Goal: Information Seeking & Learning: Learn about a topic

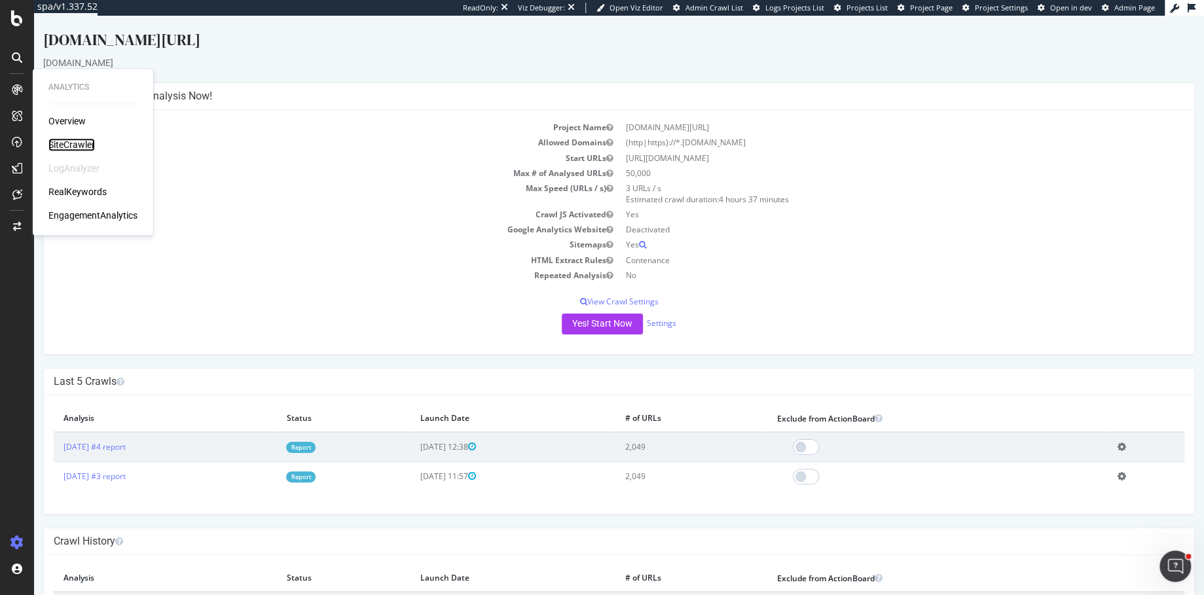
click at [75, 142] on div "SiteCrawler" at bounding box center [71, 144] width 46 height 13
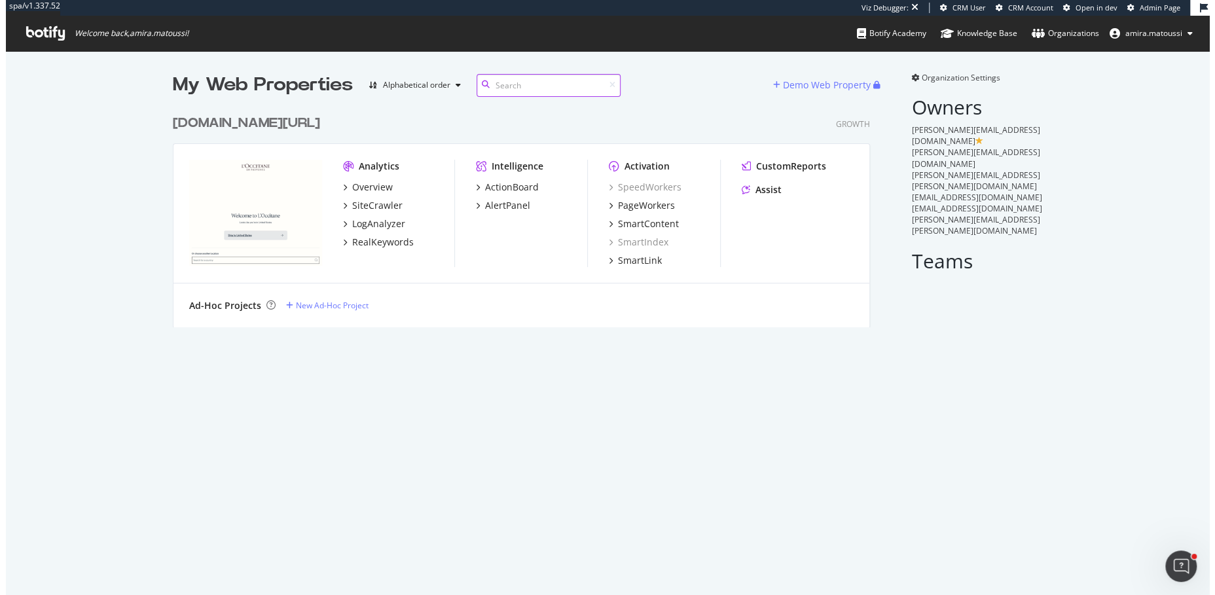
scroll to position [595, 1215]
click at [637, 114] on div "loccitane.com/en-us/ Growth" at bounding box center [520, 123] width 697 height 19
drag, startPoint x: 164, startPoint y: 120, endPoint x: 322, endPoint y: 120, distance: 157.2
click at [322, 120] on div "My Web Properties Alphabetical order Demo Web Property loccitane.com/en-us/ Gro…" at bounding box center [607, 199] width 1215 height 297
drag, startPoint x: 832, startPoint y: 122, endPoint x: 870, endPoint y: 122, distance: 37.3
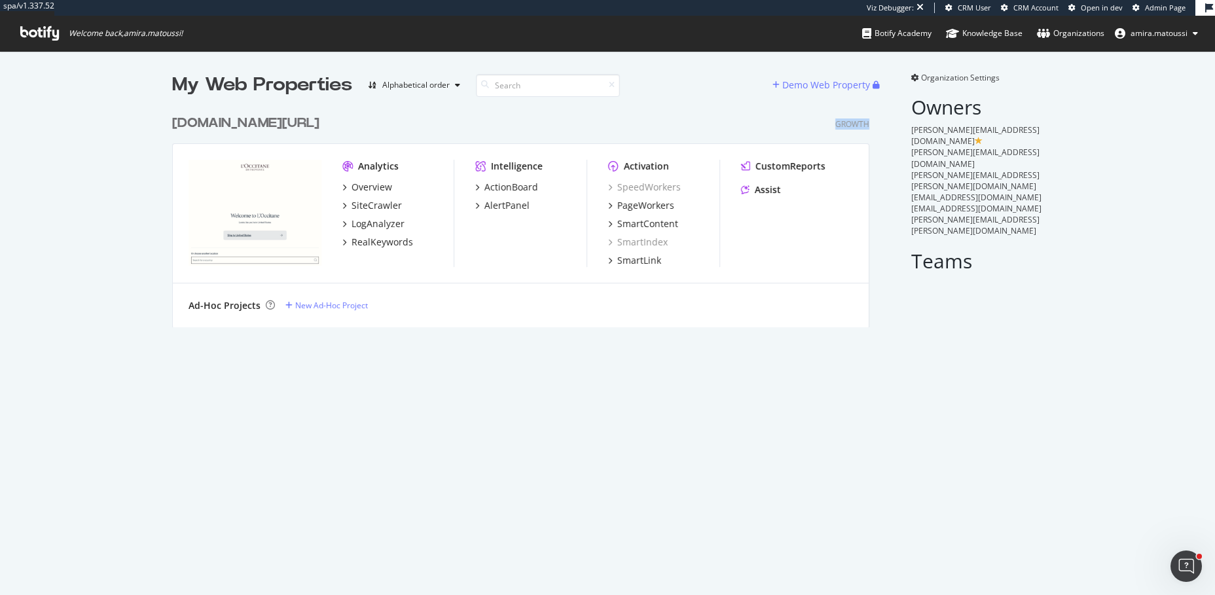
click at [870, 122] on div "loccitane.com/en-us/ Growth Analytics Overview SiteCrawler LogAnalyzer RealKeyw…" at bounding box center [526, 212] width 708 height 229
click at [672, 420] on div "My Web Properties Alphabetical order Demo Web Property loccitane.com/en-us/ Gro…" at bounding box center [607, 323] width 1215 height 544
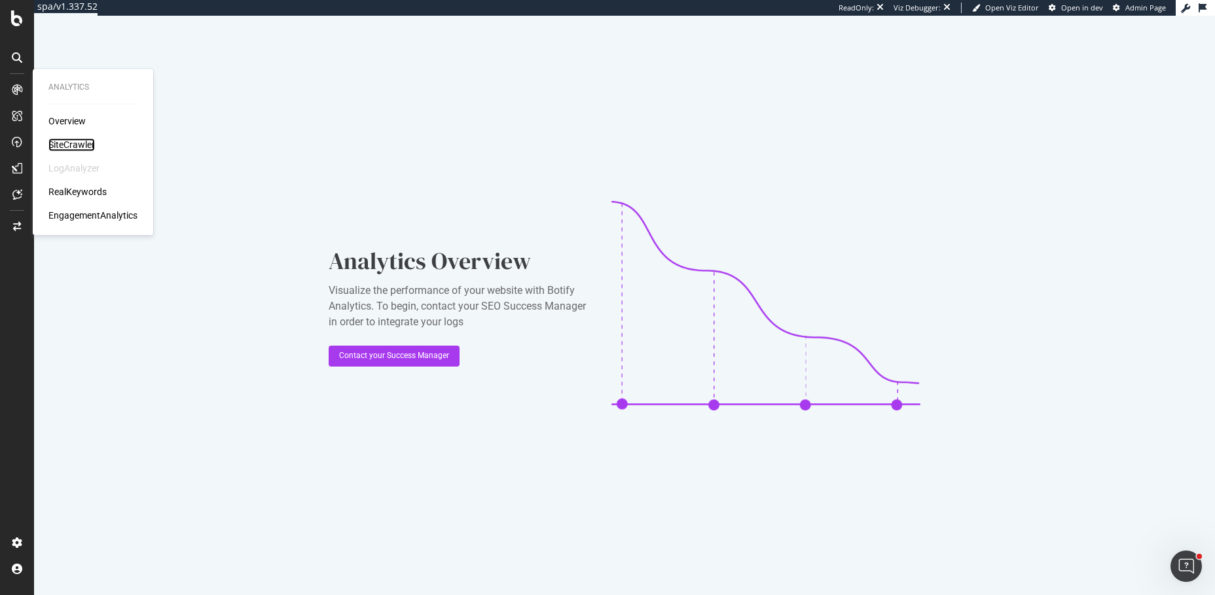
click at [70, 143] on div "SiteCrawler" at bounding box center [71, 144] width 46 height 13
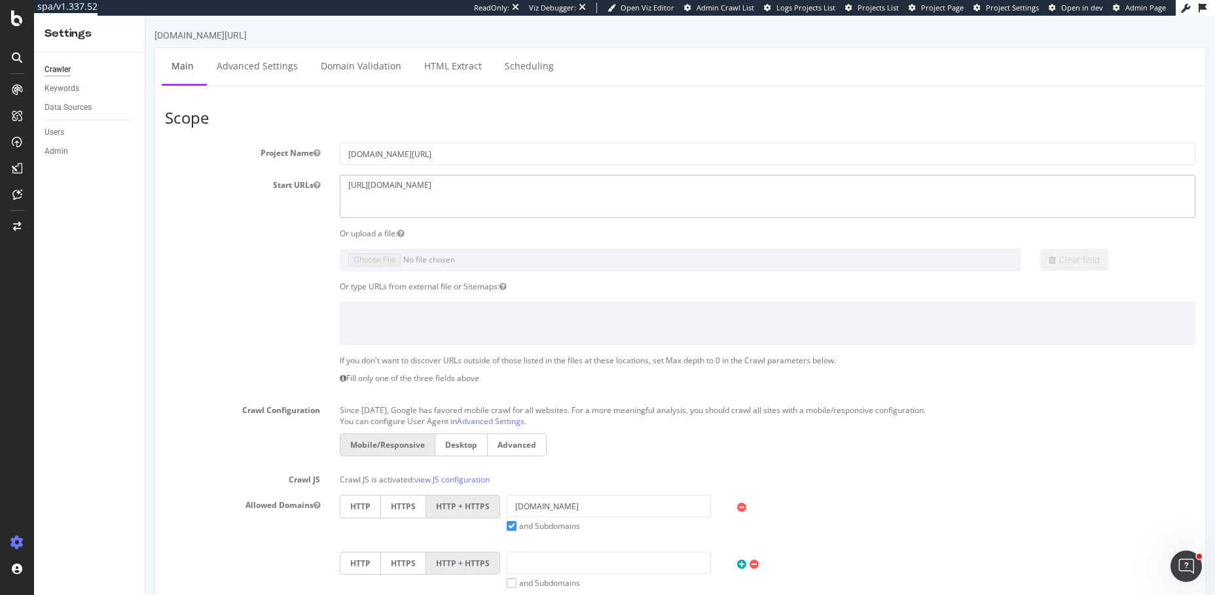
drag, startPoint x: 486, startPoint y: 190, endPoint x: 335, endPoint y: 187, distance: 150.6
click at [335, 187] on div "[URL][DOMAIN_NAME]" at bounding box center [767, 196] width 875 height 43
click at [521, 60] on link "Scheduling" at bounding box center [529, 66] width 69 height 36
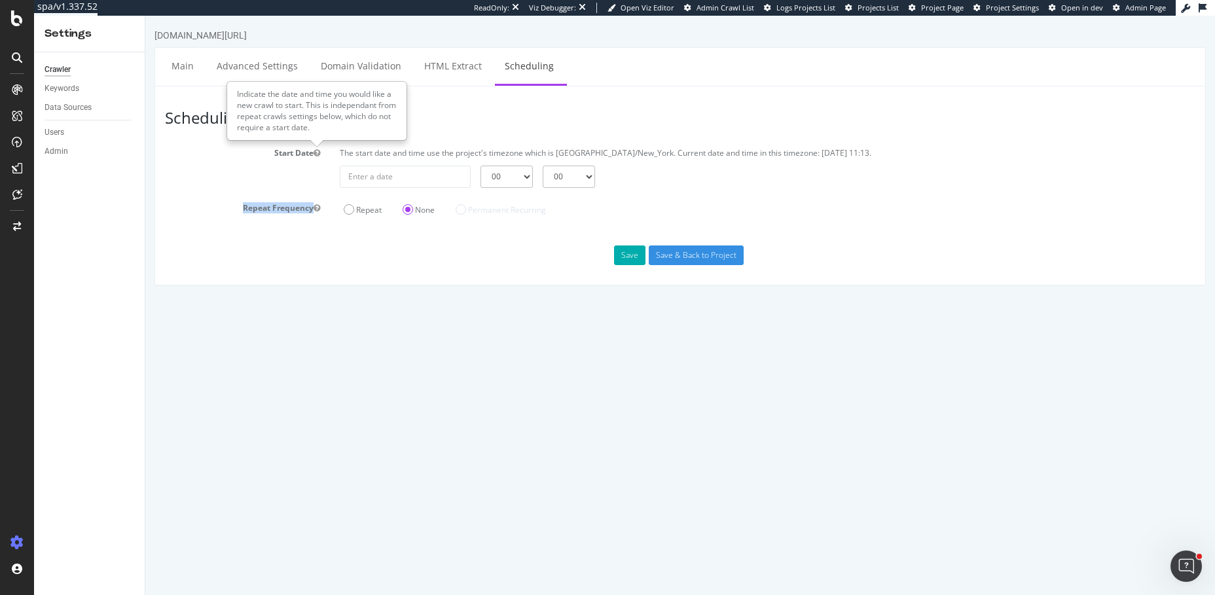
drag, startPoint x: 236, startPoint y: 204, endPoint x: 310, endPoint y: 206, distance: 74.7
click at [311, 206] on label "Repeat Frequency" at bounding box center [242, 206] width 175 height 16
click at [348, 209] on label "Repeat" at bounding box center [363, 209] width 38 height 11
click at [145, 16] on input "Repeat" at bounding box center [145, 16] width 0 height 0
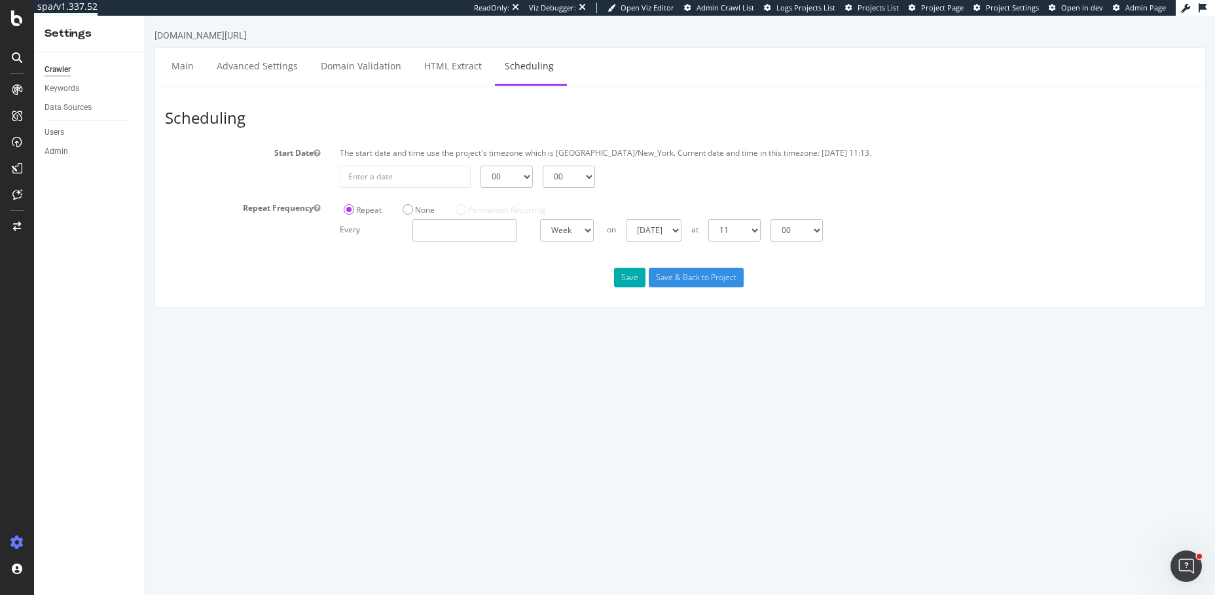
click at [453, 230] on input "number" at bounding box center [465, 230] width 105 height 22
type input "2"
click at [686, 229] on select "Sunday Monday Tuesday Wednesday Thursday Friday Saturday" at bounding box center [658, 230] width 56 height 22
click at [752, 229] on select "00 01 02 03 04 05 06 07 08 09 10 11 12 13 14 15 16 17 18 19 20 21 22 23" at bounding box center [738, 230] width 52 height 22
select select "5"
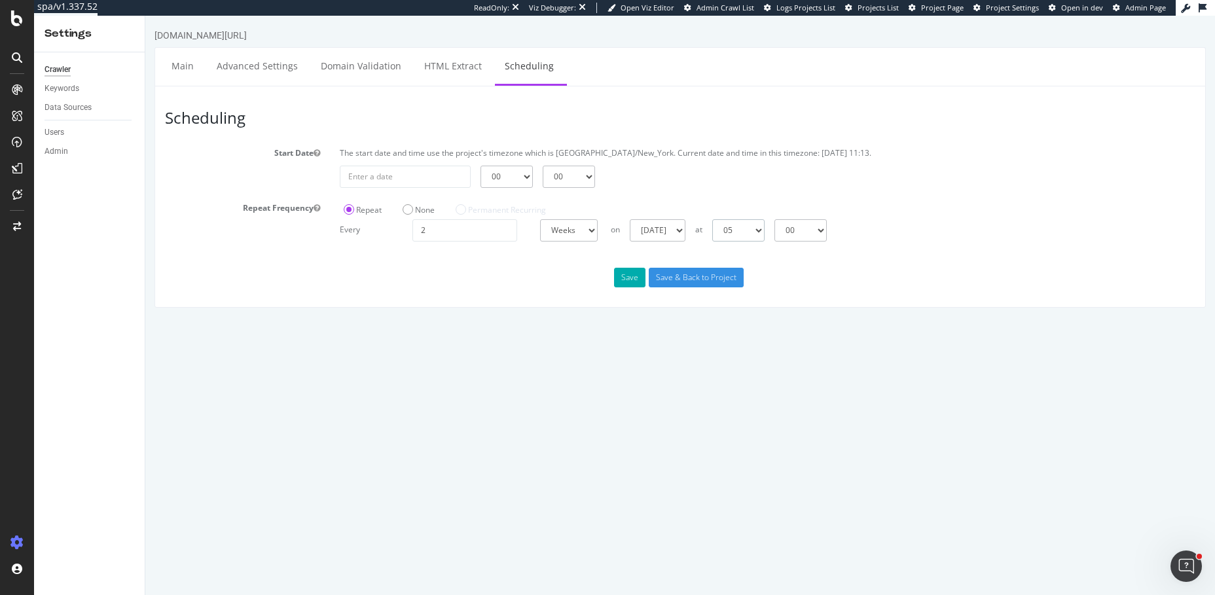
click at [712, 219] on select "00 01 02 03 04 05 06 07 08 09 10 11 12 13 14 15 16 17 18 19 20 21 22 23" at bounding box center [738, 230] width 52 height 22
click at [687, 280] on input "Save & Back to Project" at bounding box center [696, 278] width 95 height 20
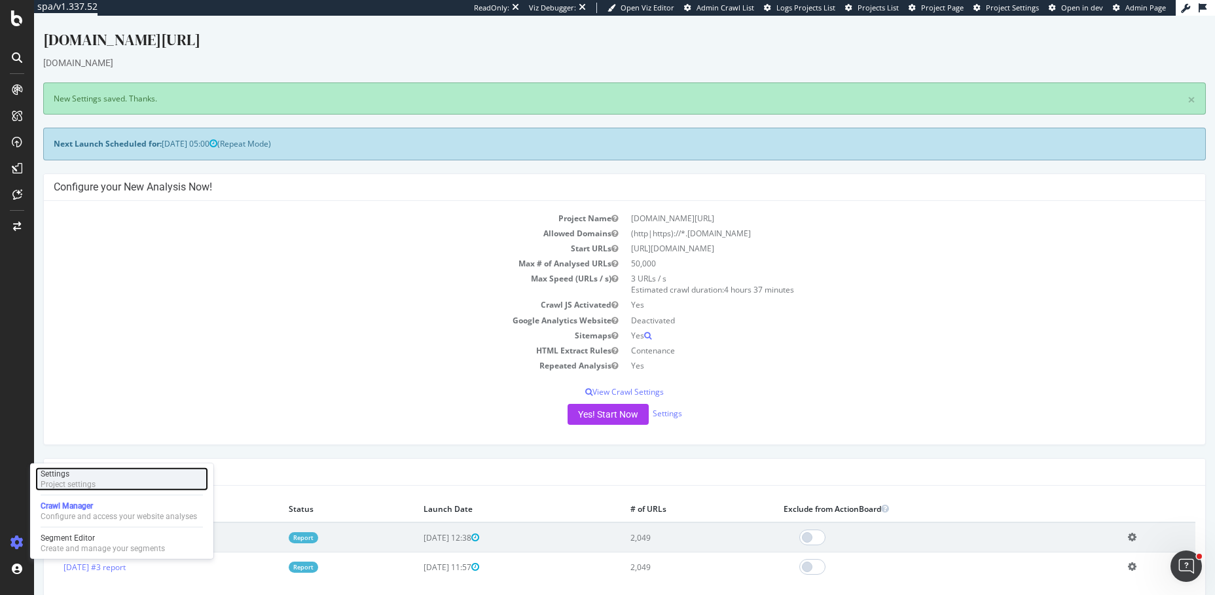
click at [93, 488] on div "Project settings" at bounding box center [68, 484] width 55 height 10
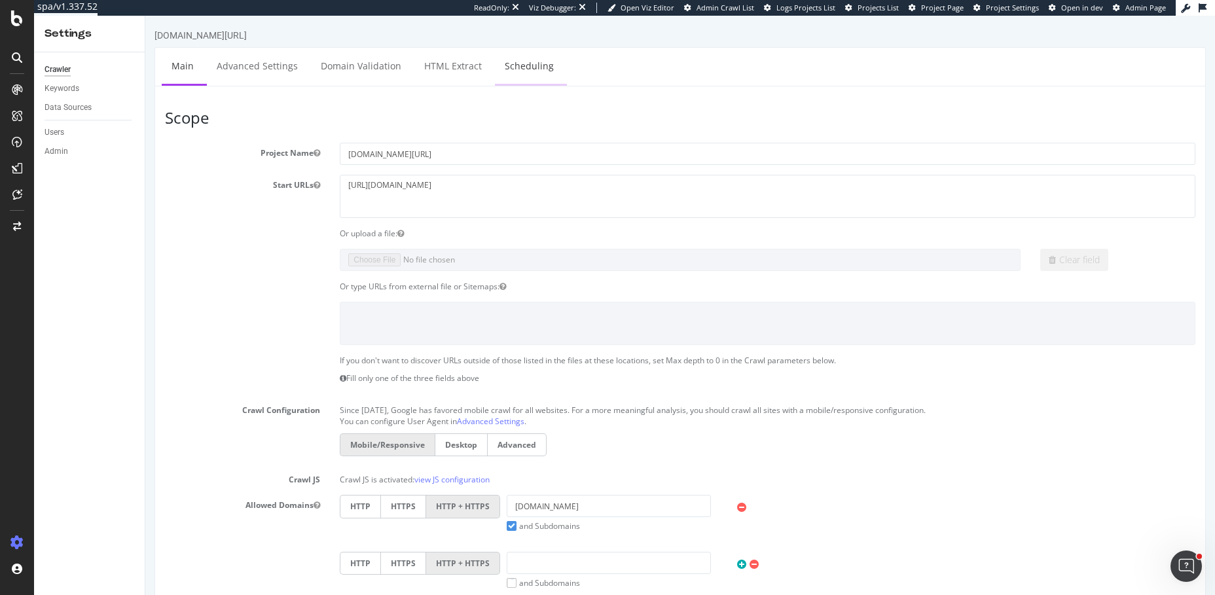
click at [520, 68] on link "Scheduling" at bounding box center [529, 66] width 69 height 36
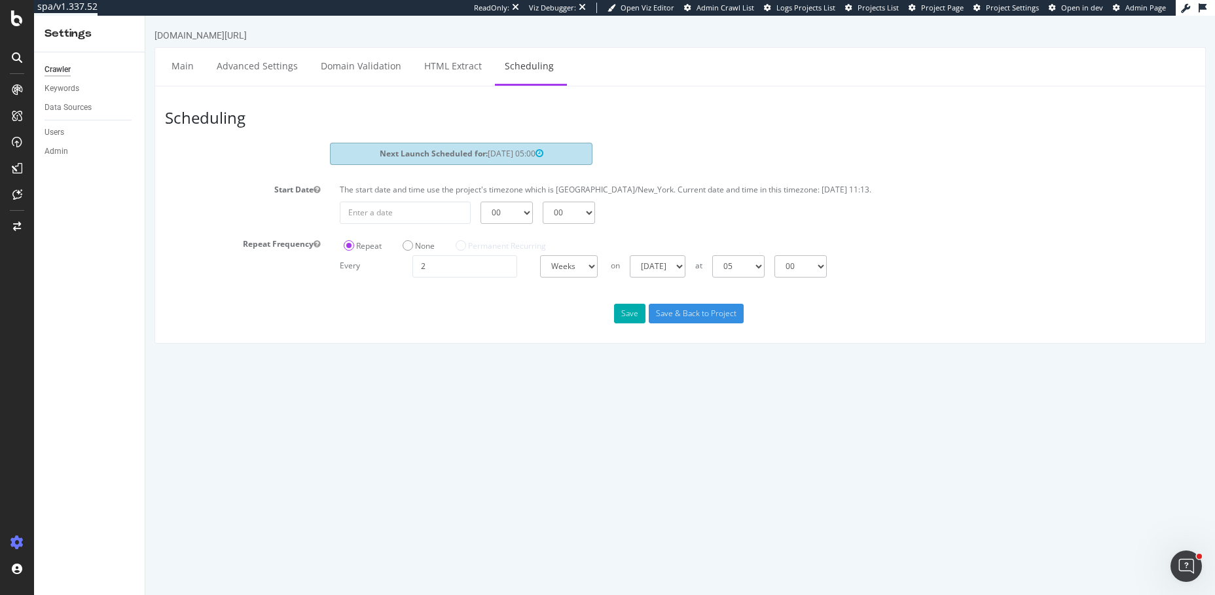
drag, startPoint x: 481, startPoint y: 154, endPoint x: 543, endPoint y: 153, distance: 62.2
click at [543, 153] on span "2025-10-05 05:00" at bounding box center [516, 153] width 56 height 11
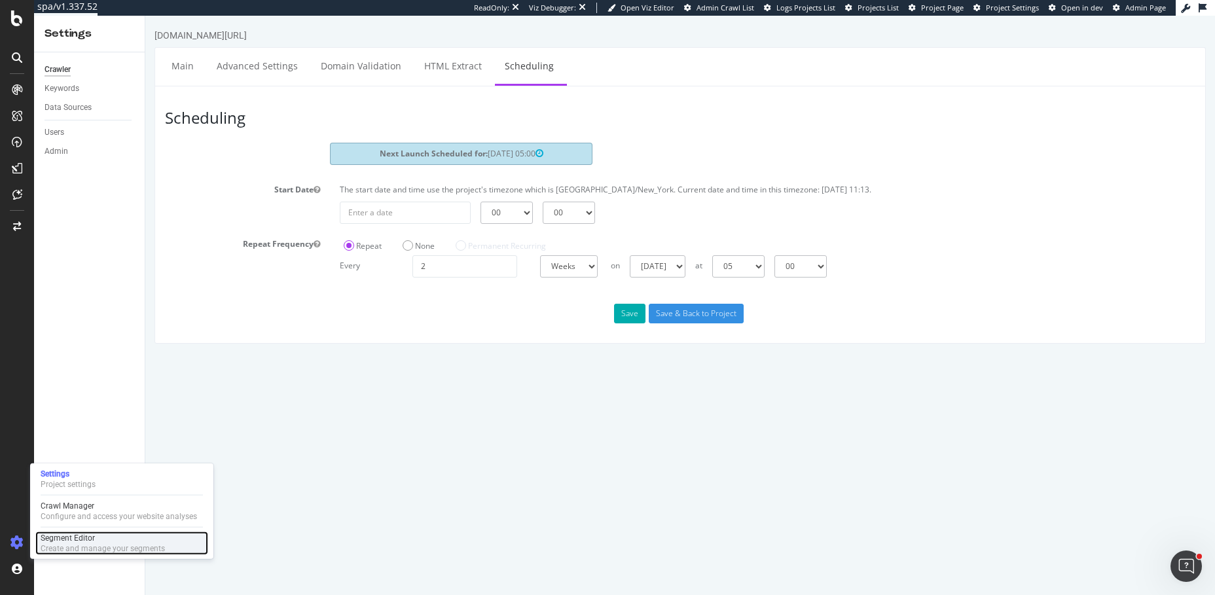
click at [73, 539] on div "Segment Editor" at bounding box center [103, 538] width 124 height 10
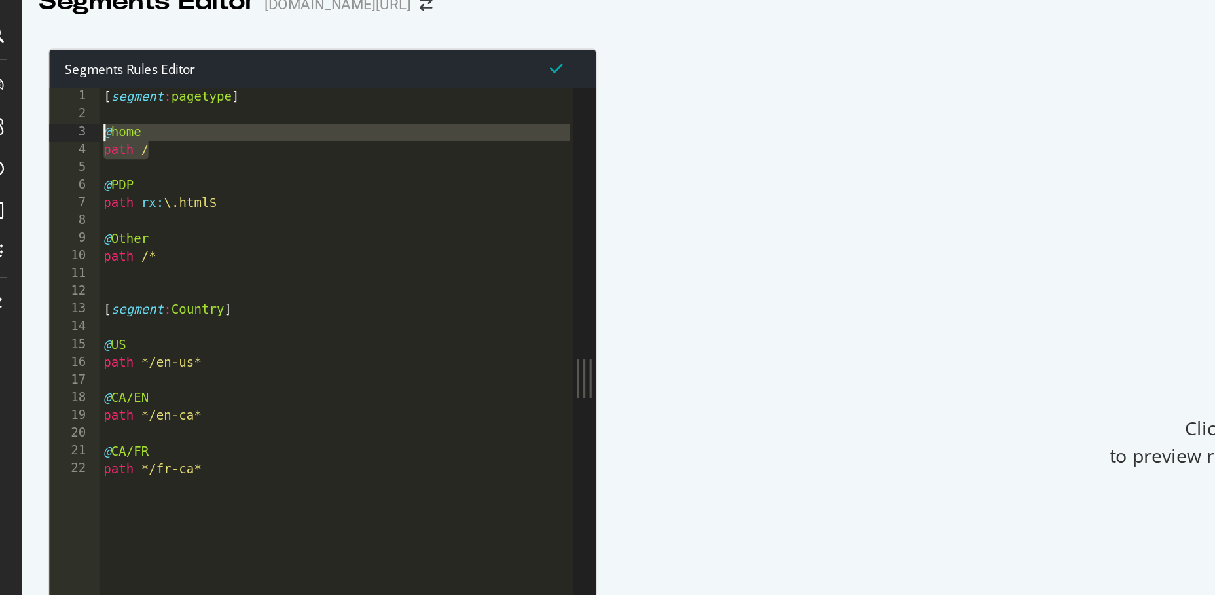
drag, startPoint x: 126, startPoint y: 133, endPoint x: 74, endPoint y: 120, distance: 53.8
click at [74, 120] on div "path / 1 2 3 4 5 6 7 8 9 10 11 12 13 14 15 16 17 18 19 20 21 22 [ segment : pag…" at bounding box center [215, 273] width 329 height 363
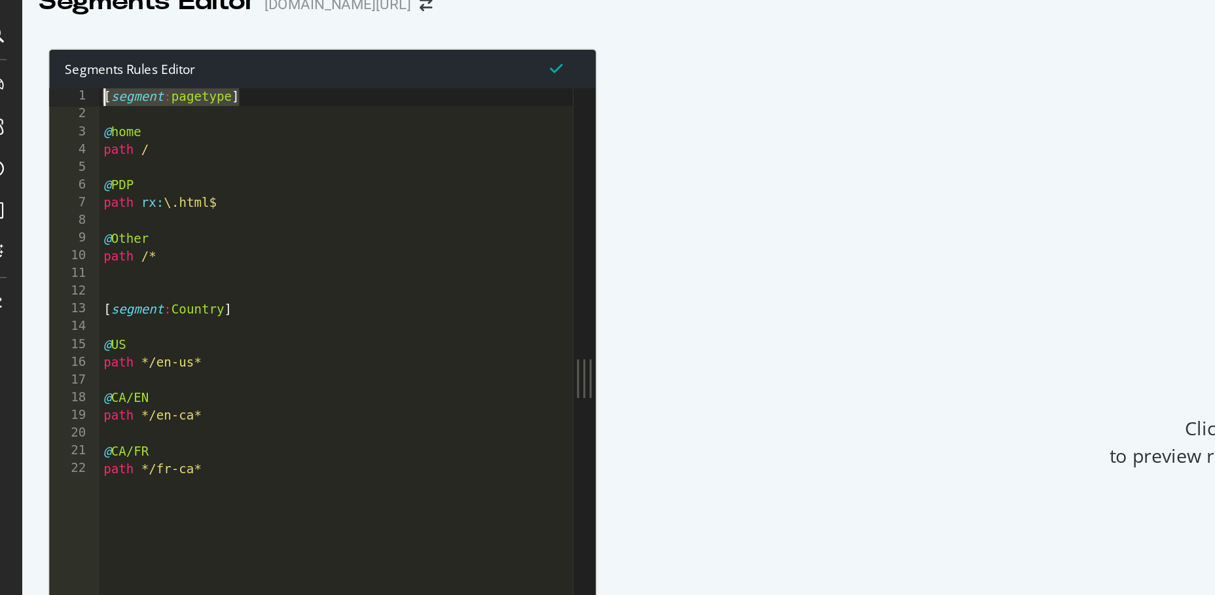
drag, startPoint x: 181, startPoint y: 98, endPoint x: 77, endPoint y: 96, distance: 104.1
click at [77, 96] on div "@home path / 1 2 3 4 5 6 7 8 9 10 11 12 13 14 15 16 17 18 19 20 21 22 [ segment…" at bounding box center [215, 273] width 329 height 363
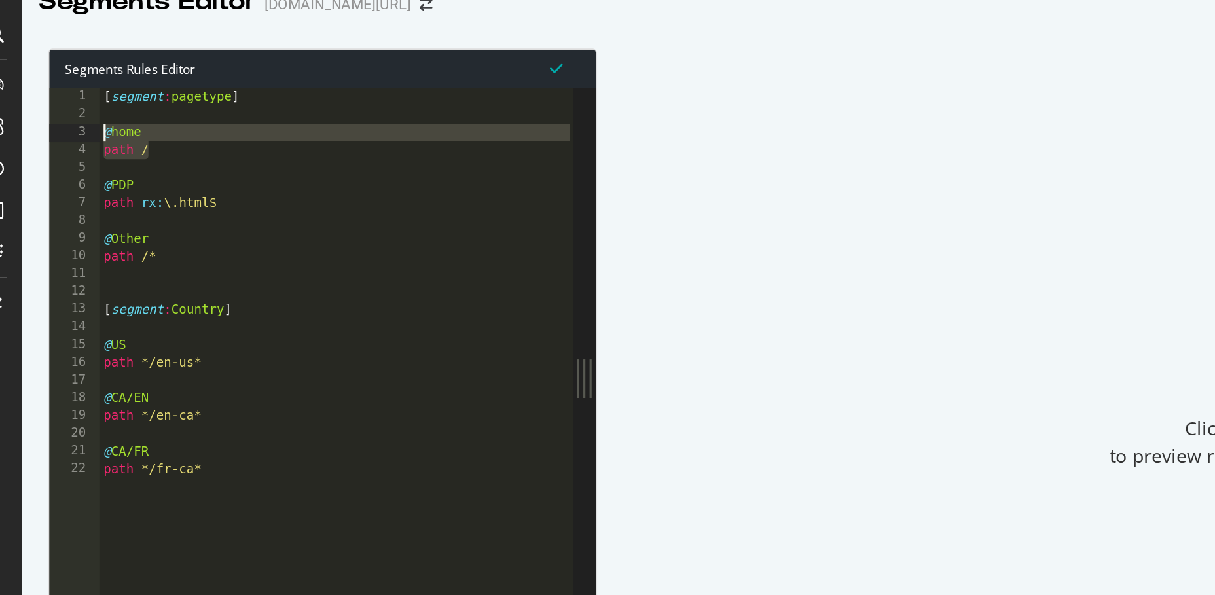
drag, startPoint x: 124, startPoint y: 130, endPoint x: 82, endPoint y: 121, distance: 42.9
click at [82, 121] on div "[segment:pagetype] 1 2 3 4 5 6 7 8 9 10 11 12 13 14 15 16 17 18 19 20 21 22 [ s…" at bounding box center [215, 273] width 329 height 363
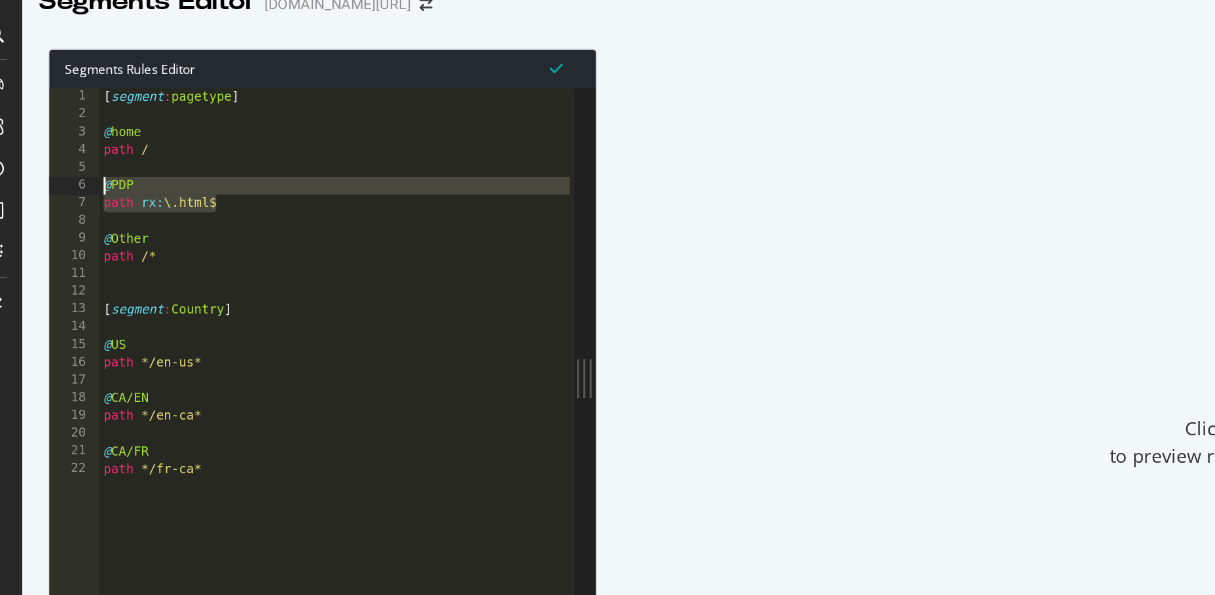
drag, startPoint x: 172, startPoint y: 164, endPoint x: 83, endPoint y: 155, distance: 89.5
click at [83, 155] on div "[ segment : pagetype ] @ home path / @ PDP path rx : \.html$ @ Other path /* [ …" at bounding box center [232, 285] width 298 height 387
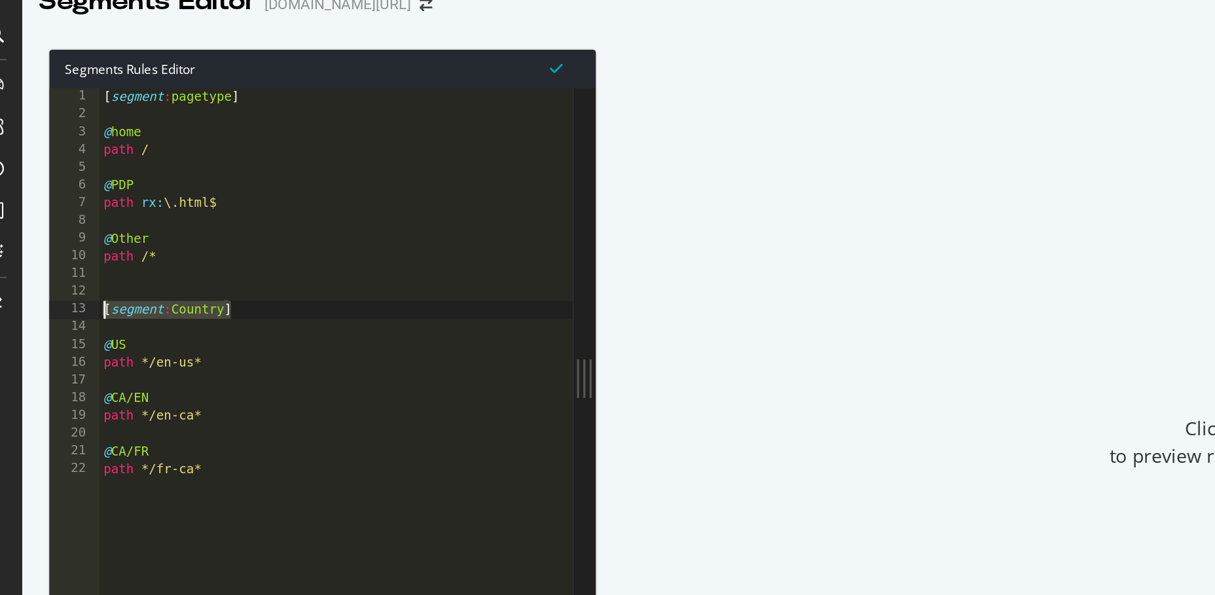
drag, startPoint x: 172, startPoint y: 234, endPoint x: 79, endPoint y: 232, distance: 93.7
click at [79, 232] on div "@PDP path rx:\.html$ 1 2 3 4 5 6 7 8 9 10 11 12 13 14 15 16 17 18 19 20 21 22 […" at bounding box center [215, 273] width 329 height 363
drag, startPoint x: 111, startPoint y: 251, endPoint x: 78, endPoint y: 250, distance: 32.7
click at [78, 250] on div "[segment:Country] 1 2 3 4 5 6 7 8 9 10 11 12 13 14 15 16 17 18 19 20 21 22 [ se…" at bounding box center [215, 273] width 329 height 363
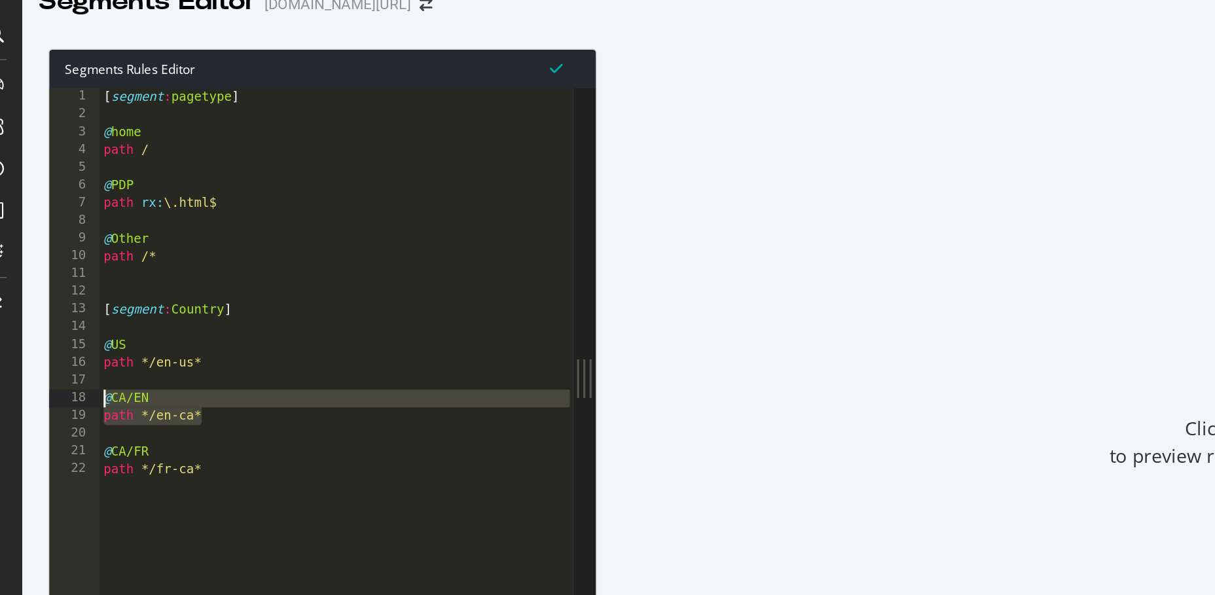
drag, startPoint x: 159, startPoint y: 301, endPoint x: 73, endPoint y: 289, distance: 86.6
click at [73, 289] on div "@US 1 2 3 4 5 6 7 8 9 10 11 12 13 14 15 16 17 18 19 20 21 22 [ segment : pagety…" at bounding box center [215, 273] width 329 height 363
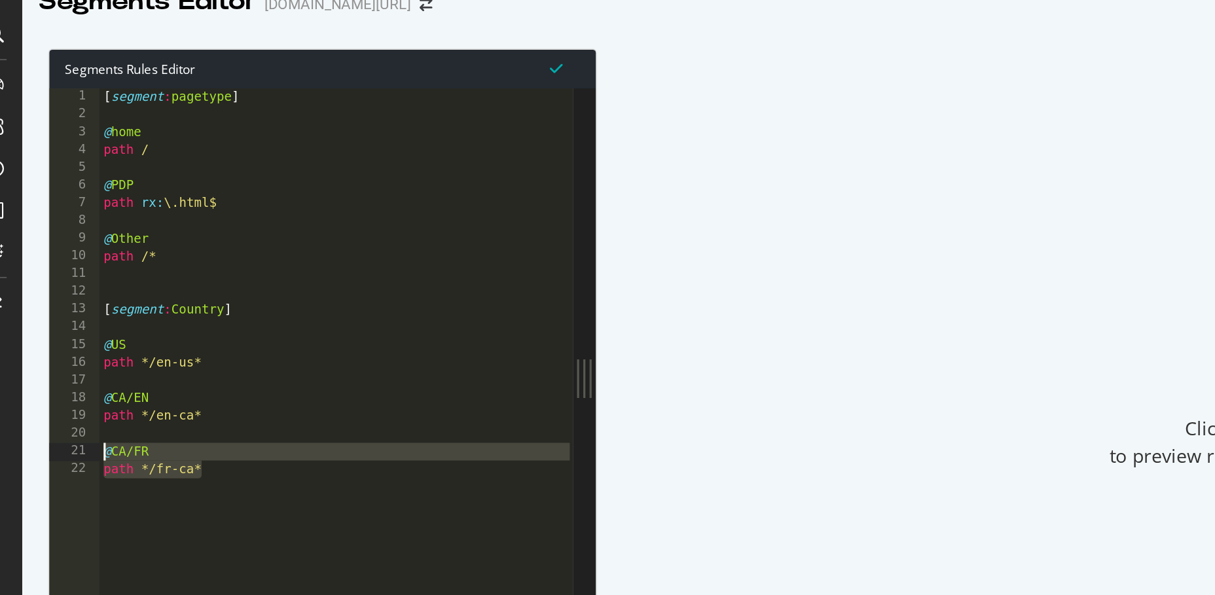
drag, startPoint x: 158, startPoint y: 328, endPoint x: 70, endPoint y: 322, distance: 88.6
click at [70, 322] on div "@CA/EN path */en-ca* 1 2 3 4 5 6 7 8 9 10 11 12 13 14 15 16 17 18 19 20 21 22 […" at bounding box center [215, 273] width 329 height 363
type textarea "@CA/FR path */fr-ca*"
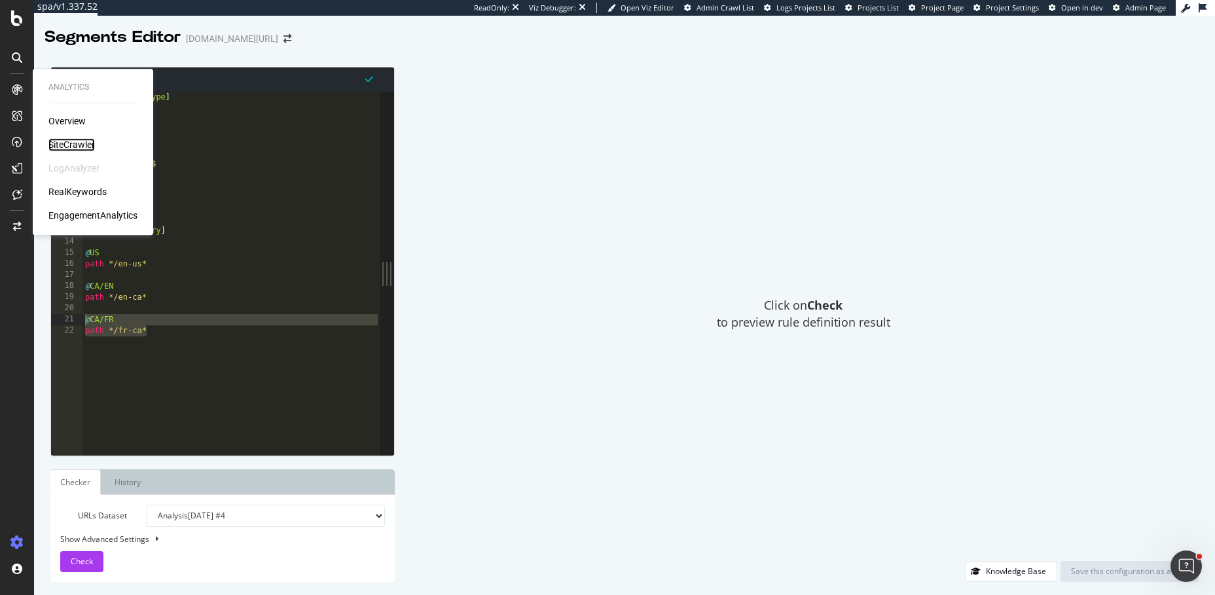
click at [70, 144] on div "SiteCrawler" at bounding box center [71, 144] width 46 height 13
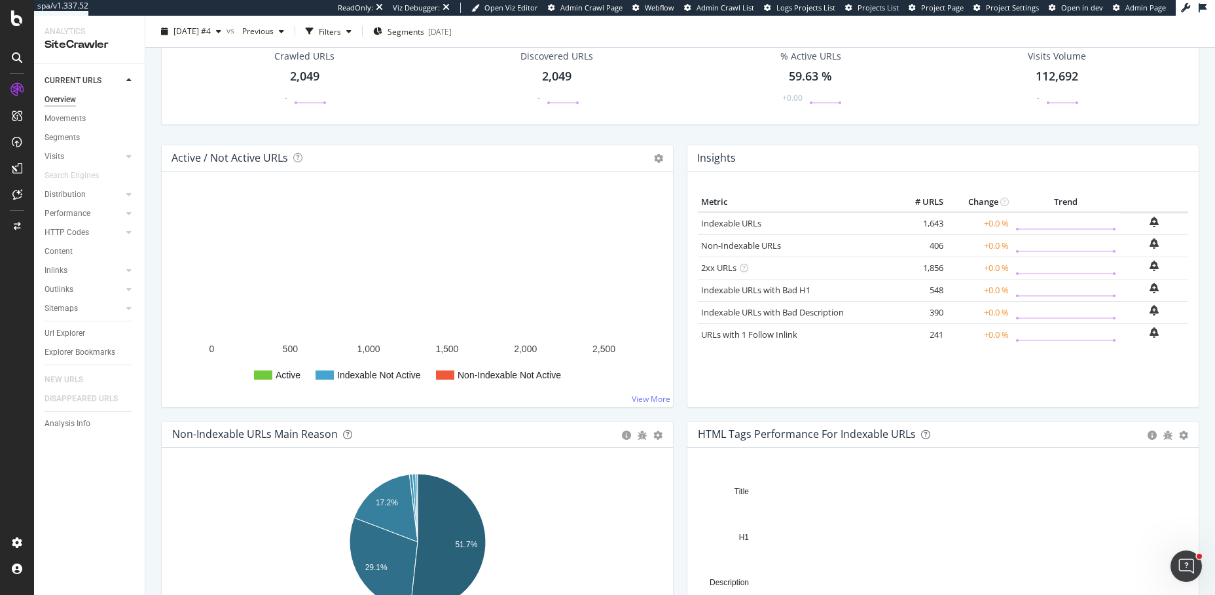
scroll to position [69, 0]
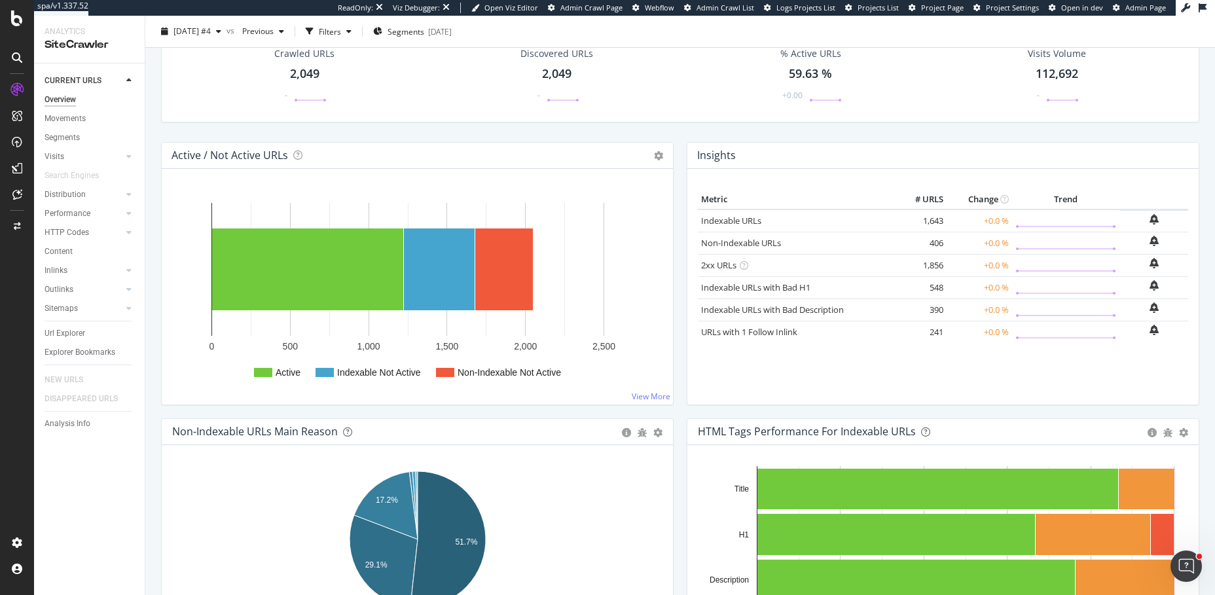
click at [680, 260] on div "Active / Not Active URLs Chart (by Value) Chart (by Percentage) Table Expand Ex…" at bounding box center [418, 280] width 526 height 276
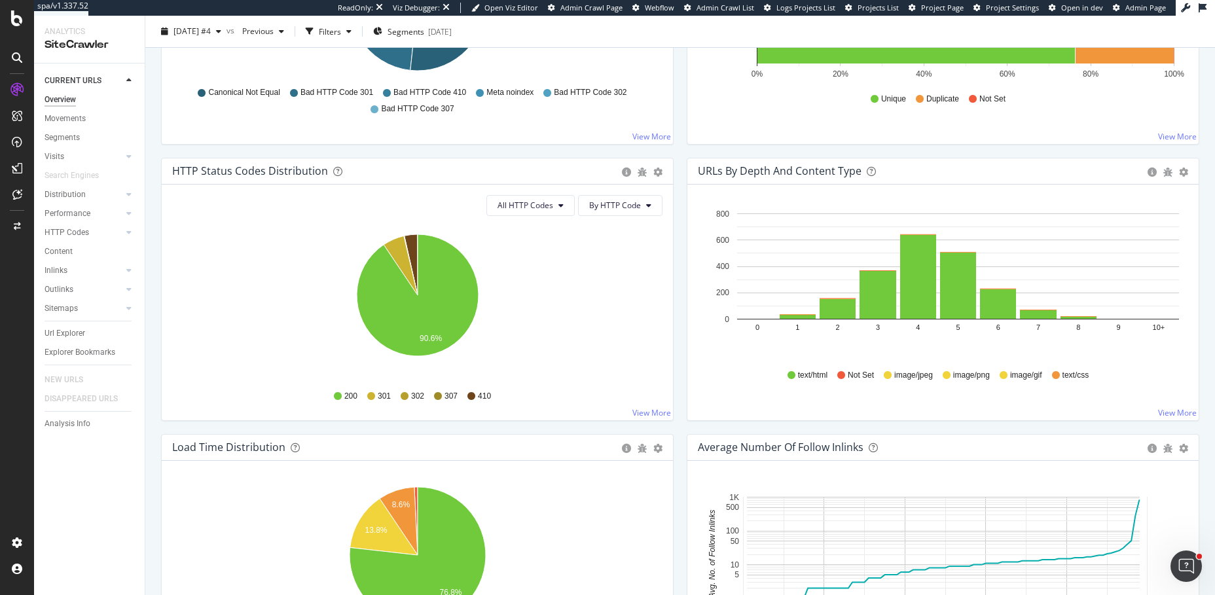
scroll to position [678, 0]
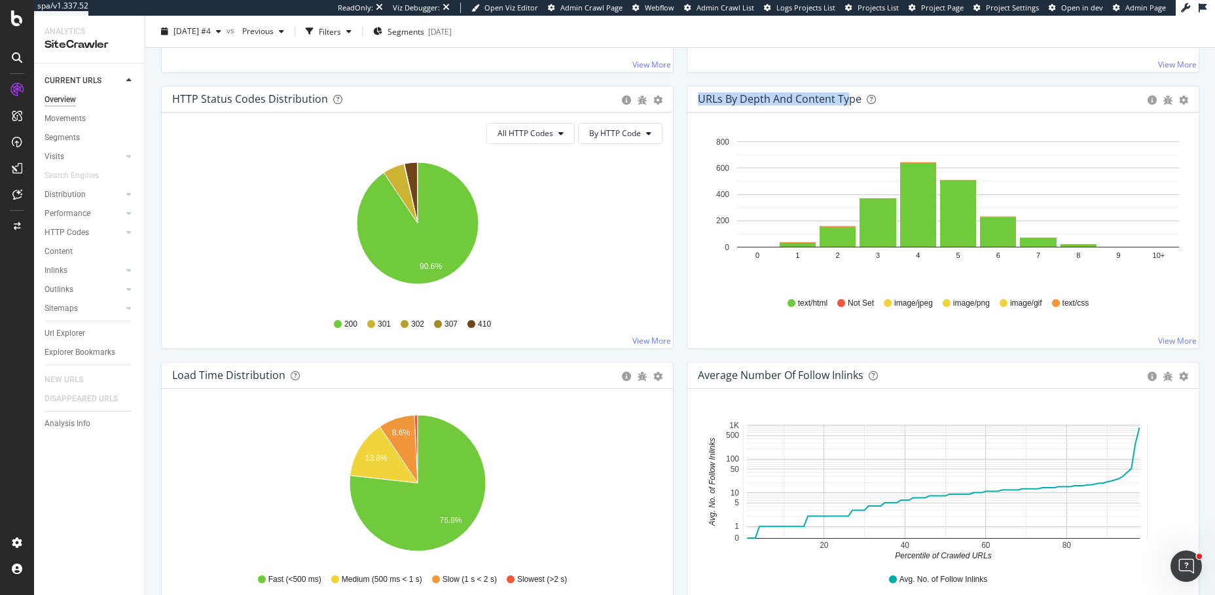
drag, startPoint x: 701, startPoint y: 98, endPoint x: 848, endPoint y: 98, distance: 147.3
click at [848, 98] on div "URLs by Depth and Content Type" at bounding box center [780, 98] width 164 height 13
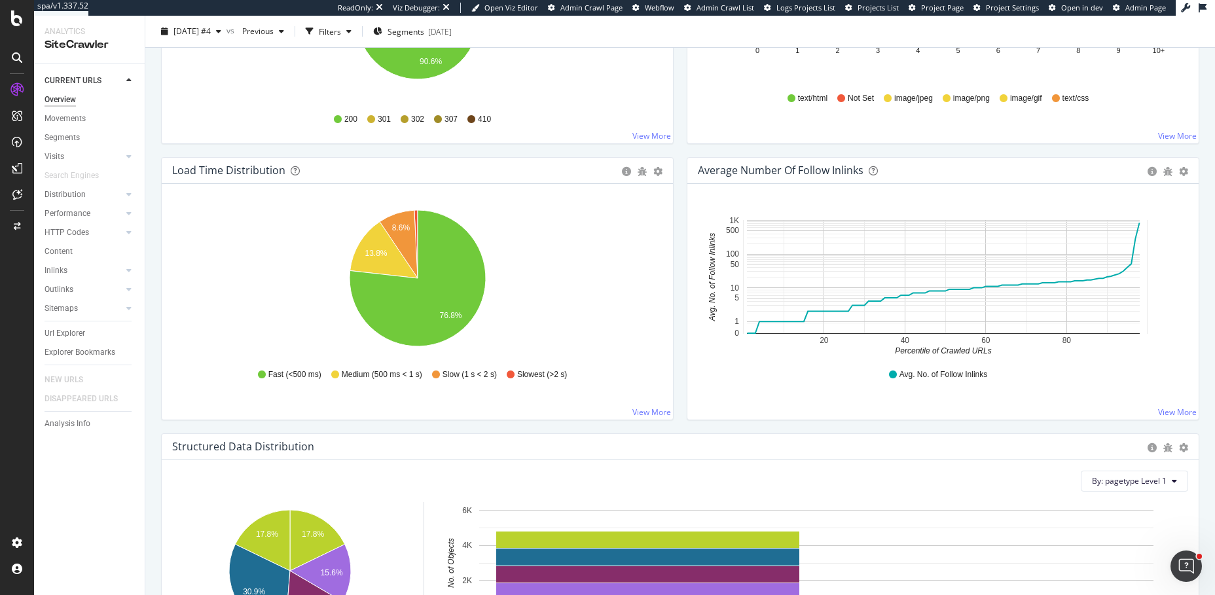
scroll to position [901, 0]
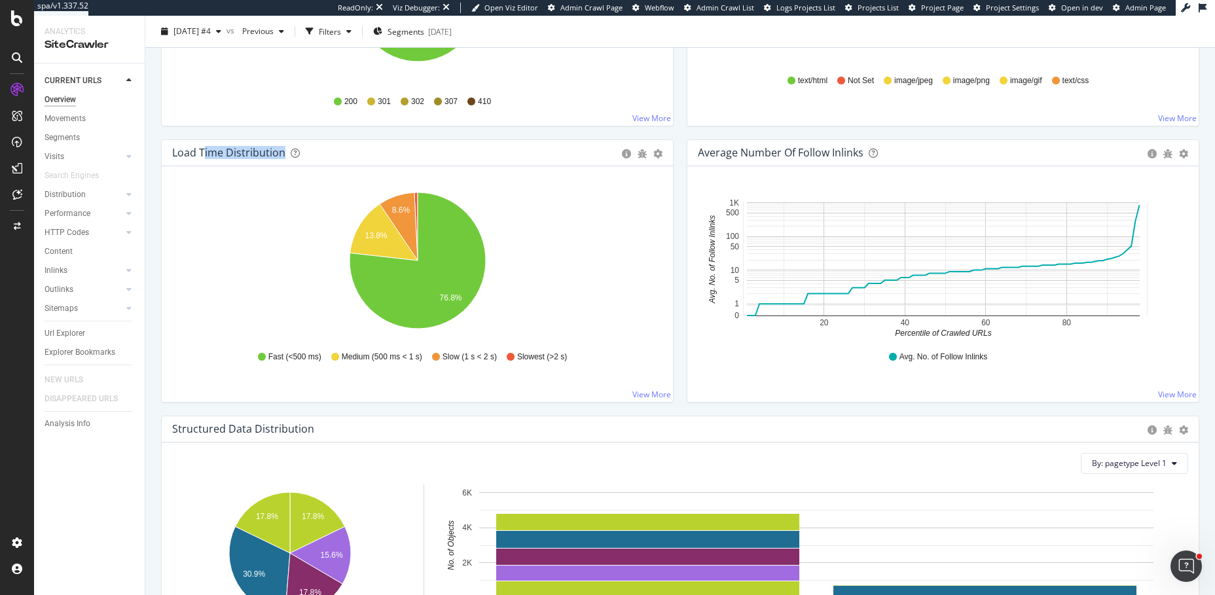
drag, startPoint x: 202, startPoint y: 149, endPoint x: 285, endPoint y: 149, distance: 83.2
click at [285, 149] on div "Load Time Distribution" at bounding box center [393, 152] width 443 height 13
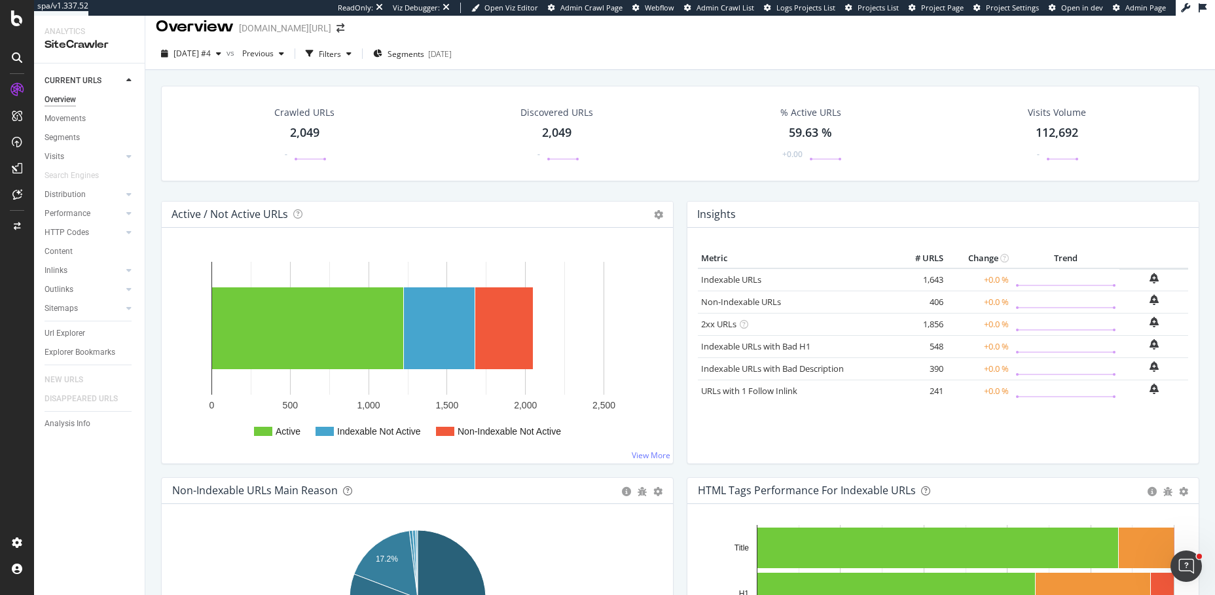
scroll to position [0, 0]
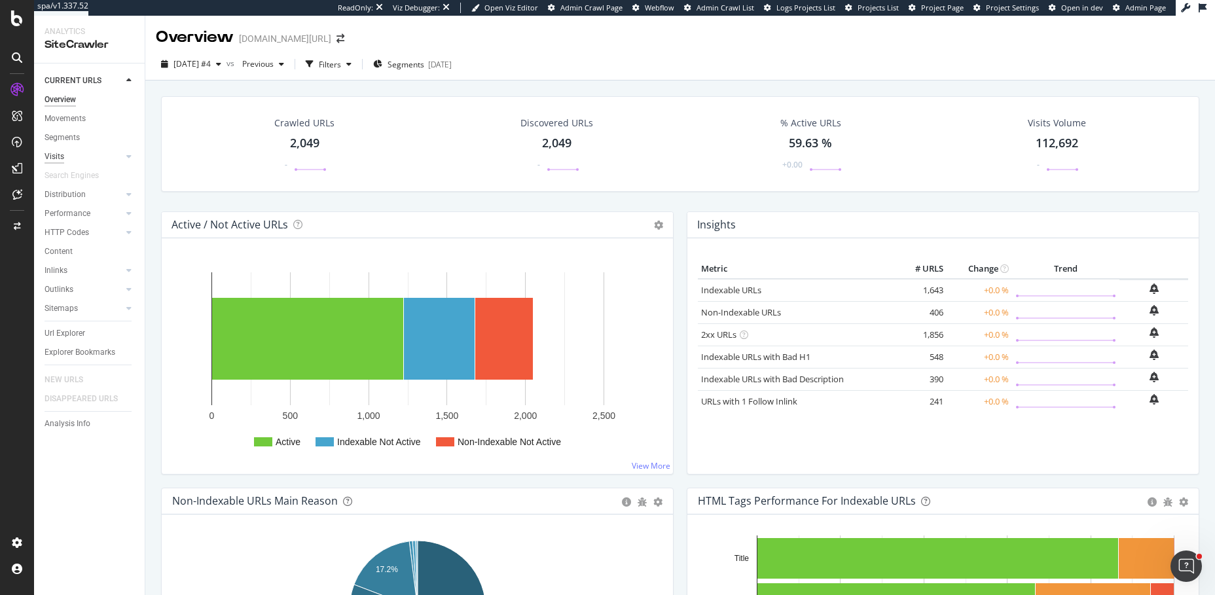
click at [52, 153] on div "Visits" at bounding box center [55, 157] width 20 height 14
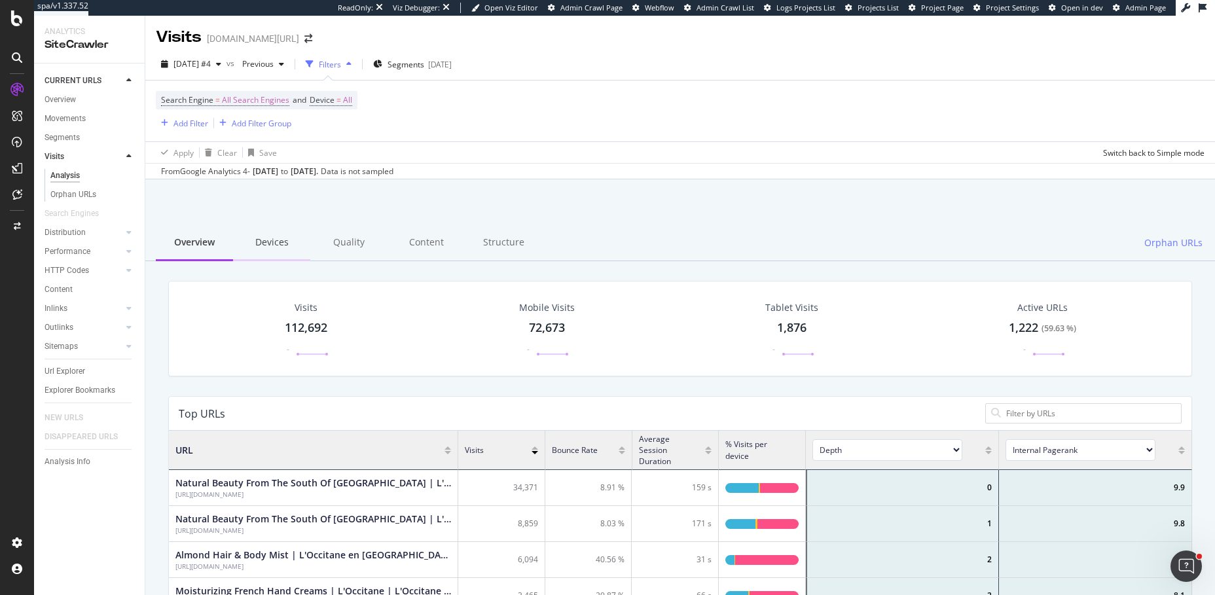
click at [274, 242] on div "Devices" at bounding box center [271, 243] width 77 height 36
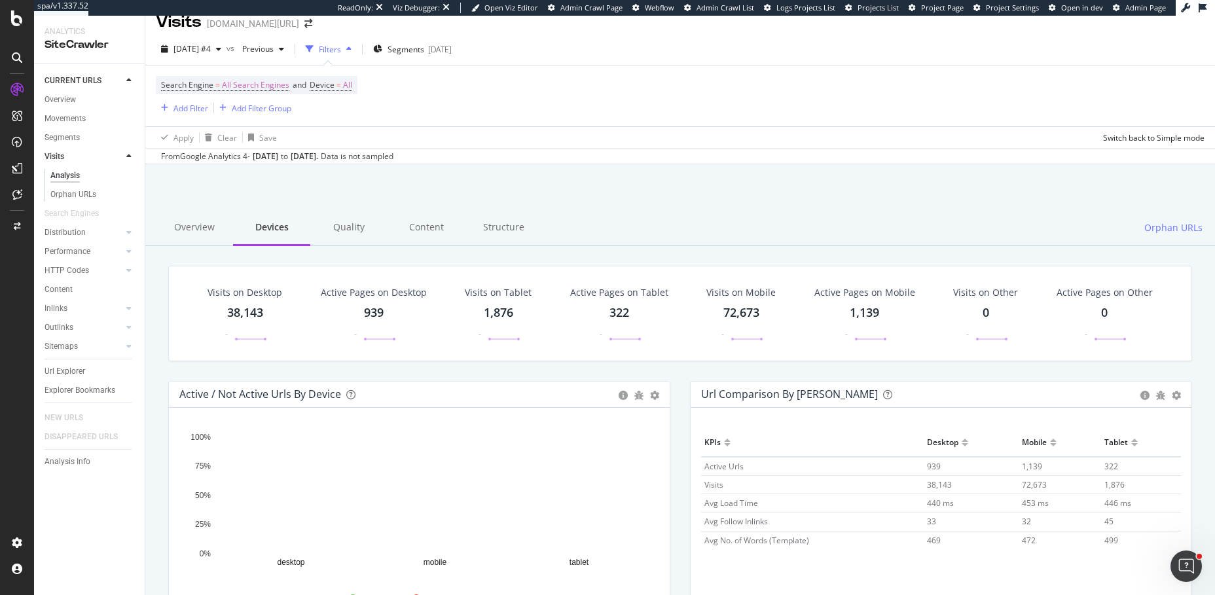
scroll to position [10, 0]
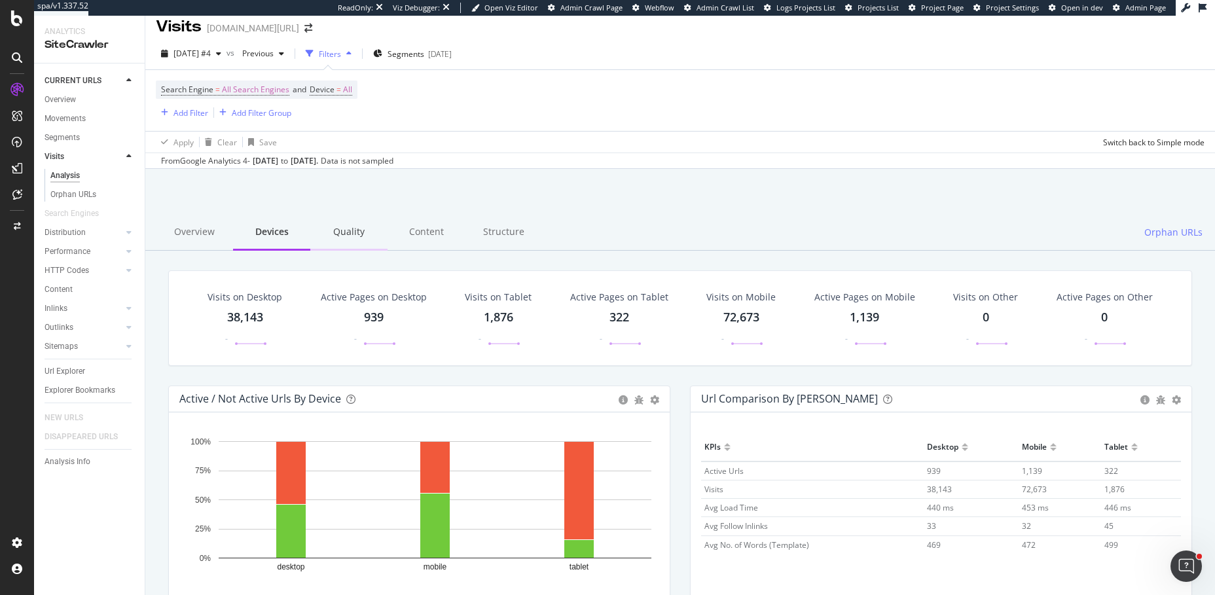
click at [350, 232] on div "Quality" at bounding box center [348, 233] width 77 height 36
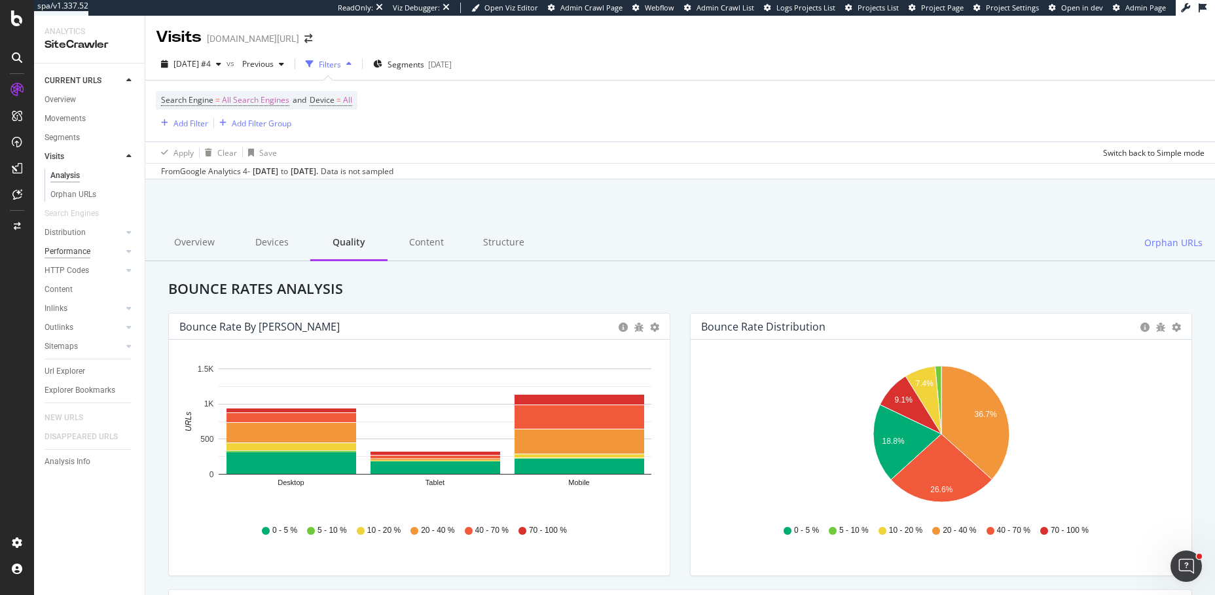
click at [58, 249] on div "Performance" at bounding box center [68, 252] width 46 height 14
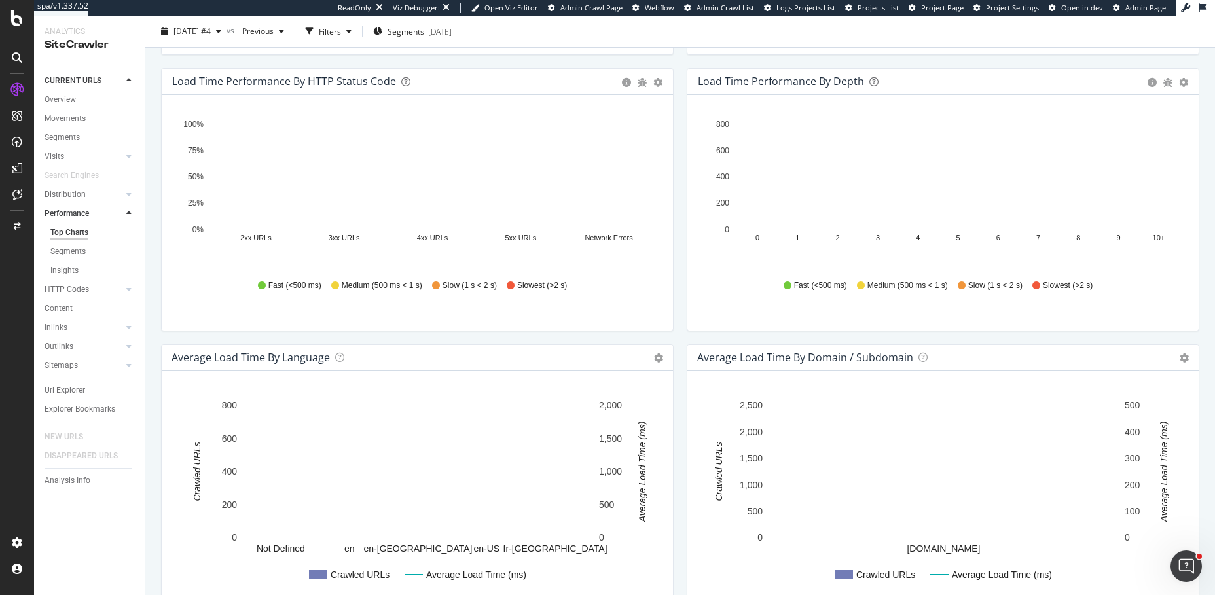
scroll to position [443, 0]
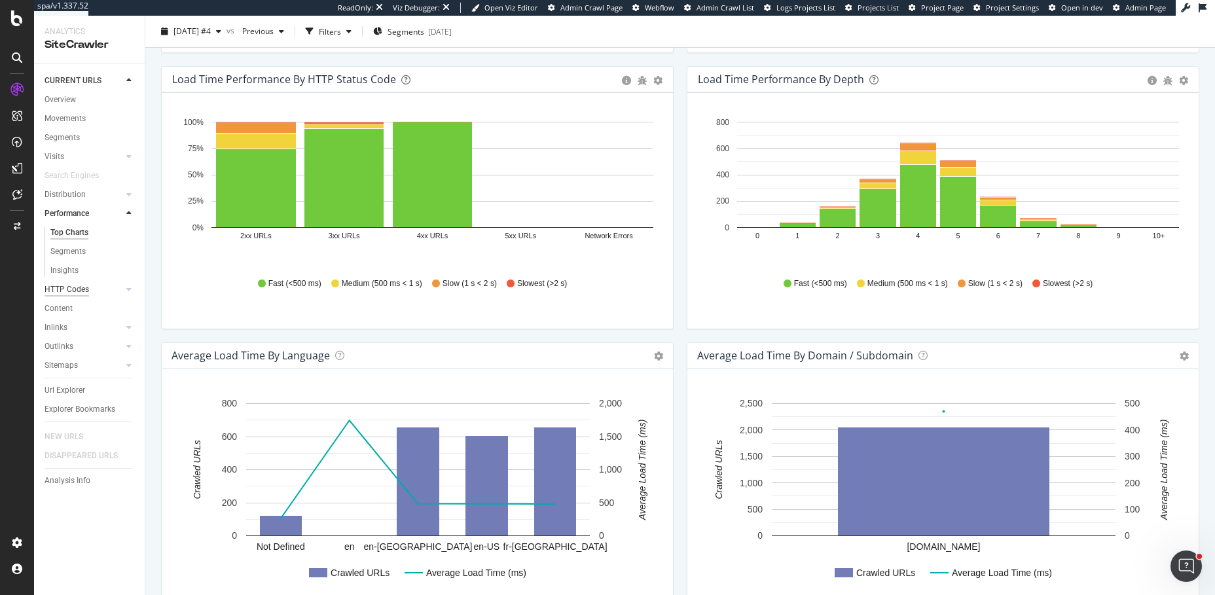
click at [56, 290] on div "HTTP Codes" at bounding box center [67, 290] width 45 height 14
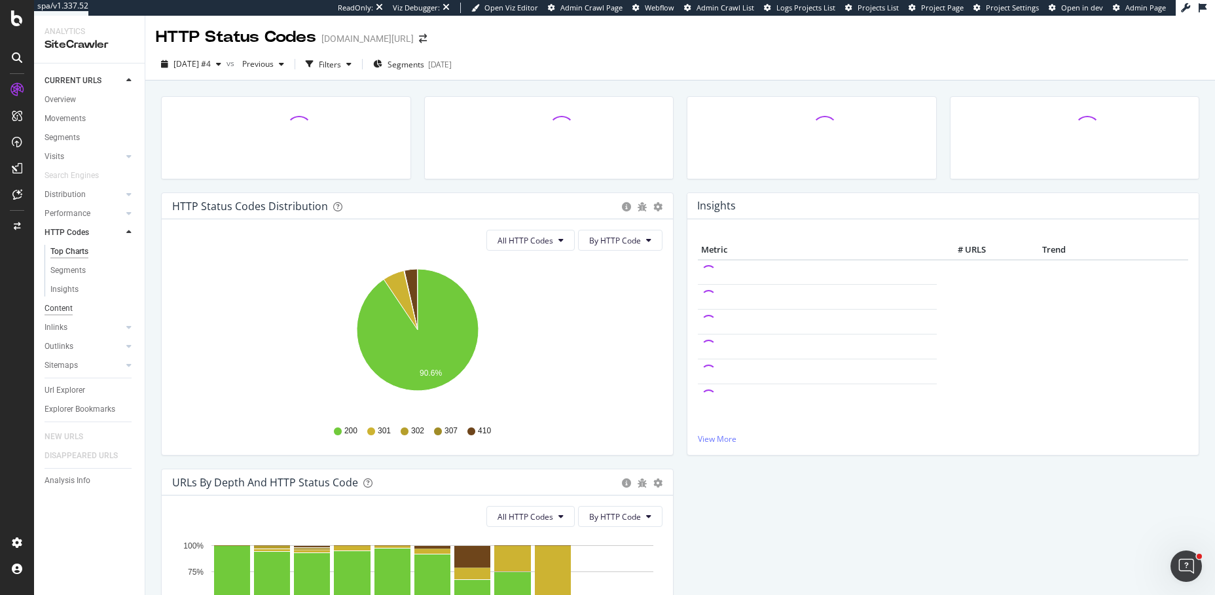
click at [59, 306] on div "Content" at bounding box center [59, 309] width 28 height 14
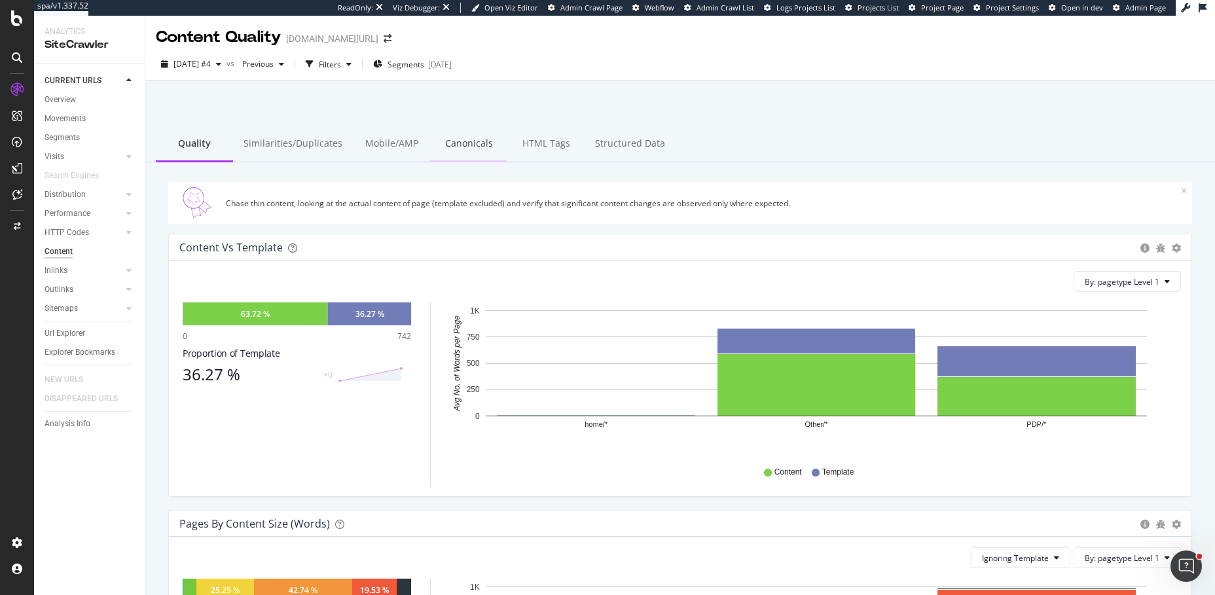
click at [449, 153] on div "Canonicals" at bounding box center [468, 144] width 77 height 36
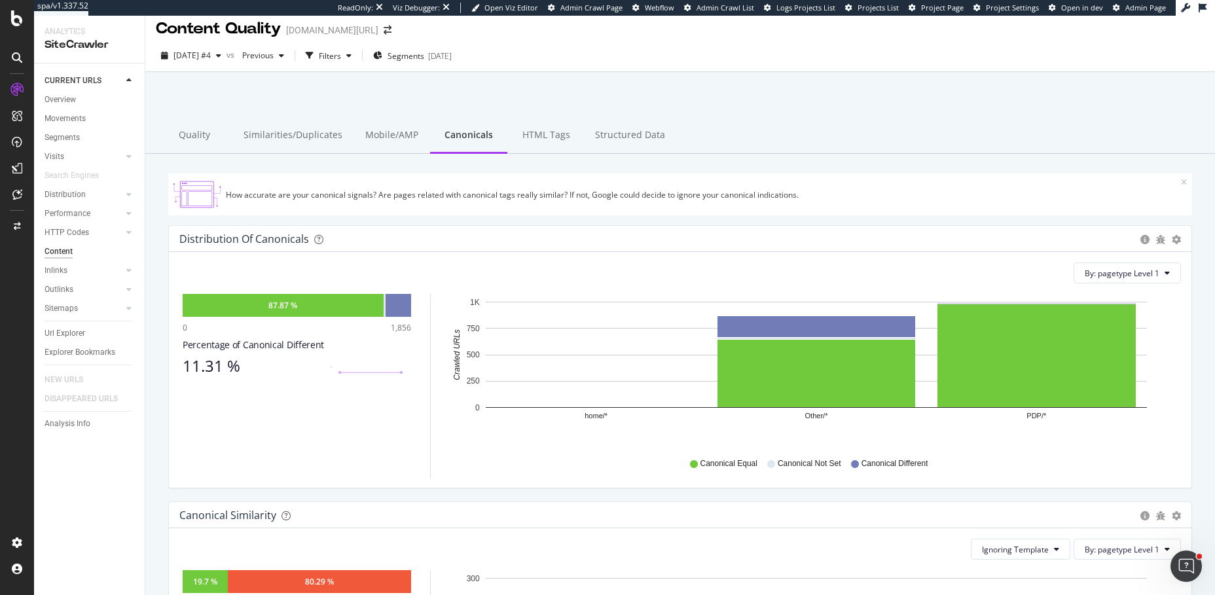
scroll to position [7, 0]
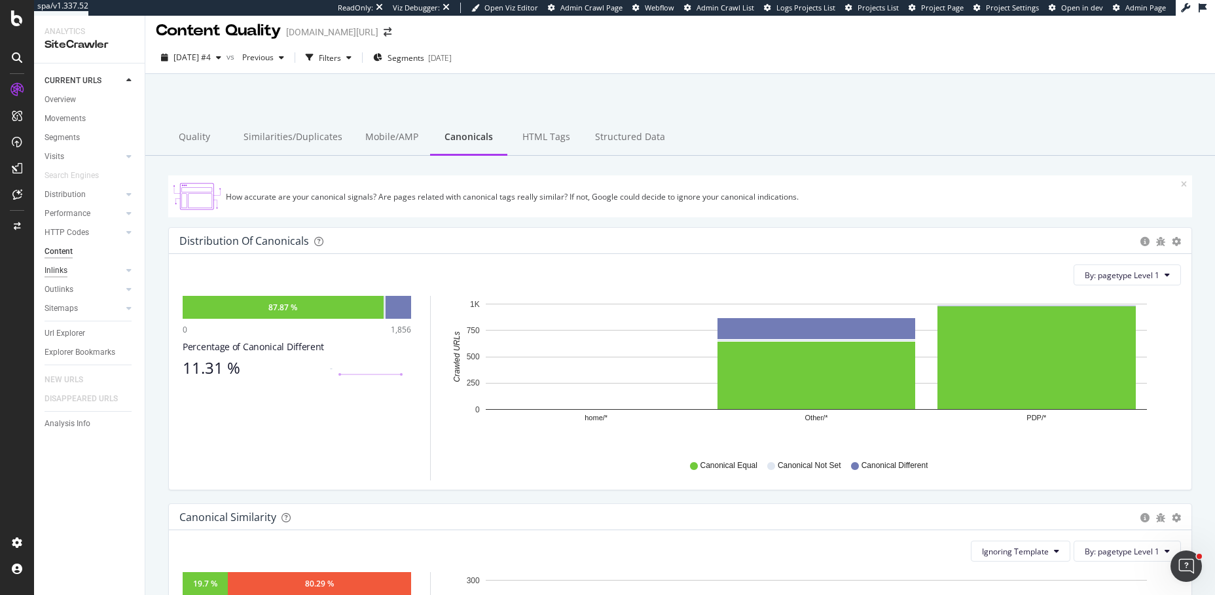
click at [58, 269] on div "Inlinks" at bounding box center [56, 271] width 23 height 14
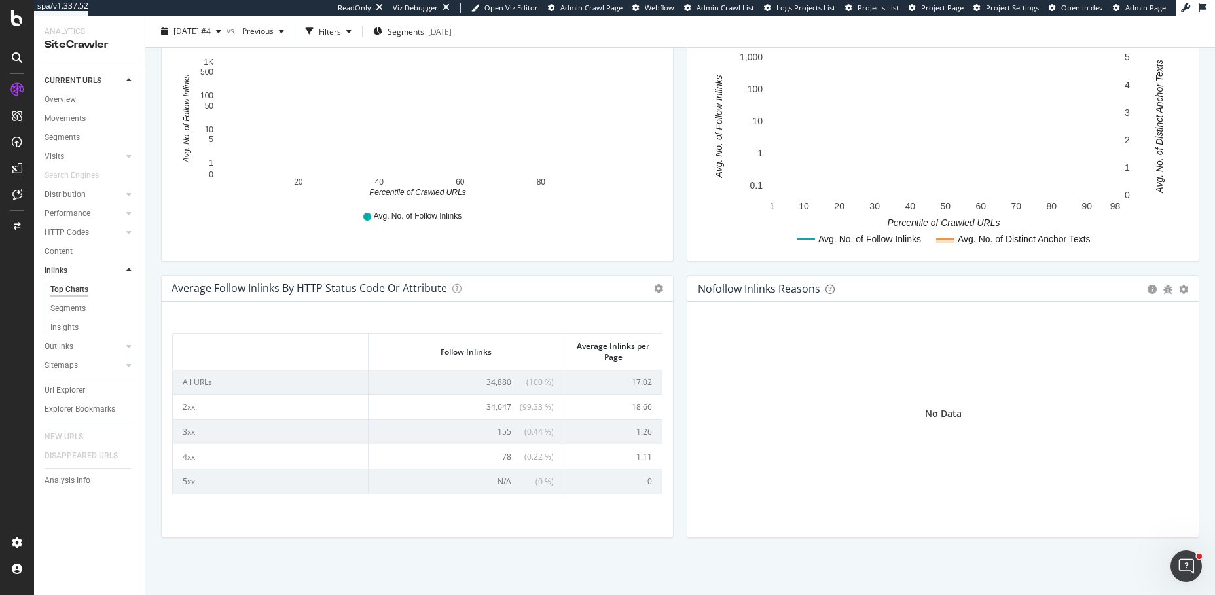
scroll to position [368, 0]
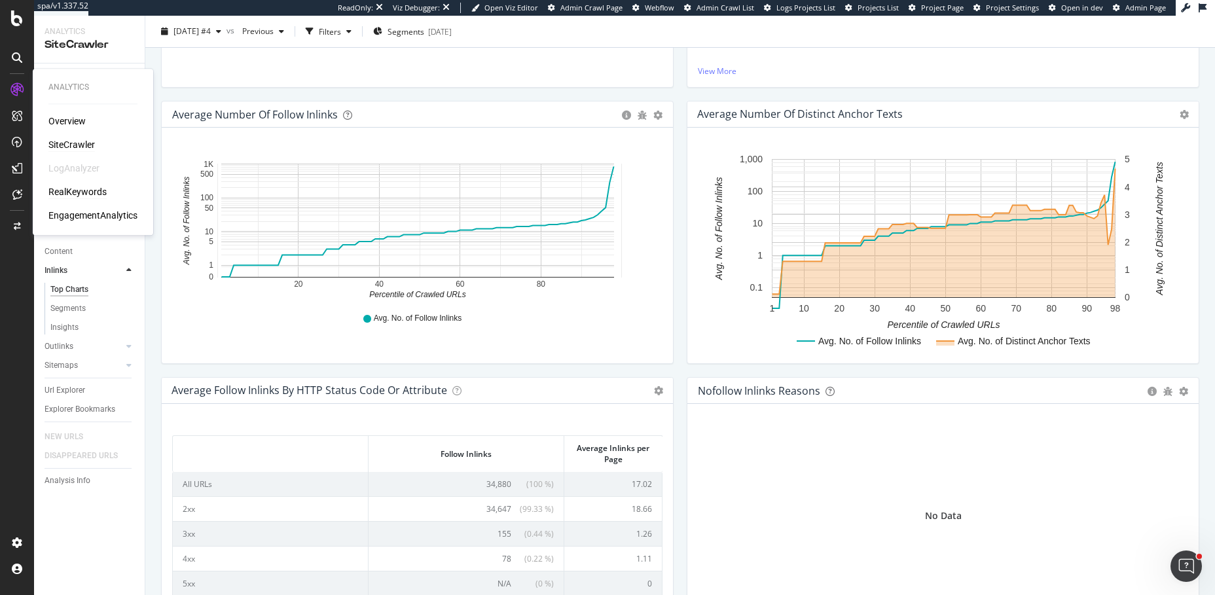
click at [73, 193] on div "RealKeywords" at bounding box center [77, 191] width 58 height 13
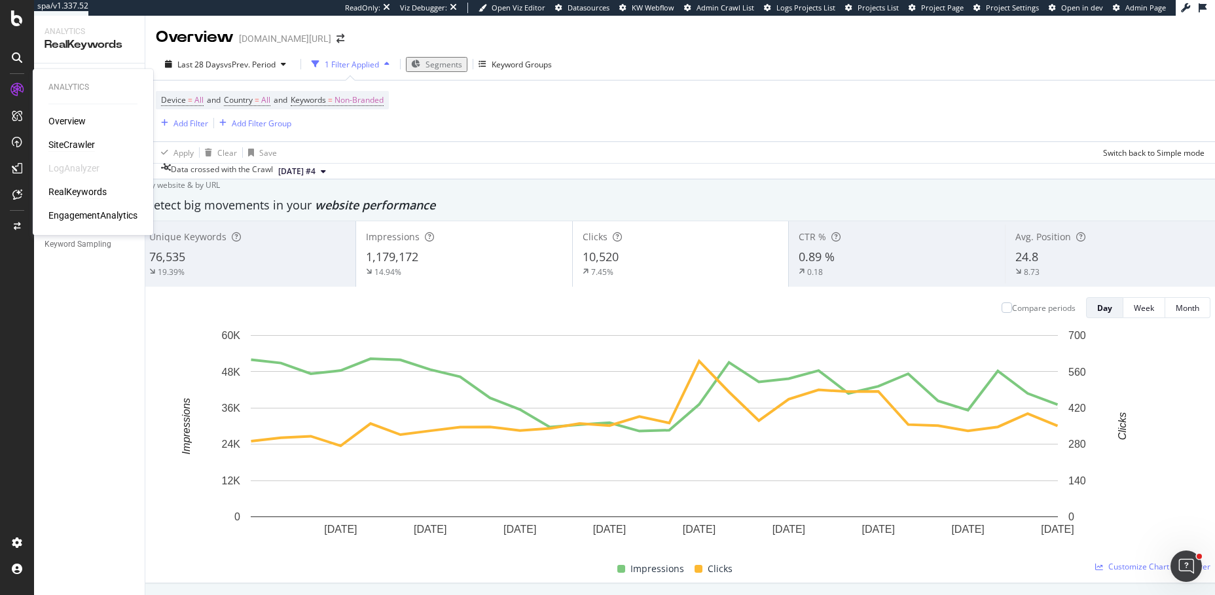
click at [66, 145] on div "SiteCrawler" at bounding box center [71, 144] width 46 height 13
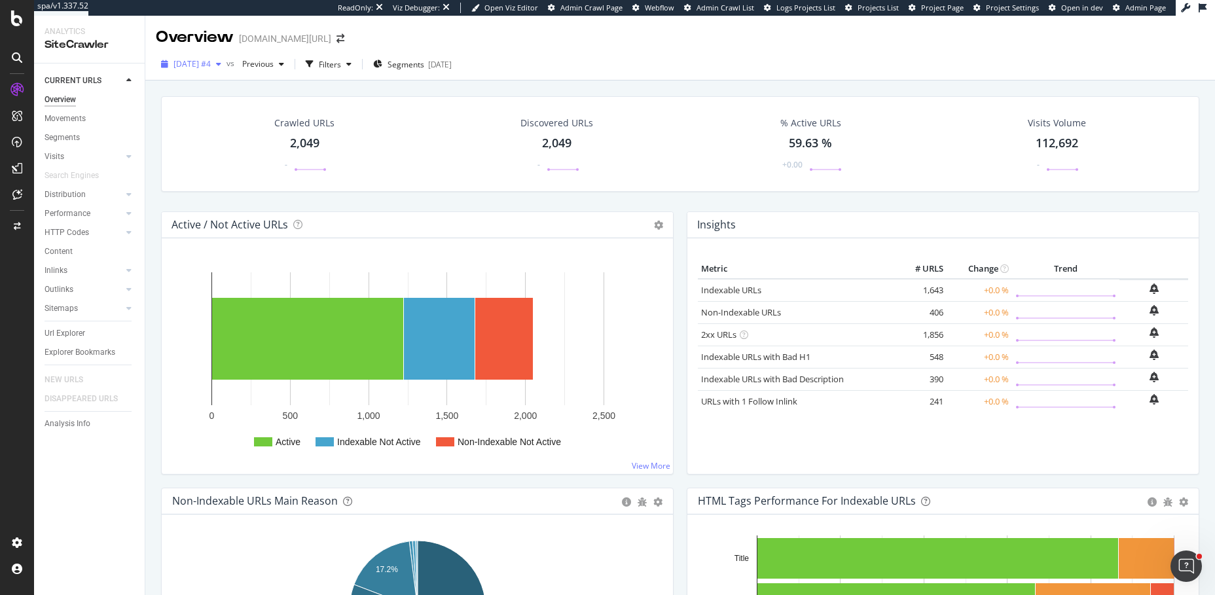
click at [211, 65] on span "2025 Sep. 24th #4" at bounding box center [192, 63] width 37 height 11
click at [274, 64] on span "Previous" at bounding box center [255, 63] width 37 height 11
click at [497, 104] on div "Crawled URLs 2,049 - Discovered URLs 2,049 - % Active URLs 59.63 % +0.00 Visits…" at bounding box center [680, 144] width 1039 height 96
click at [341, 64] on div "Filters" at bounding box center [330, 64] width 22 height 11
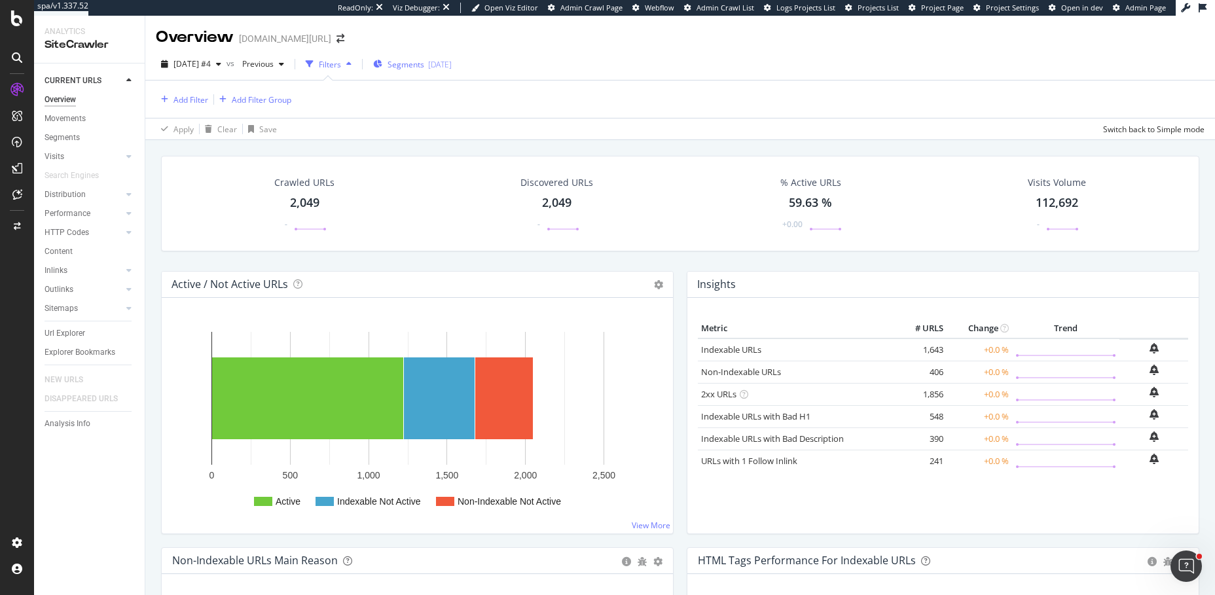
click at [424, 64] on span "Segments" at bounding box center [406, 64] width 37 height 11
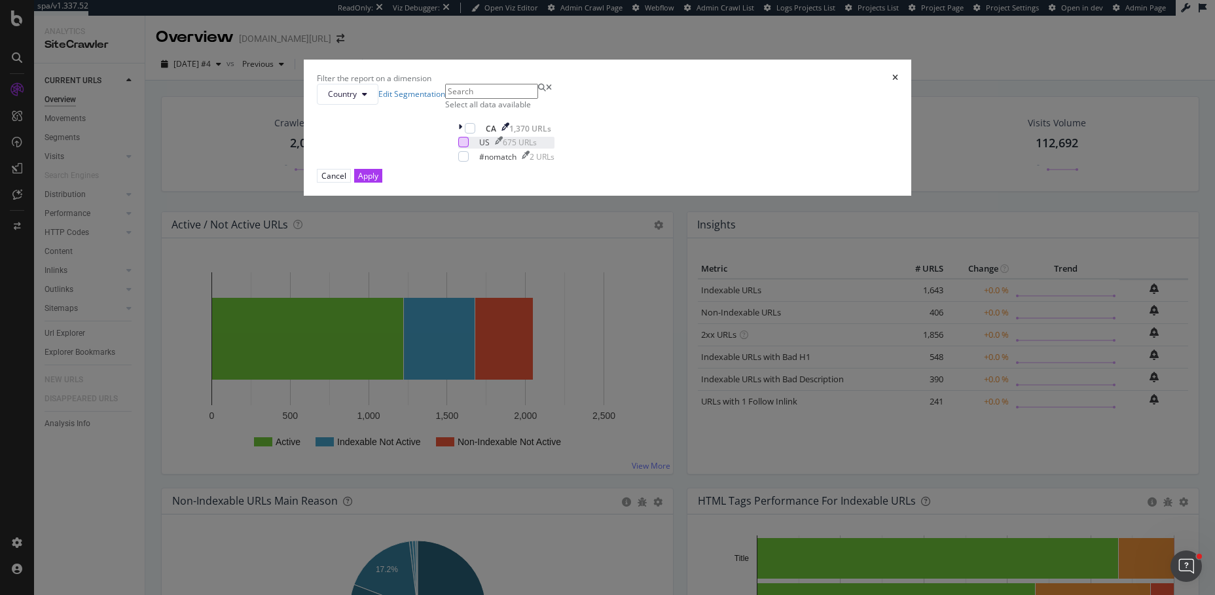
click at [469, 147] on div "modal" at bounding box center [463, 142] width 10 height 10
click at [378, 181] on div "Apply" at bounding box center [368, 175] width 20 height 11
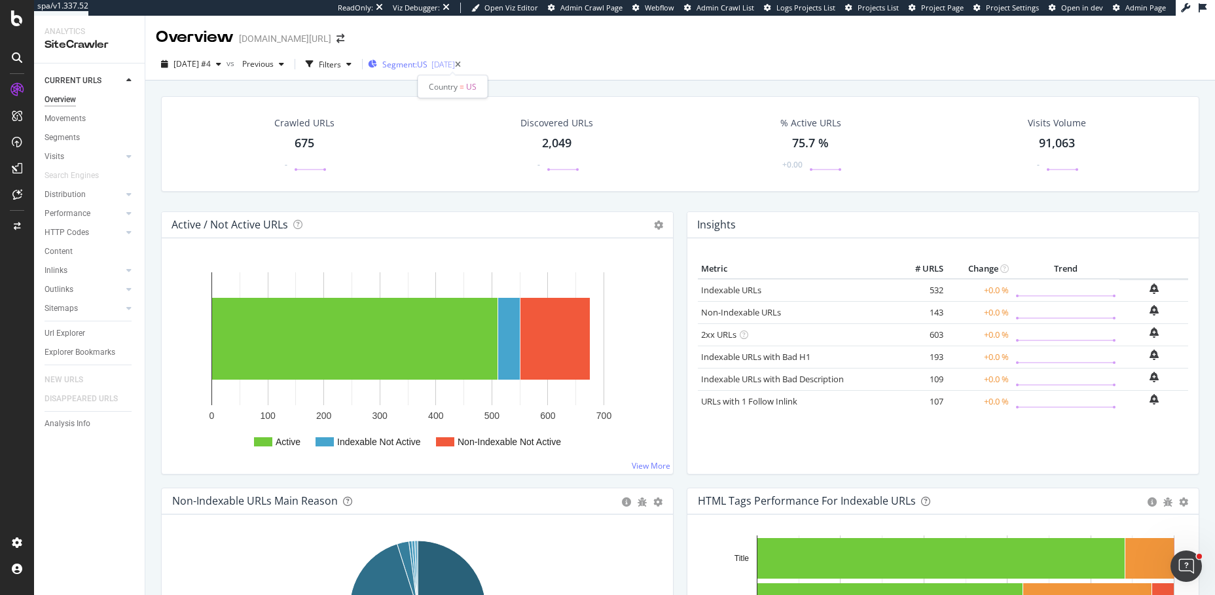
click at [428, 61] on span "Segment: US" at bounding box center [404, 64] width 45 height 11
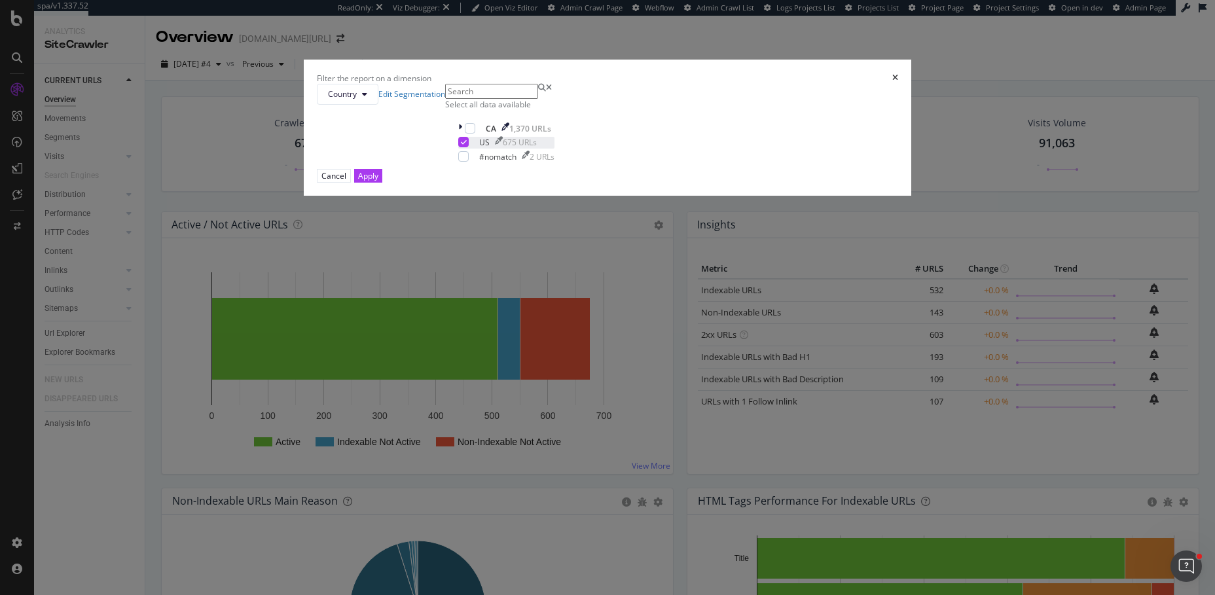
click at [467, 145] on icon "modal" at bounding box center [464, 142] width 6 height 7
click at [475, 134] on div "modal" at bounding box center [470, 128] width 10 height 10
click at [465, 134] on div "modal" at bounding box center [461, 128] width 7 height 11
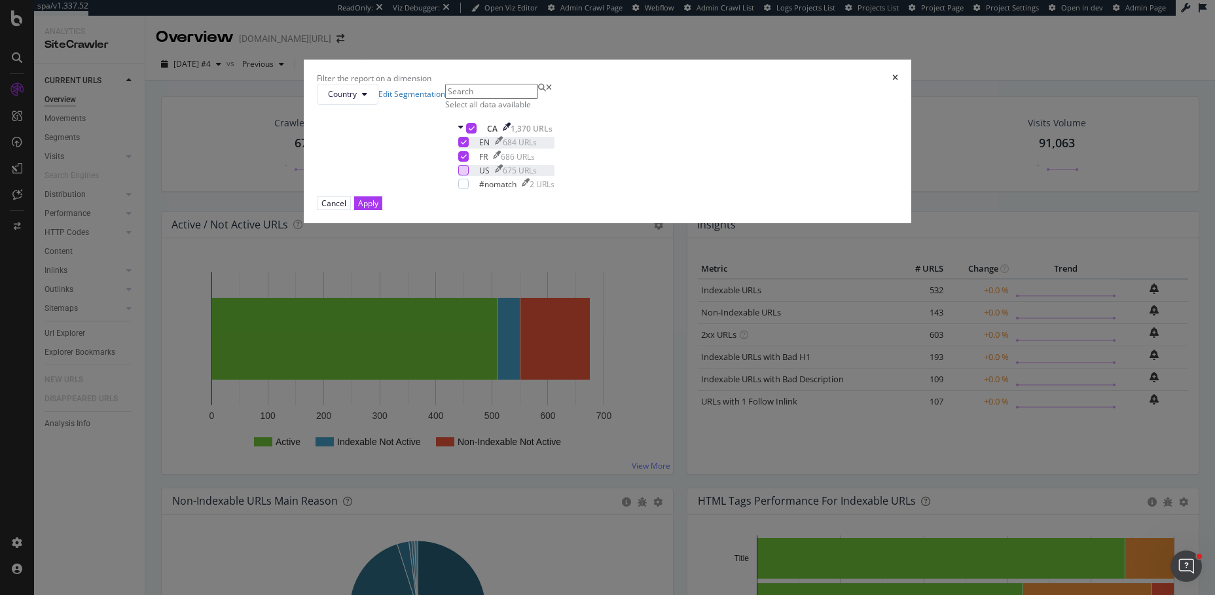
click at [467, 145] on icon "modal" at bounding box center [464, 142] width 6 height 7
click at [378, 209] on div "Apply" at bounding box center [368, 203] width 20 height 11
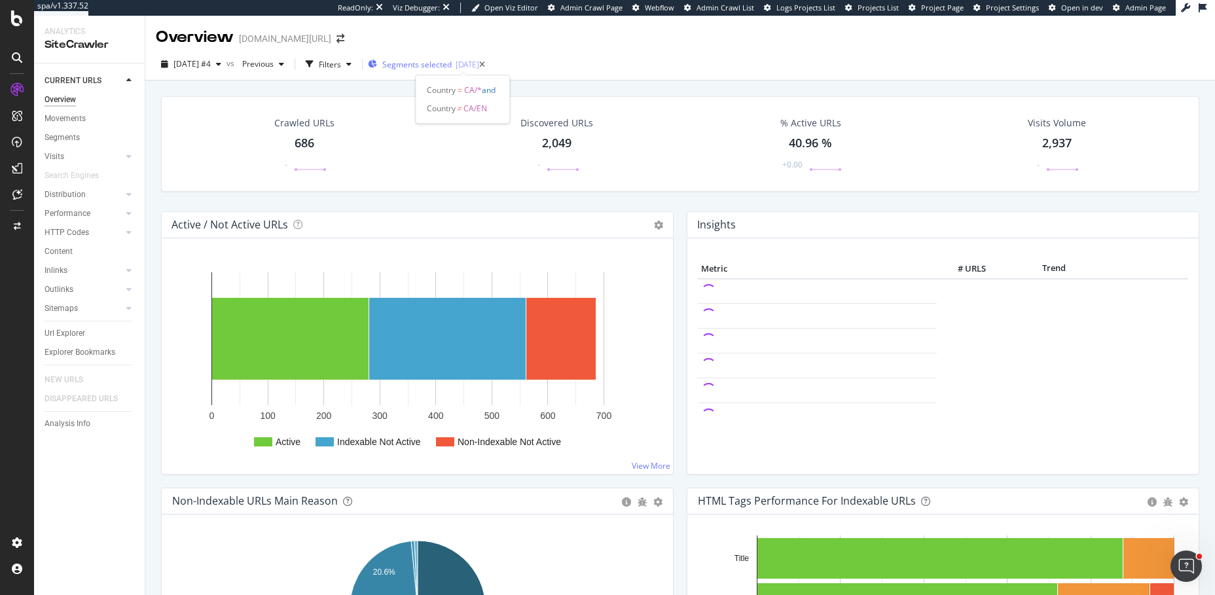
click at [452, 63] on span "Segments selected" at bounding box center [416, 64] width 69 height 11
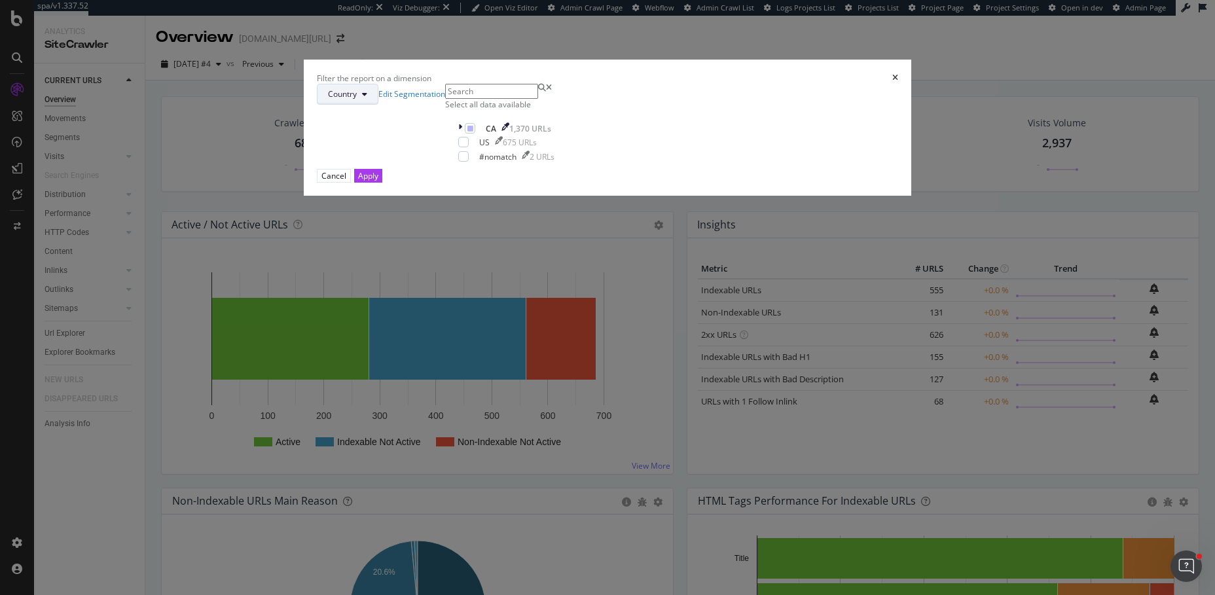
click at [357, 100] on span "Country" at bounding box center [342, 93] width 29 height 11
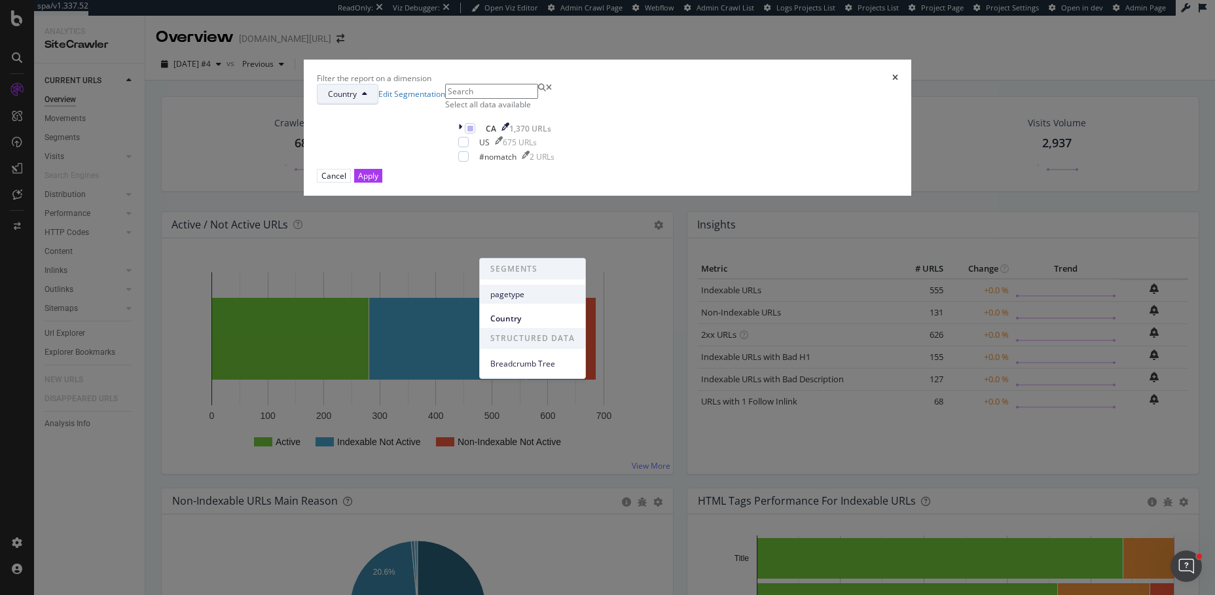
click at [507, 296] on span "pagetype" at bounding box center [532, 295] width 84 height 12
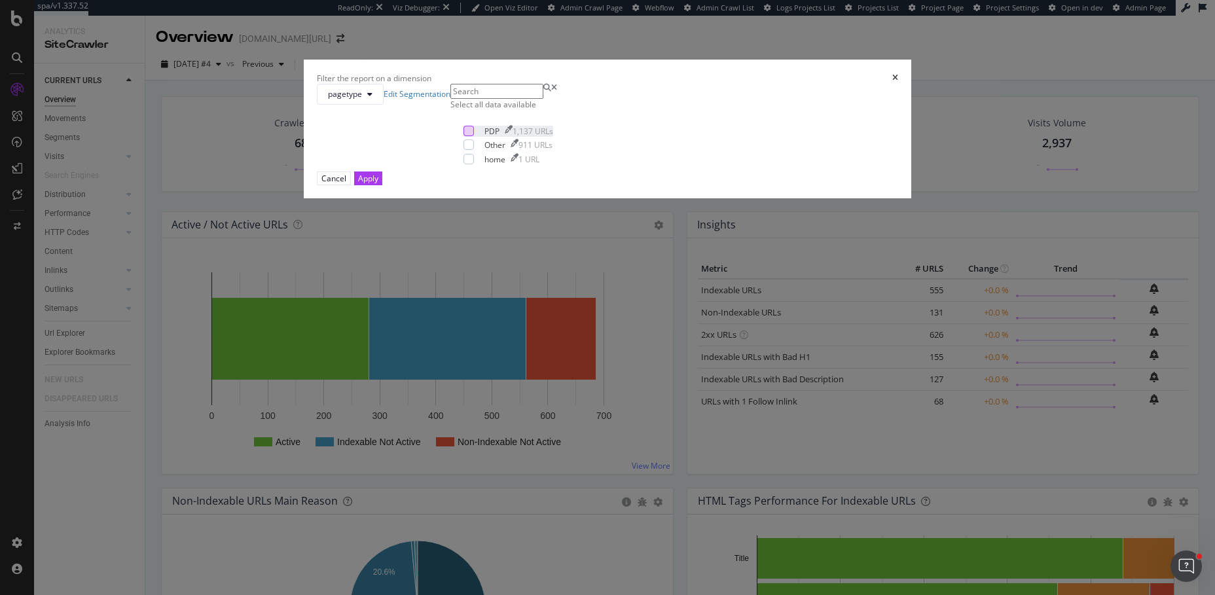
click at [474, 136] on div "modal" at bounding box center [469, 131] width 10 height 10
click at [378, 184] on div "Apply" at bounding box center [368, 178] width 20 height 11
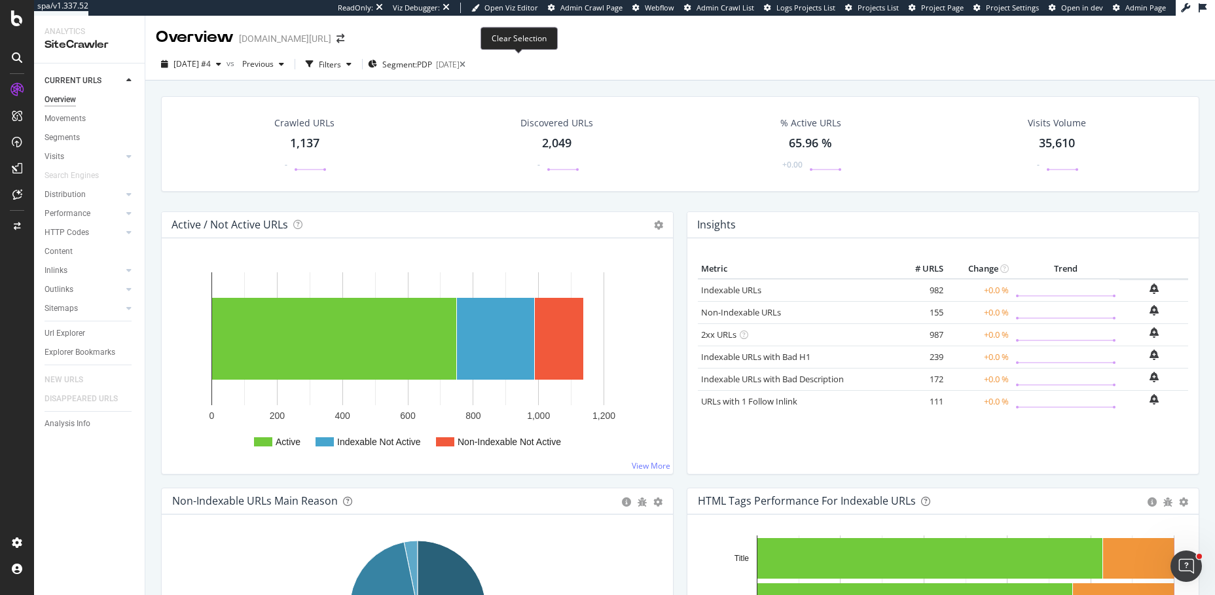
click at [466, 65] on icon at bounding box center [463, 65] width 6 height 8
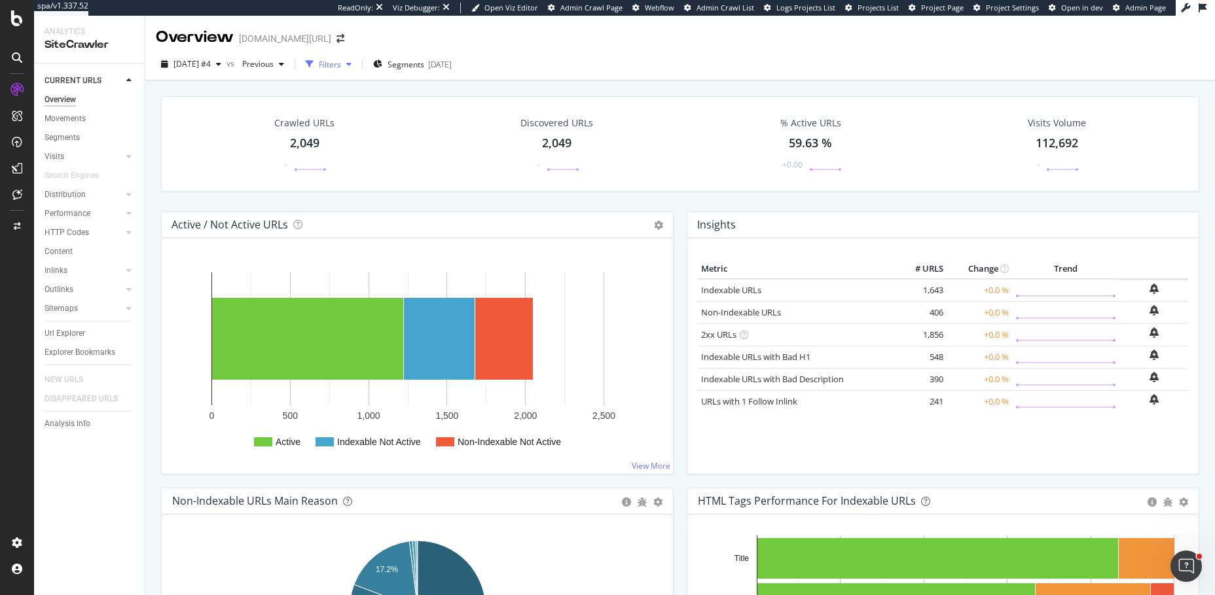
click at [352, 64] on icon "button" at bounding box center [348, 64] width 5 height 8
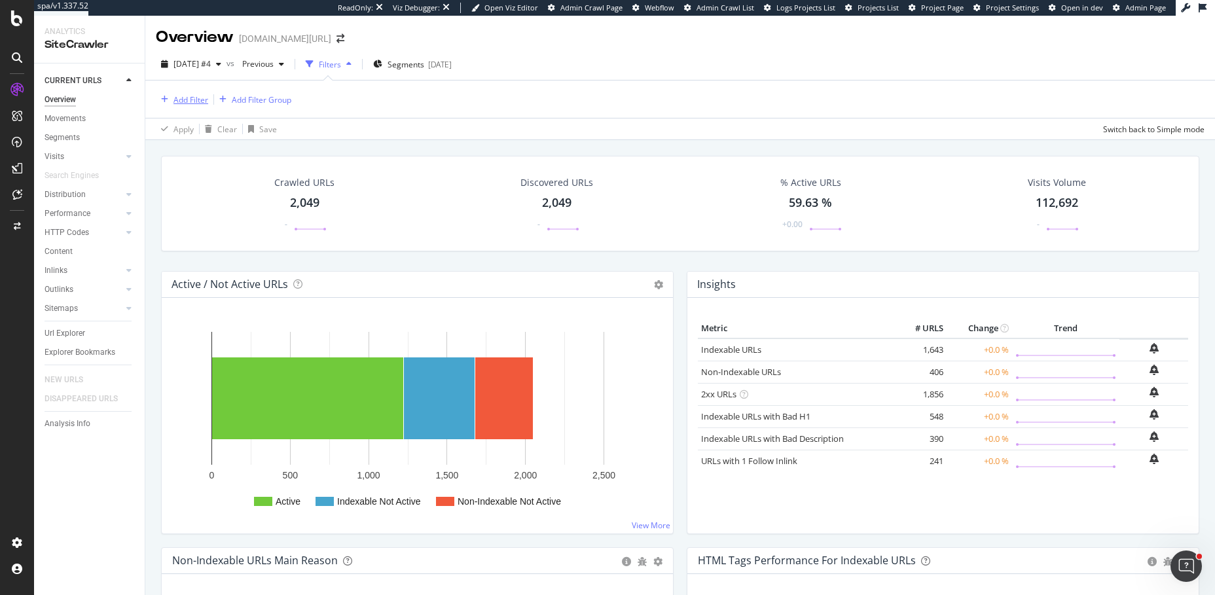
click at [183, 99] on div "Add Filter" at bounding box center [191, 99] width 35 height 11
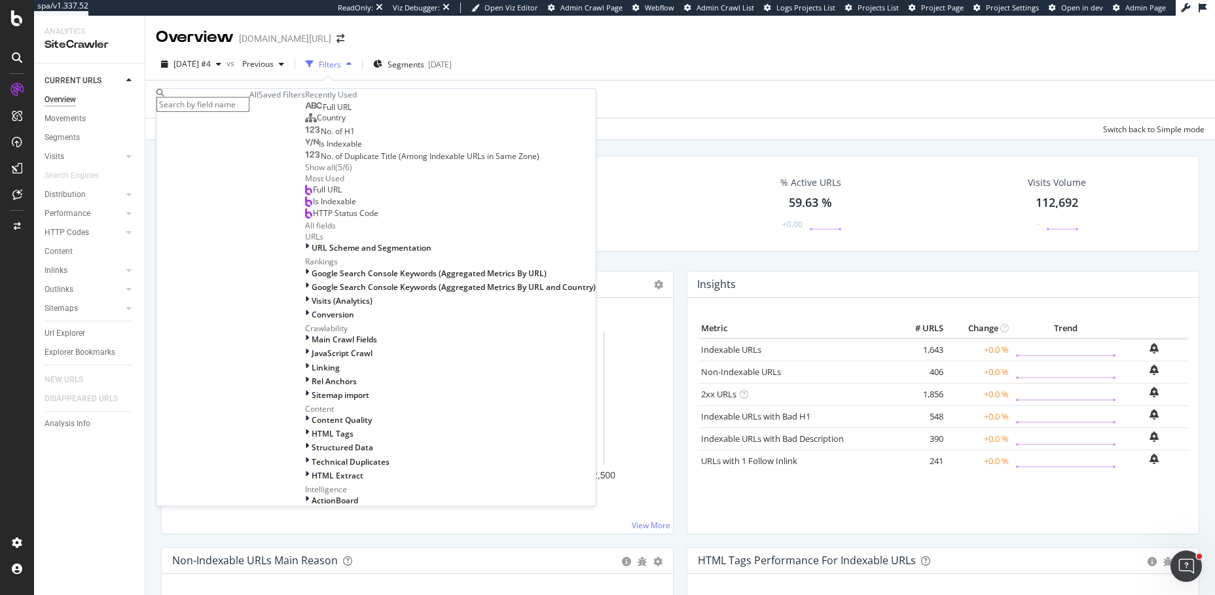
click at [439, 128] on div "Apply Clear Save Switch back to Simple mode" at bounding box center [680, 129] width 1070 height 22
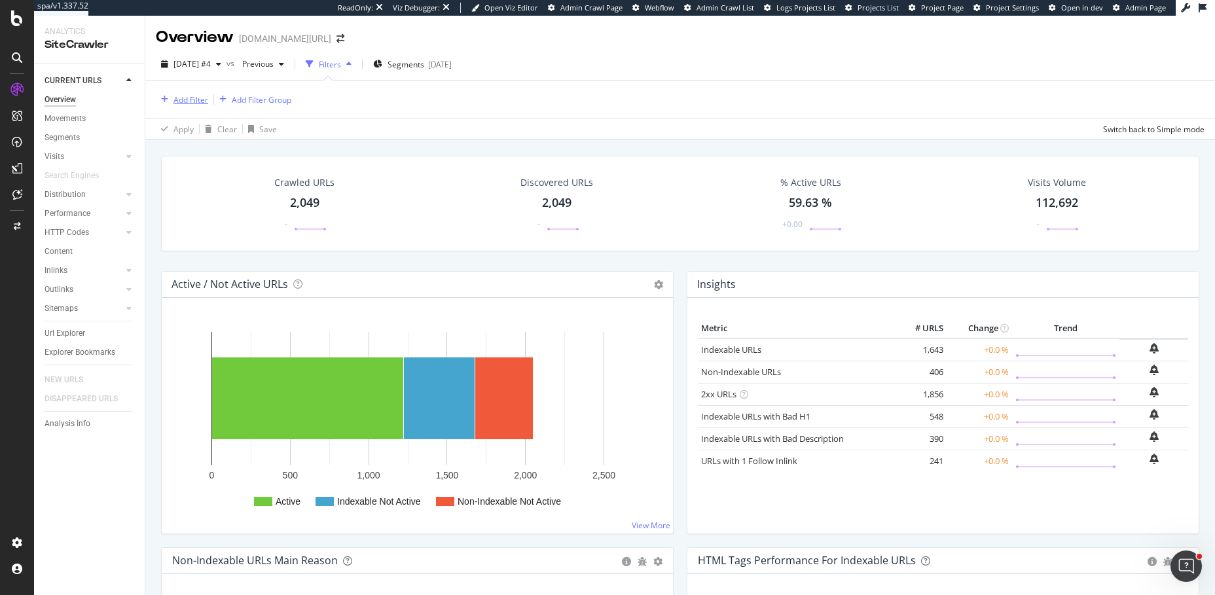
click at [181, 100] on div "Add Filter" at bounding box center [191, 99] width 35 height 11
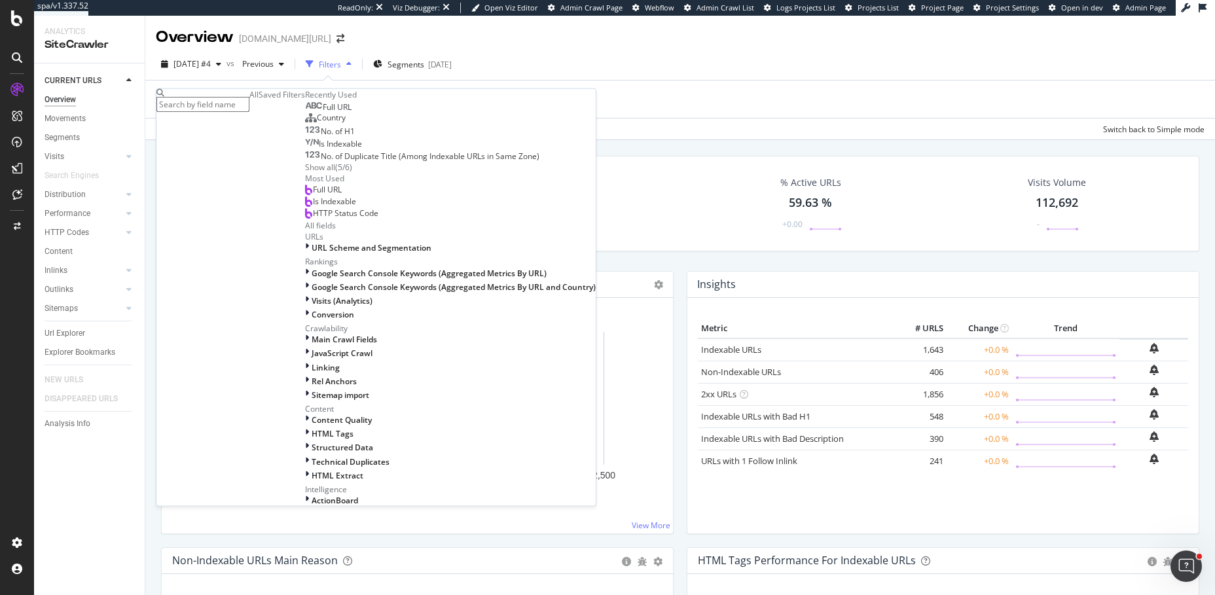
click at [323, 113] on span "Full URL" at bounding box center [337, 106] width 29 height 11
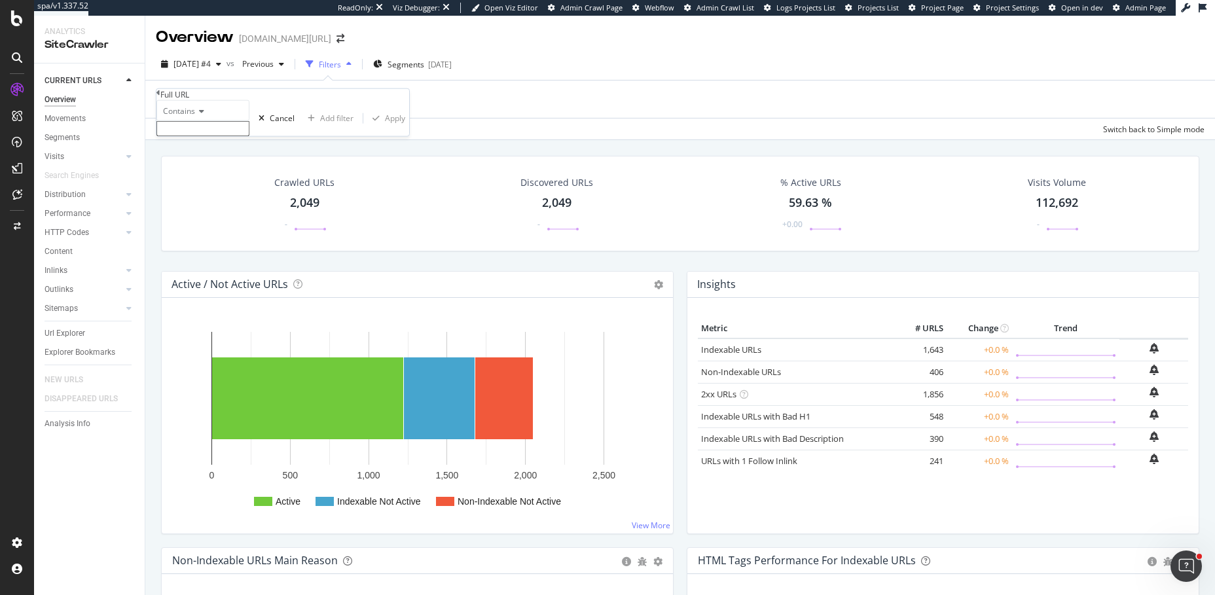
click at [183, 136] on input "text" at bounding box center [203, 128] width 93 height 15
type input "shea"
click at [385, 128] on div "Apply" at bounding box center [395, 122] width 20 height 11
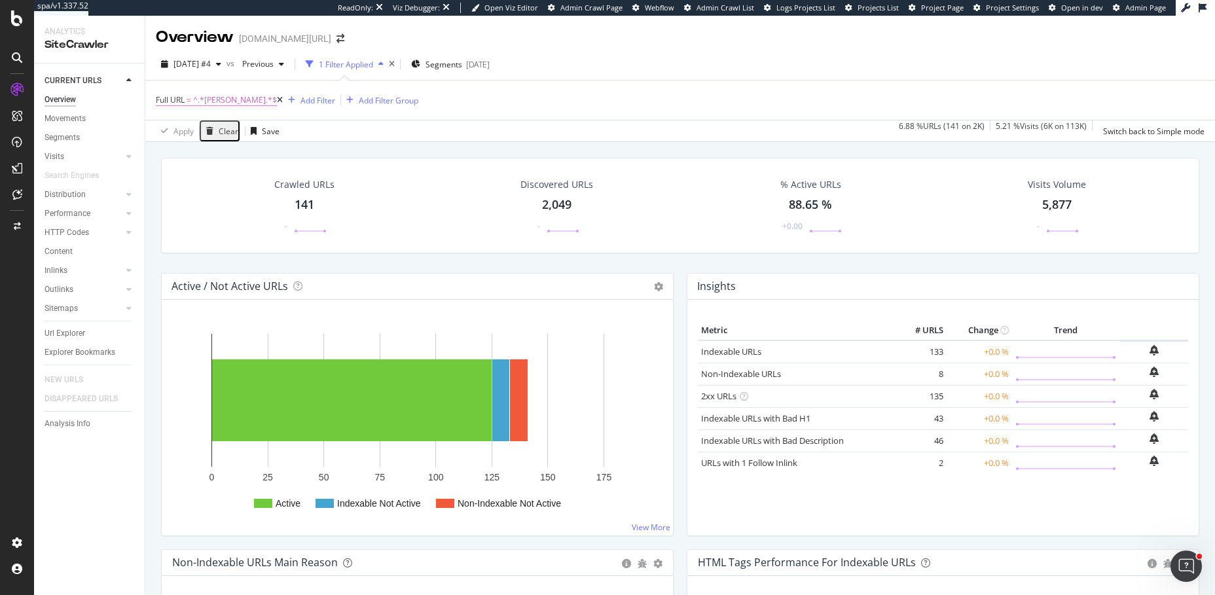
click at [204, 98] on span "^.*shea.*$" at bounding box center [235, 100] width 84 height 18
click at [361, 124] on div "Apply Clear Save 6.88 % URLs ( 141 on 2K ) 5.21 % Visits ( 6K on 113K ) Switch …" at bounding box center [680, 131] width 1070 height 22
click at [277, 100] on icon at bounding box center [280, 100] width 6 height 8
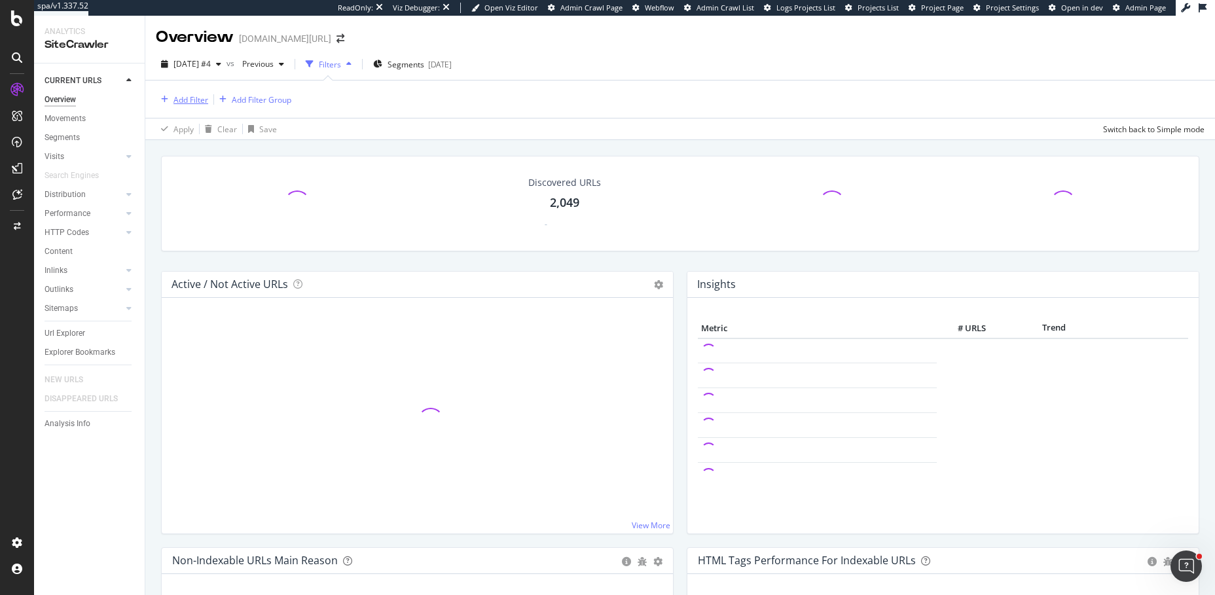
click at [183, 102] on div "Add Filter" at bounding box center [191, 99] width 35 height 11
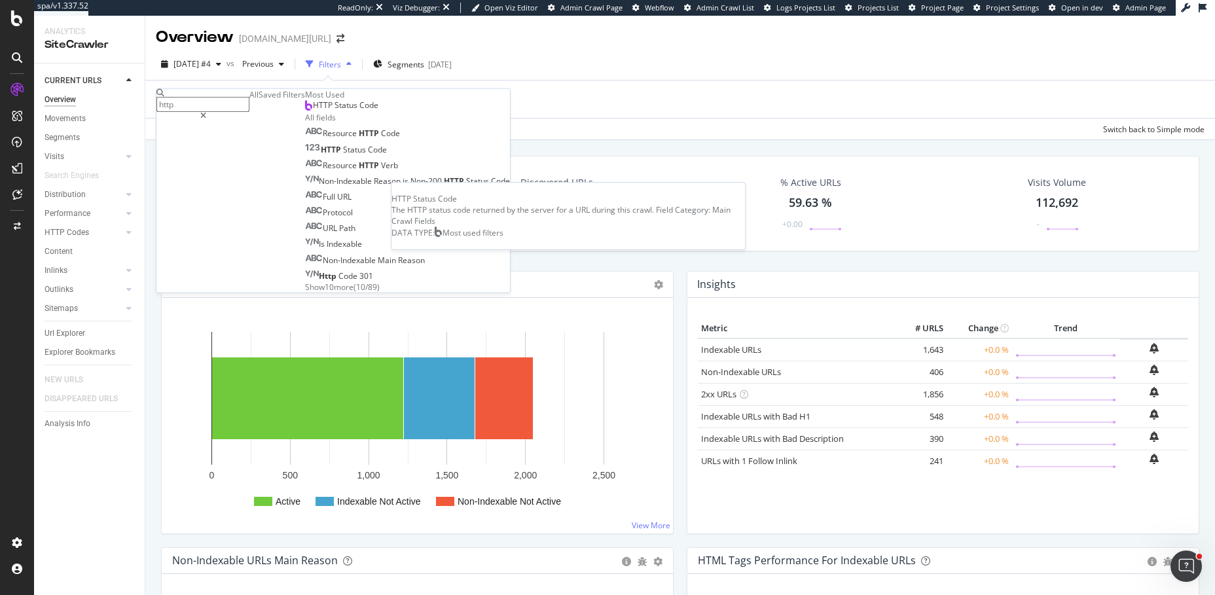
type input "http"
click at [313, 111] on span "HTTP Status Code" at bounding box center [345, 105] width 65 height 11
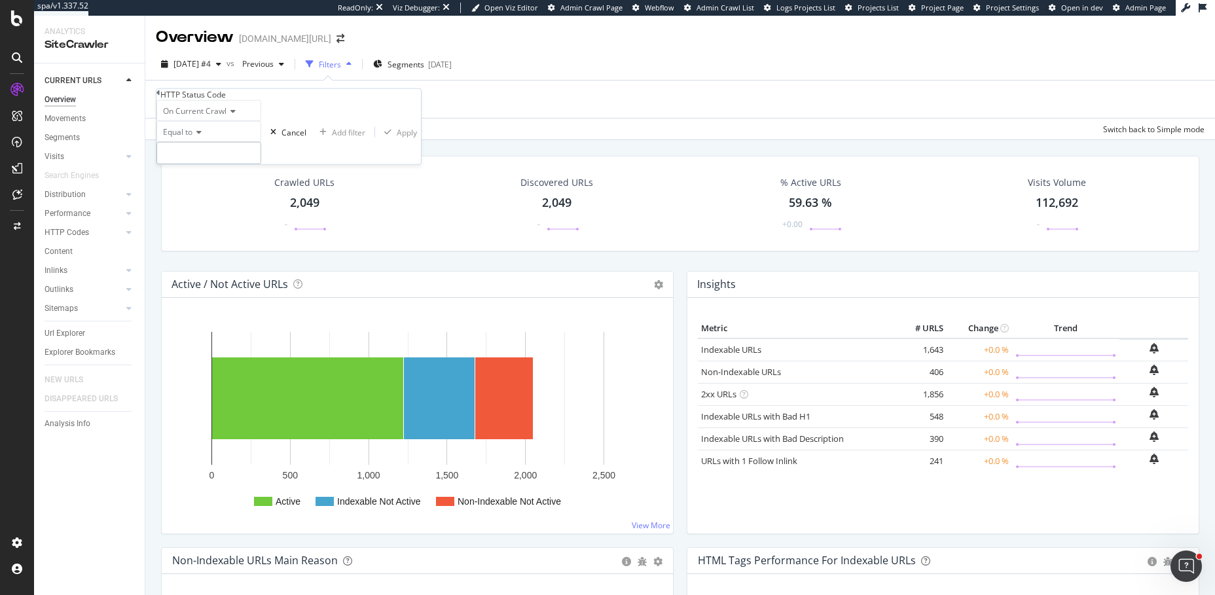
click at [196, 164] on input "number" at bounding box center [209, 153] width 105 height 22
click at [198, 177] on span "200" at bounding box center [187, 171] width 54 height 11
type input "200"
click at [397, 138] on div "Apply" at bounding box center [407, 131] width 20 height 11
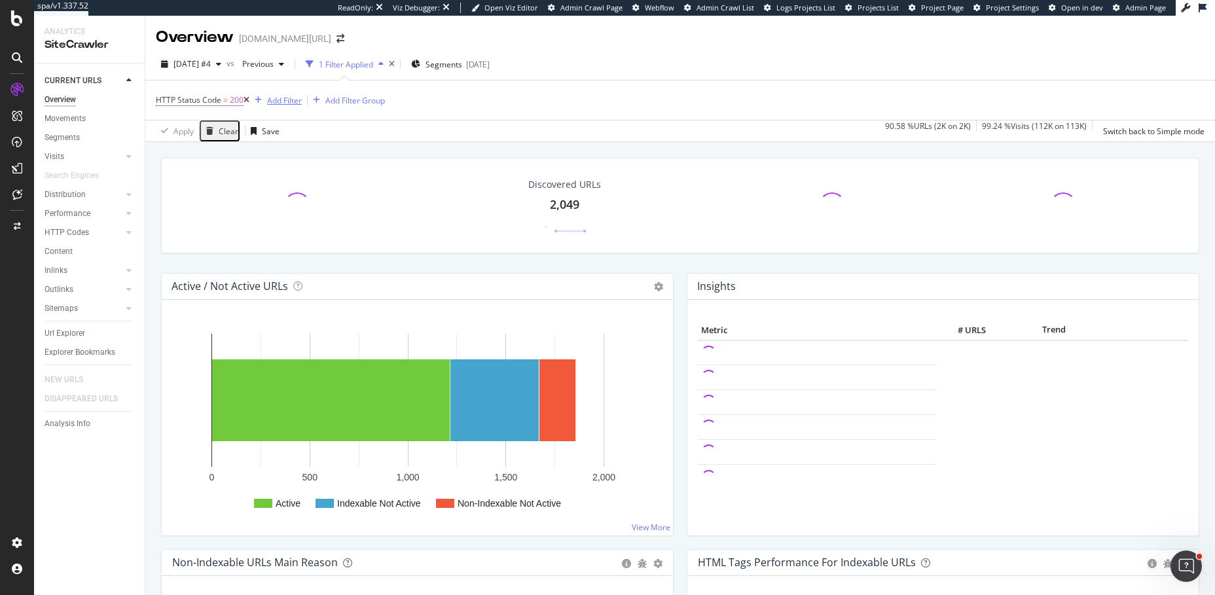
click at [290, 98] on div "Add Filter" at bounding box center [284, 100] width 35 height 11
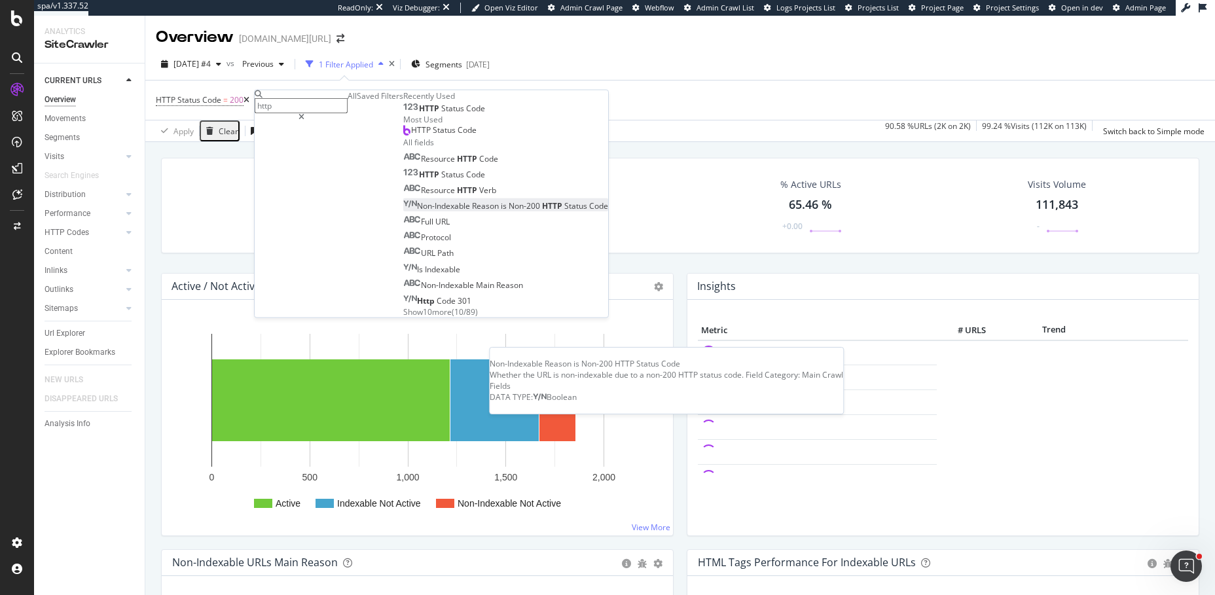
scroll to position [63, 0]
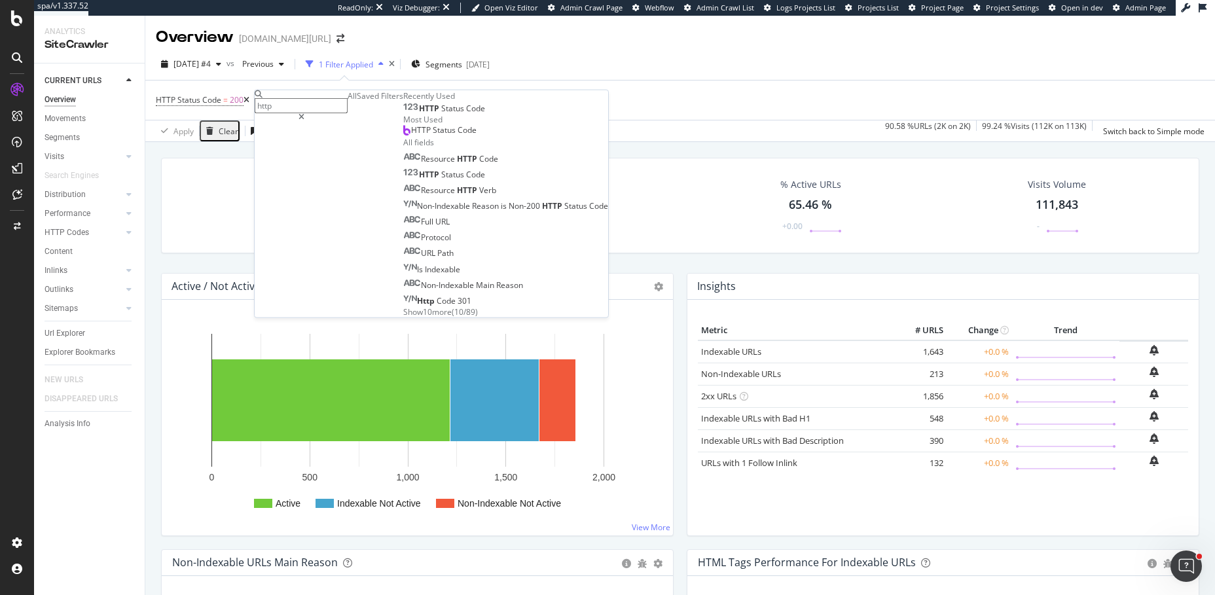
click at [403, 318] on span "Show 10 more" at bounding box center [427, 311] width 48 height 11
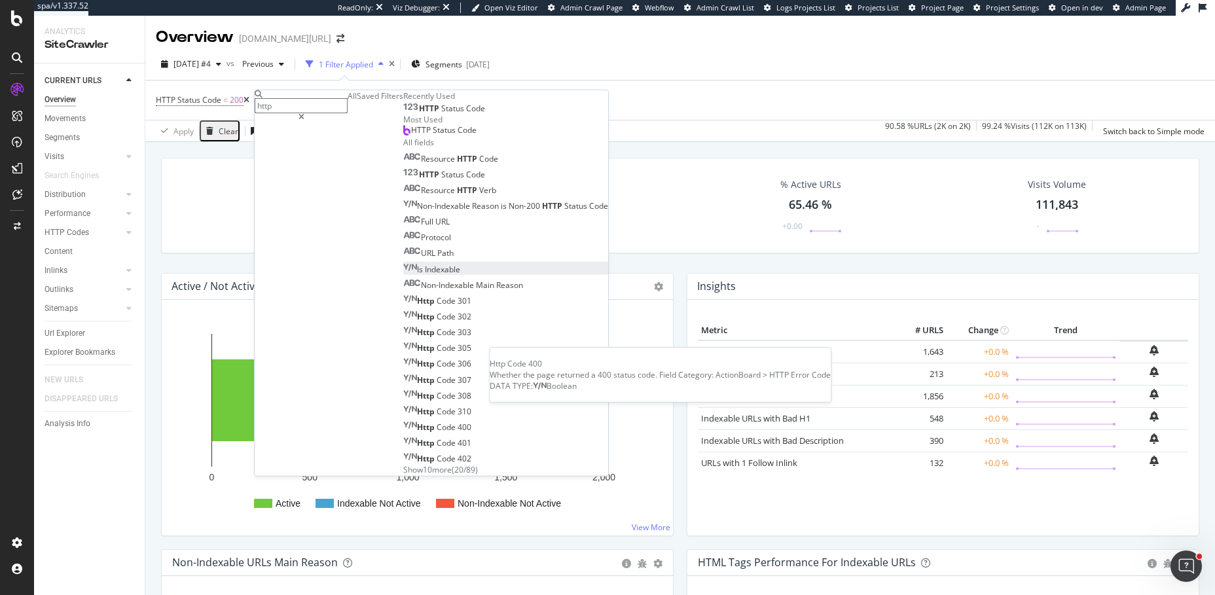
scroll to position [0, 0]
click at [299, 103] on input "http" at bounding box center [301, 105] width 93 height 15
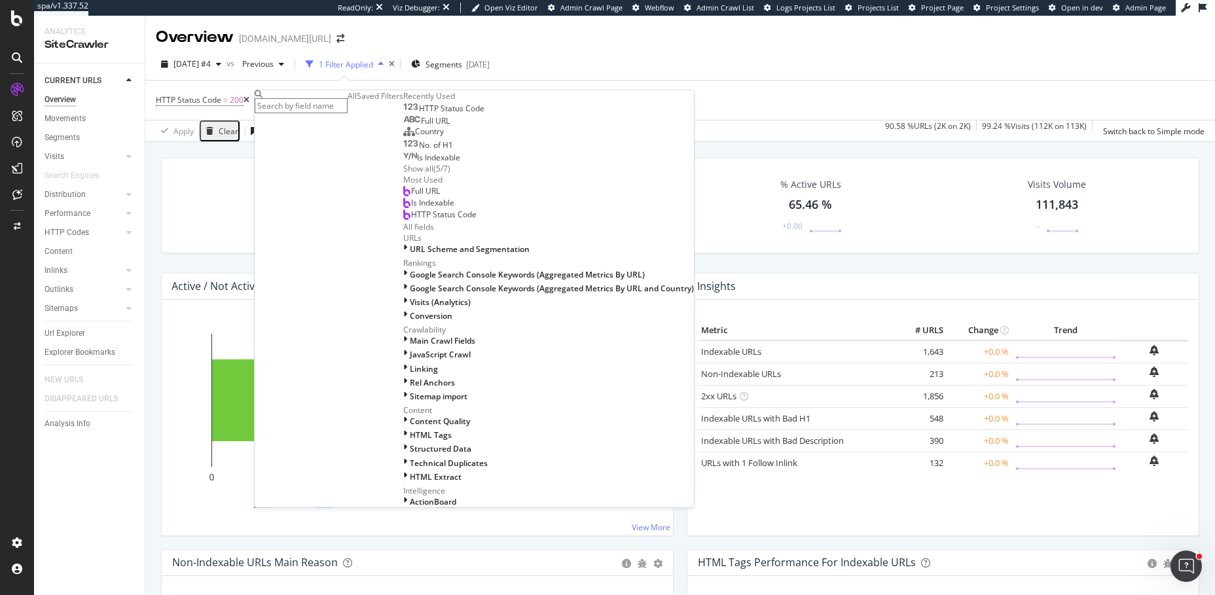
scroll to position [189, 0]
click at [403, 253] on div at bounding box center [406, 249] width 7 height 11
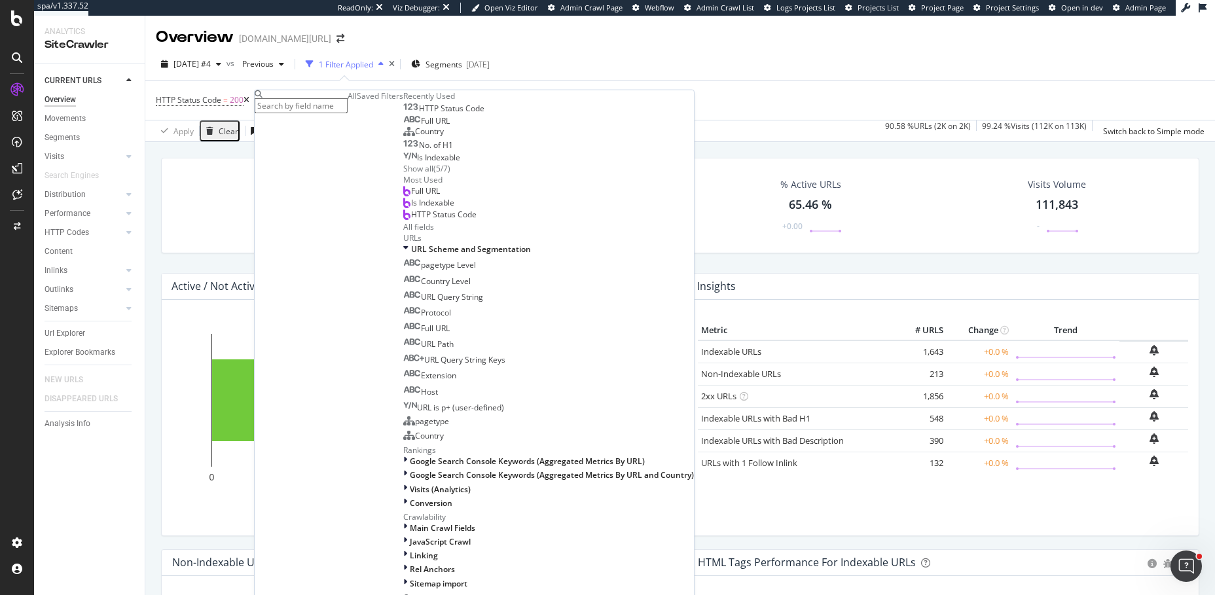
scroll to position [409, 0]
click at [403, 456] on icon at bounding box center [405, 461] width 4 height 11
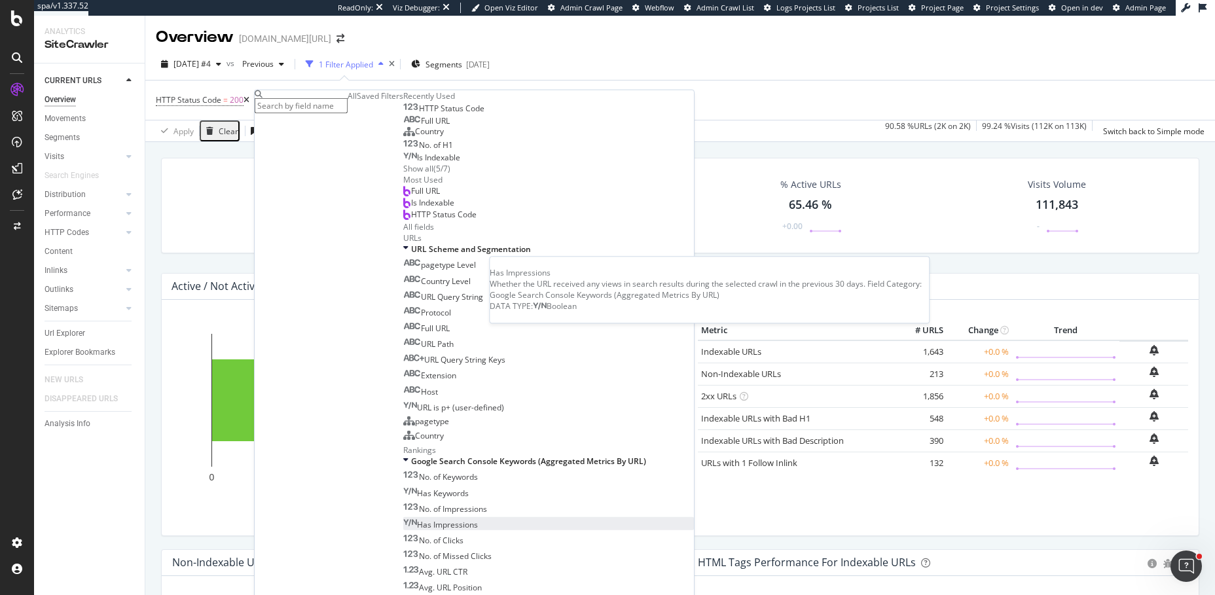
scroll to position [483, 0]
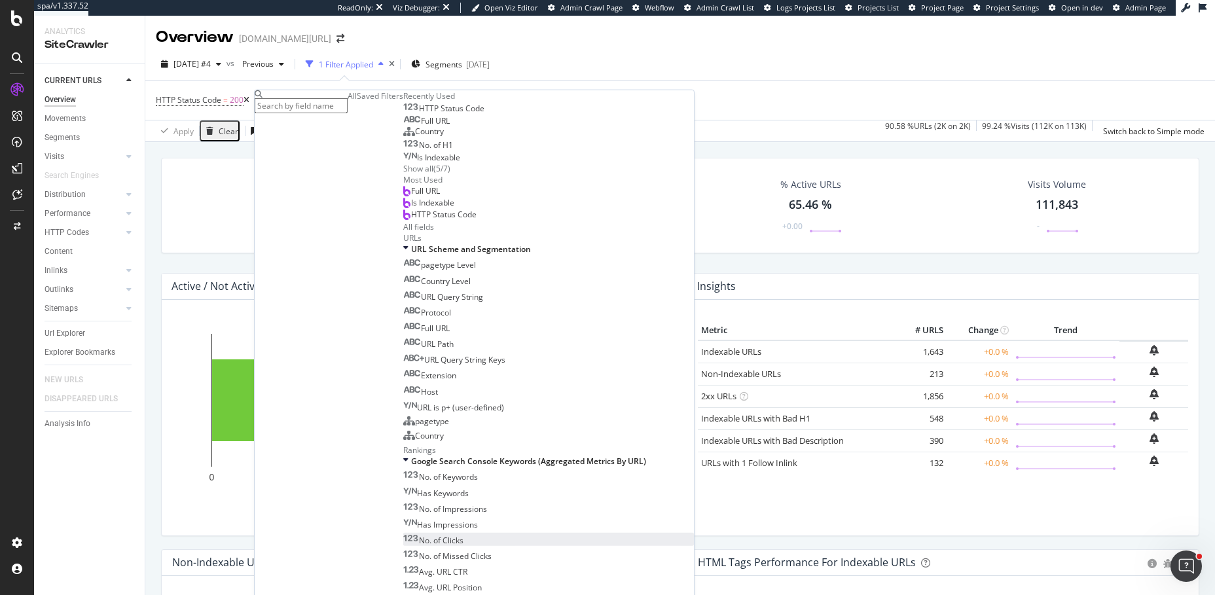
click at [419, 535] on span "No. of Clicks" at bounding box center [441, 540] width 45 height 11
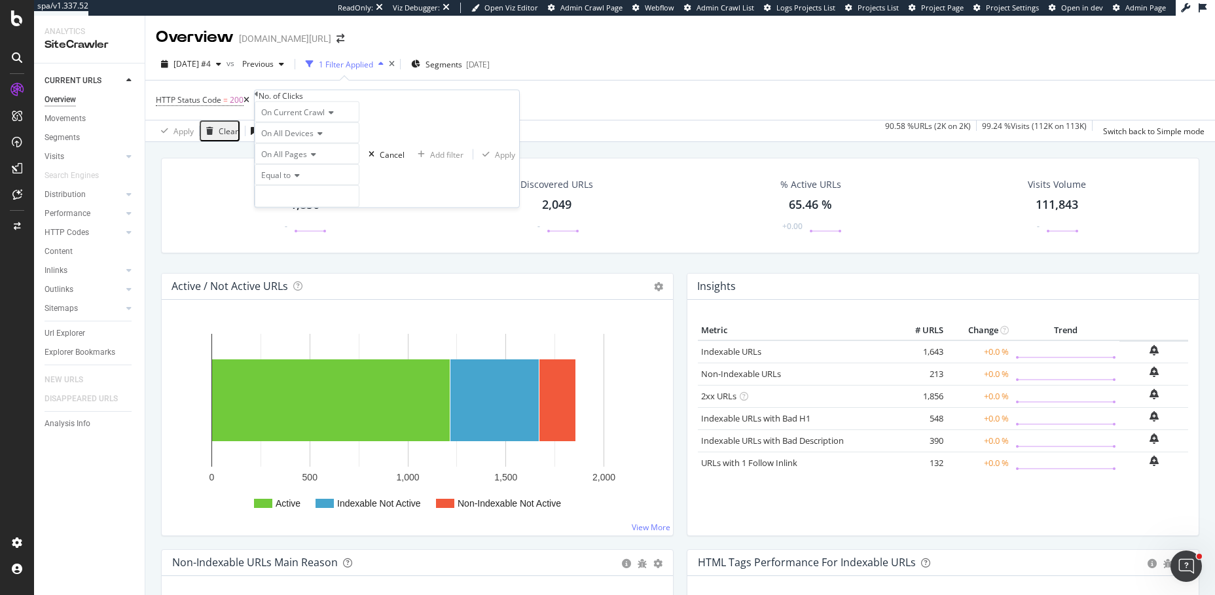
click at [291, 181] on span "Equal to" at bounding box center [275, 175] width 29 height 11
click at [287, 253] on span "Greater than" at bounding box center [282, 247] width 47 height 11
click at [293, 208] on input "number" at bounding box center [307, 196] width 105 height 22
type input "50"
click at [495, 160] on div "Apply" at bounding box center [505, 154] width 20 height 11
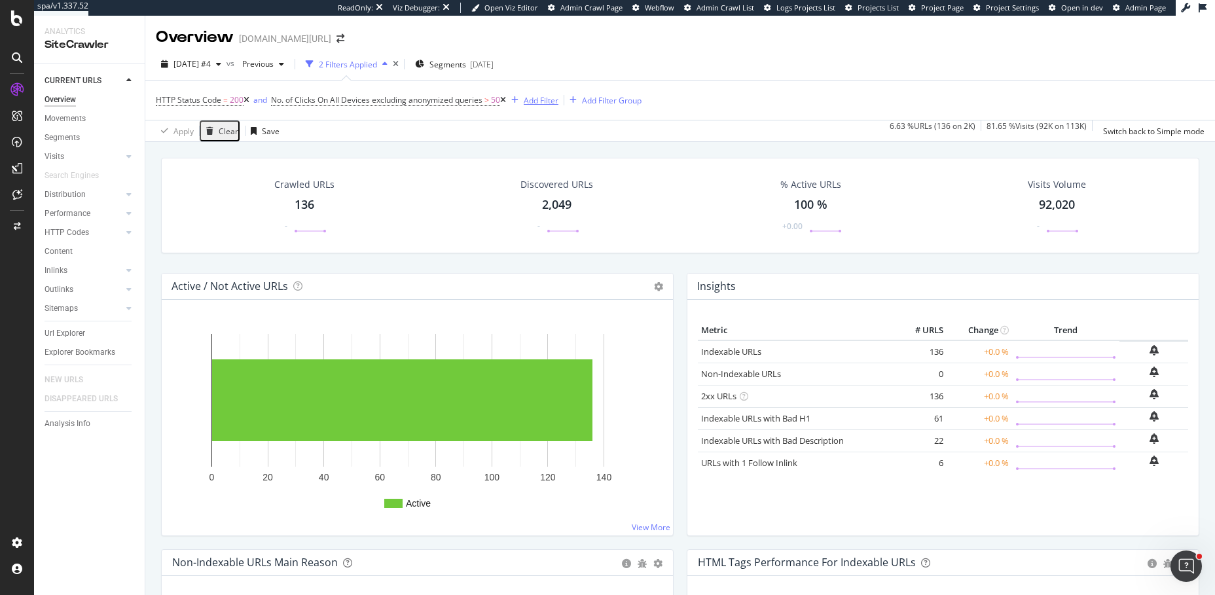
click at [543, 101] on div "Add Filter" at bounding box center [541, 100] width 35 height 11
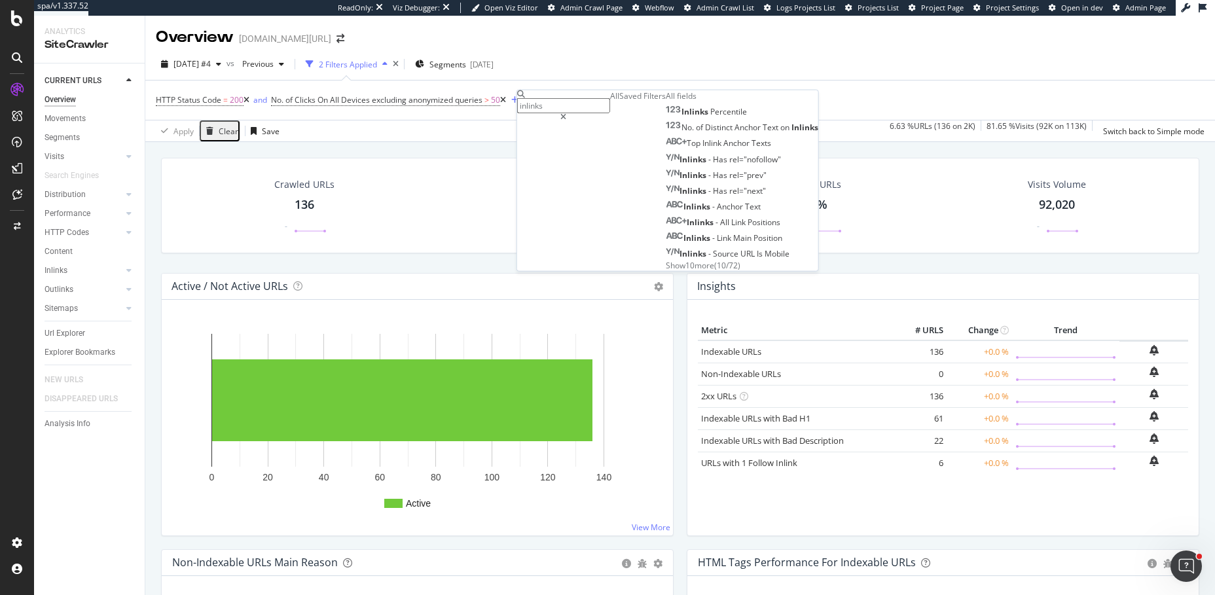
type input "inlinks"
click at [666, 270] on span "Show 10 more" at bounding box center [690, 264] width 48 height 11
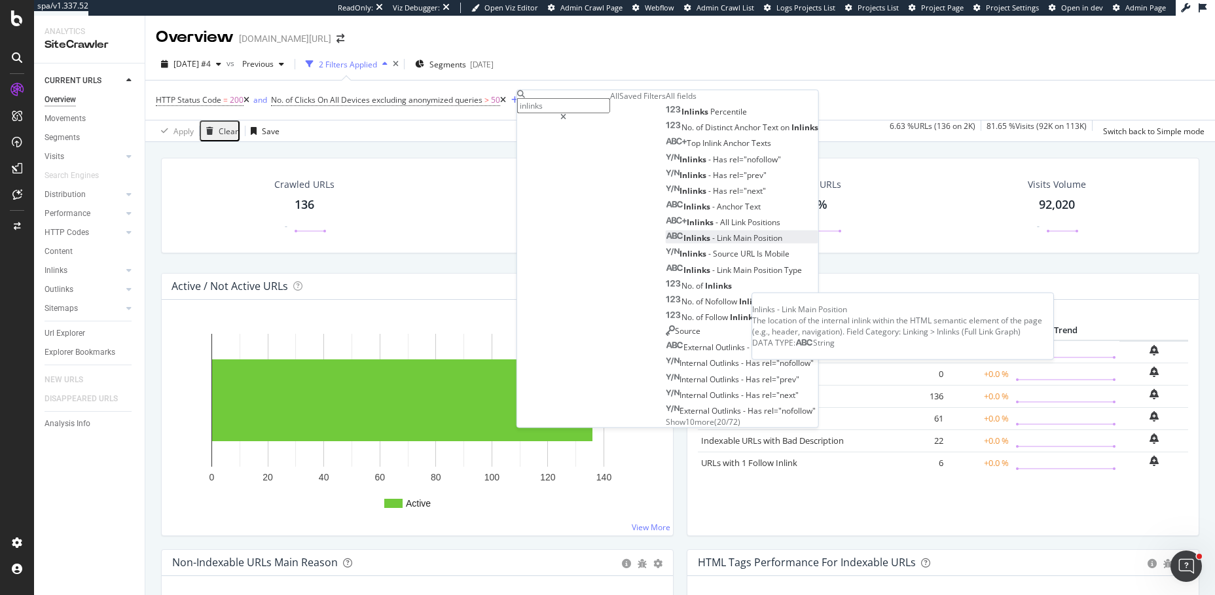
scroll to position [96, 0]
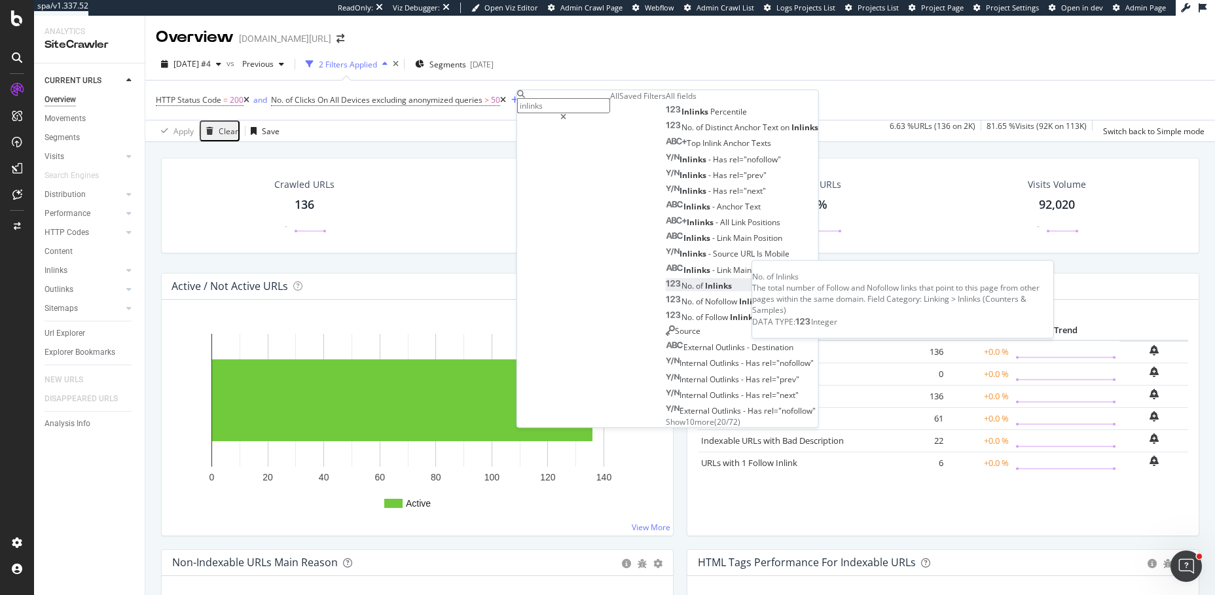
click at [696, 280] on span "of" at bounding box center [700, 285] width 9 height 11
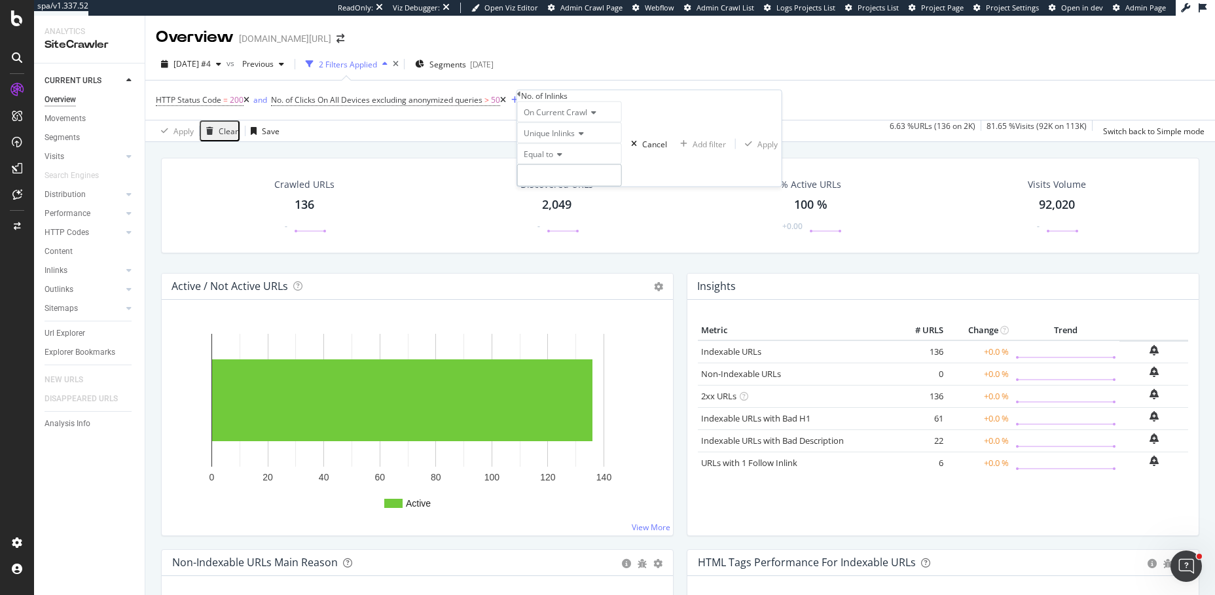
click at [549, 187] on input "number" at bounding box center [569, 175] width 105 height 22
click at [551, 160] on span "Equal to" at bounding box center [538, 154] width 29 height 11
click at [553, 204] on span "Less than" at bounding box center [538, 198] width 35 height 11
click at [552, 187] on input "number" at bounding box center [569, 175] width 105 height 22
type input "10"
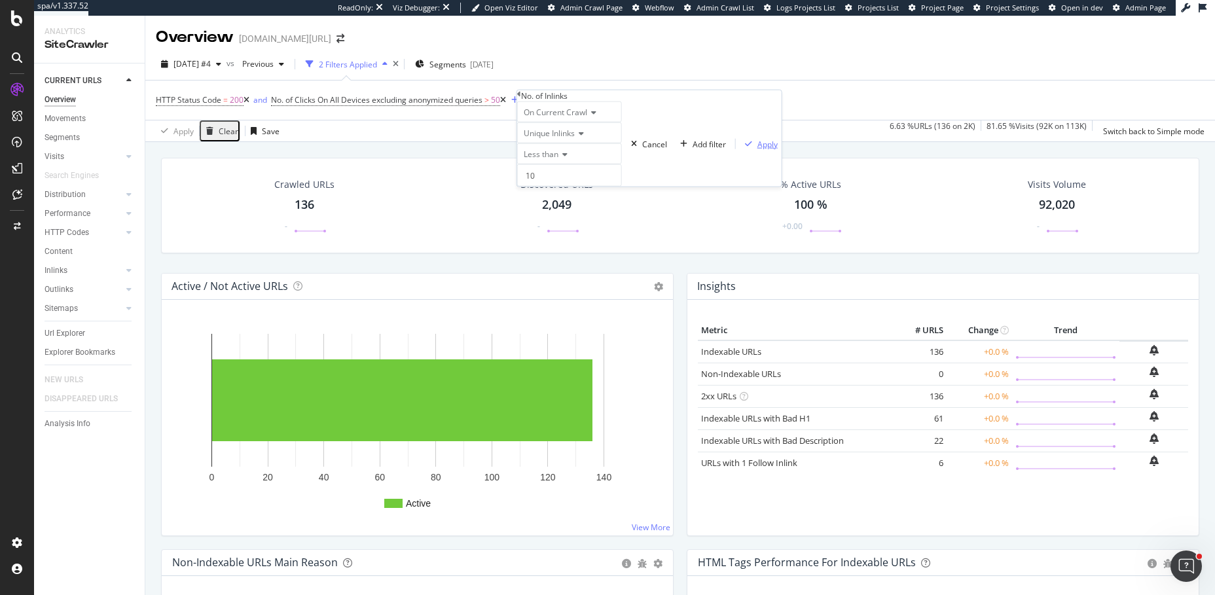
click at [758, 149] on div "Apply" at bounding box center [768, 143] width 20 height 11
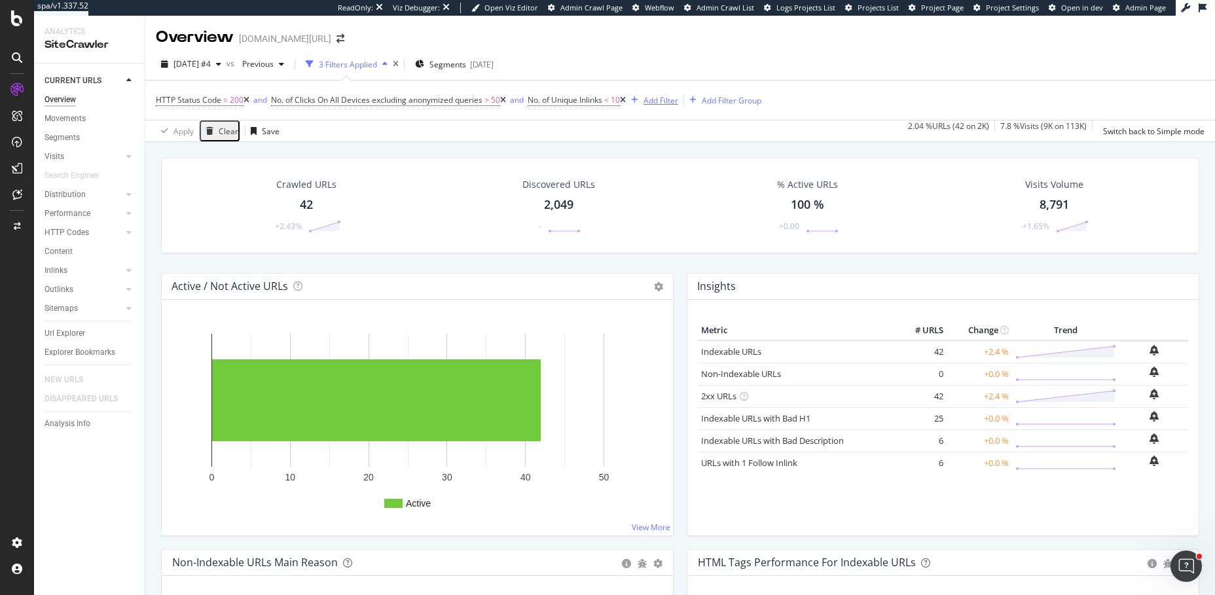
click at [677, 100] on div "Add Filter" at bounding box center [661, 100] width 35 height 11
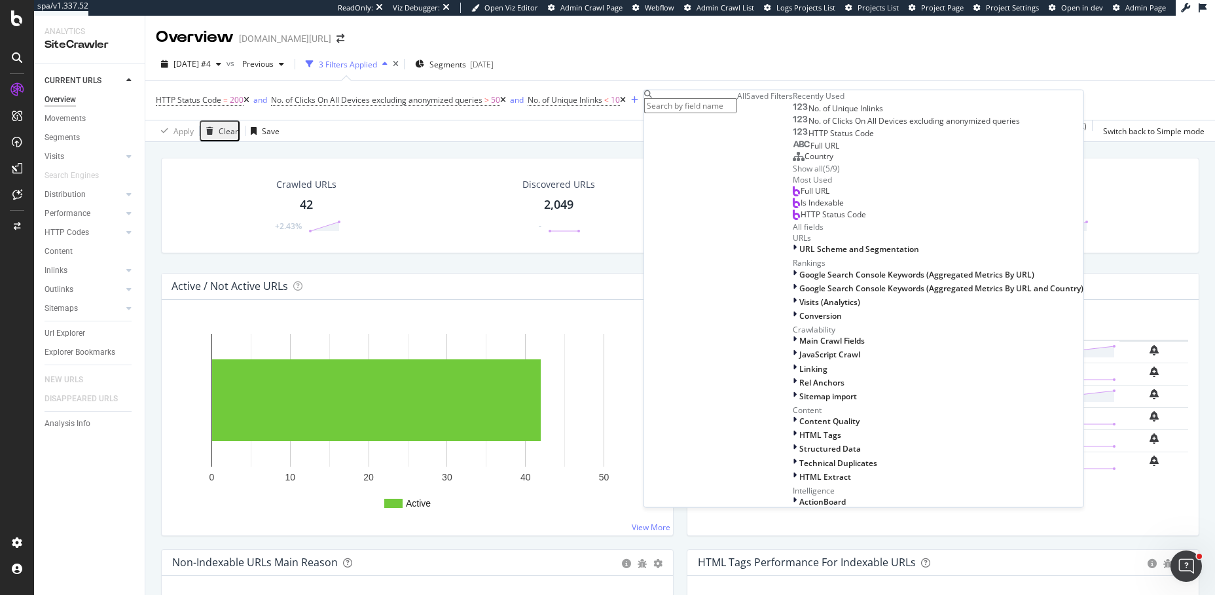
scroll to position [460, 0]
click at [793, 430] on div at bounding box center [796, 435] width 7 height 11
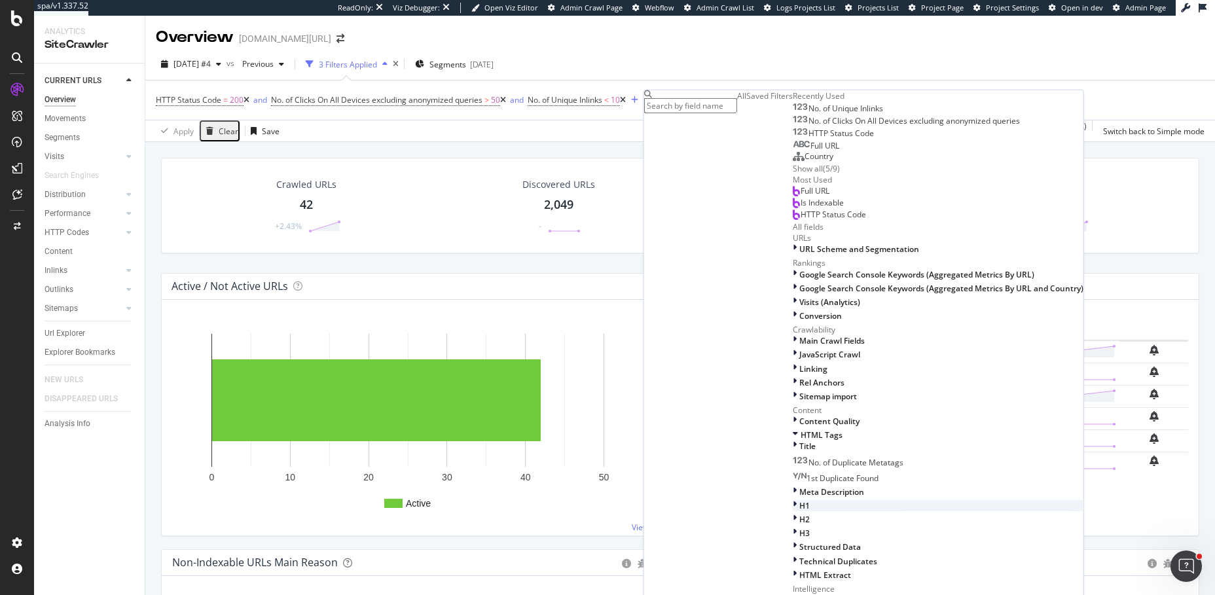
click at [800, 500] on span "H1" at bounding box center [805, 505] width 10 height 11
click at [903, 79] on div "2025 Sep. 24th #4 vs Previous 3 Filters Applied Segments 2025-09-25" at bounding box center [680, 67] width 1070 height 26
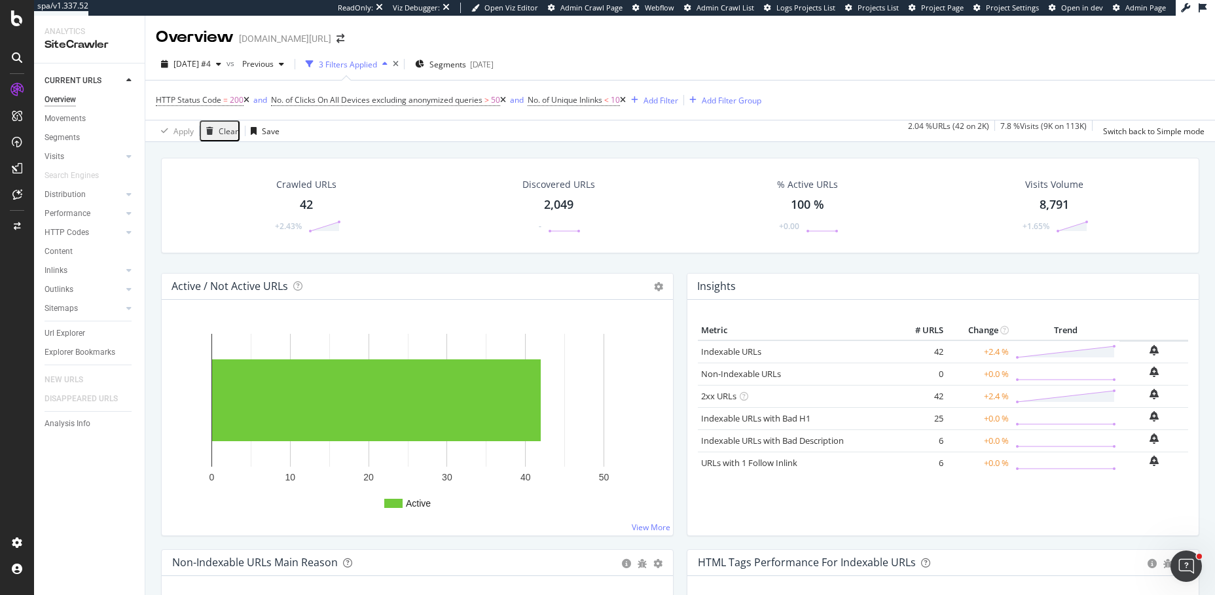
click at [626, 99] on icon at bounding box center [623, 100] width 6 height 8
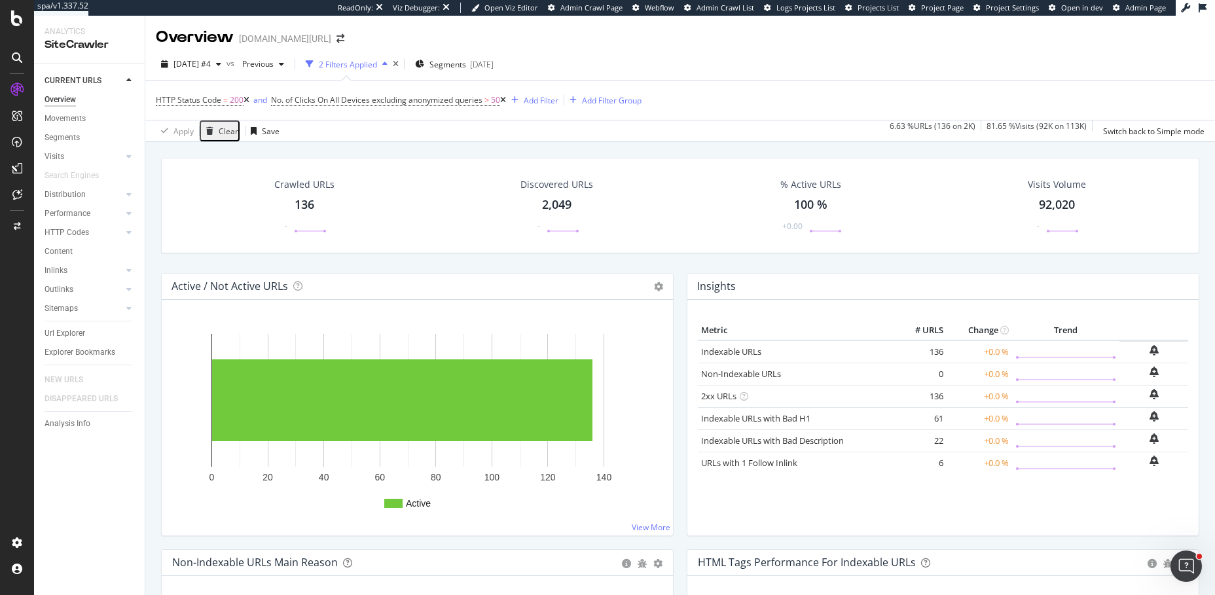
click at [506, 99] on icon at bounding box center [503, 100] width 6 height 8
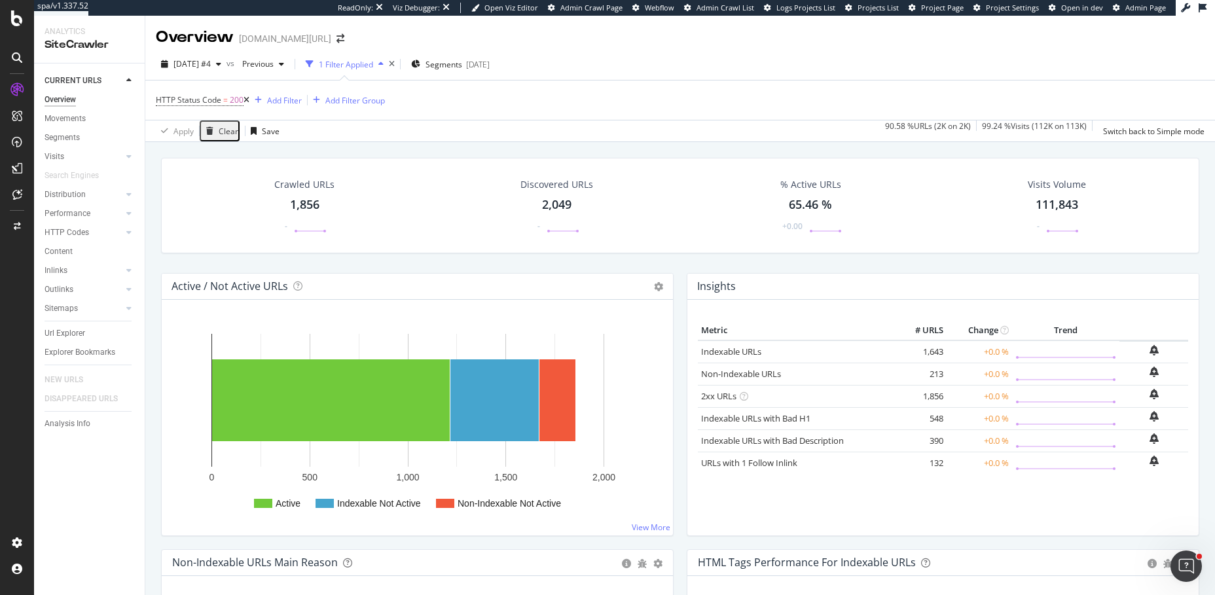
click at [248, 100] on icon at bounding box center [247, 100] width 6 height 8
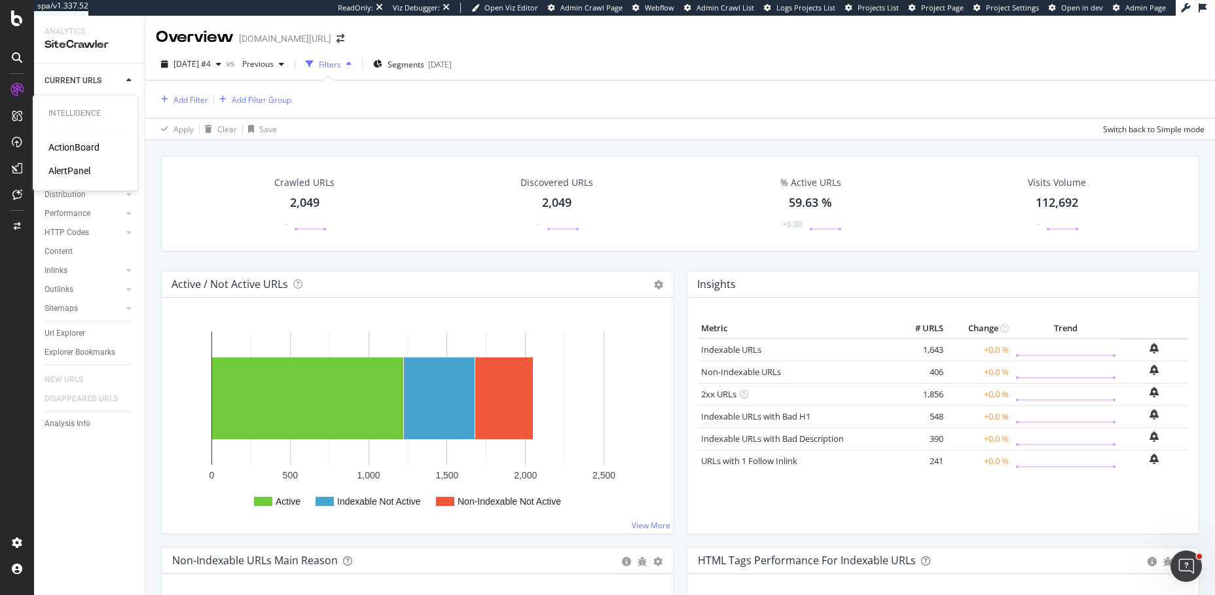
click at [65, 171] on div "AlertPanel" at bounding box center [69, 170] width 42 height 13
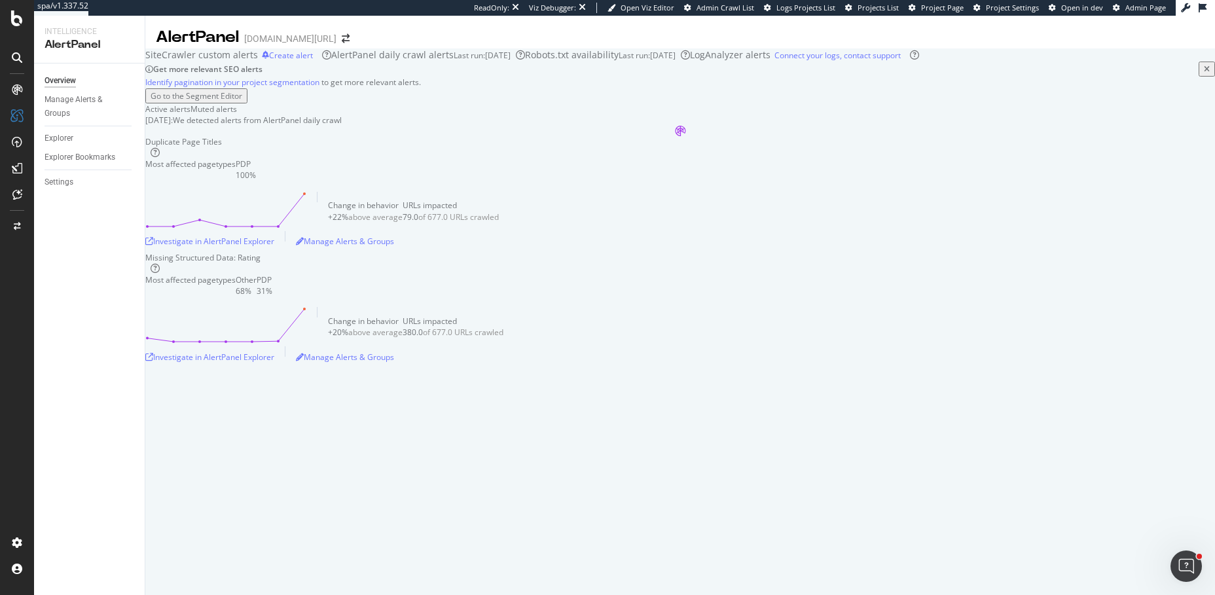
scroll to position [98, 0]
drag, startPoint x: 204, startPoint y: 201, endPoint x: 307, endPoint y: 199, distance: 102.8
click at [256, 147] on div "Duplicate Page Titles" at bounding box center [200, 141] width 111 height 11
drag, startPoint x: 484, startPoint y: 259, endPoint x: 492, endPoint y: 259, distance: 7.9
click at [418, 223] on div "79.0" at bounding box center [411, 217] width 16 height 11
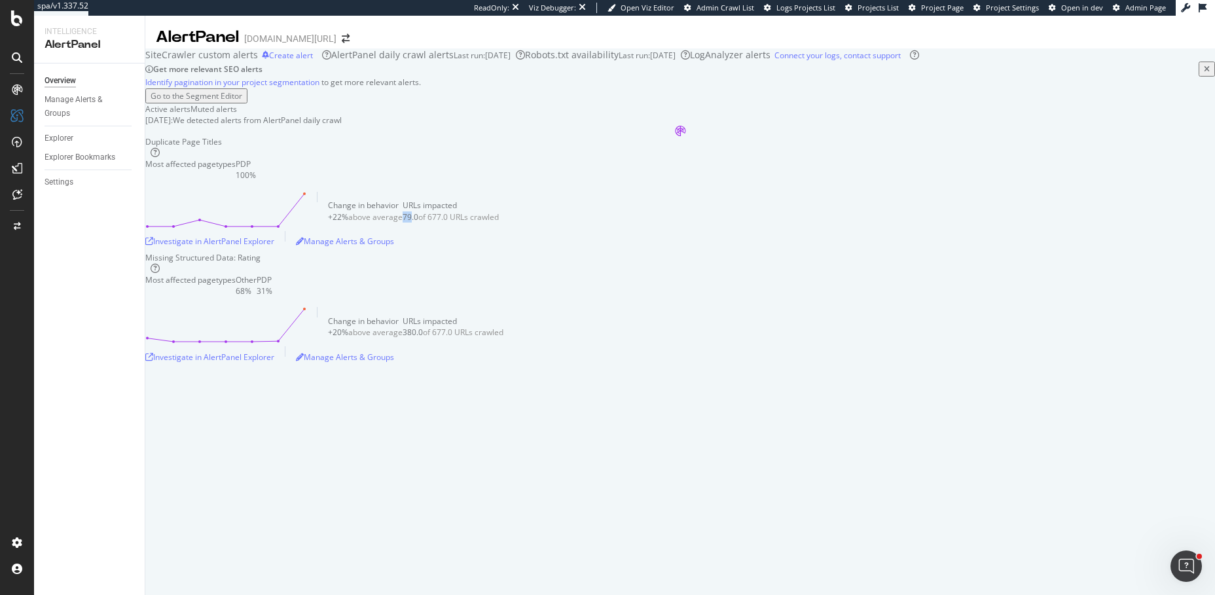
drag, startPoint x: 481, startPoint y: 259, endPoint x: 492, endPoint y: 259, distance: 11.8
click at [418, 223] on div "79.0" at bounding box center [411, 217] width 16 height 11
click at [223, 247] on div "Investigate in AlertPanel Explorer" at bounding box center [209, 241] width 129 height 11
click at [75, 144] on div "SiteCrawler" at bounding box center [71, 144] width 46 height 13
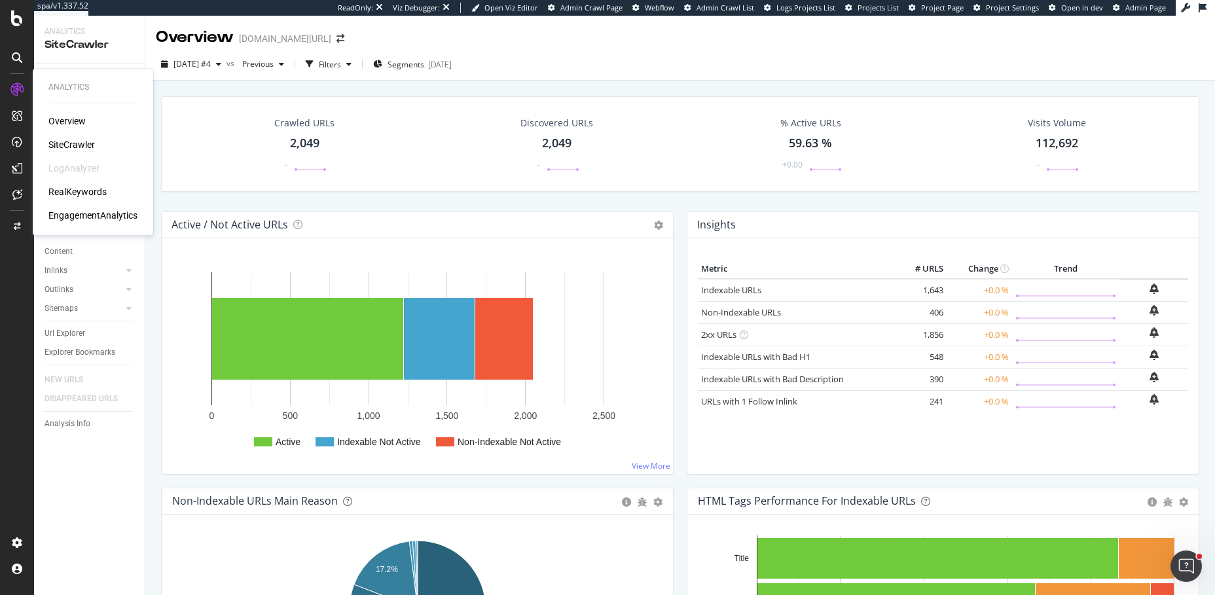
click at [78, 192] on div "RealKeywords" at bounding box center [77, 191] width 58 height 13
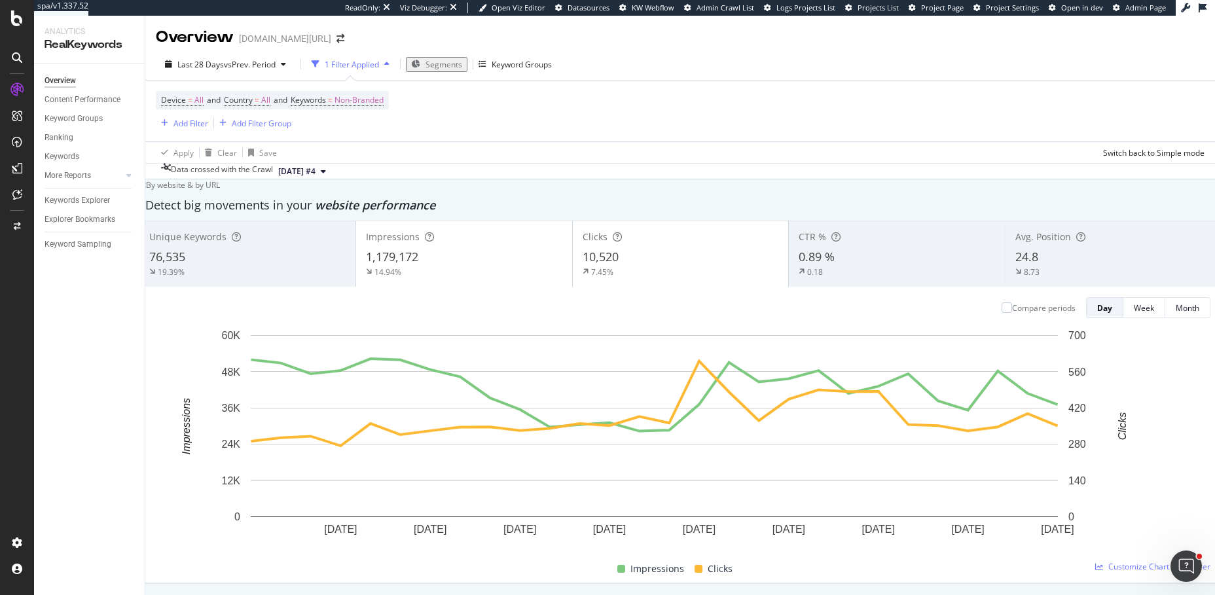
scroll to position [446, 0]
click at [126, 175] on icon at bounding box center [128, 176] width 5 height 8
click at [62, 232] on div "Content" at bounding box center [64, 233] width 28 height 14
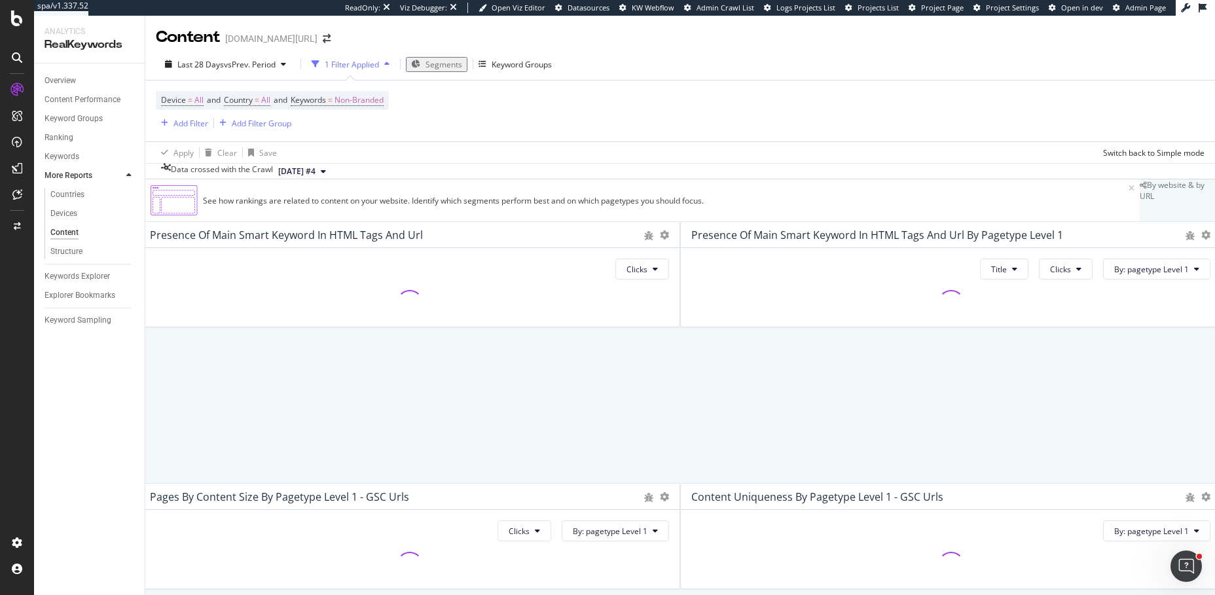
scroll to position [43, 0]
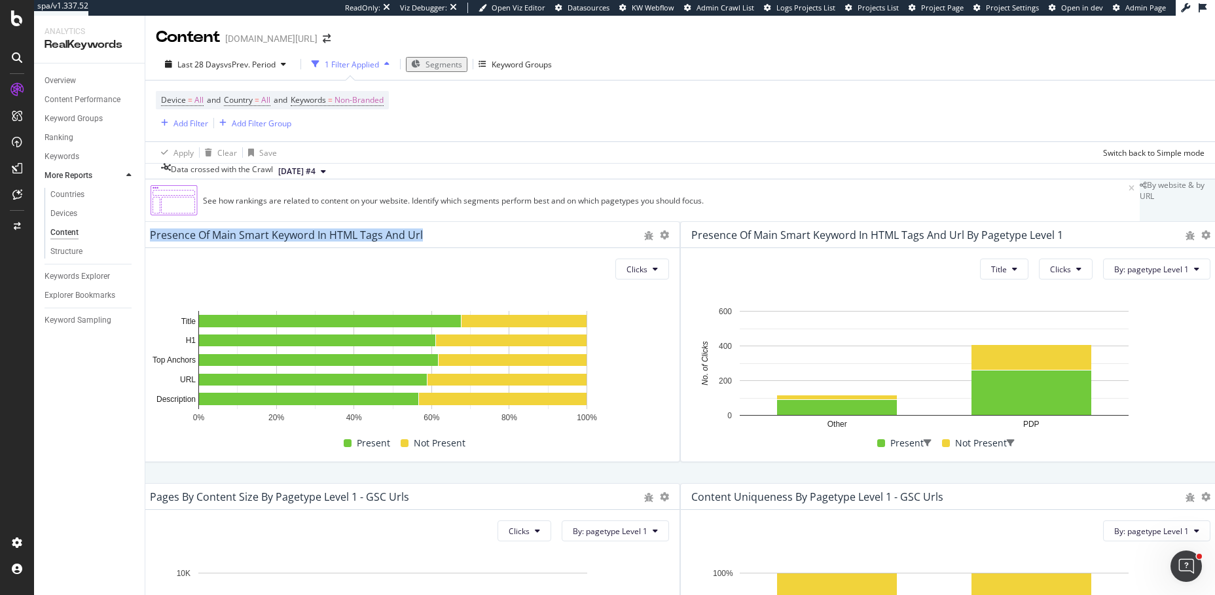
drag, startPoint x: 175, startPoint y: 210, endPoint x: 449, endPoint y: 209, distance: 273.1
click at [449, 229] on div "Presence Of Main Smart Keyword In HTML Tags and Url" at bounding box center [394, 235] width 488 height 13
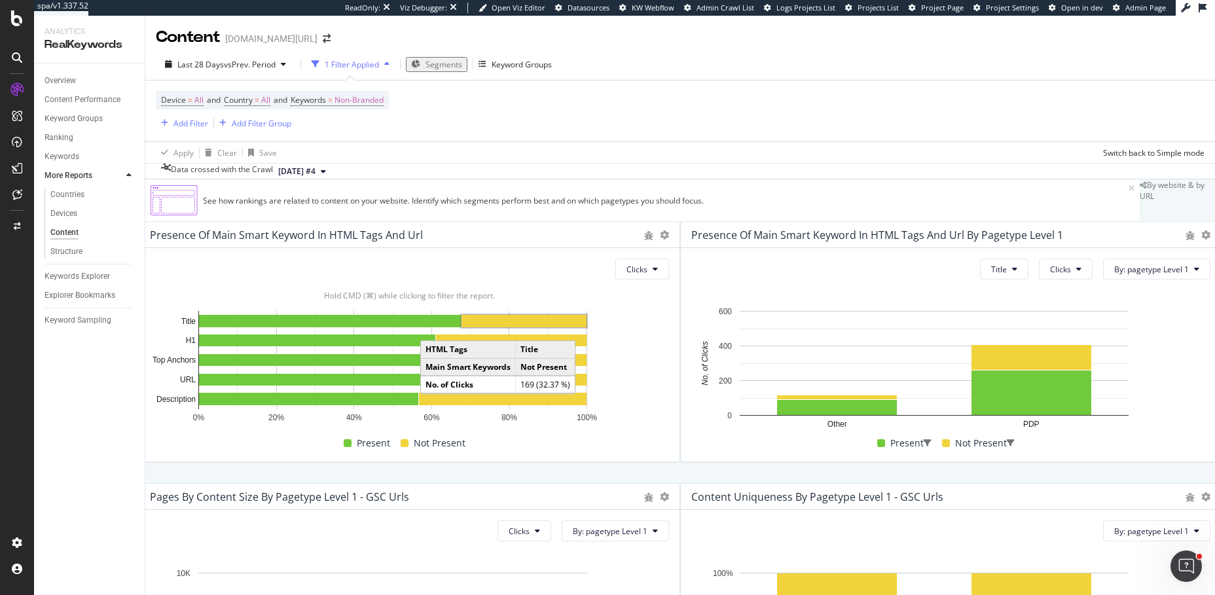
click at [543, 315] on rect "A chart." at bounding box center [524, 321] width 125 height 12
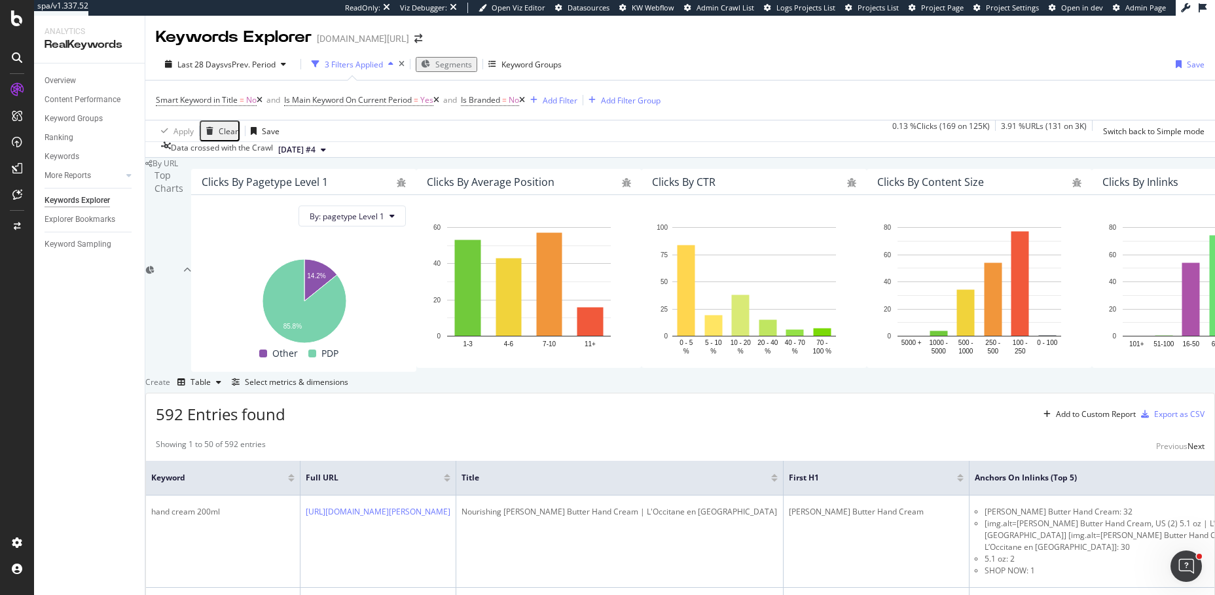
scroll to position [1427, 0]
drag, startPoint x: 170, startPoint y: 396, endPoint x: 241, endPoint y: 395, distance: 70.7
drag, startPoint x: 632, startPoint y: 394, endPoint x: 671, endPoint y: 394, distance: 39.3
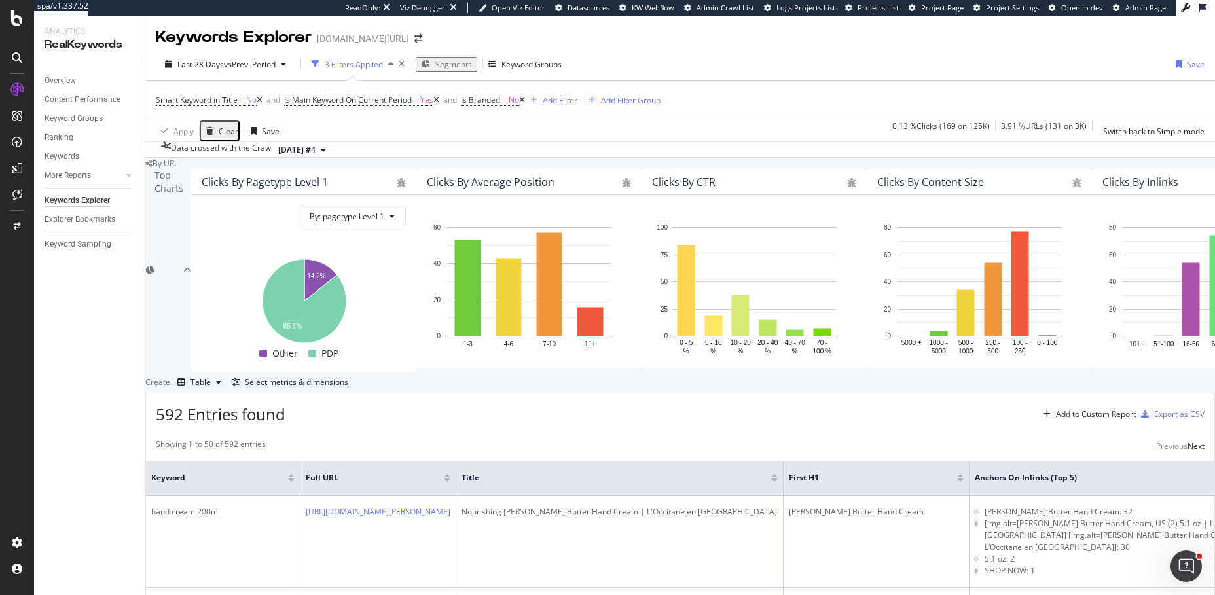
drag, startPoint x: 697, startPoint y: 397, endPoint x: 727, endPoint y: 397, distance: 29.5
click at [130, 176] on icon at bounding box center [128, 176] width 5 height 8
click at [54, 232] on div "Content" at bounding box center [64, 233] width 28 height 14
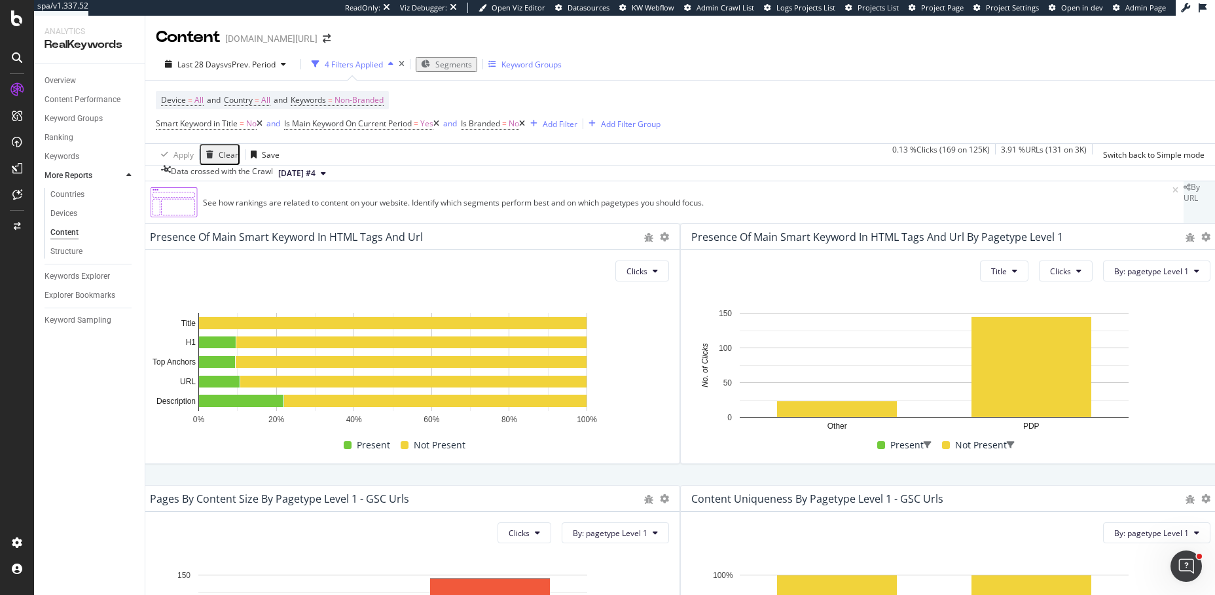
click at [517, 65] on div "Keyword Groups" at bounding box center [532, 64] width 60 height 11
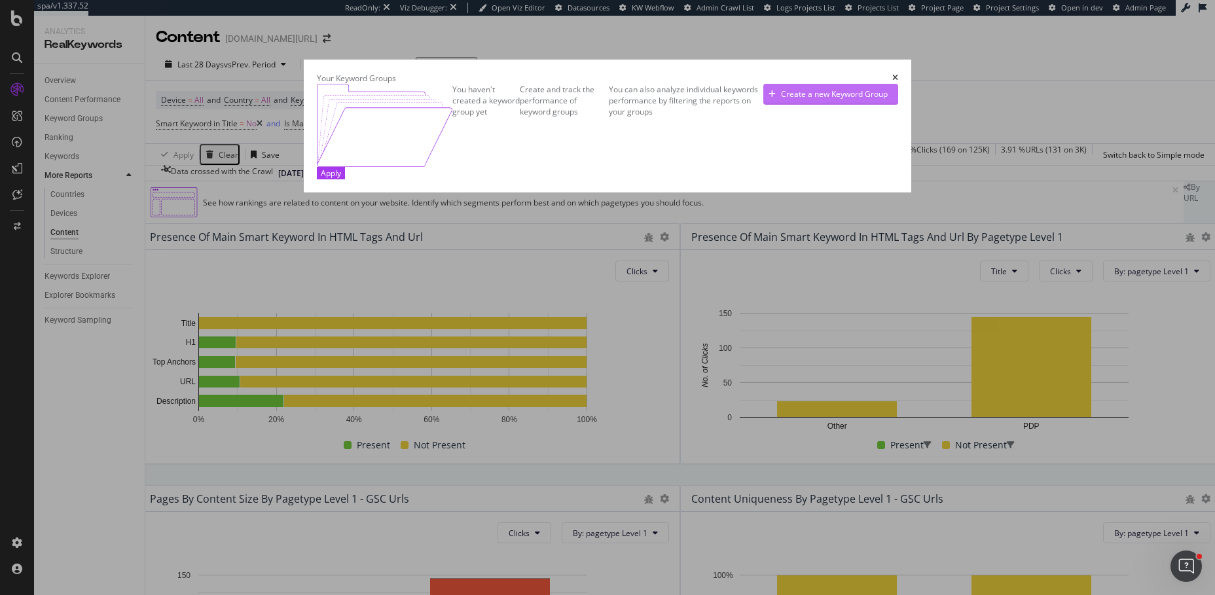
click at [781, 100] on div "Create a new Keyword Group" at bounding box center [834, 93] width 107 height 11
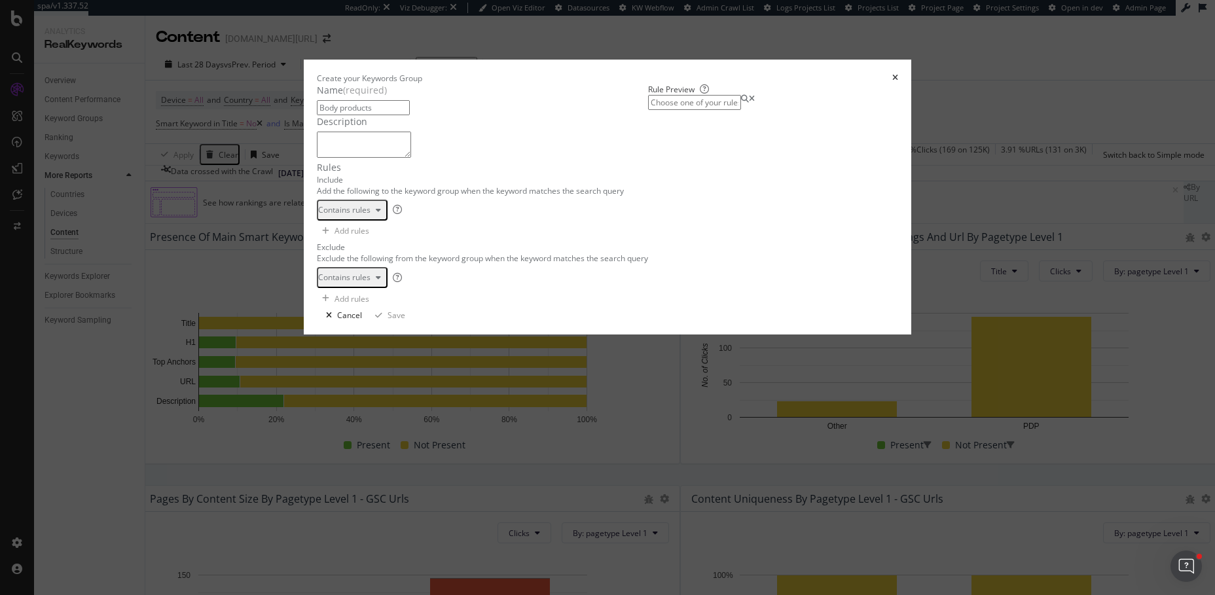
type input "Body products"
click at [350, 263] on div "One Keyword per line: Keyword 1 Keyword 2 Keyword 3" at bounding box center [391, 243] width 83 height 40
drag, startPoint x: 346, startPoint y: 289, endPoint x: 295, endPoint y: 289, distance: 51.7
click at [317, 221] on div "body 1 body XXXXXXXXXXXXXXXXXXXXXXXXXXXXXXXXXXXXXXXXXXXXXXXXXXXXXXXXXXXXXXXXXXX…" at bounding box center [482, 221] width 331 height 0
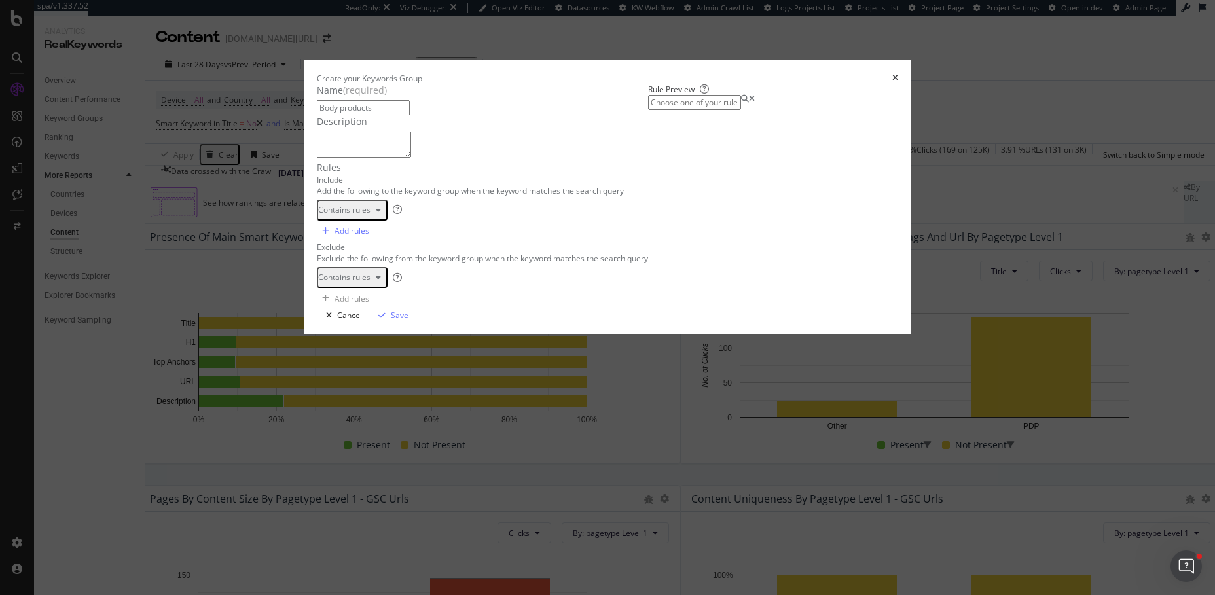
type textarea "body"
click at [741, 110] on input "modal" at bounding box center [694, 102] width 93 height 15
paste input "body"
type input "body"
click at [447, 119] on div "body Contains" at bounding box center [422, 113] width 50 height 11
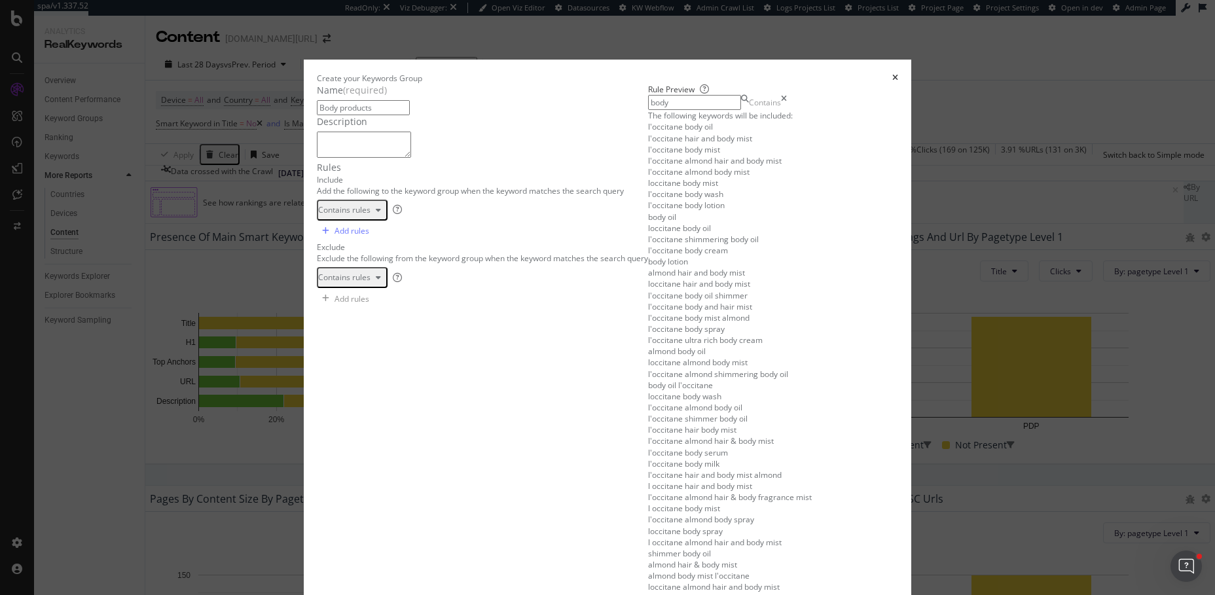
scroll to position [660, 0]
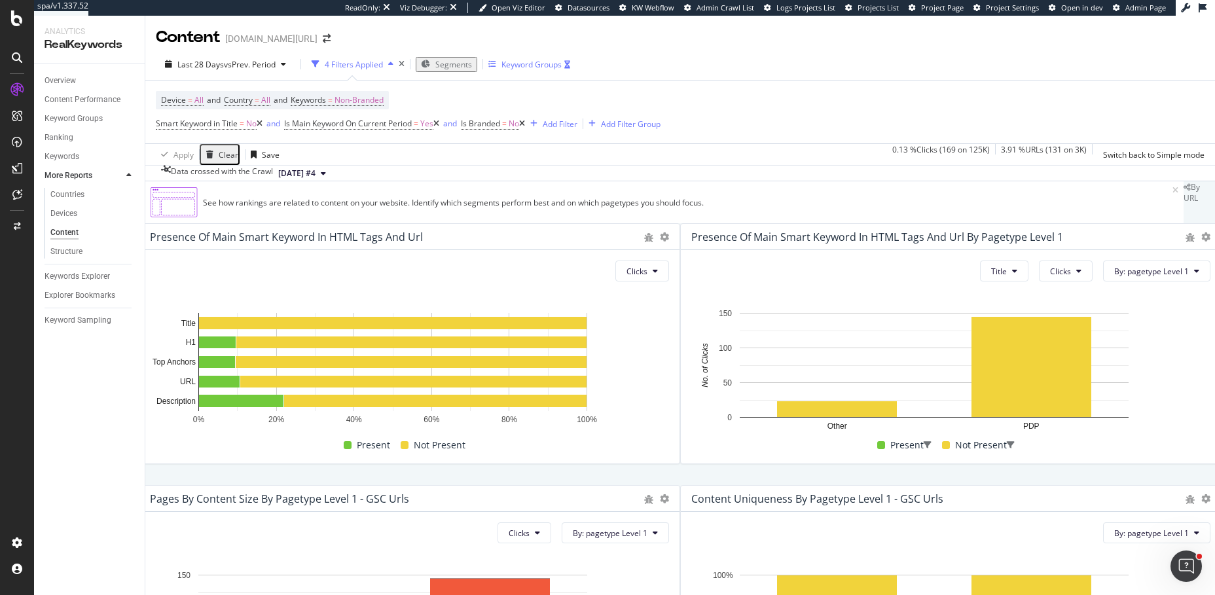
click at [541, 60] on div "Keyword Groups" at bounding box center [532, 64] width 60 height 11
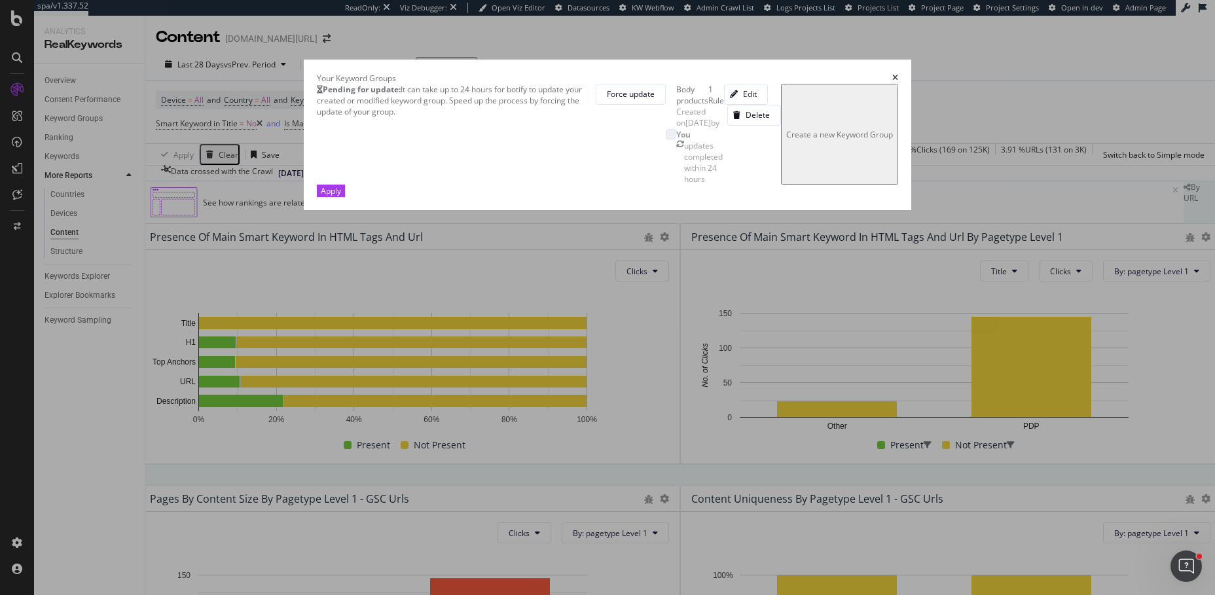
click at [898, 74] on icon "times" at bounding box center [896, 78] width 6 height 8
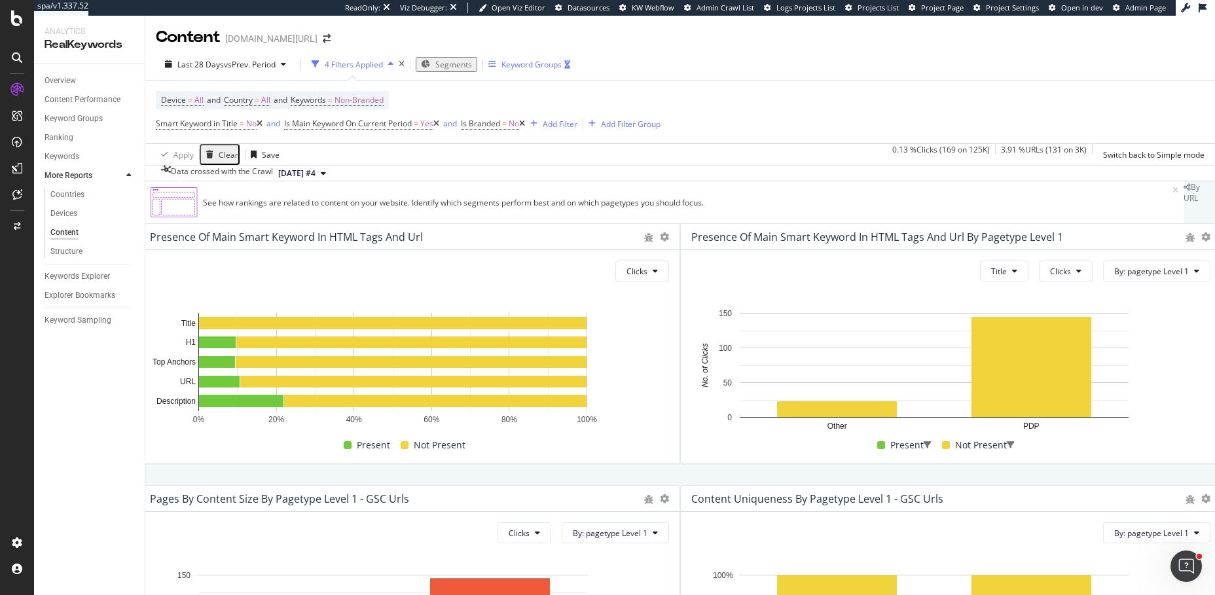
click at [538, 63] on div "Keyword Groups" at bounding box center [532, 64] width 60 height 11
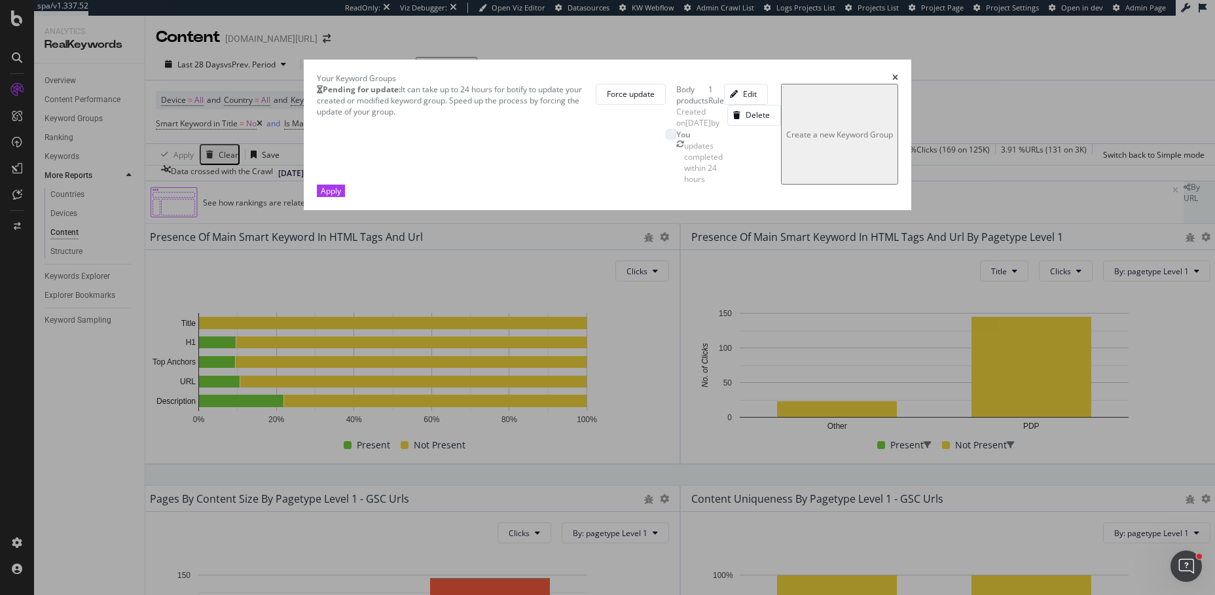
click at [898, 74] on icon "times" at bounding box center [896, 78] width 6 height 8
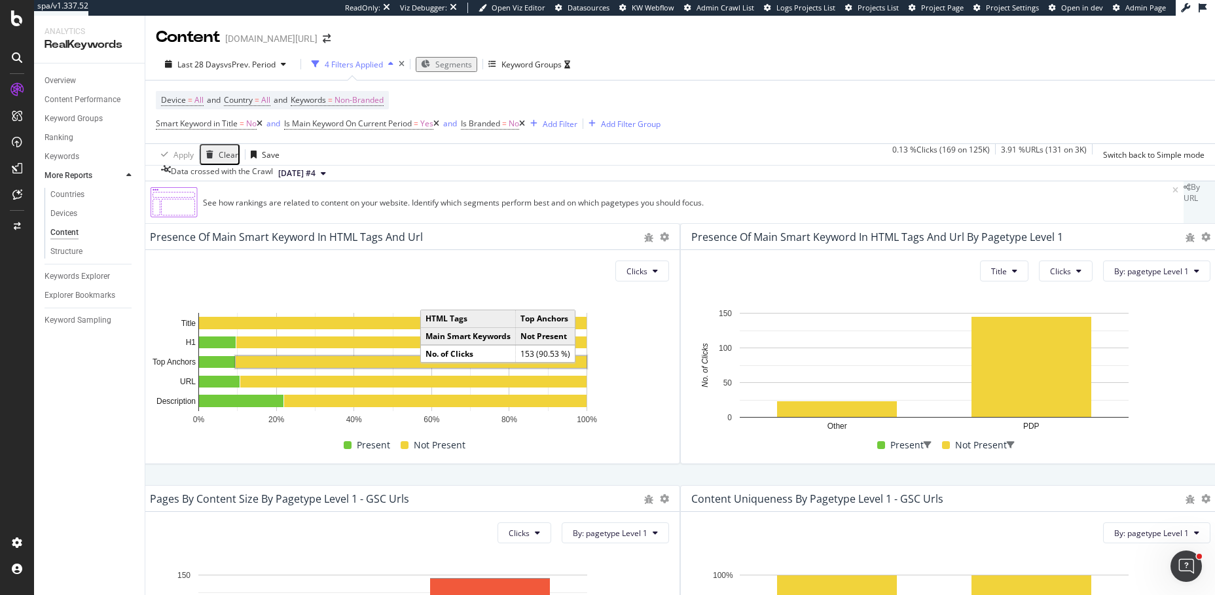
scroll to position [0, 0]
click at [149, 253] on div "See how rankings are related to content on your website. Identify which segment…" at bounding box center [680, 595] width 1070 height 828
click at [226, 153] on div "Clear" at bounding box center [229, 154] width 20 height 11
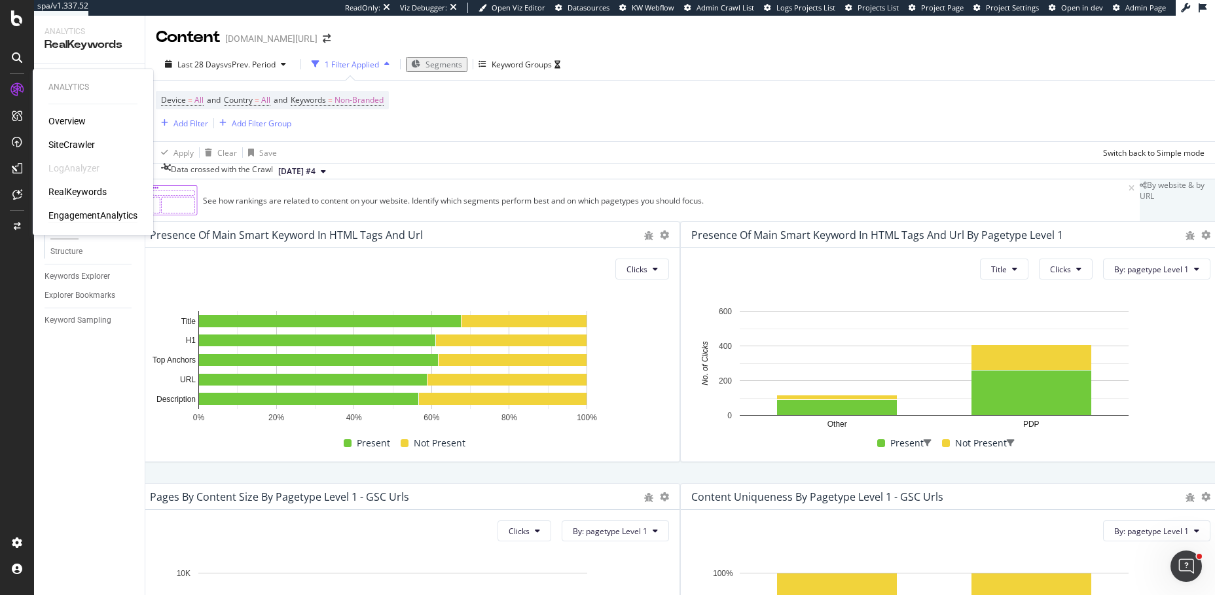
click at [105, 215] on div "EngagementAnalytics" at bounding box center [92, 215] width 89 height 13
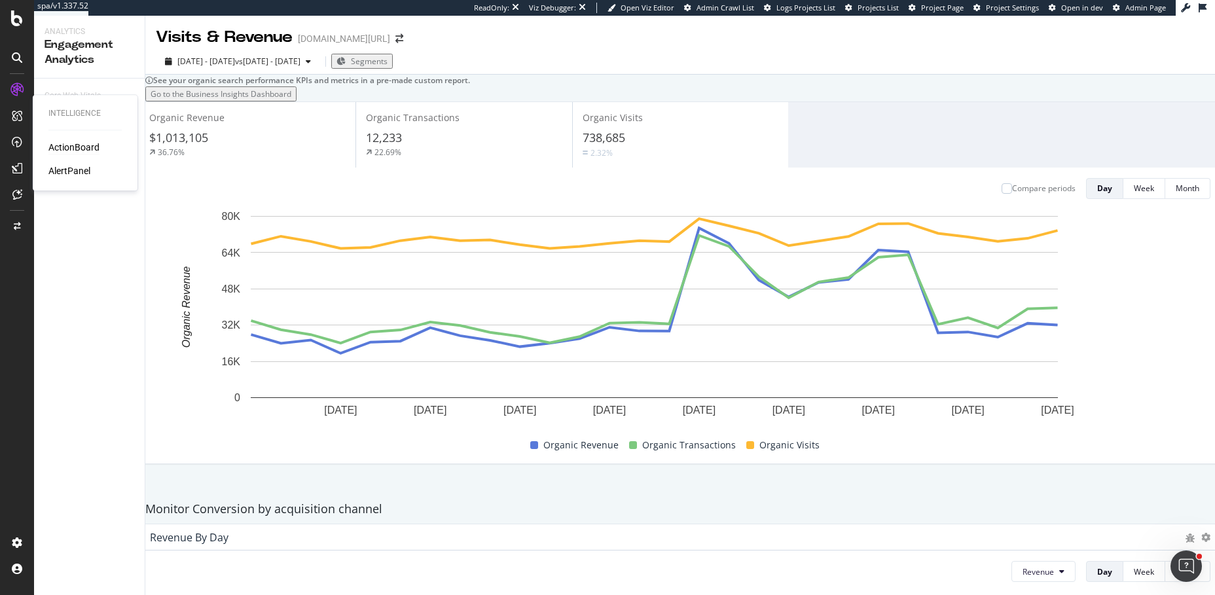
click at [64, 149] on div "ActionBoard" at bounding box center [73, 147] width 51 height 13
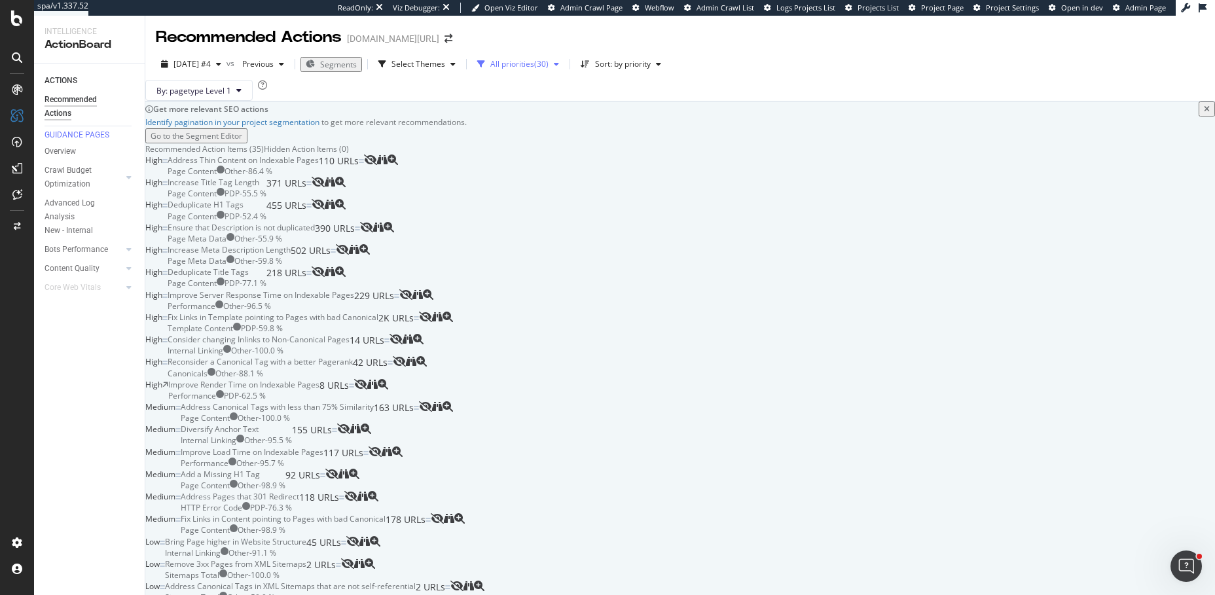
click at [534, 67] on div "All priorities" at bounding box center [512, 64] width 44 height 8
click at [514, 112] on div at bounding box center [513, 112] width 10 height 10
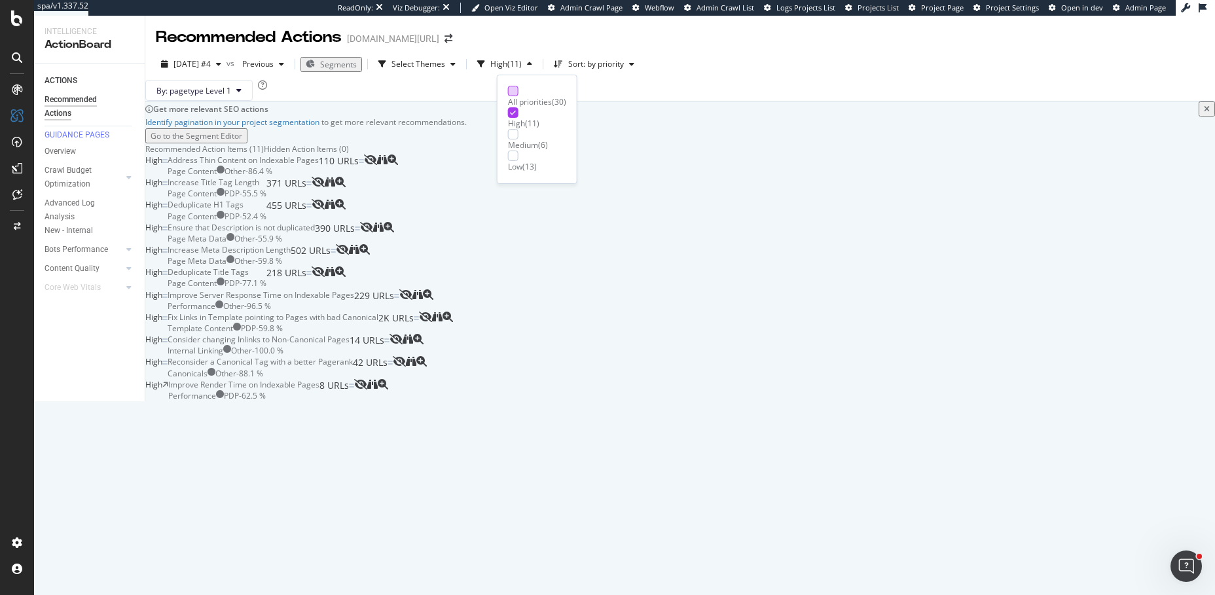
click at [515, 94] on div at bounding box center [513, 91] width 10 height 10
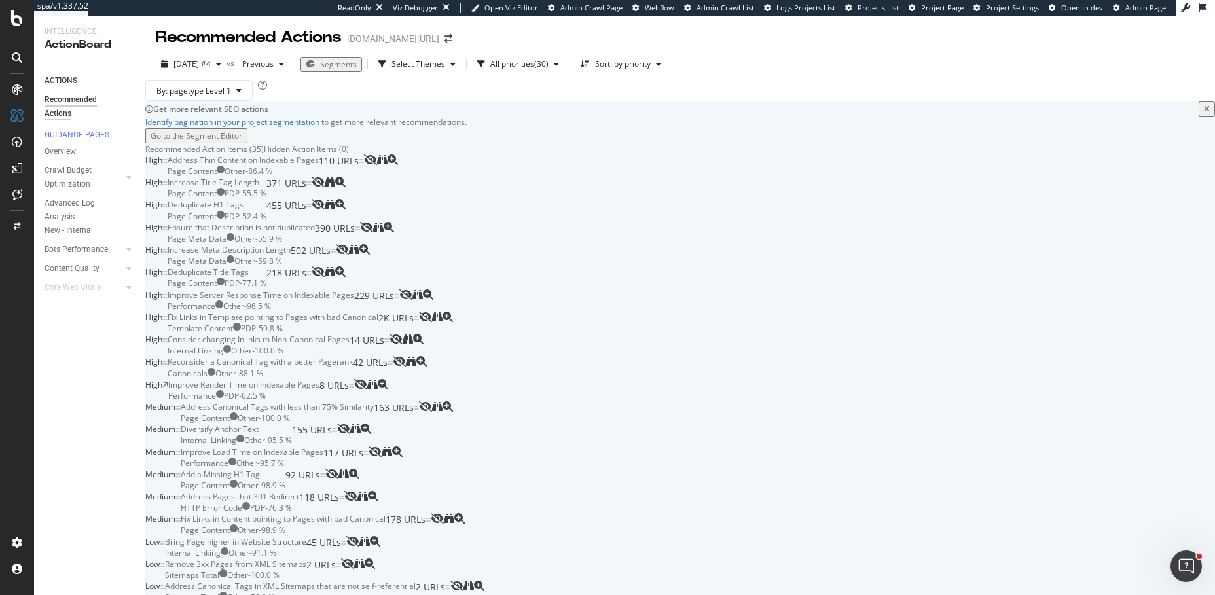
click at [684, 101] on div "By: pagetype Level 1" at bounding box center [680, 90] width 1070 height 21
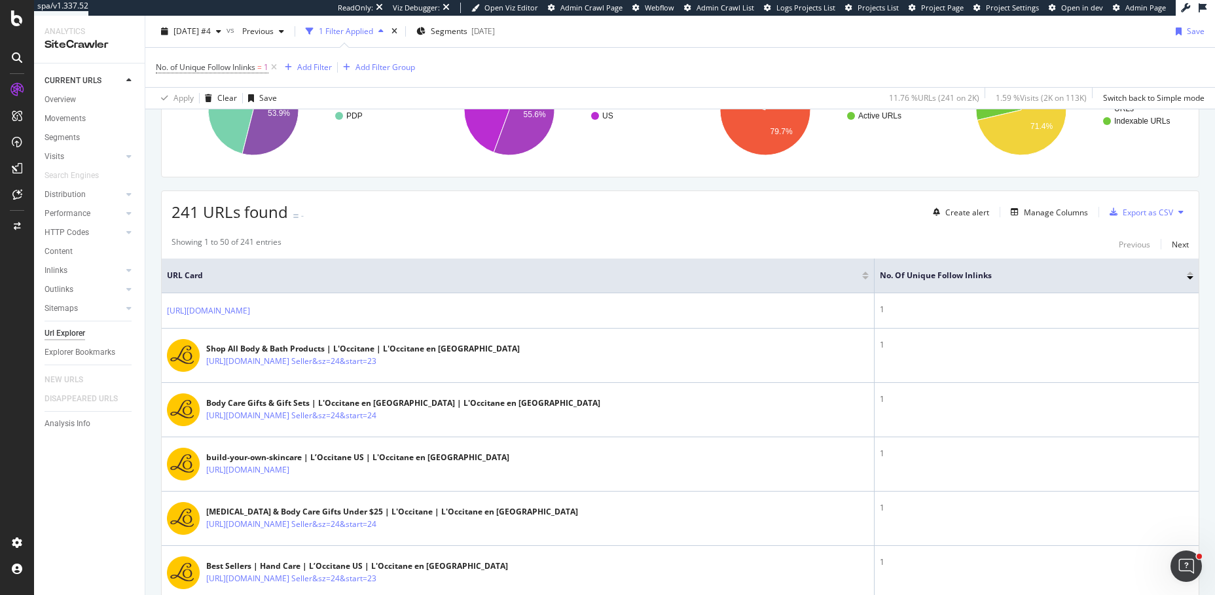
scroll to position [251, 0]
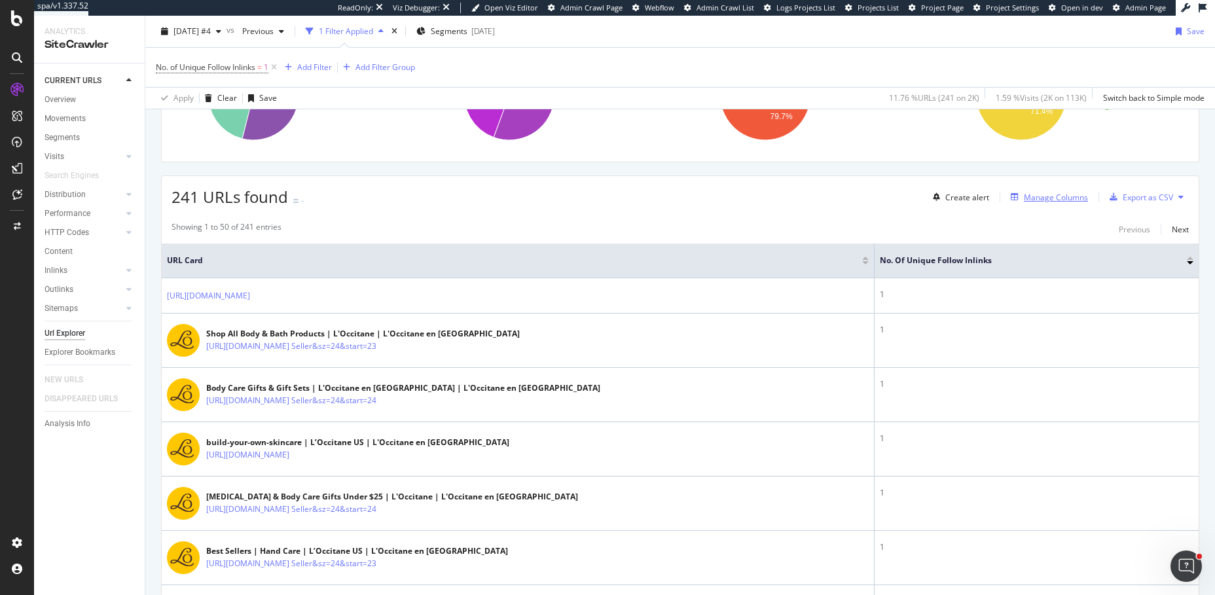
click at [1046, 196] on div "Manage Columns" at bounding box center [1056, 197] width 64 height 11
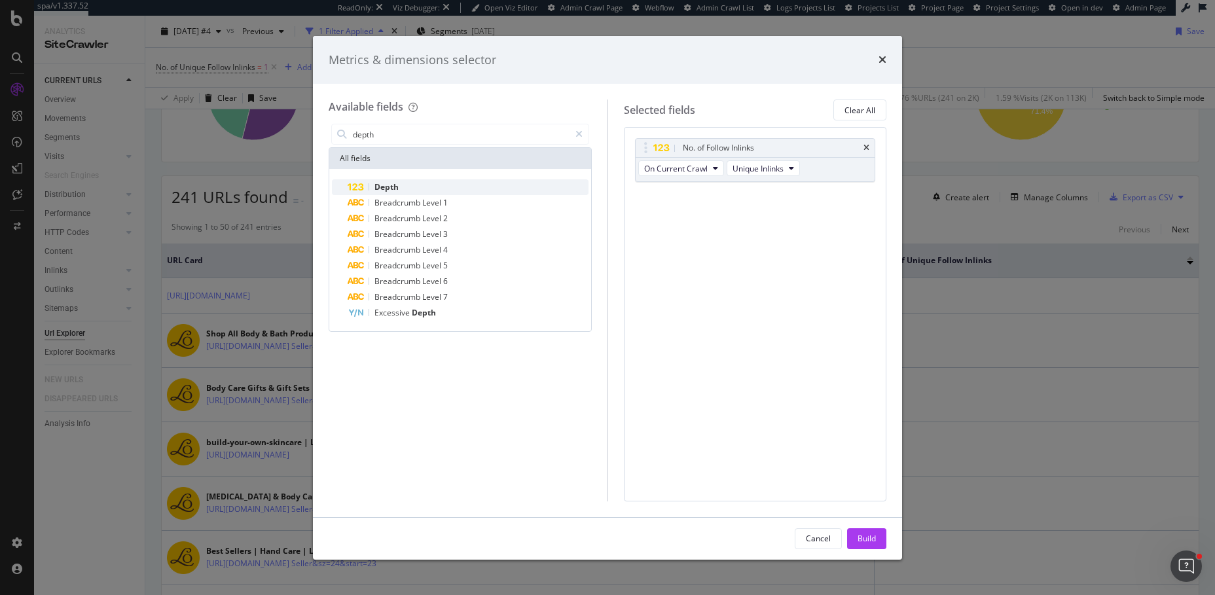
click at [427, 191] on div "Depth" at bounding box center [468, 187] width 241 height 16
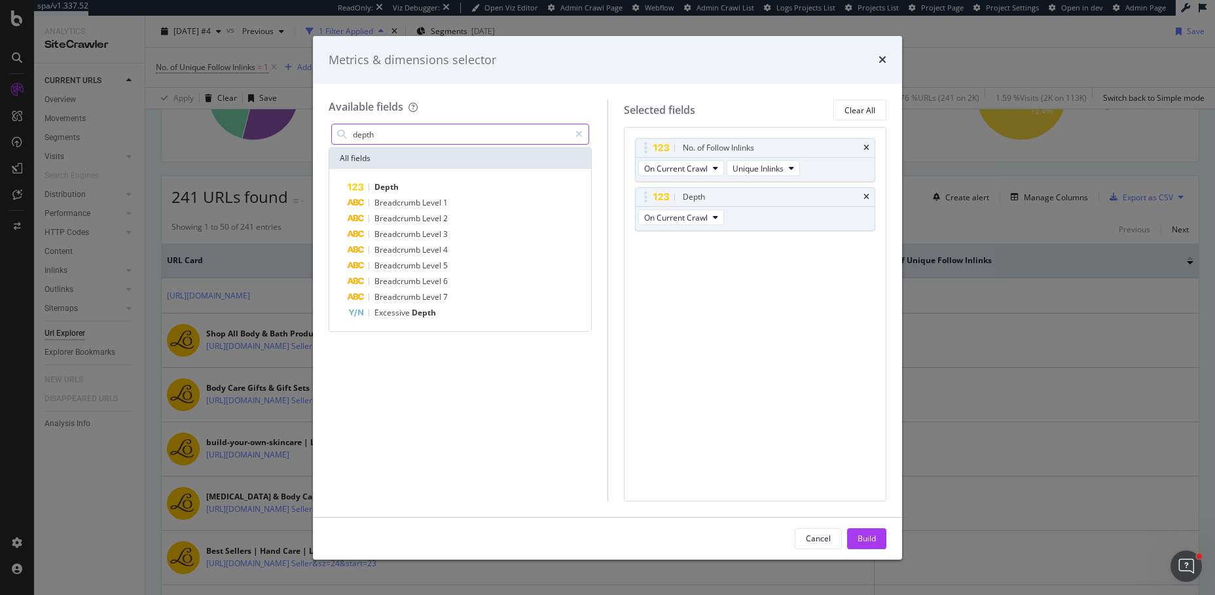
click at [378, 137] on input "depth" at bounding box center [461, 134] width 218 height 20
type input "s"
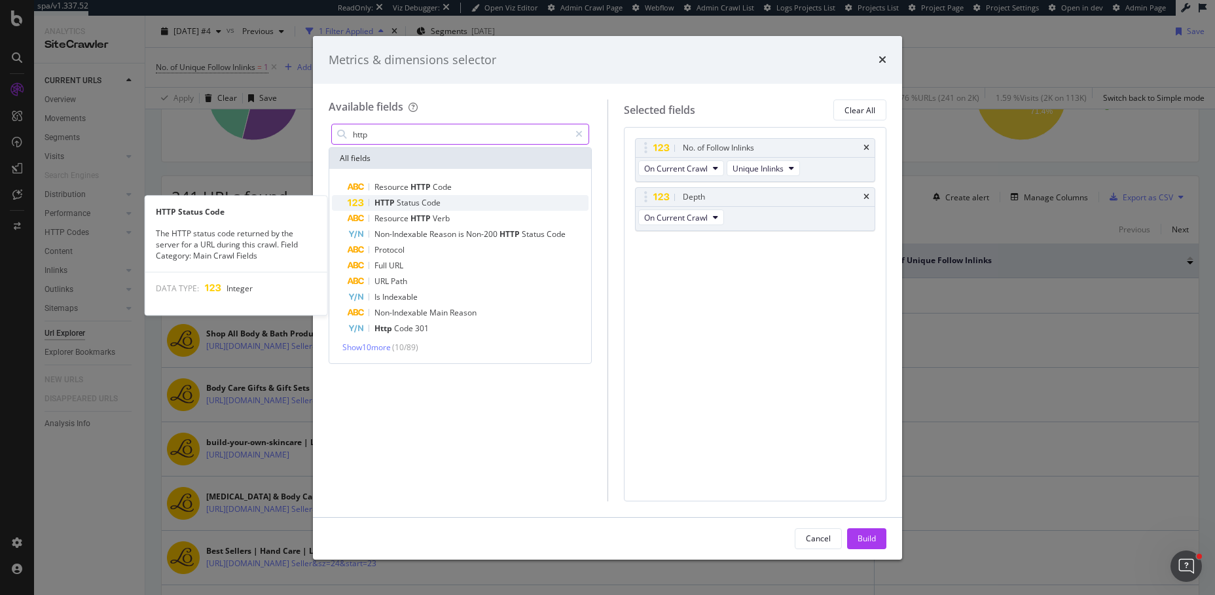
type input "http"
click at [412, 206] on span "Status" at bounding box center [409, 202] width 25 height 11
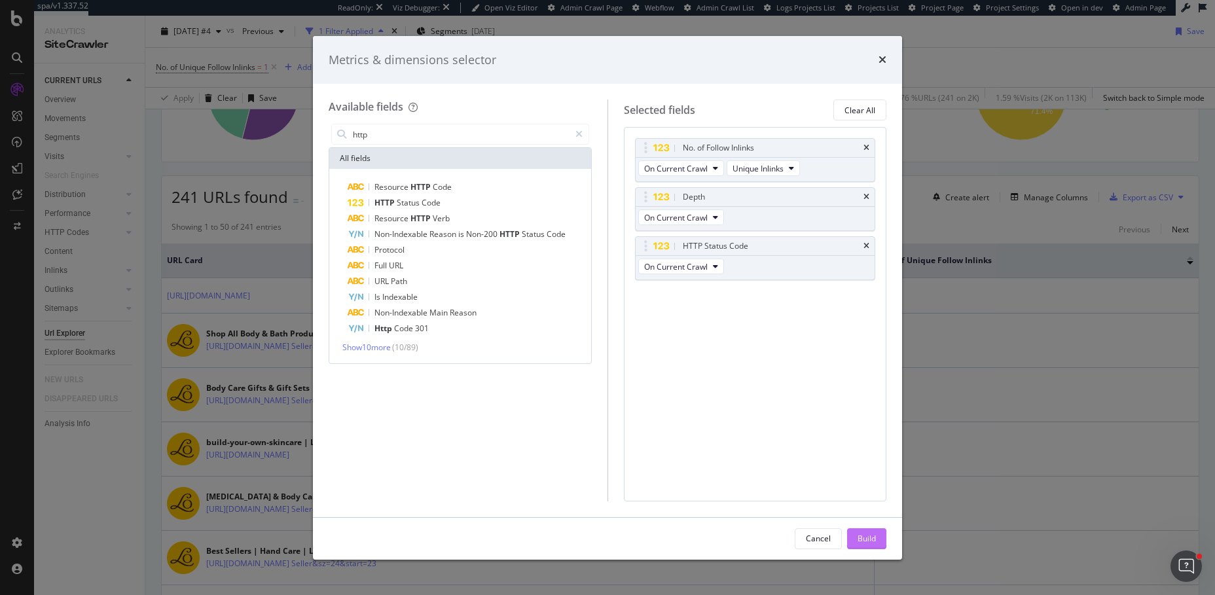
click at [872, 536] on div "Build" at bounding box center [867, 538] width 18 height 11
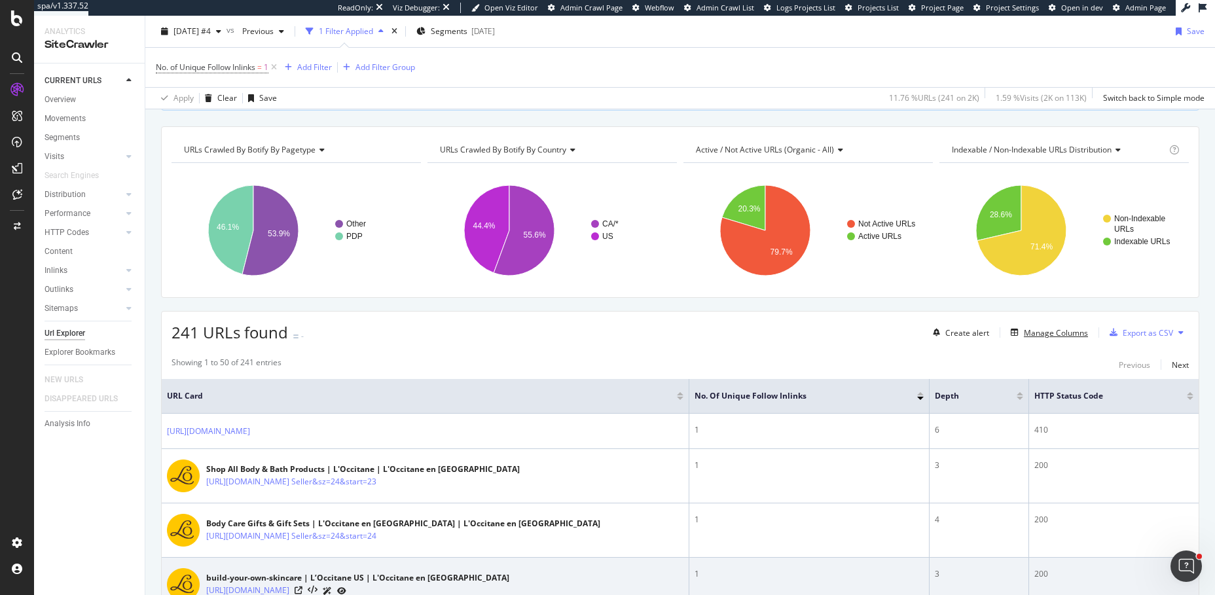
scroll to position [115, 0]
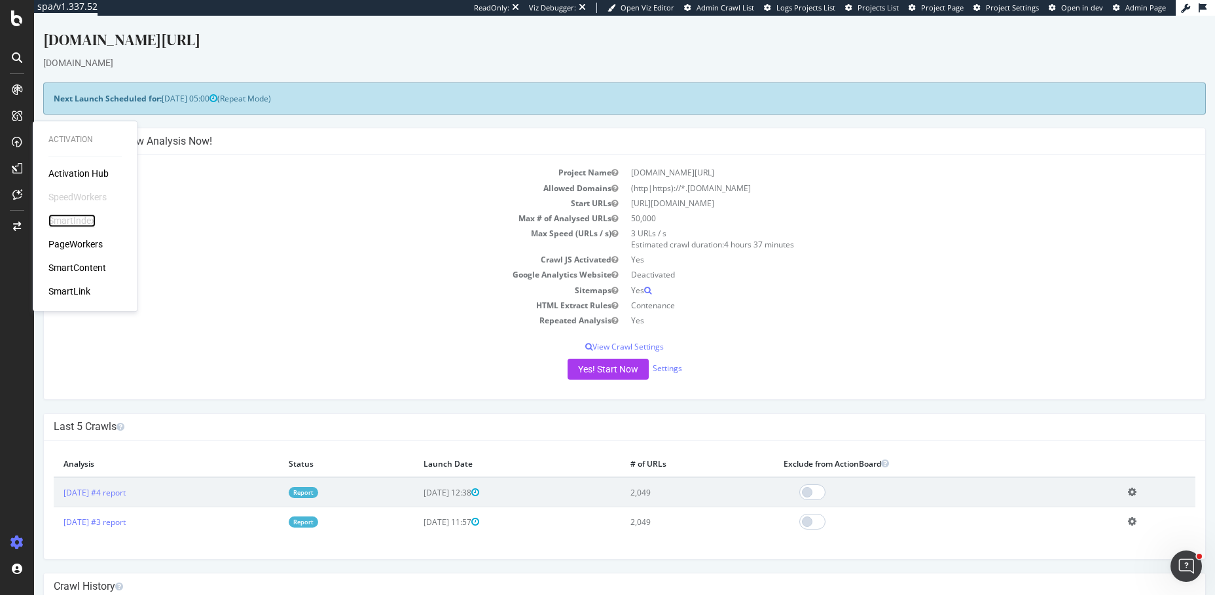
click at [76, 226] on div "SmartIndex" at bounding box center [71, 220] width 47 height 13
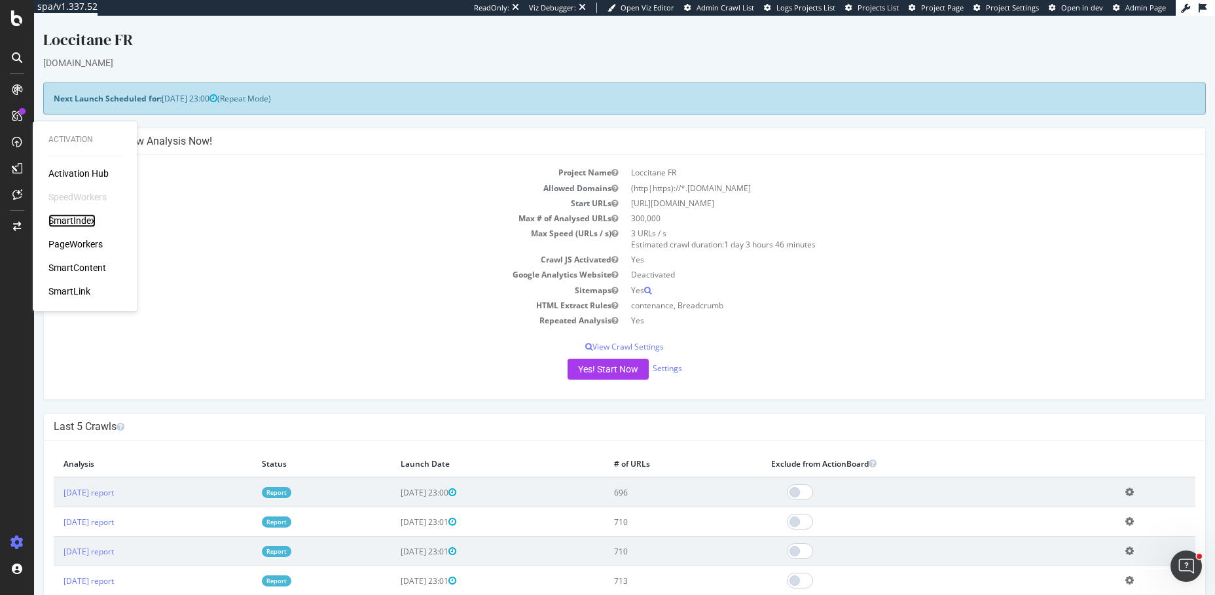
click at [71, 223] on div "SmartIndex" at bounding box center [71, 220] width 47 height 13
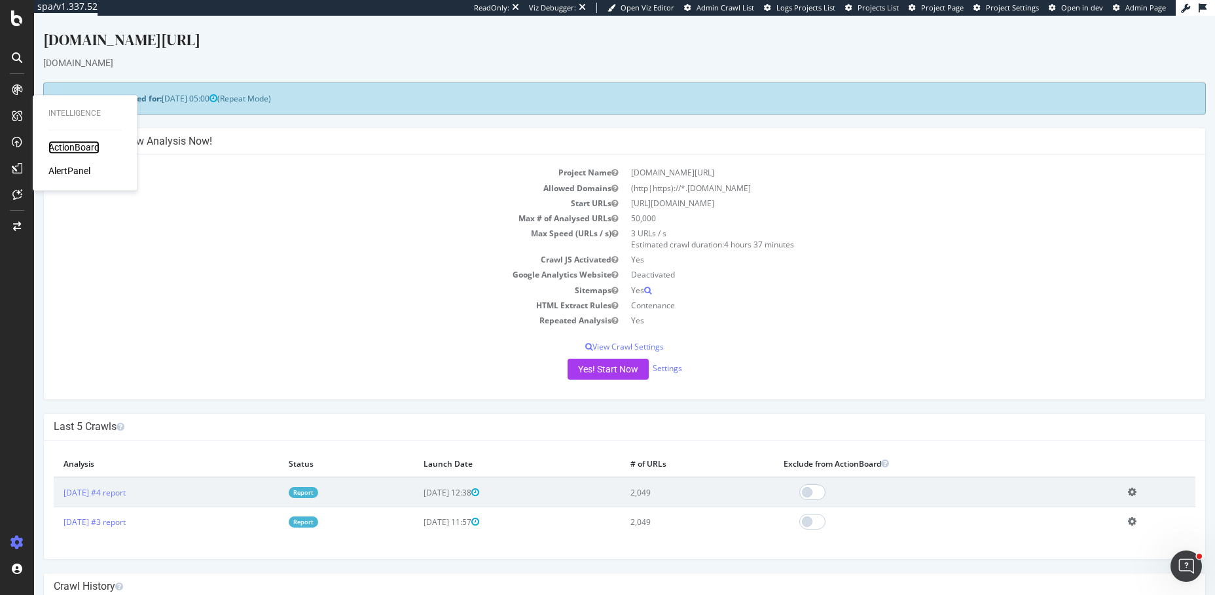
click at [72, 151] on div "ActionBoard" at bounding box center [73, 147] width 51 height 13
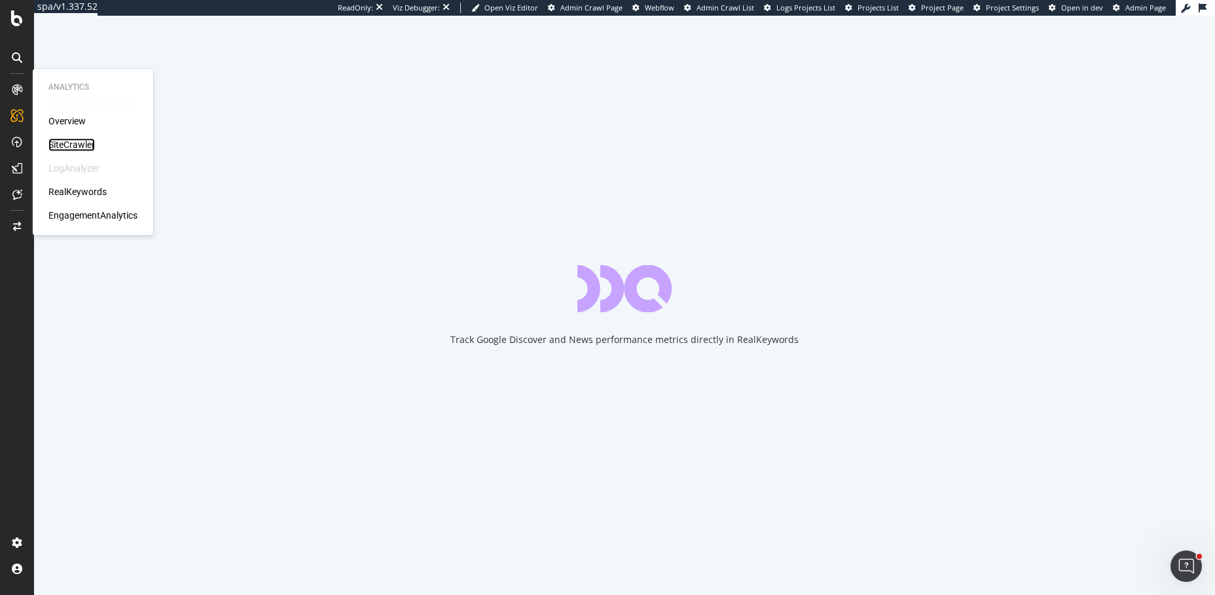
click at [64, 139] on div "SiteCrawler" at bounding box center [71, 144] width 46 height 13
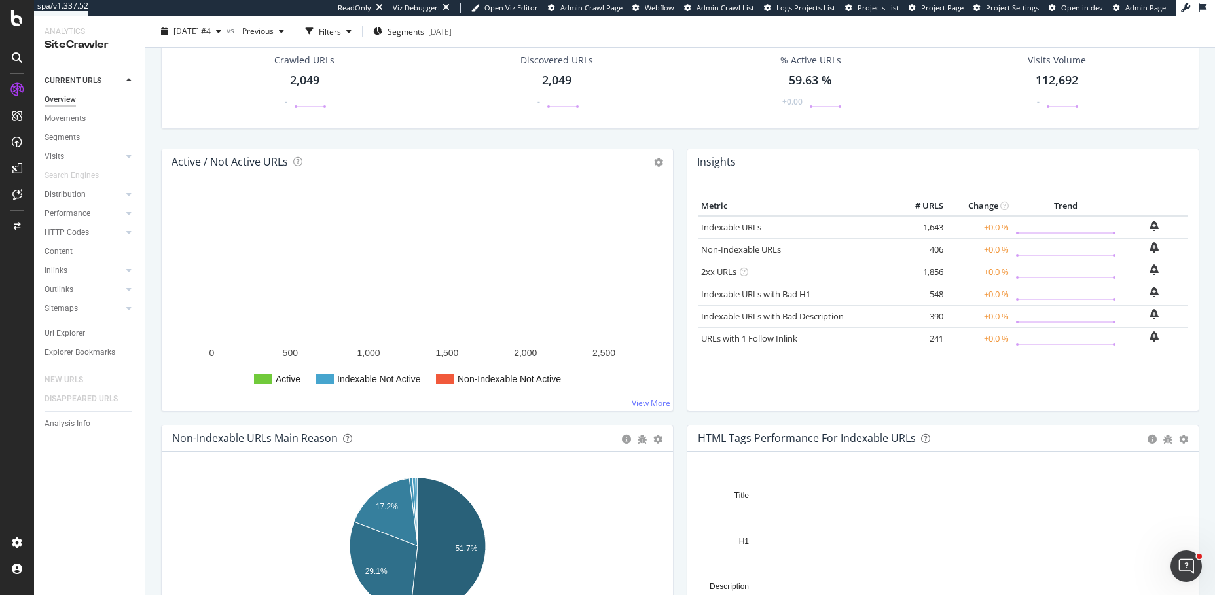
scroll to position [202, 0]
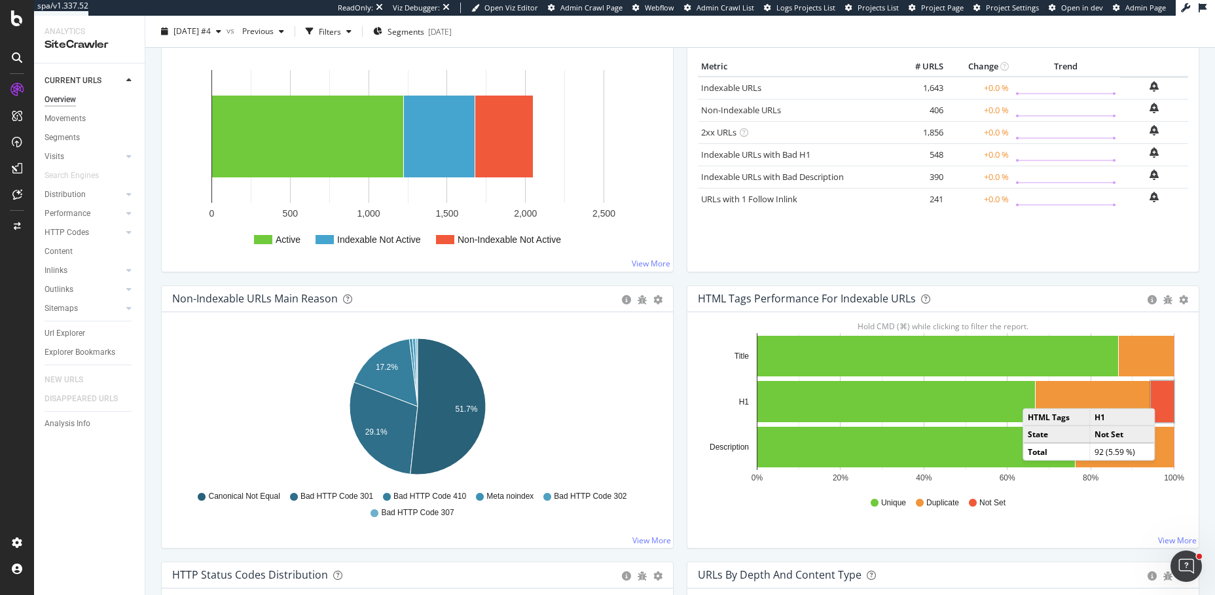
click at [1169, 394] on rect "A chart." at bounding box center [1162, 401] width 23 height 41
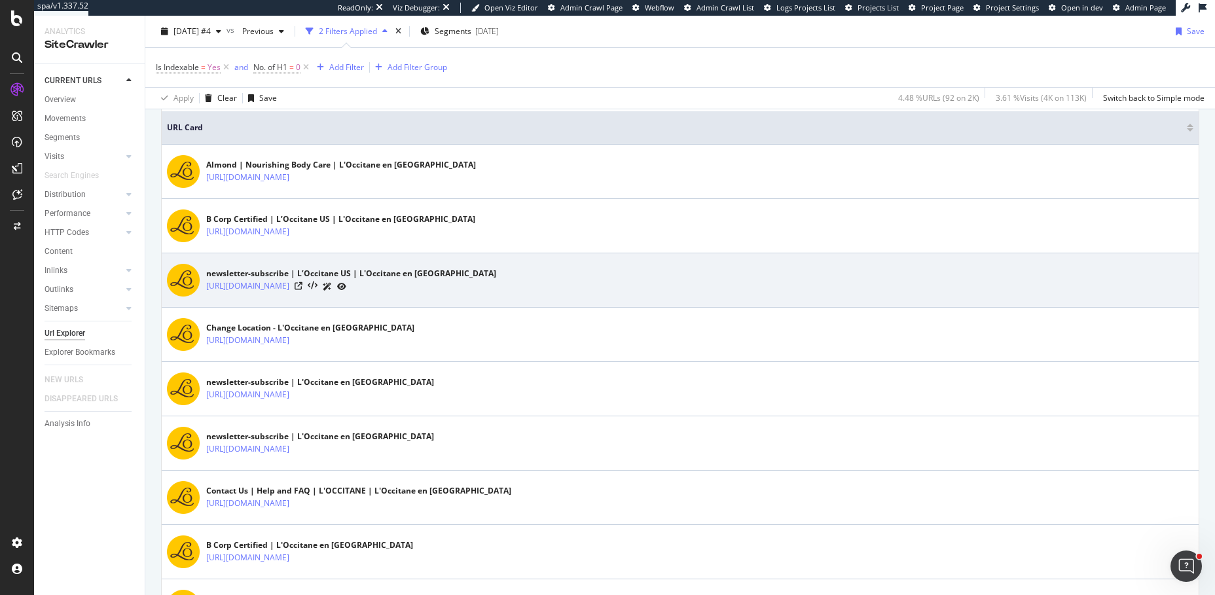
scroll to position [399, 0]
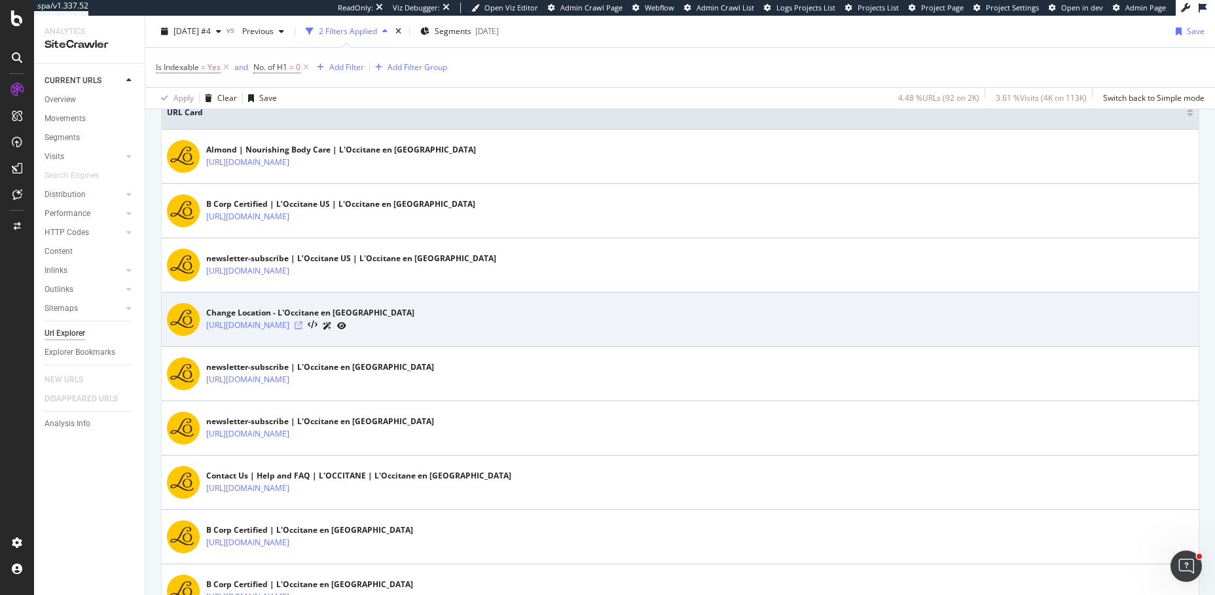
click at [303, 322] on icon at bounding box center [299, 326] width 8 height 8
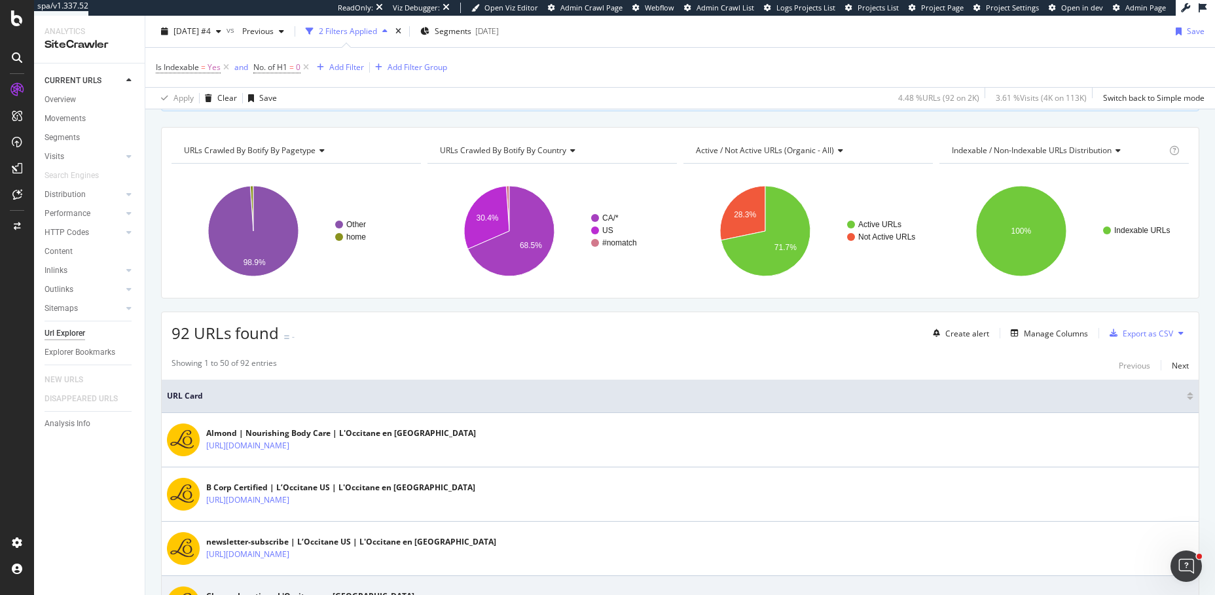
scroll to position [0, 0]
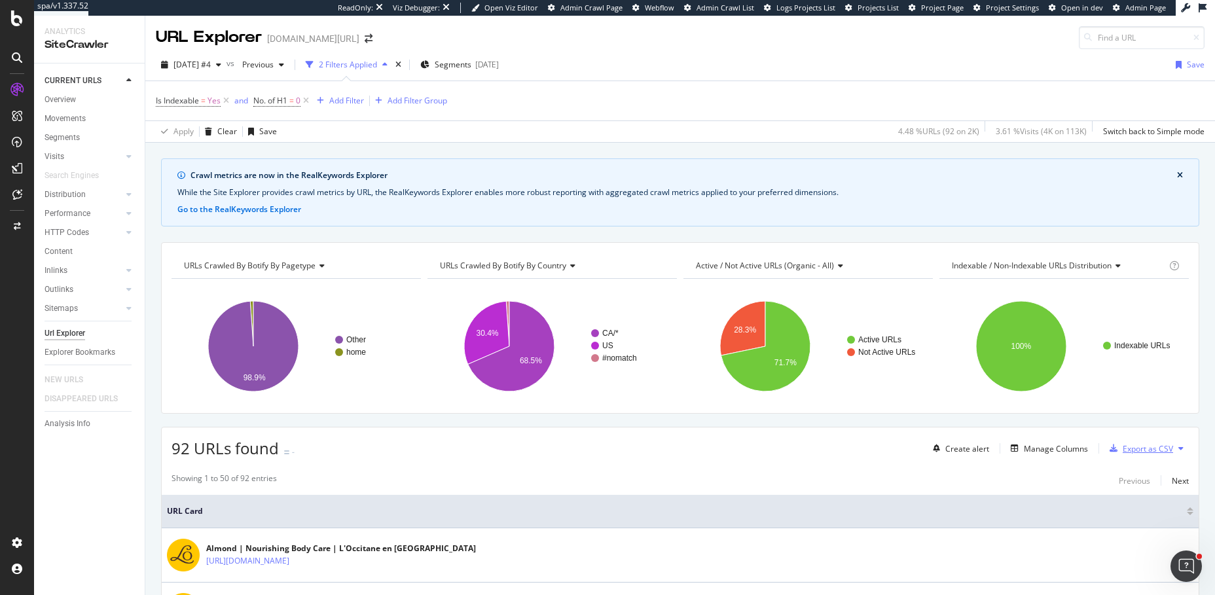
click at [1152, 445] on div "Export as CSV" at bounding box center [1148, 448] width 50 height 11
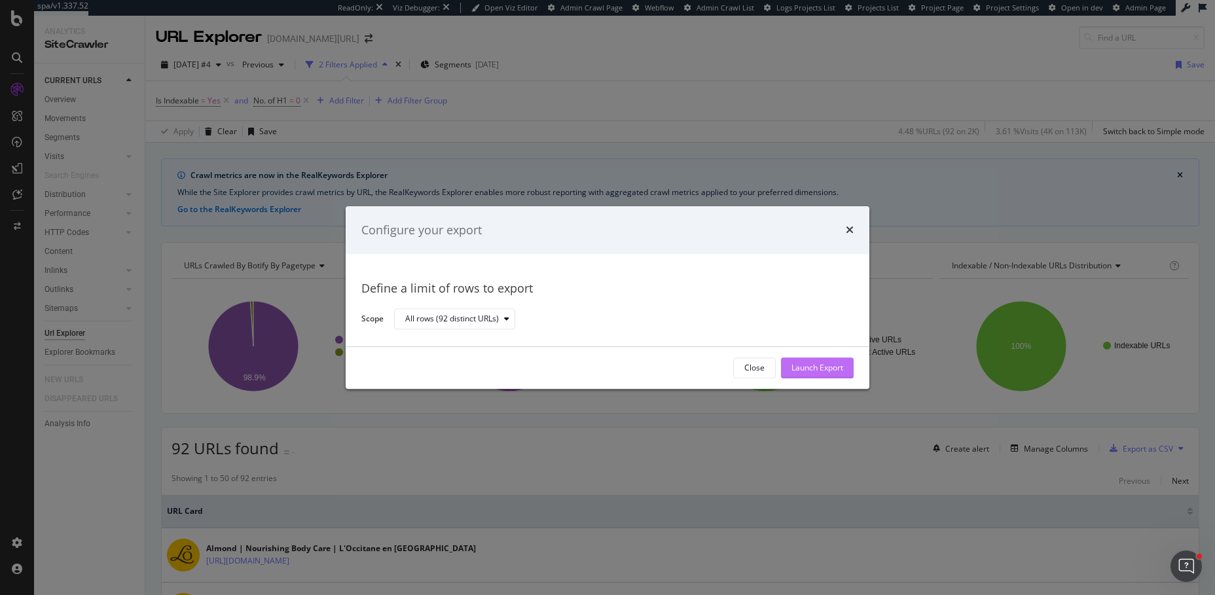
click at [839, 361] on div "Launch Export" at bounding box center [818, 368] width 52 height 20
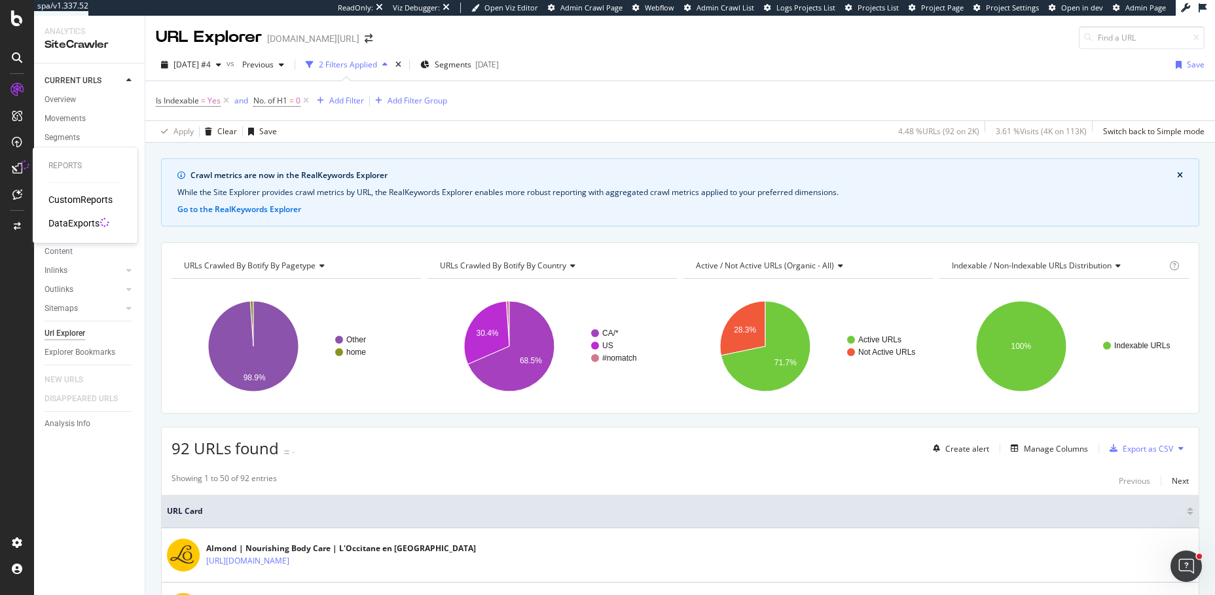
click at [14, 168] on icon at bounding box center [17, 168] width 10 height 10
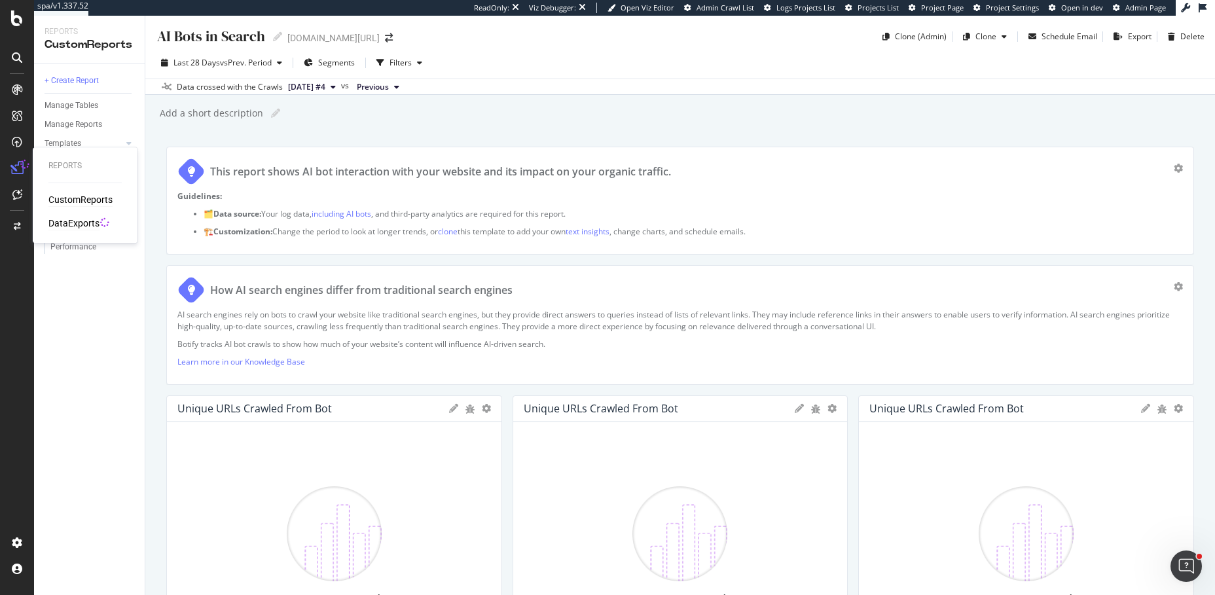
click at [65, 223] on div "DataExports" at bounding box center [73, 223] width 51 height 13
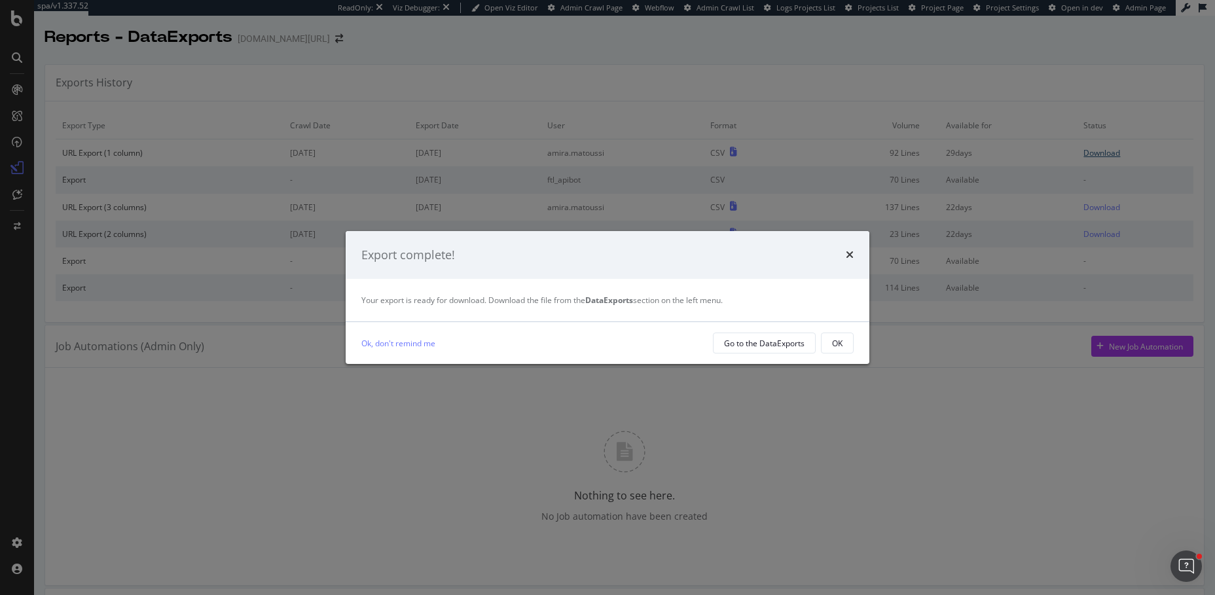
click at [1097, 153] on body "spa/v1.337.52 ReadOnly: Viz Debugger: Open Viz Editor Admin Crawl Page Webflow …" at bounding box center [607, 297] width 1215 height 595
click at [746, 341] on div "Go to the DataExports" at bounding box center [764, 343] width 81 height 11
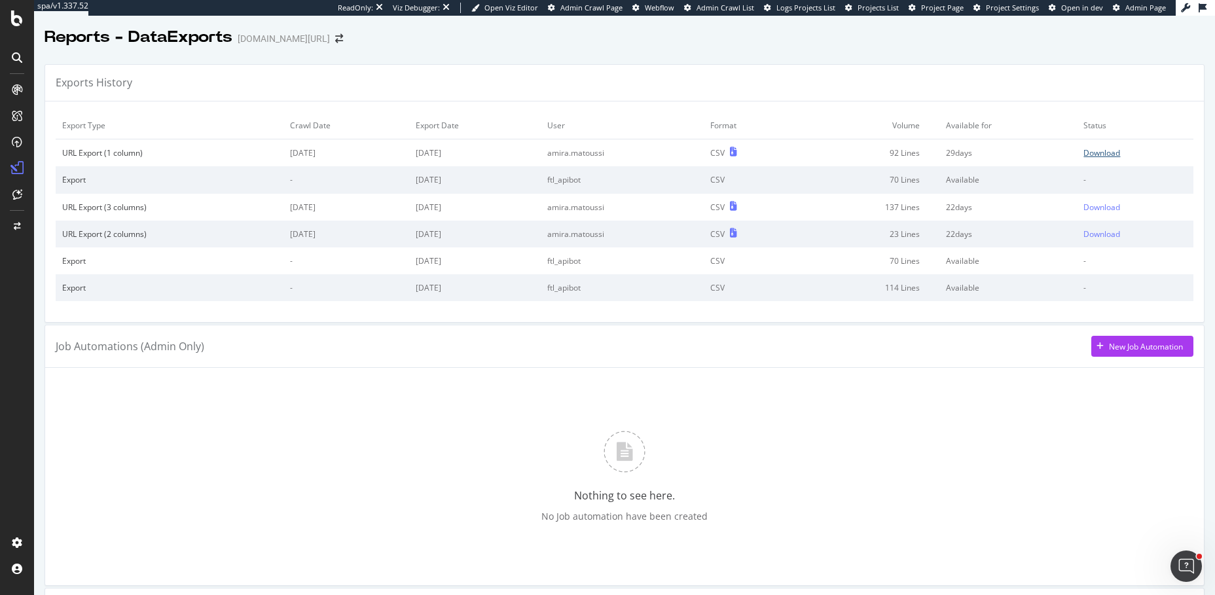
click at [1105, 147] on div "Download" at bounding box center [1102, 152] width 37 height 11
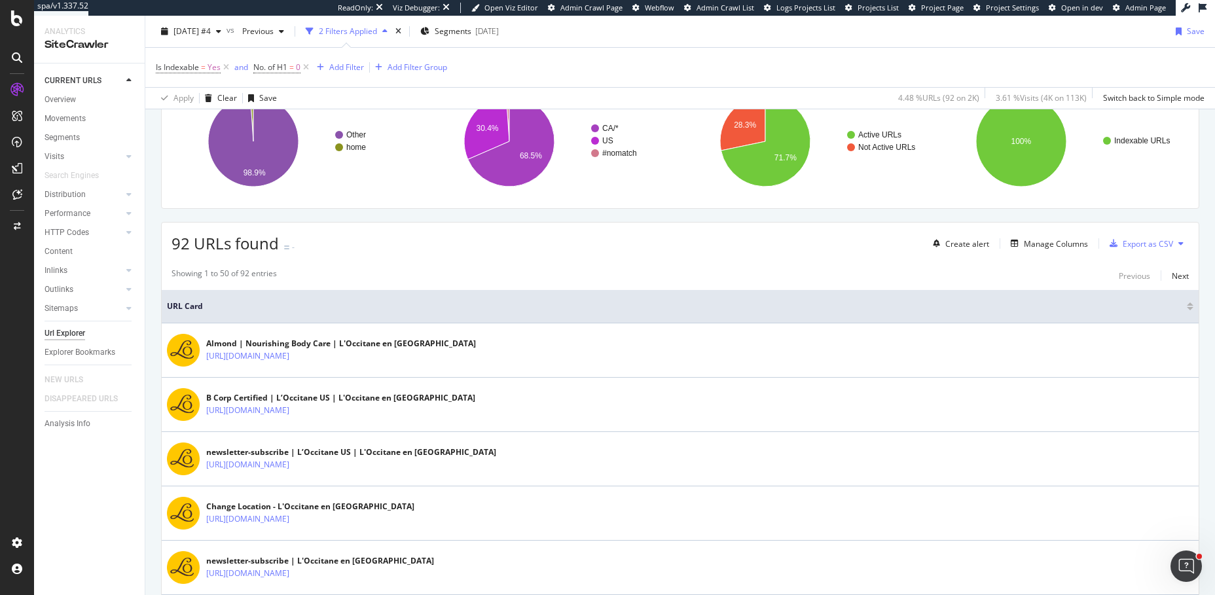
scroll to position [339, 0]
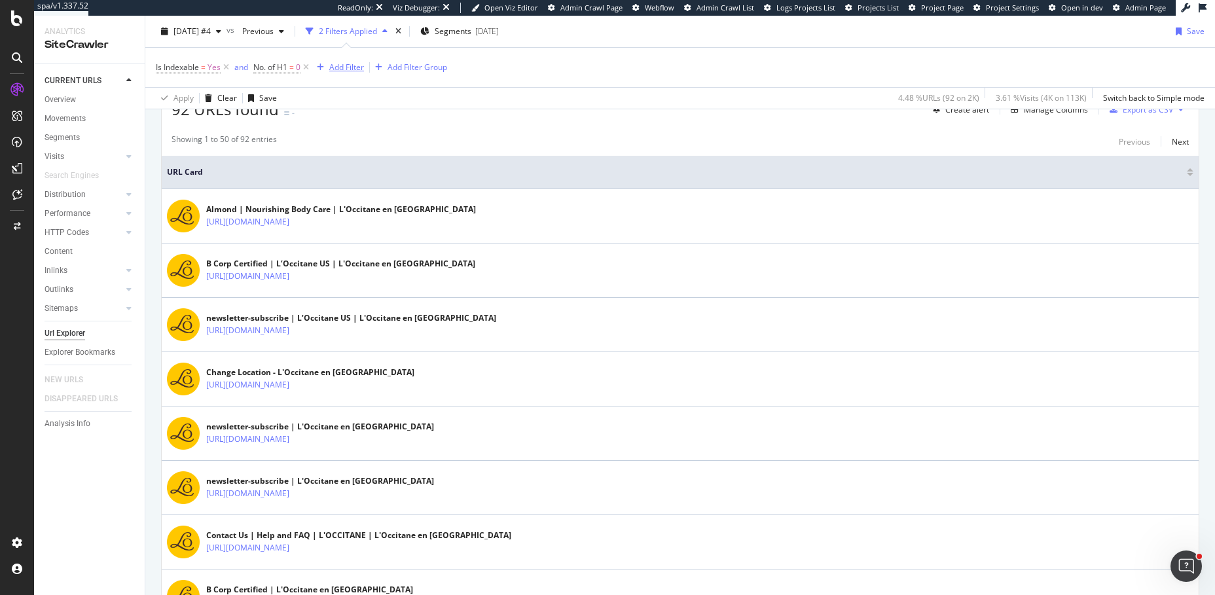
click at [348, 64] on div "Add Filter" at bounding box center [346, 67] width 35 height 11
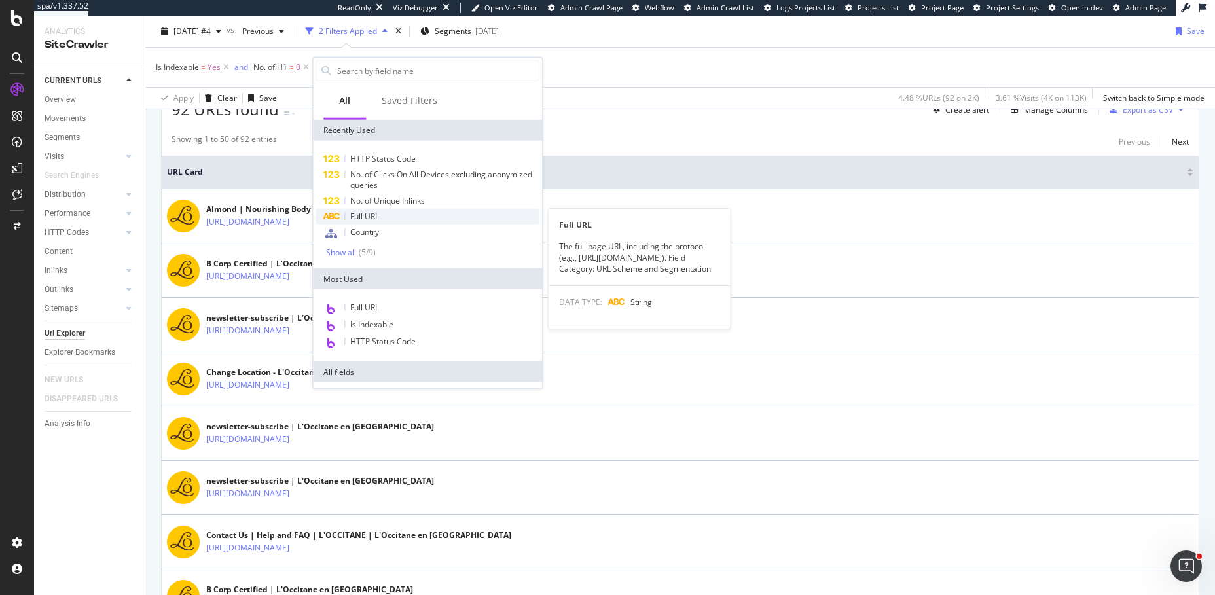
click at [383, 213] on div "Full URL" at bounding box center [428, 217] width 224 height 16
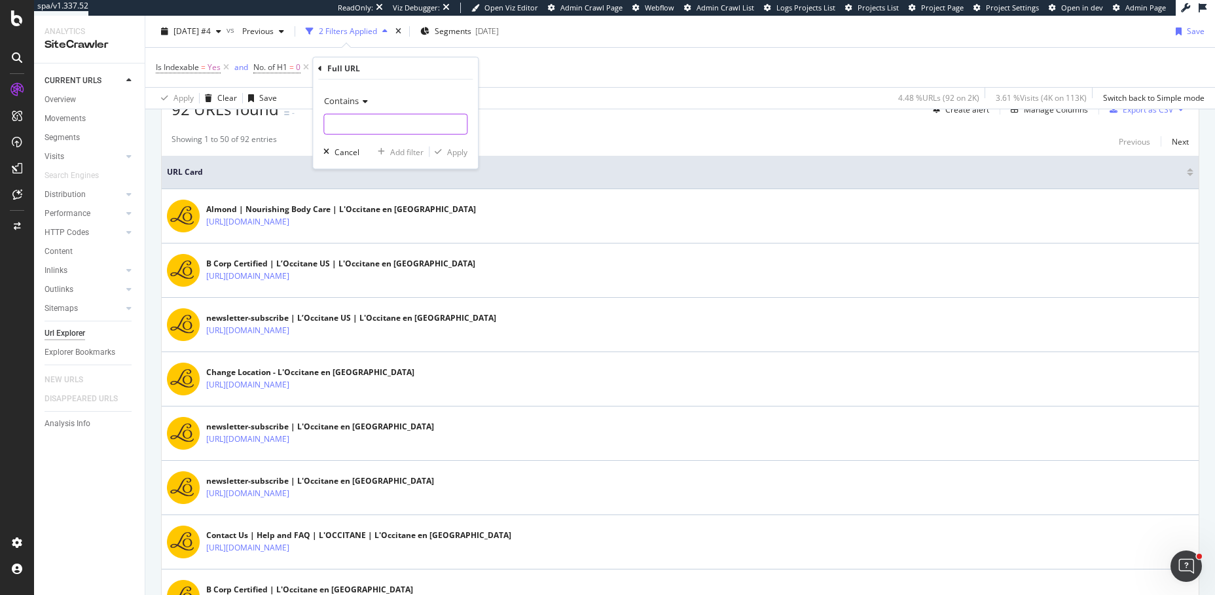
click at [370, 124] on input "text" at bounding box center [395, 124] width 143 height 21
click at [351, 104] on span "Contains" at bounding box center [341, 101] width 35 height 12
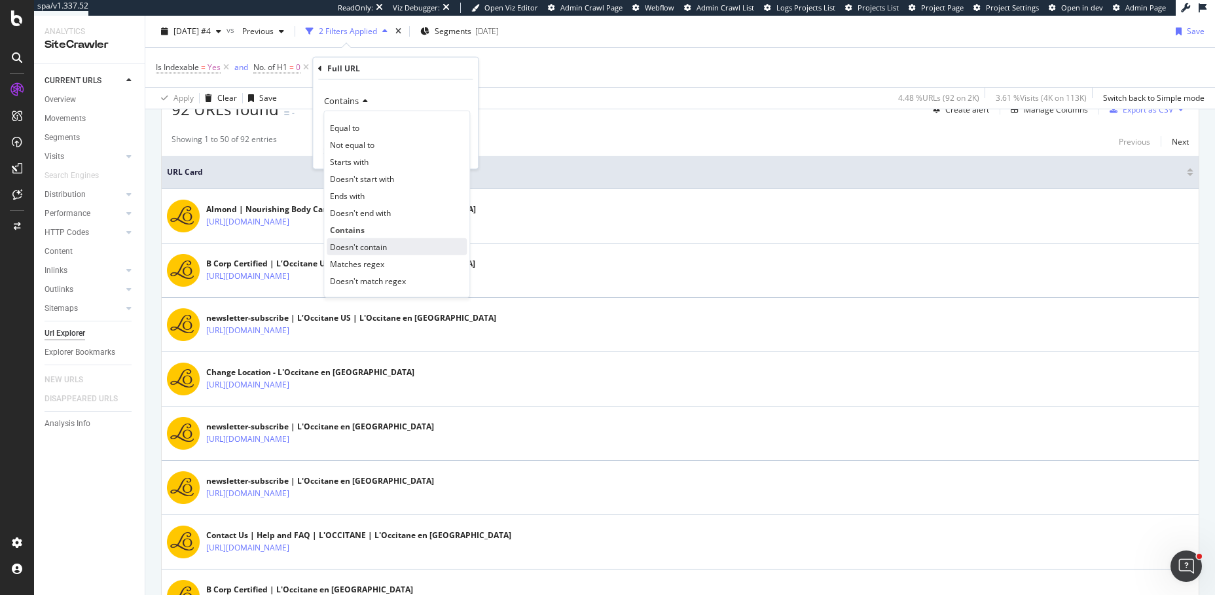
click at [352, 251] on div "Doesn't contain" at bounding box center [397, 246] width 140 height 17
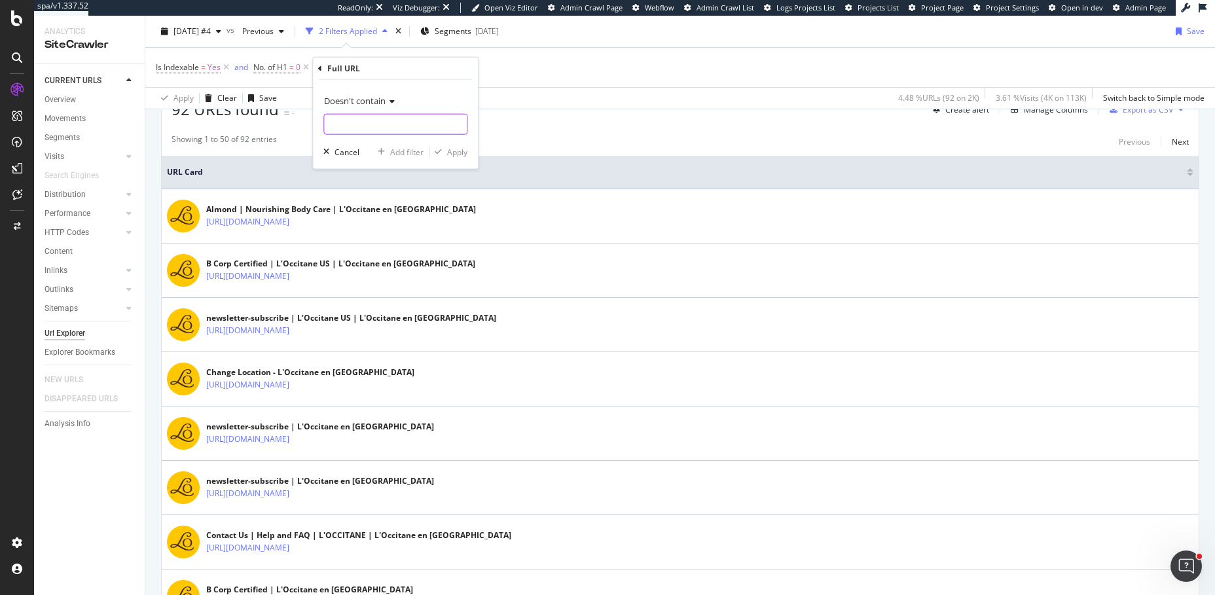
click at [350, 120] on input "text" at bounding box center [395, 124] width 143 height 21
type input "/collection"
click at [464, 149] on div "Apply" at bounding box center [457, 151] width 20 height 11
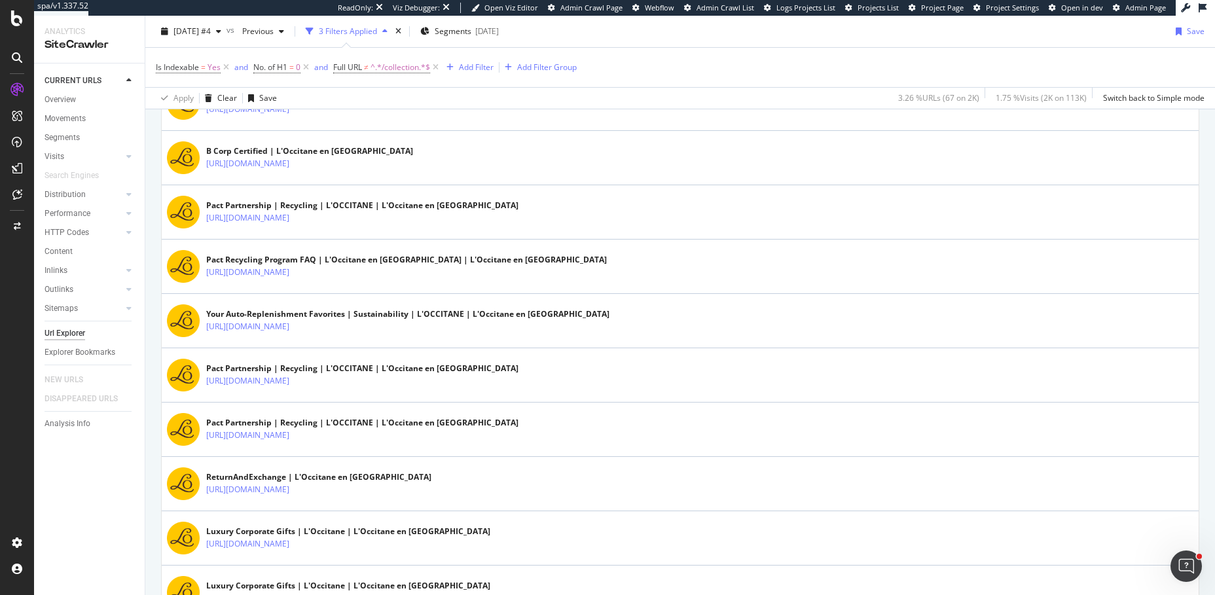
scroll to position [777, 0]
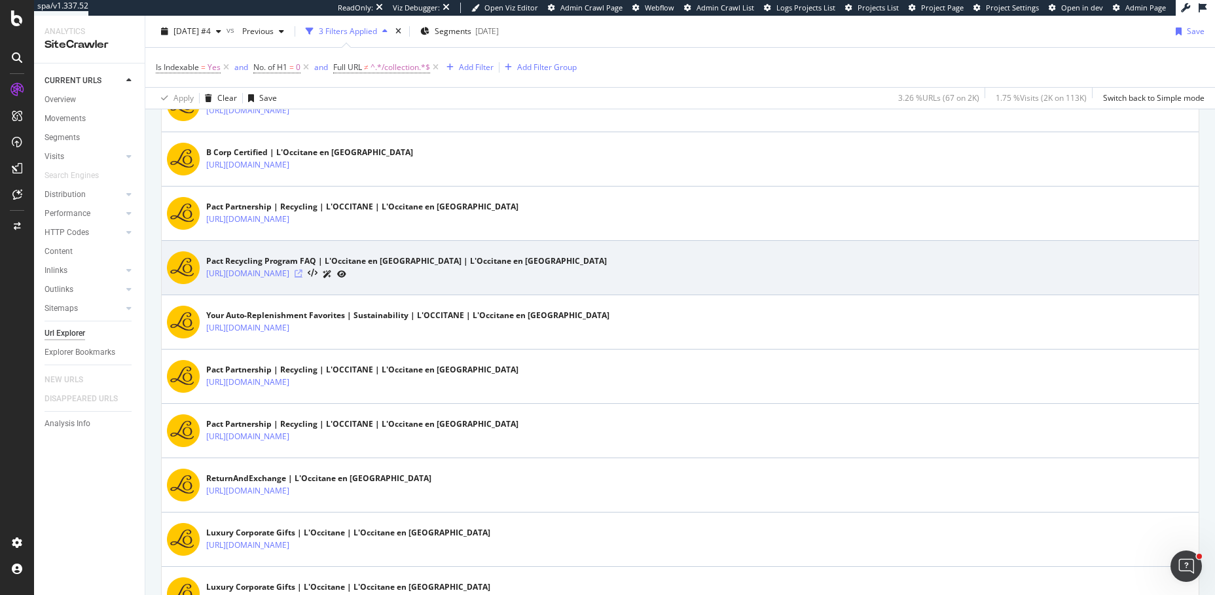
click at [303, 270] on icon at bounding box center [299, 274] width 8 height 8
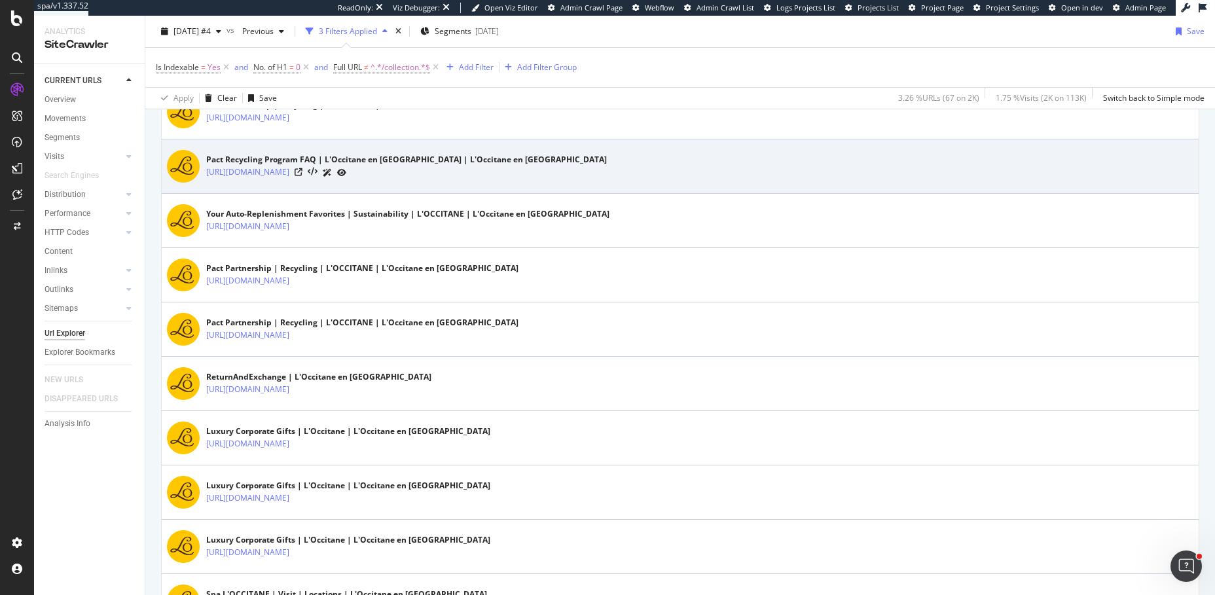
scroll to position [881, 0]
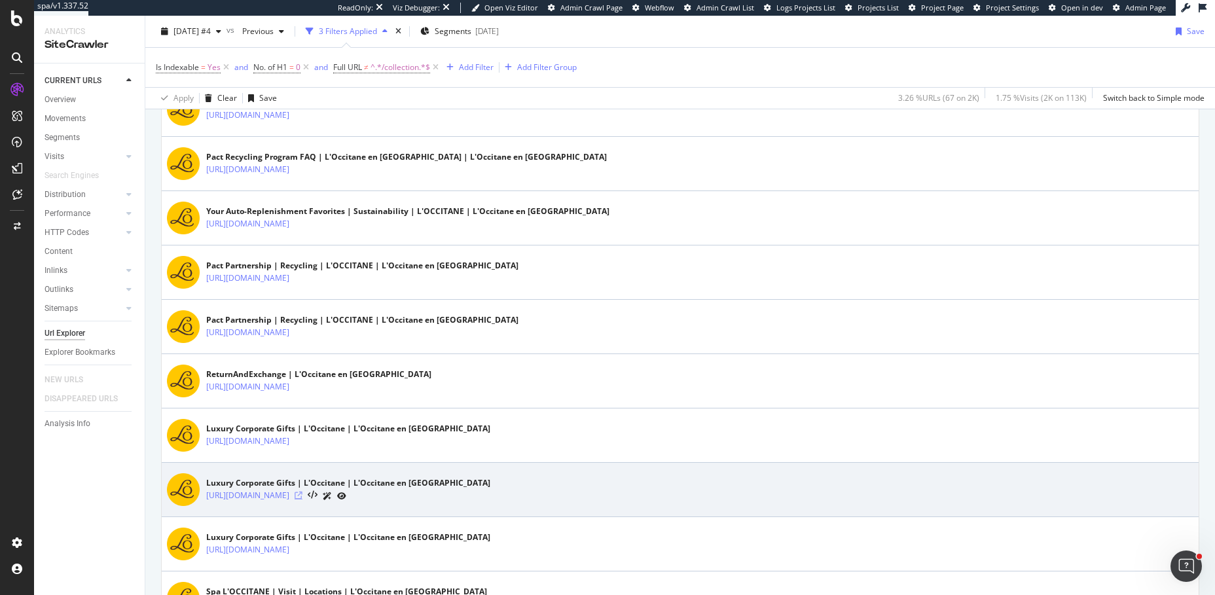
click at [303, 492] on icon at bounding box center [299, 496] width 8 height 8
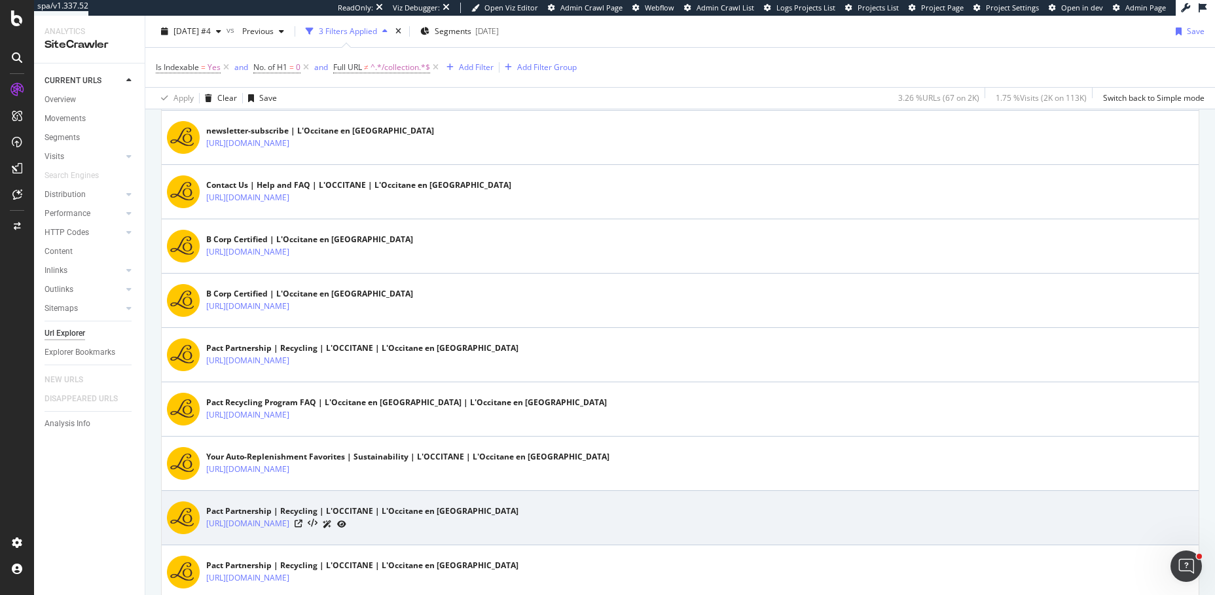
scroll to position [509, 0]
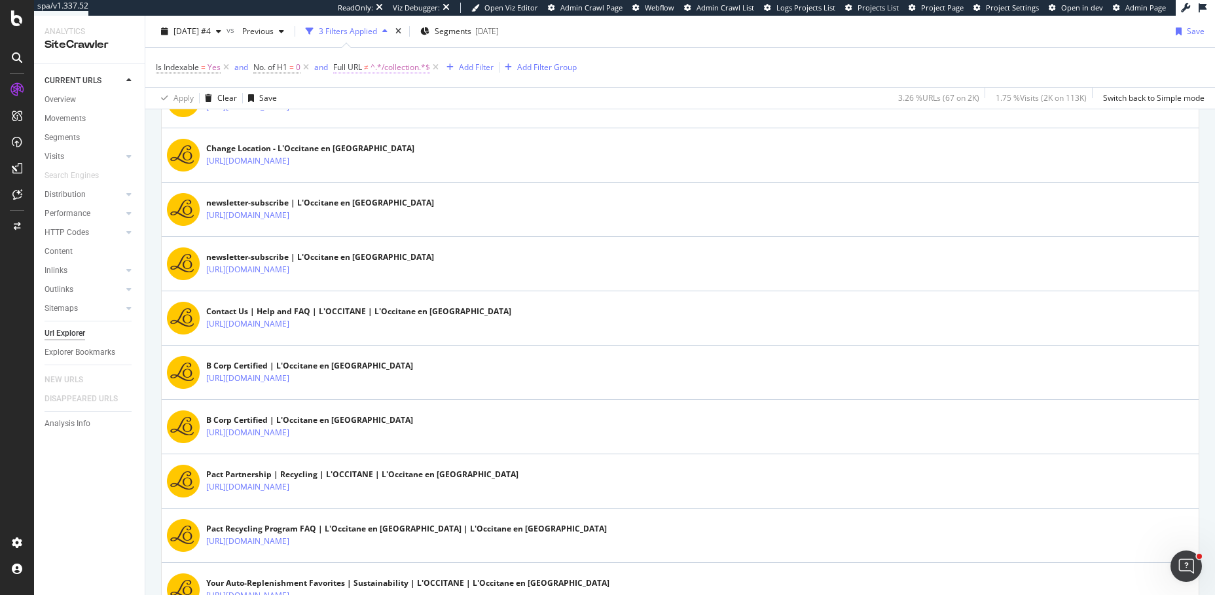
click at [390, 67] on span "^.*/collection.*$" at bounding box center [401, 67] width 60 height 18
click at [369, 103] on div "Doesn't contain" at bounding box center [418, 98] width 144 height 21
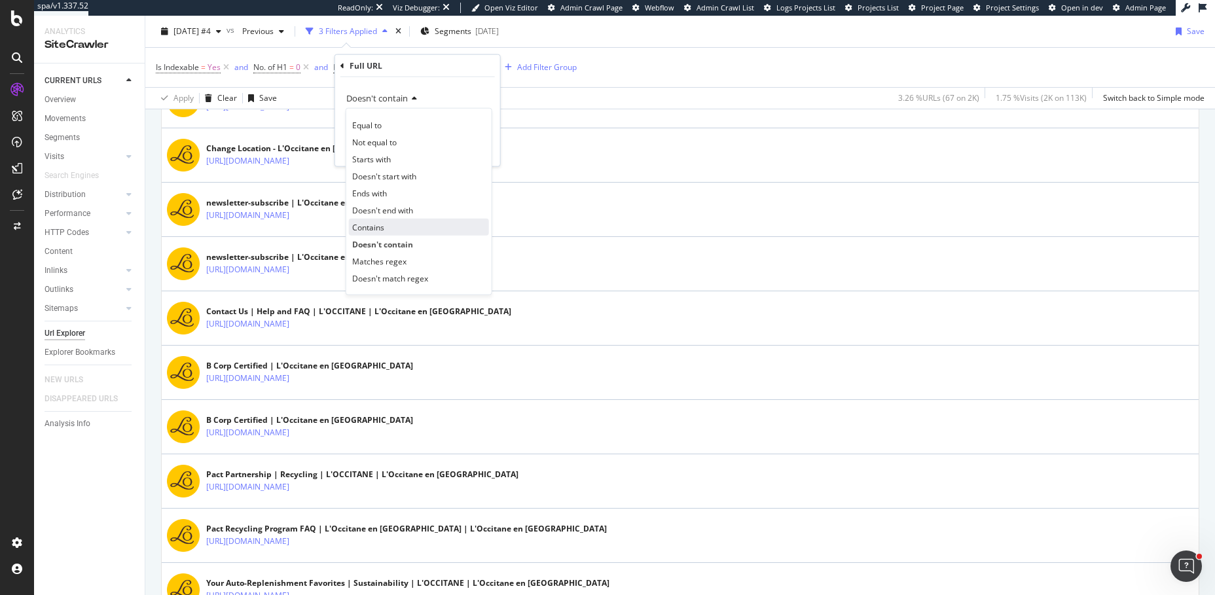
click at [365, 227] on span "Contains" at bounding box center [368, 226] width 32 height 11
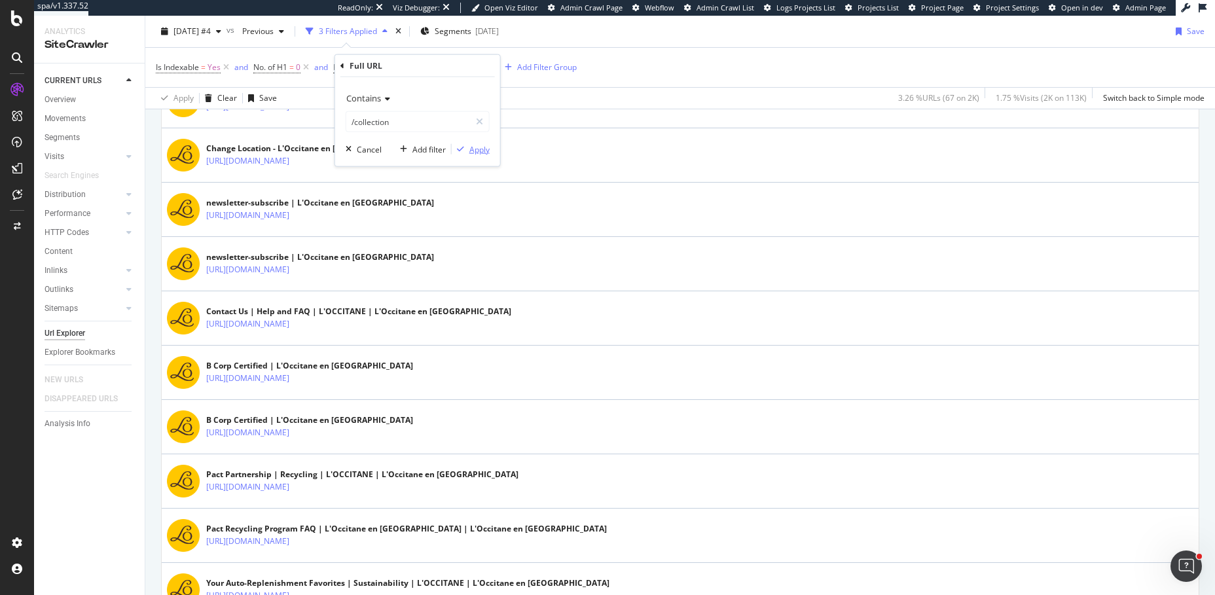
click at [476, 147] on div "Apply" at bounding box center [480, 148] width 20 height 11
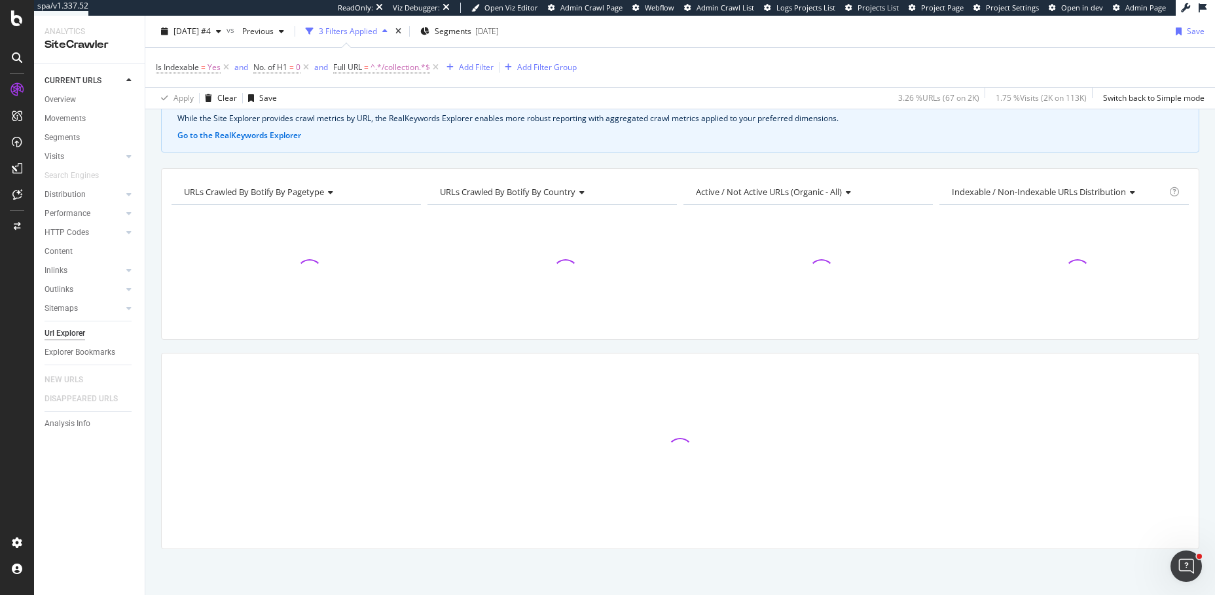
scroll to position [72, 0]
click at [468, 62] on div "Add Filter" at bounding box center [476, 67] width 35 height 11
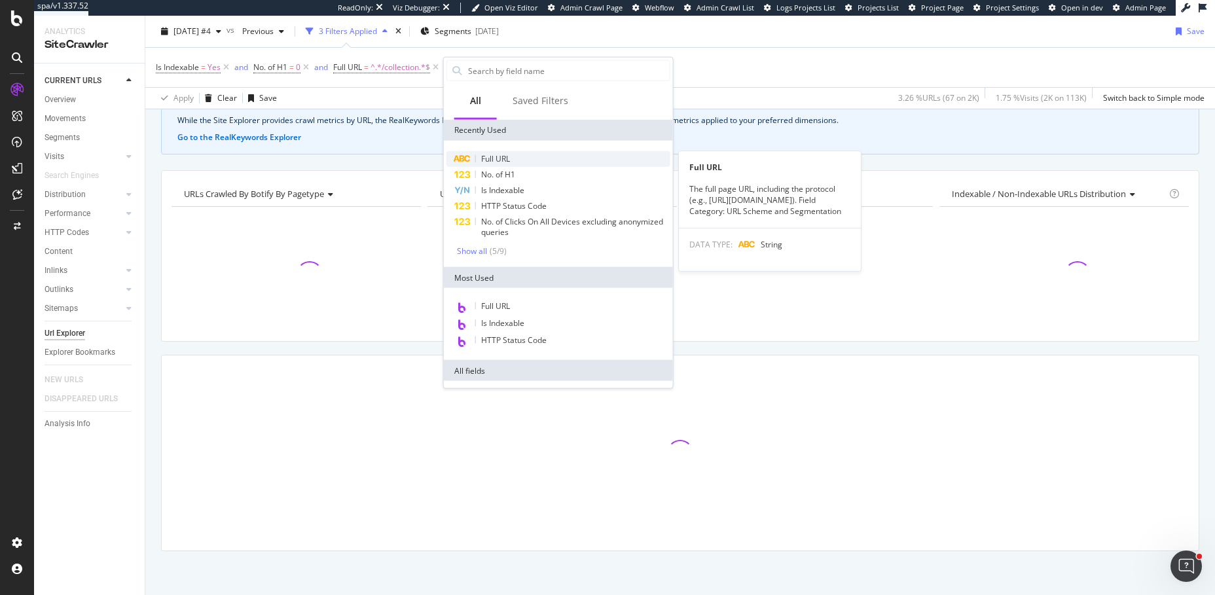
click at [492, 158] on span "Full URL" at bounding box center [495, 158] width 29 height 11
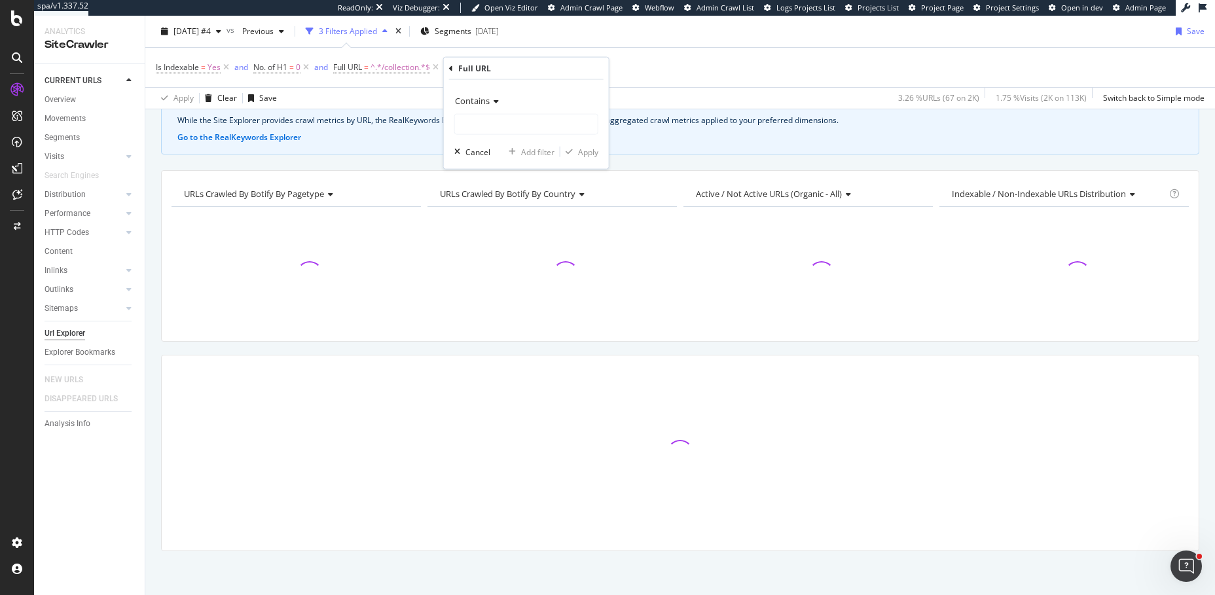
click at [467, 103] on span "Contains" at bounding box center [472, 101] width 35 height 12
click at [469, 248] on span "Doesn't contain" at bounding box center [489, 246] width 57 height 11
click at [469, 130] on input "text" at bounding box center [526, 124] width 143 height 21
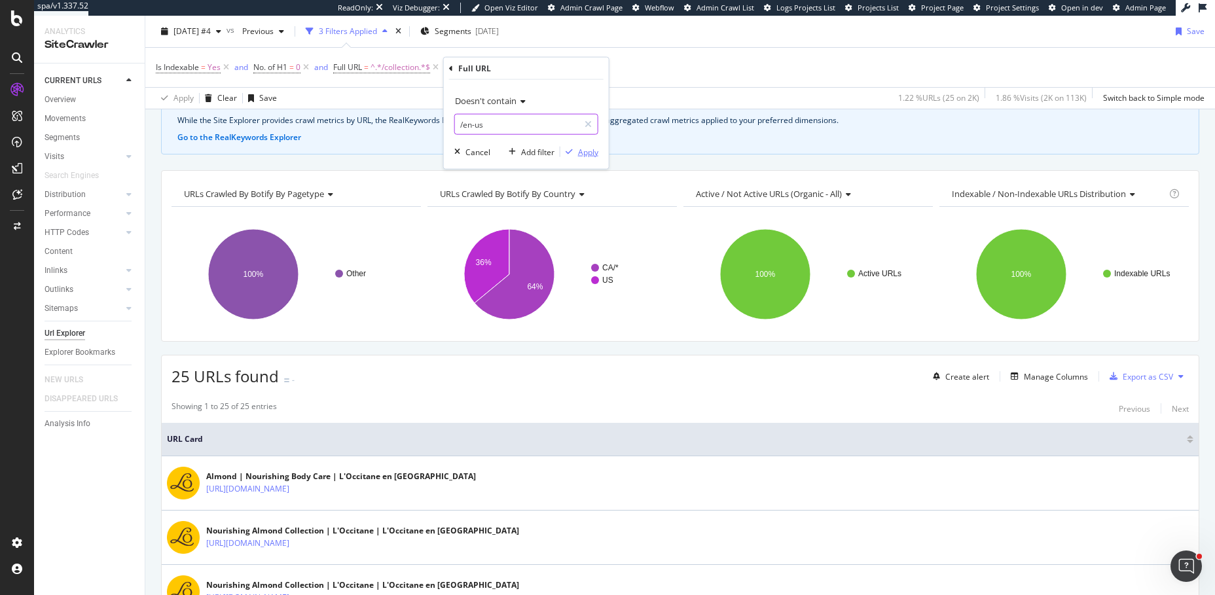
type input "/en-us"
click at [589, 150] on div "Apply" at bounding box center [588, 151] width 20 height 11
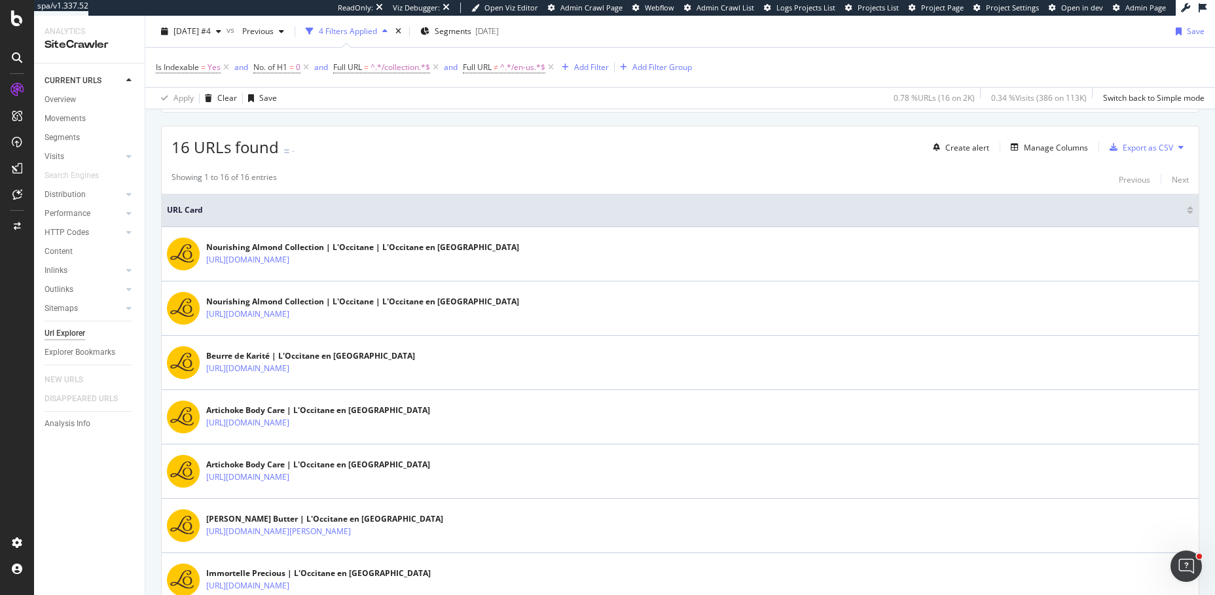
scroll to position [310, 0]
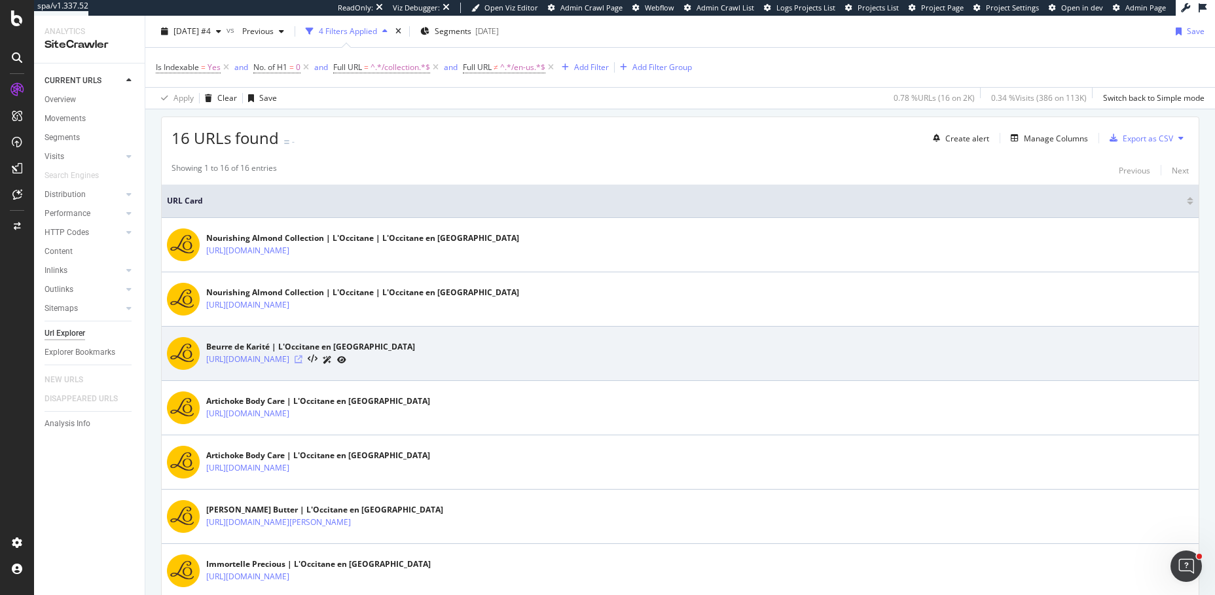
click at [303, 358] on icon at bounding box center [299, 360] width 8 height 8
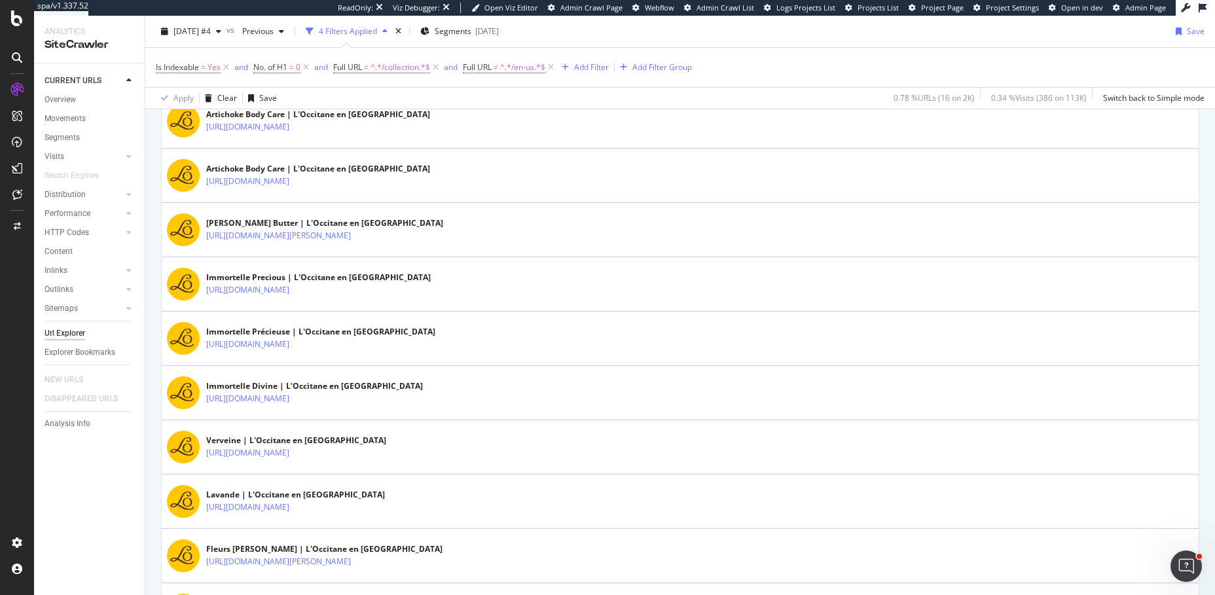
scroll to position [370, 0]
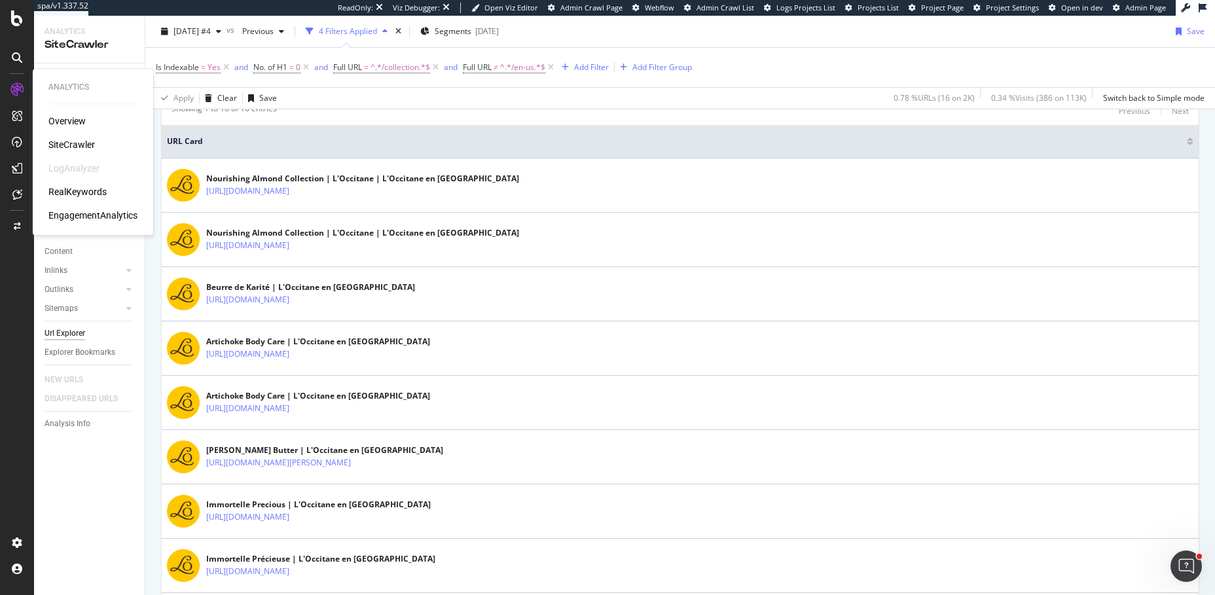
click at [58, 142] on div "SiteCrawler" at bounding box center [71, 144] width 46 height 13
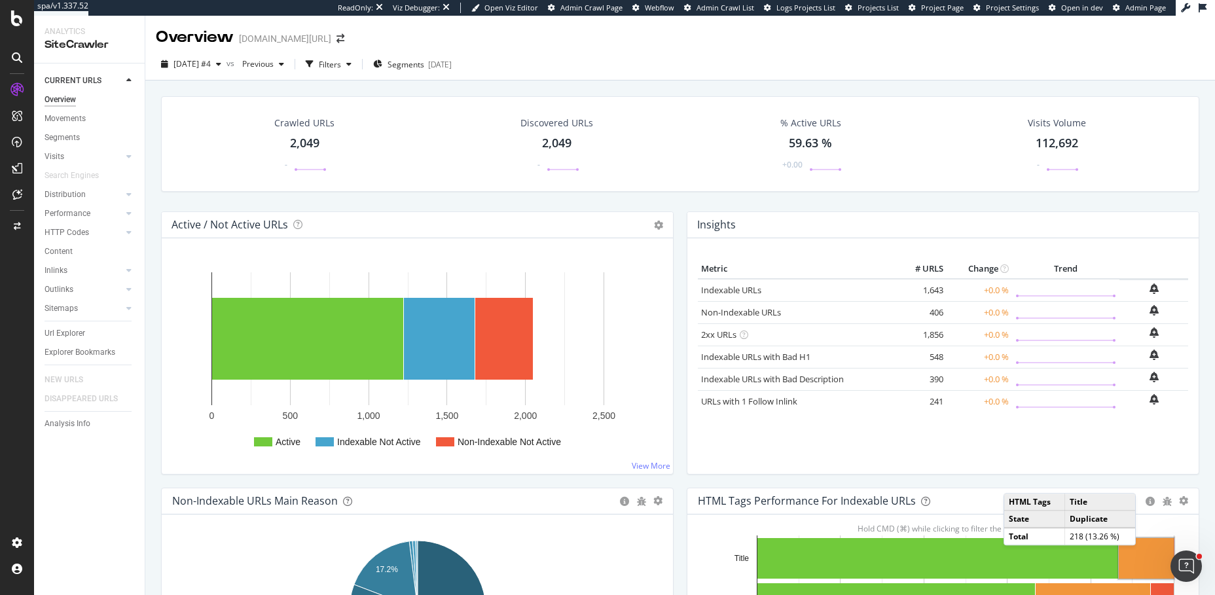
click at [1150, 557] on rect "A chart." at bounding box center [1146, 558] width 55 height 41
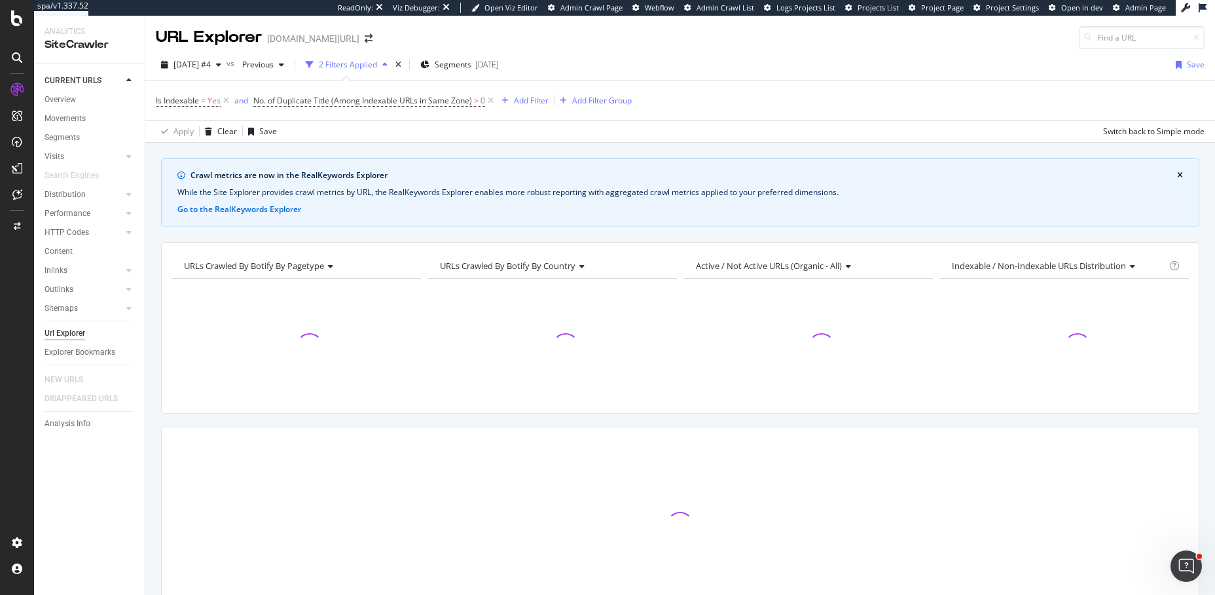
scroll to position [72, 0]
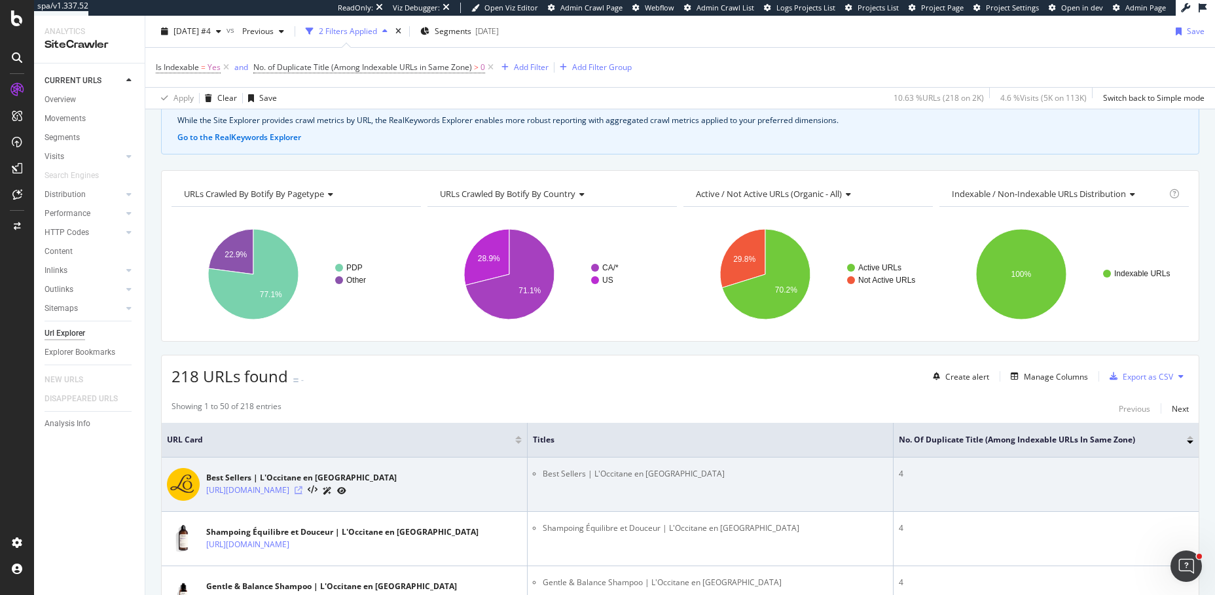
click at [303, 487] on icon at bounding box center [299, 491] width 8 height 8
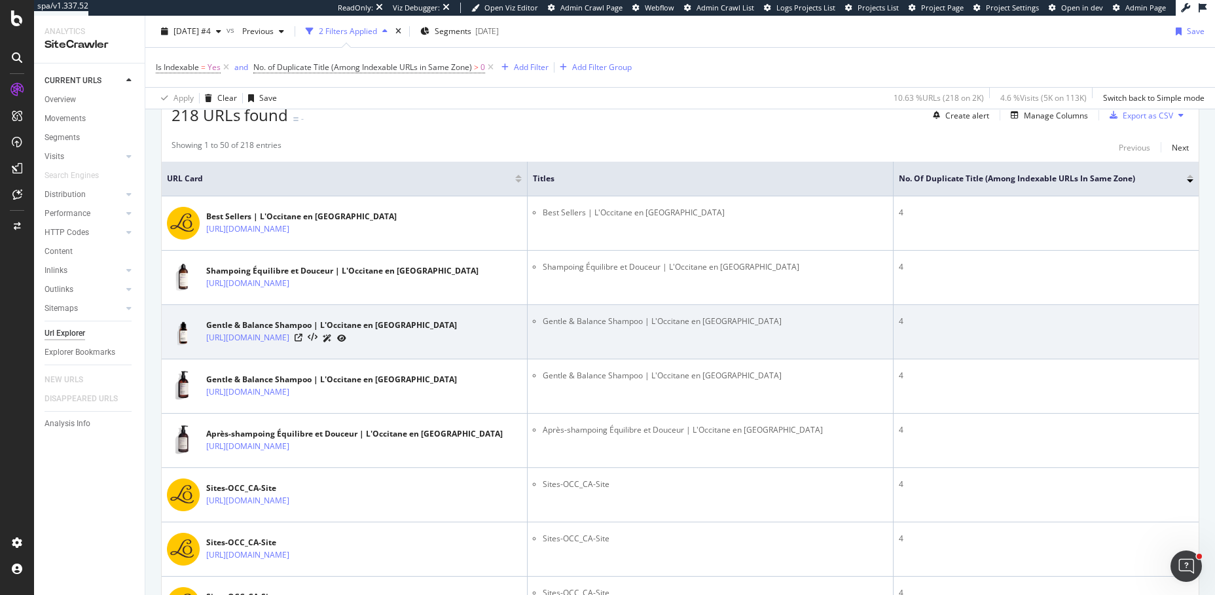
scroll to position [314, 0]
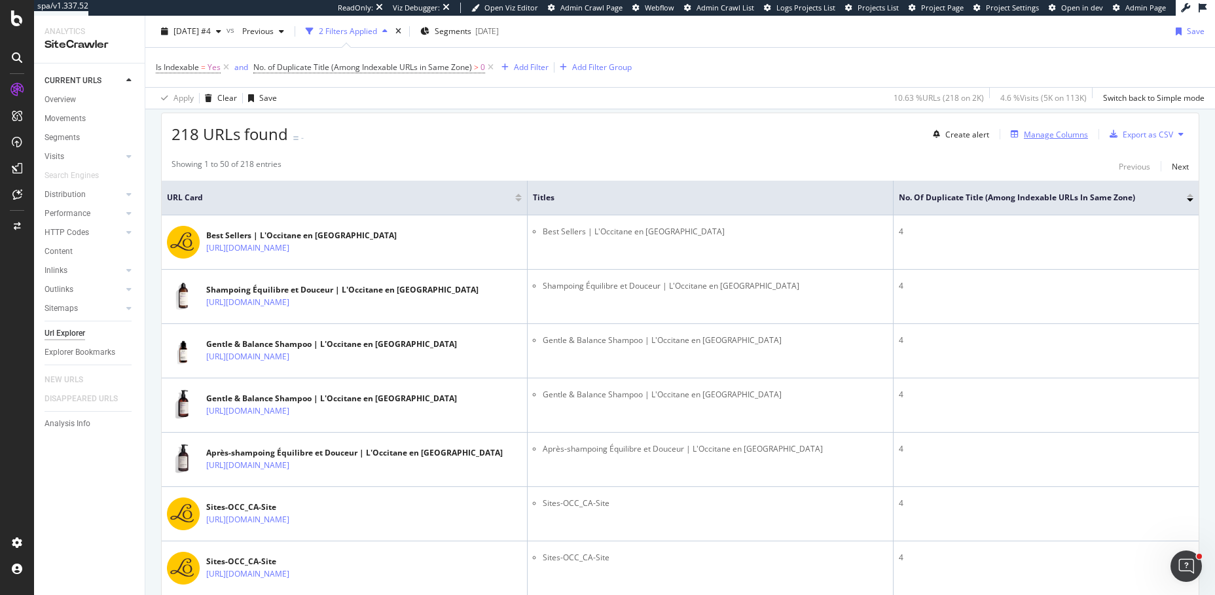
click at [1063, 130] on div "Manage Columns" at bounding box center [1056, 134] width 64 height 11
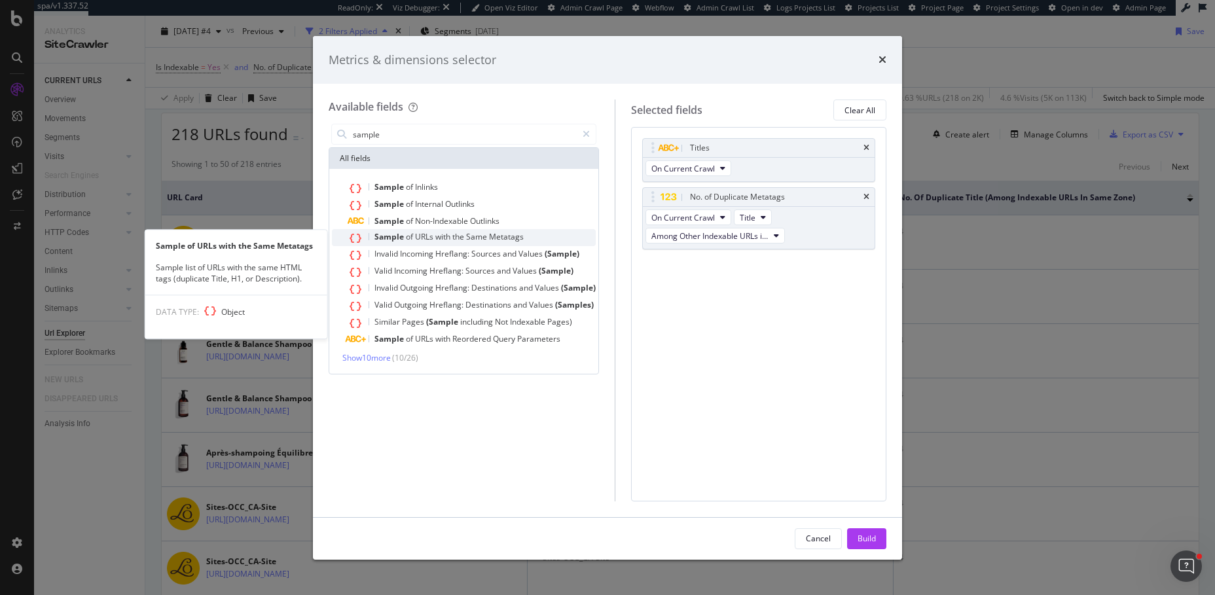
type input "sample"
click at [430, 236] on span "URLs" at bounding box center [425, 236] width 20 height 11
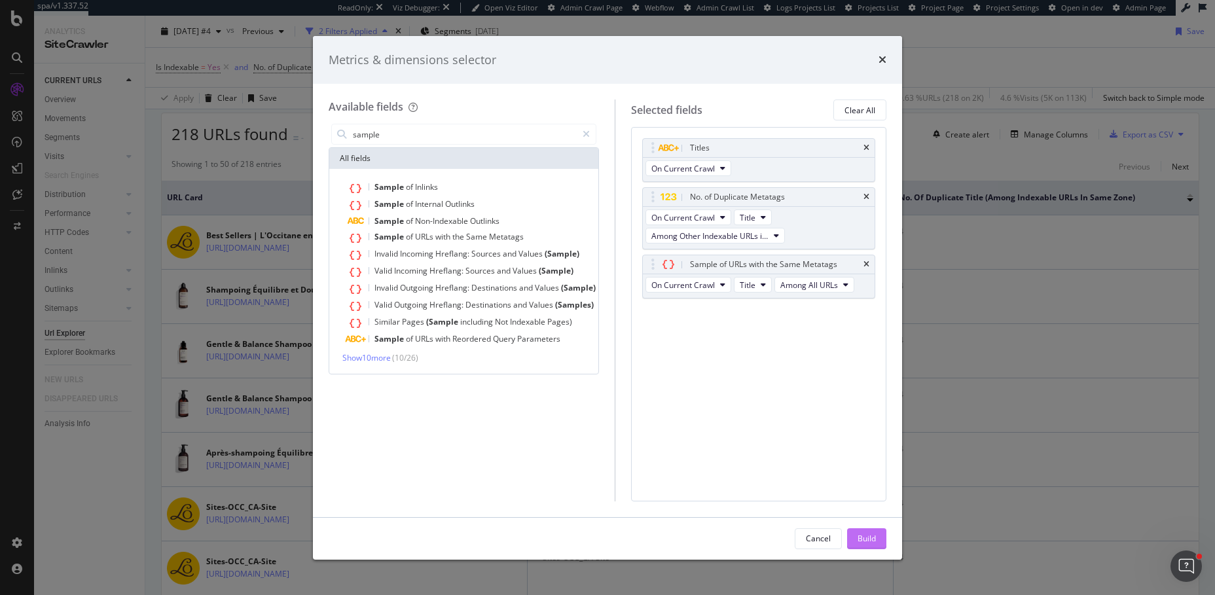
click at [873, 540] on div "Build" at bounding box center [867, 538] width 18 height 11
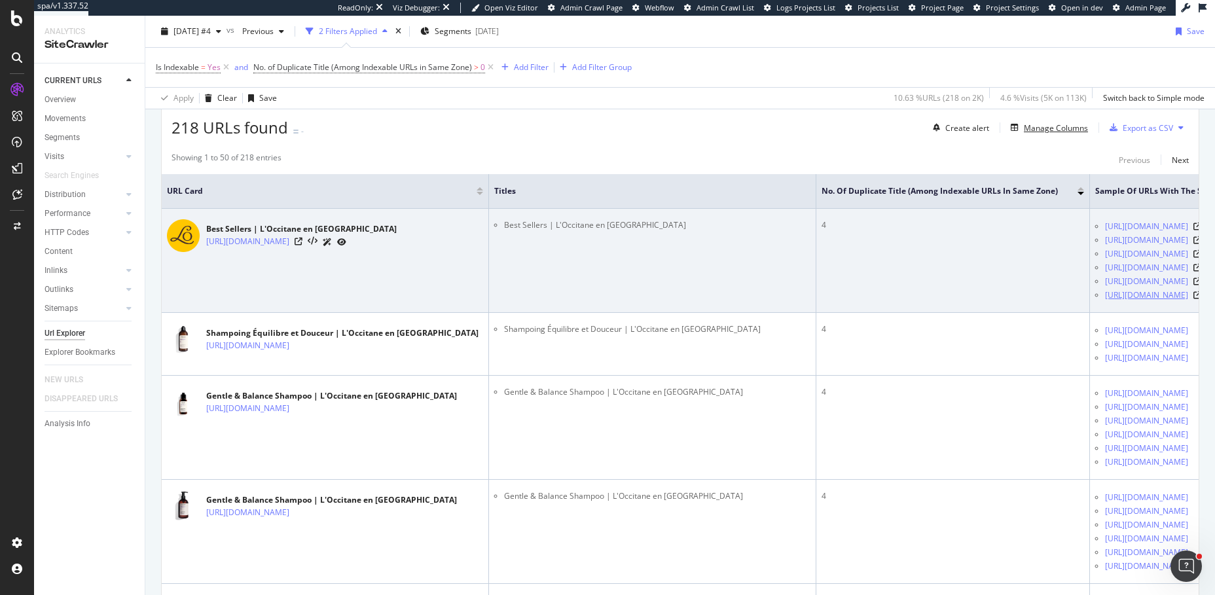
scroll to position [0, 192]
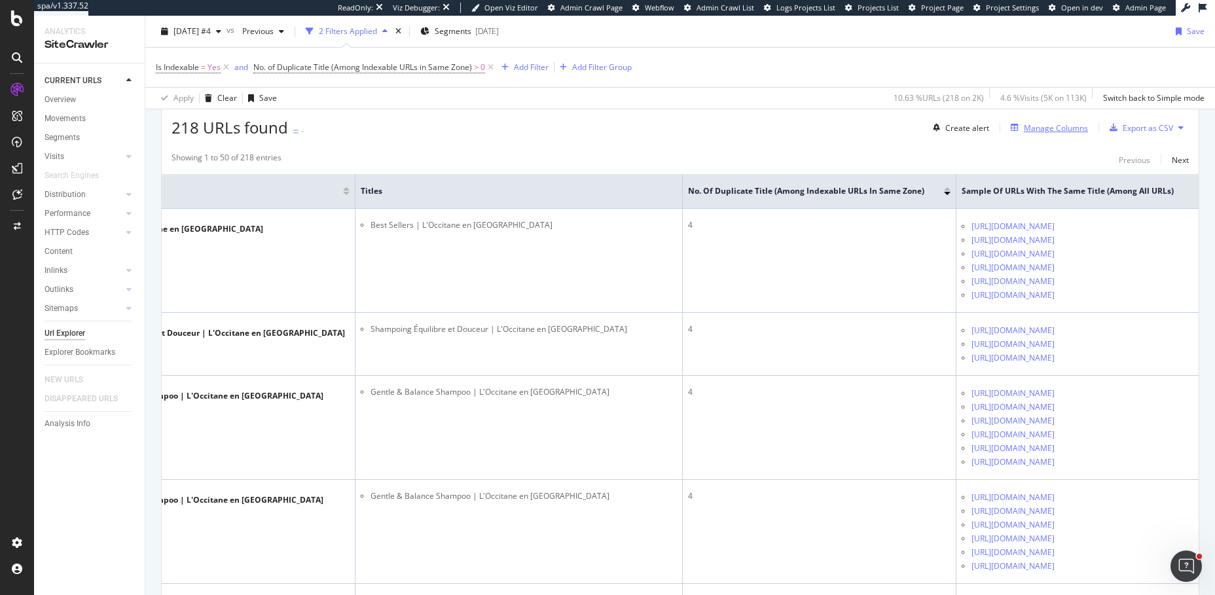
click at [1056, 130] on div "Manage Columns" at bounding box center [1056, 127] width 64 height 11
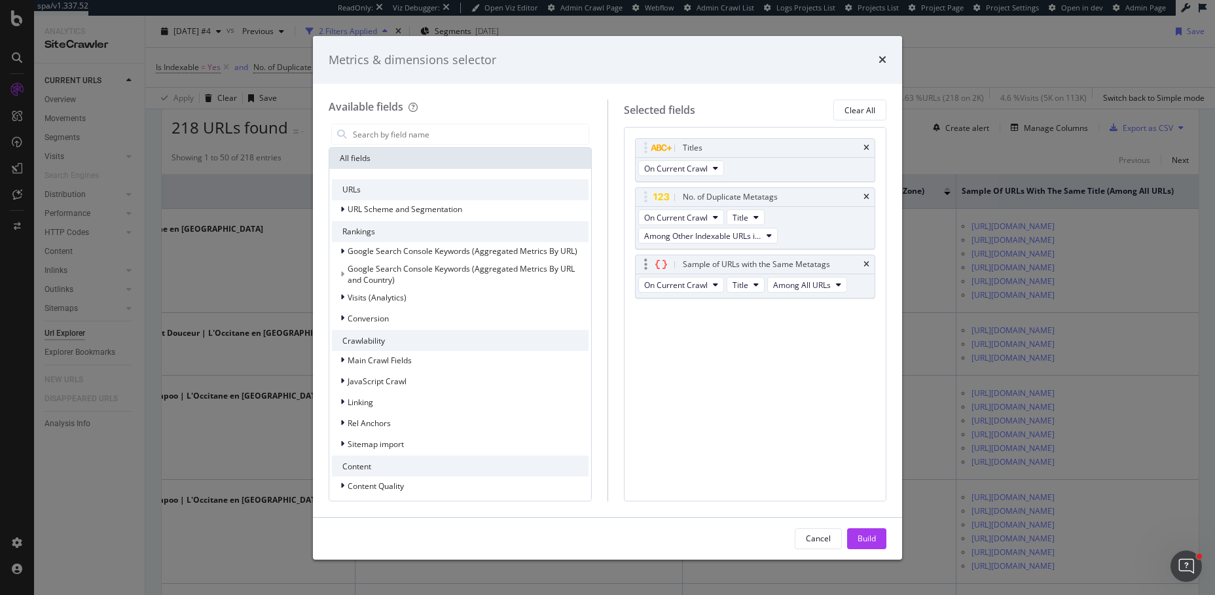
click at [844, 277] on div "On Current Crawl Title Among All URLs" at bounding box center [744, 286] width 217 height 24
click at [826, 280] on span "Among All URLs" at bounding box center [802, 285] width 58 height 11
click at [813, 333] on span "Among Other Indexable URLs in Same Zone" at bounding box center [856, 331] width 158 height 12
click at [864, 530] on div "Build" at bounding box center [867, 539] width 18 height 20
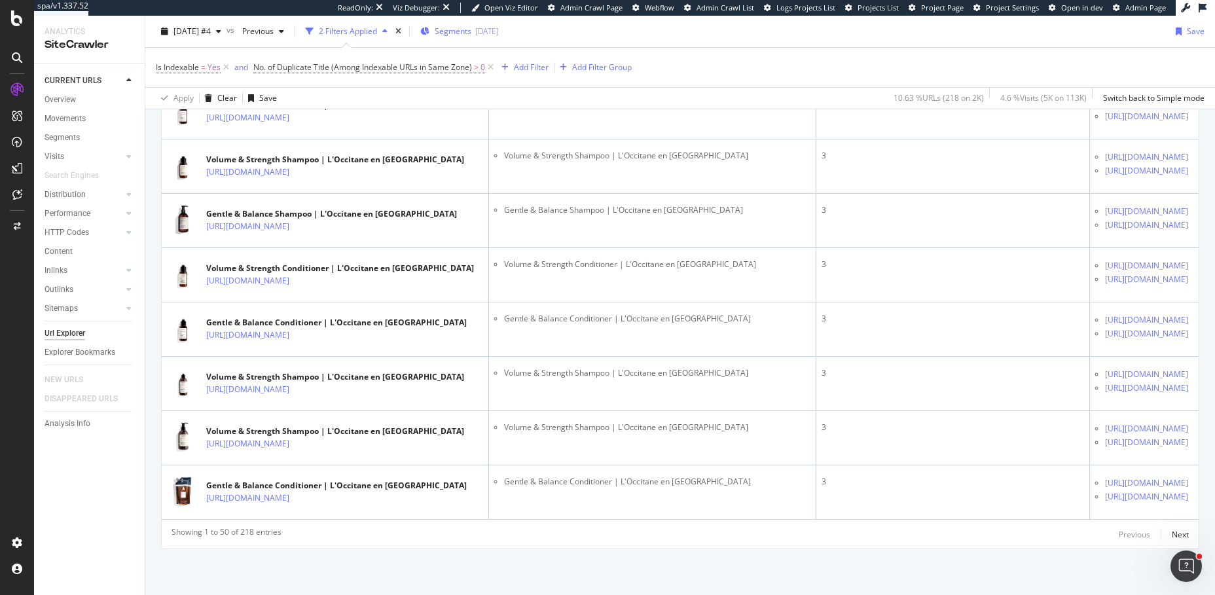
click at [471, 37] on span "Segments" at bounding box center [453, 31] width 37 height 11
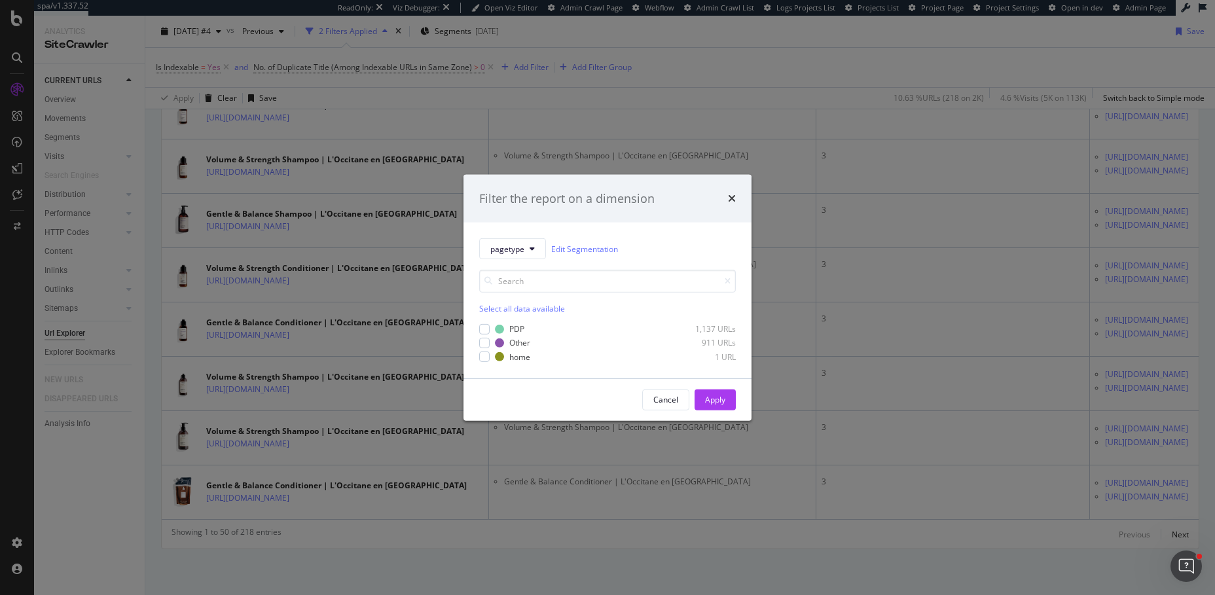
click at [515, 261] on div "Select all data available PDP 1,137 URLs Other 911 URLs home 1 URL" at bounding box center [607, 310] width 257 height 103
click at [515, 254] on span "pagetype" at bounding box center [507, 248] width 34 height 11
click at [514, 322] on span "Country" at bounding box center [532, 320] width 84 height 12
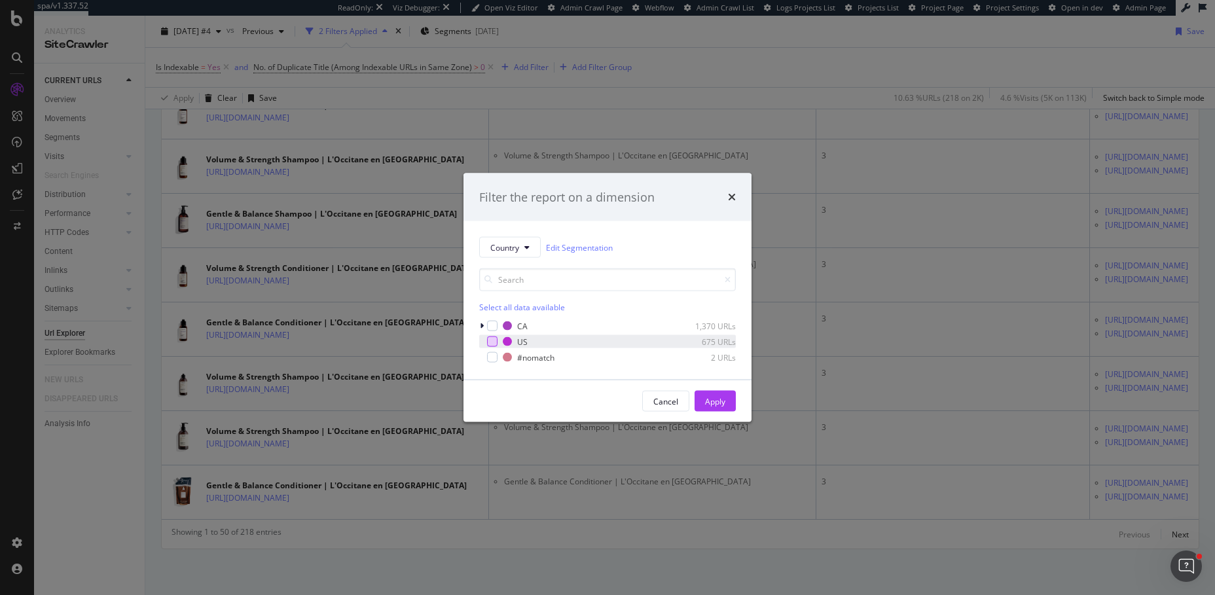
click at [491, 341] on div "modal" at bounding box center [492, 342] width 10 height 10
click at [714, 400] on div "Apply" at bounding box center [715, 401] width 20 height 11
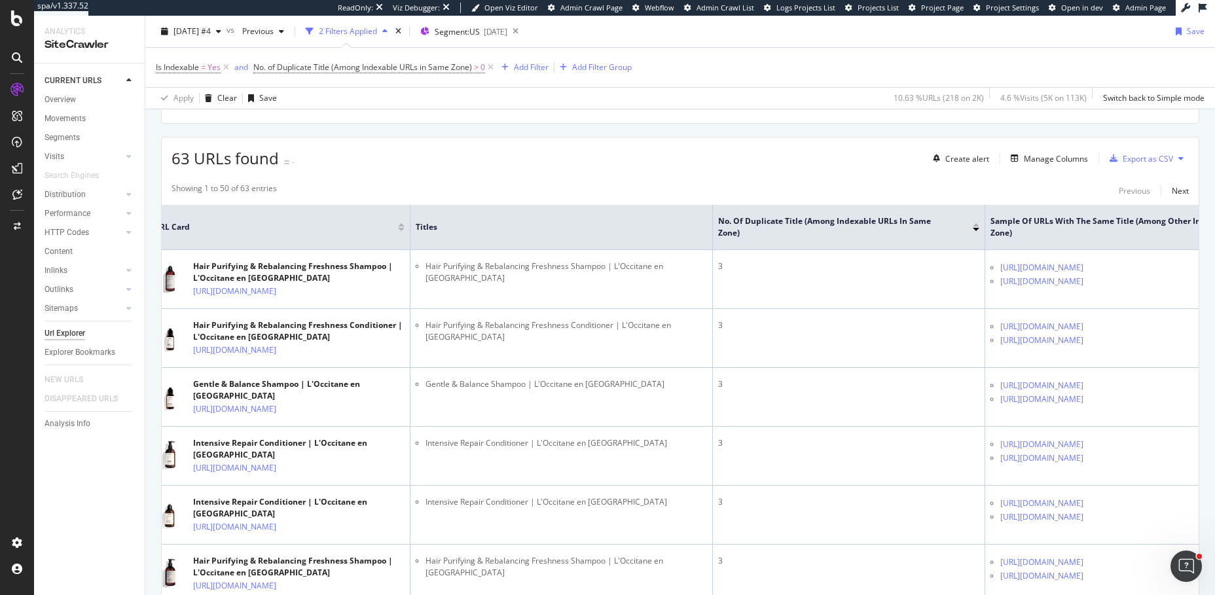
scroll to position [250, 0]
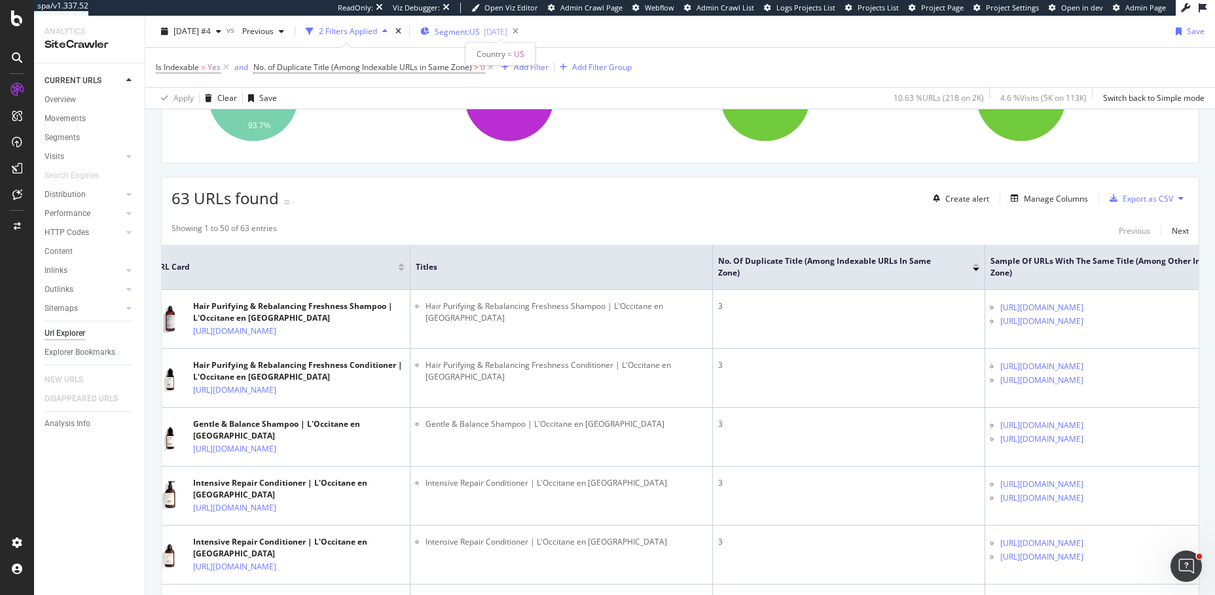
click at [480, 28] on span "Segment: US" at bounding box center [457, 31] width 45 height 11
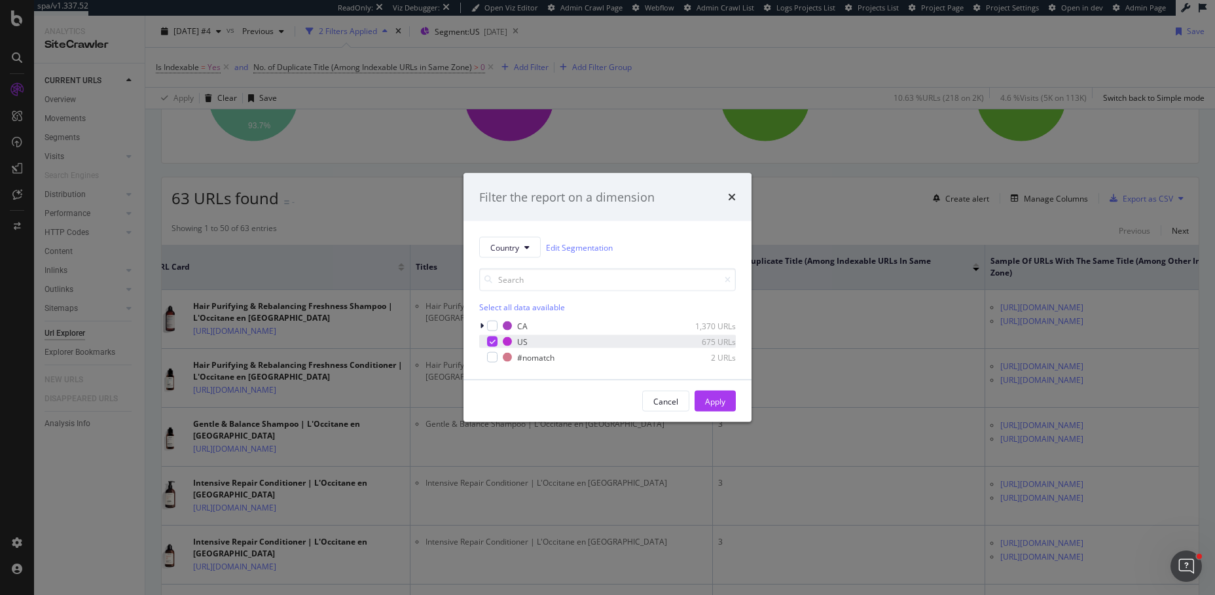
click at [492, 339] on icon "modal" at bounding box center [493, 342] width 6 height 7
click at [482, 329] on icon "modal" at bounding box center [482, 326] width 4 height 8
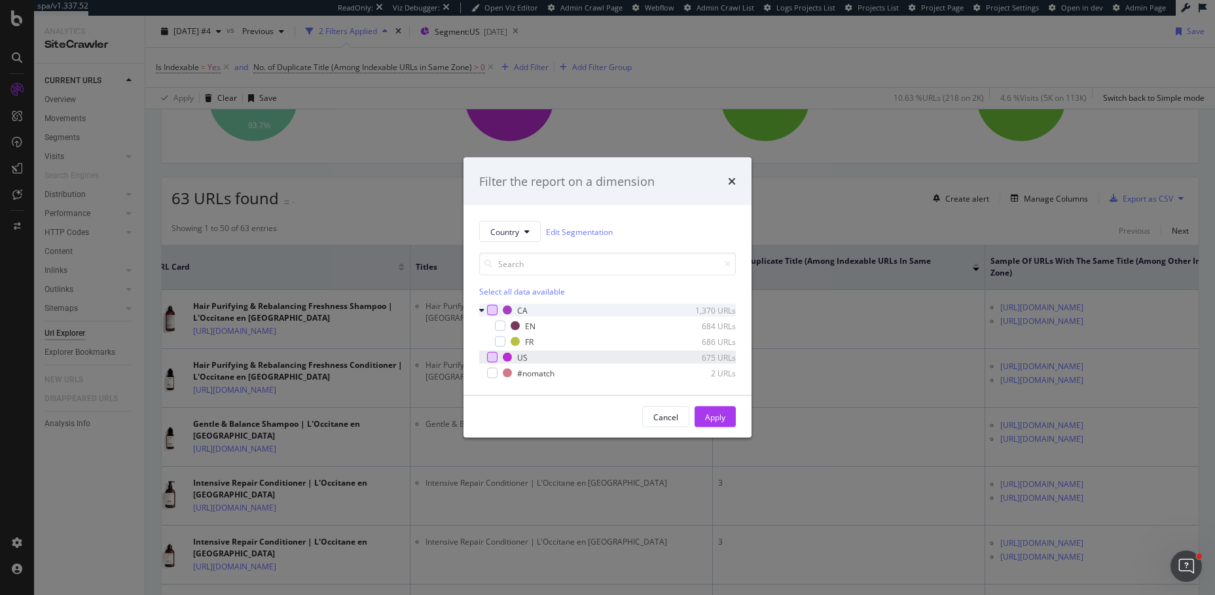
click at [495, 311] on div "modal" at bounding box center [492, 310] width 10 height 10
click at [710, 416] on div "Apply" at bounding box center [715, 416] width 20 height 11
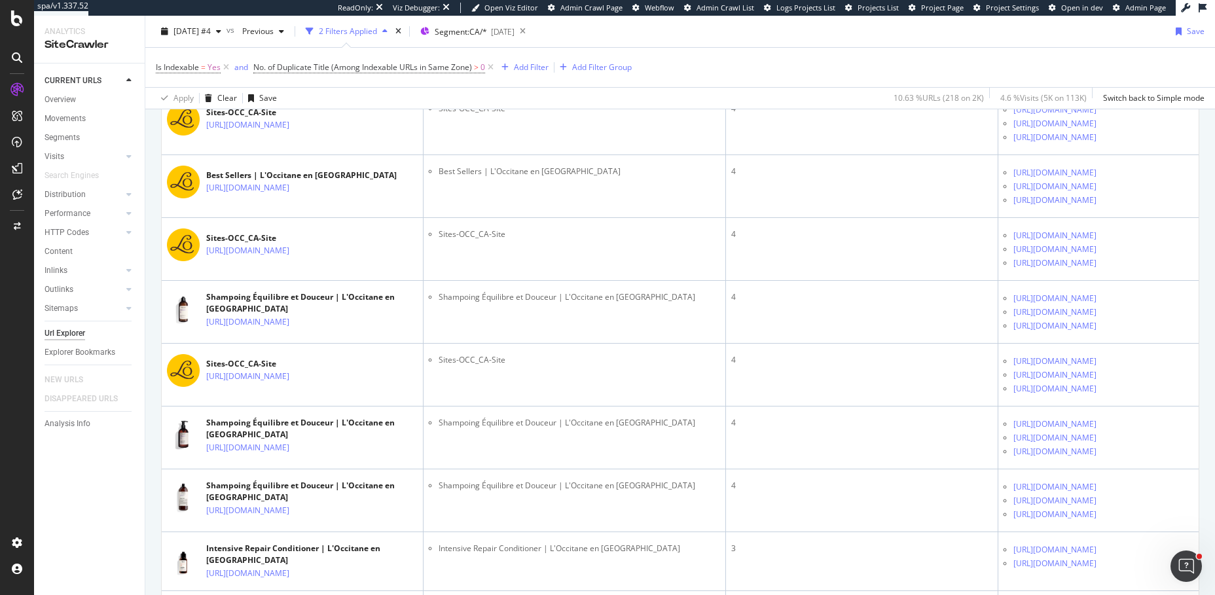
scroll to position [1630, 0]
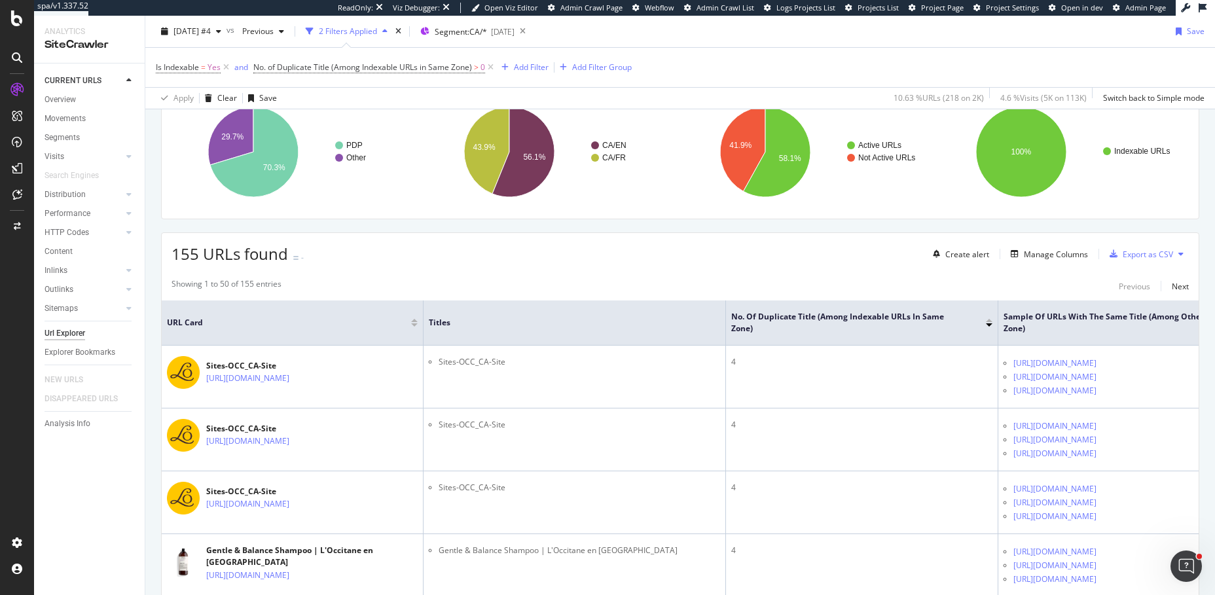
scroll to position [80, 0]
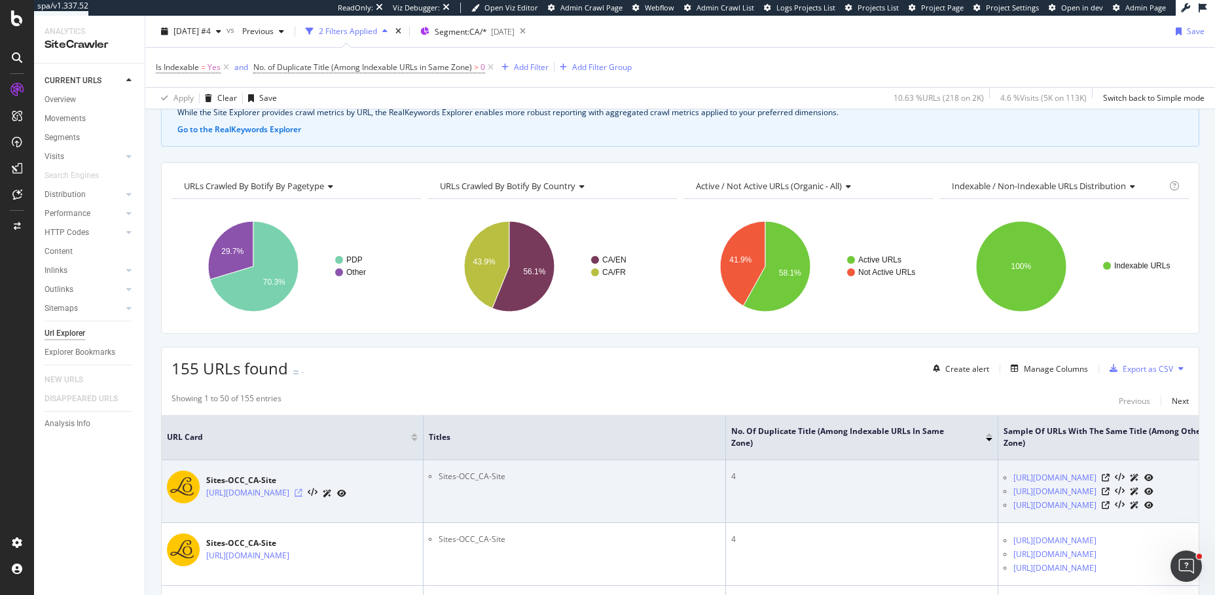
click at [303, 497] on icon at bounding box center [299, 493] width 8 height 8
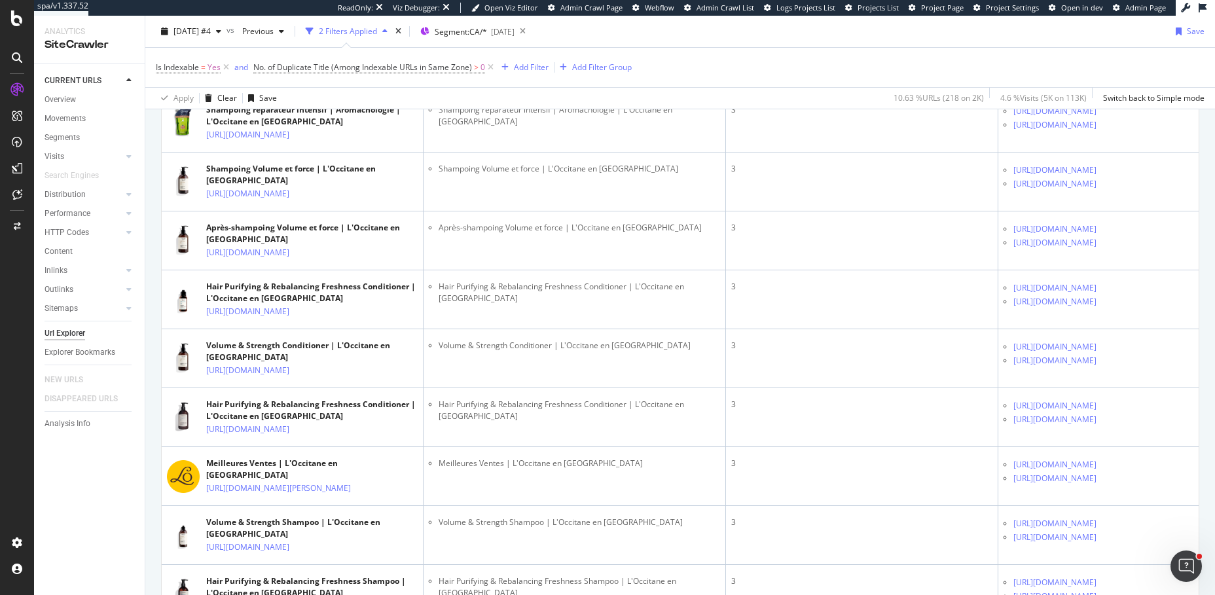
scroll to position [2146, 0]
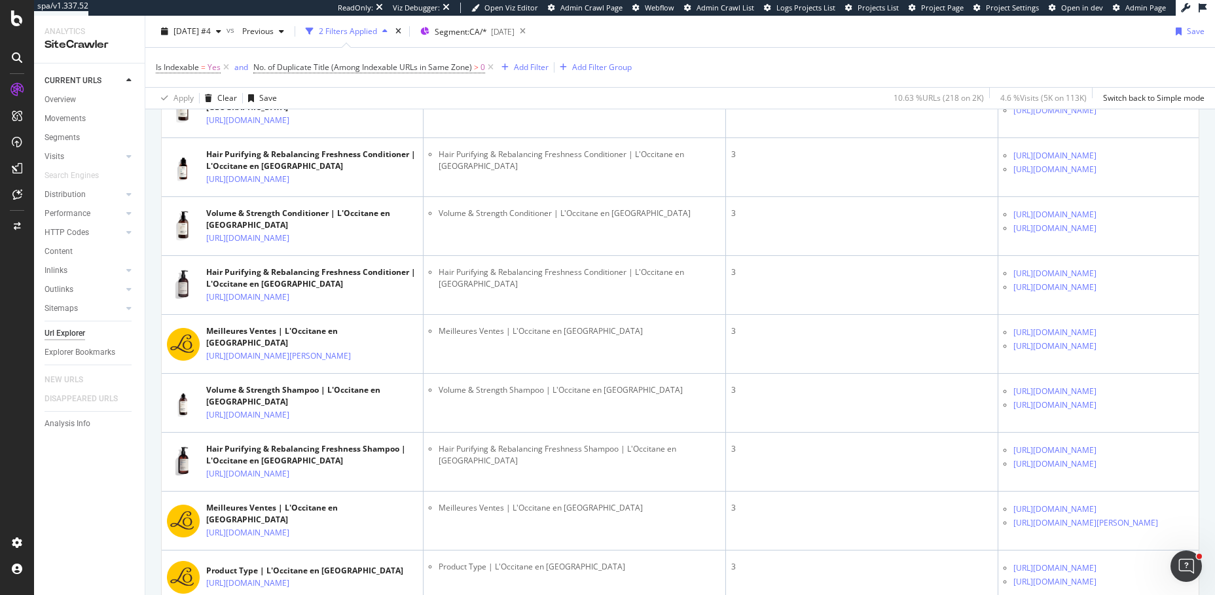
drag, startPoint x: 507, startPoint y: 183, endPoint x: 438, endPoint y: 184, distance: 68.8
copy li "Sites-OCC_CA-Site"
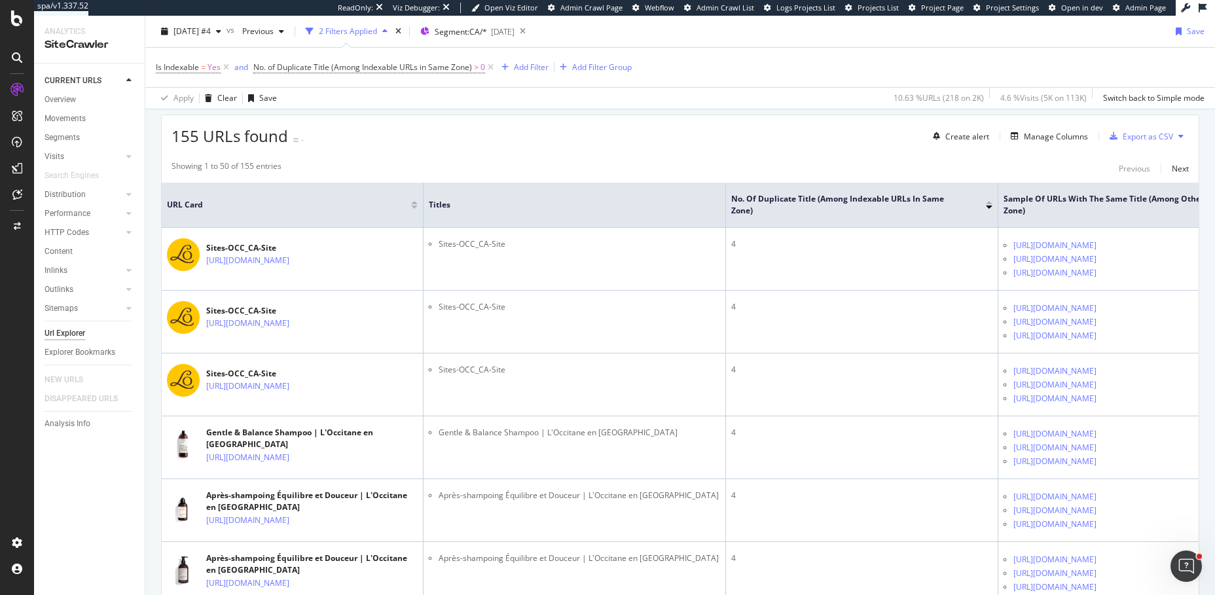
scroll to position [0, 0]
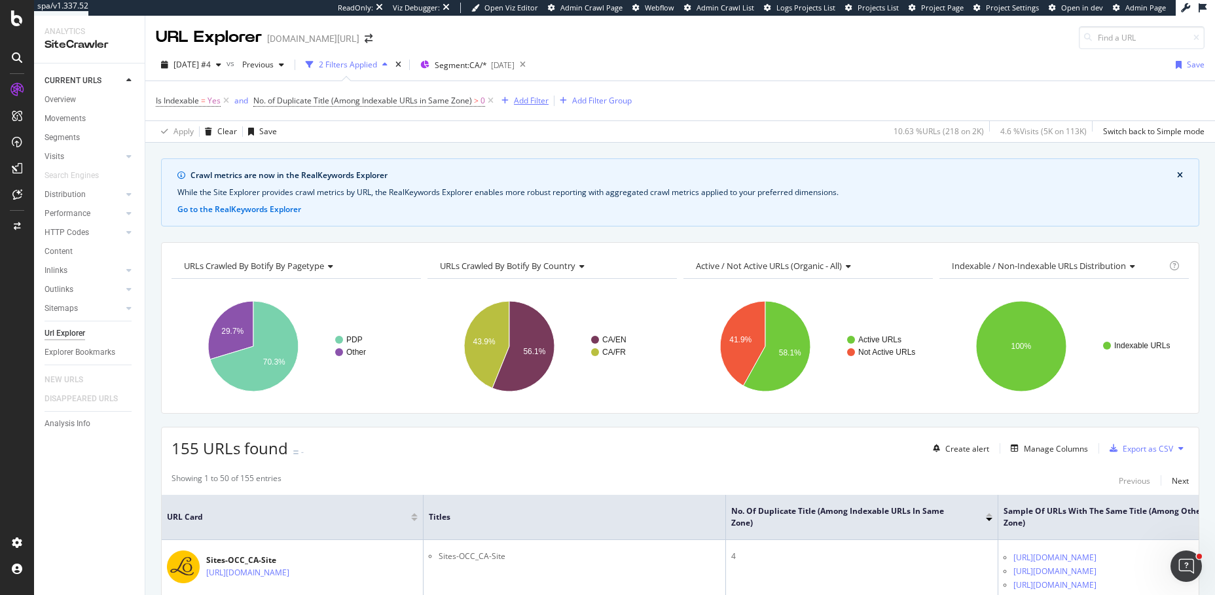
click at [530, 95] on div "Add Filter" at bounding box center [531, 100] width 35 height 11
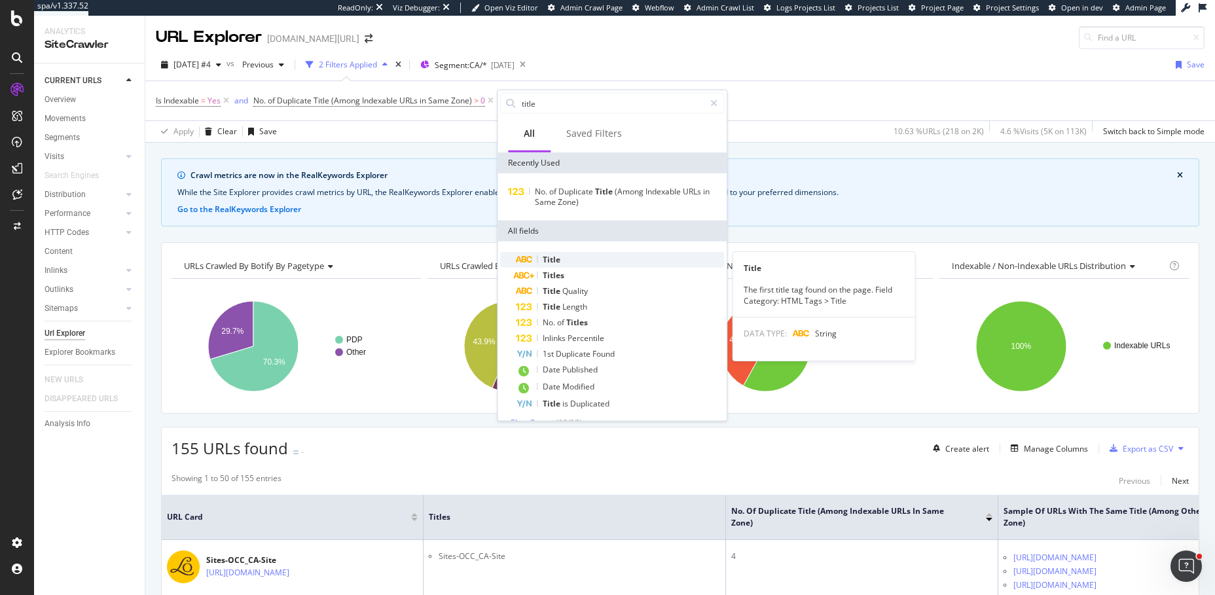
type input "title"
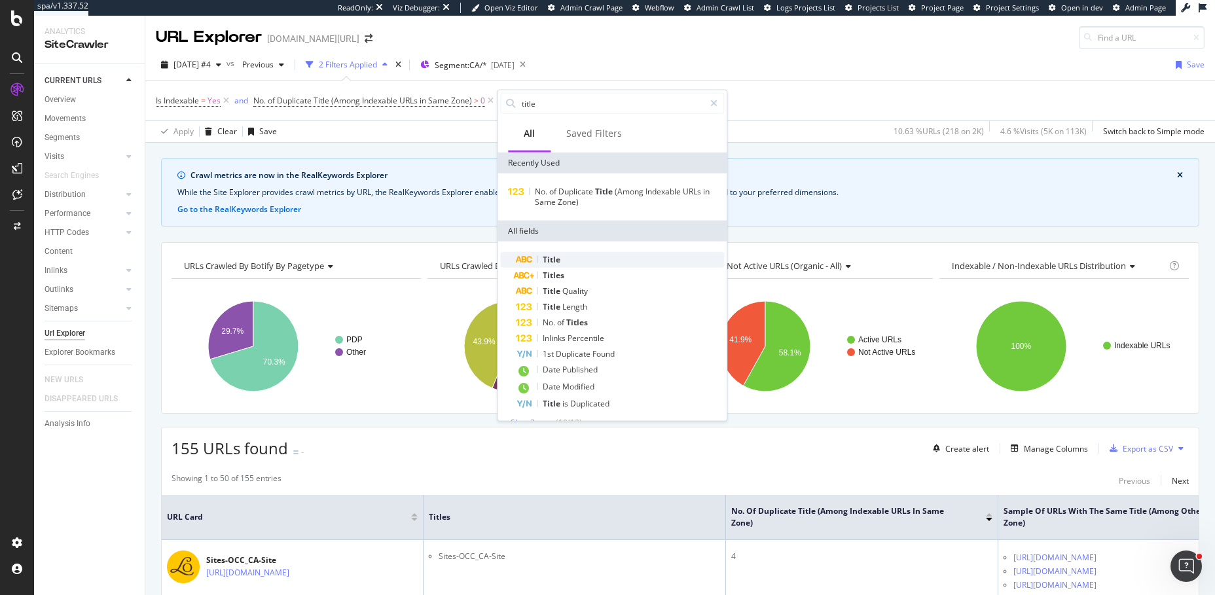
click at [575, 265] on div "Title" at bounding box center [620, 260] width 208 height 16
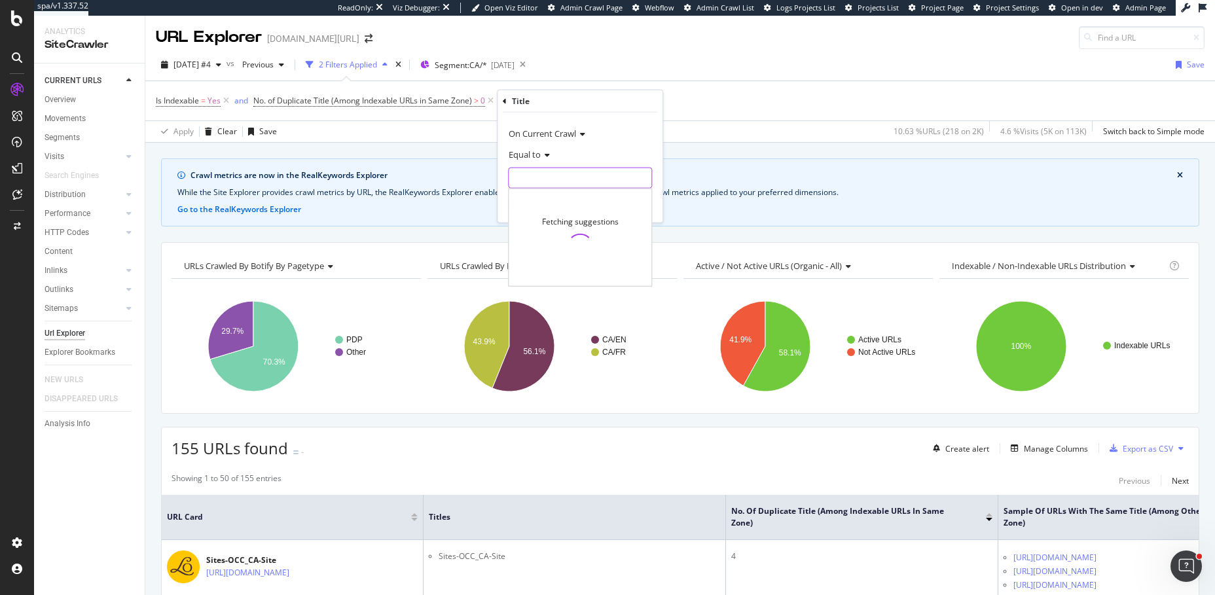
click at [550, 180] on input "text" at bounding box center [580, 178] width 143 height 21
paste input "Sites-OCC_CA-Site"
type input "Sites-OCC_CA-Site"
click at [640, 198] on span "8 URLS" at bounding box center [639, 195] width 24 height 11
click at [640, 204] on div "Apply" at bounding box center [642, 205] width 20 height 11
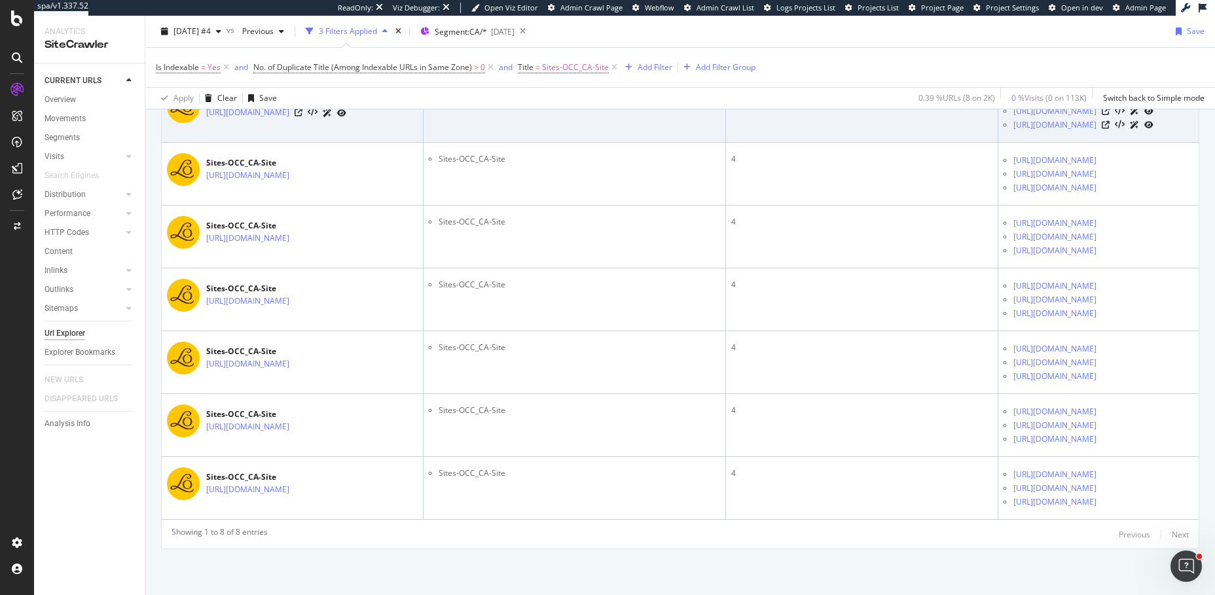
scroll to position [676, 0]
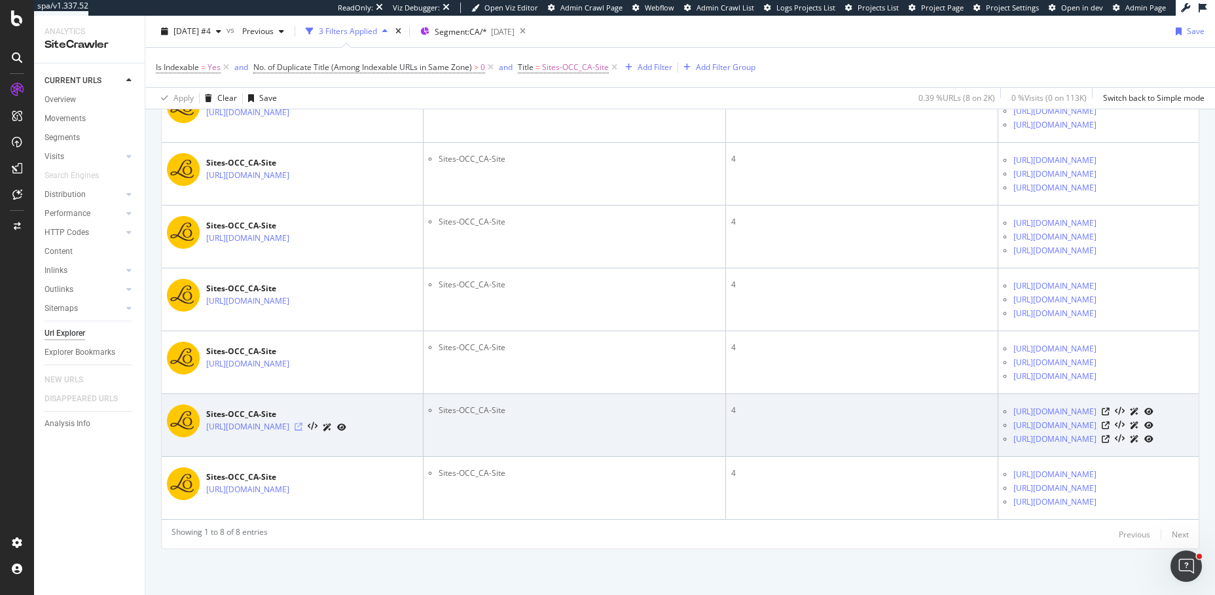
click at [303, 431] on icon at bounding box center [299, 427] width 8 height 8
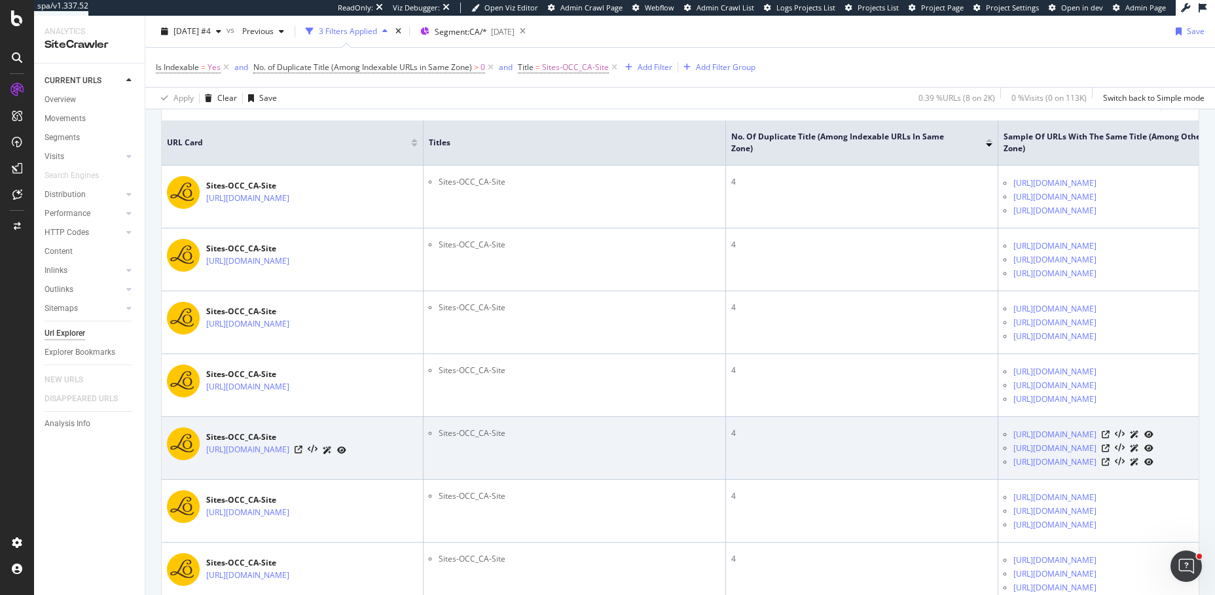
scroll to position [279, 0]
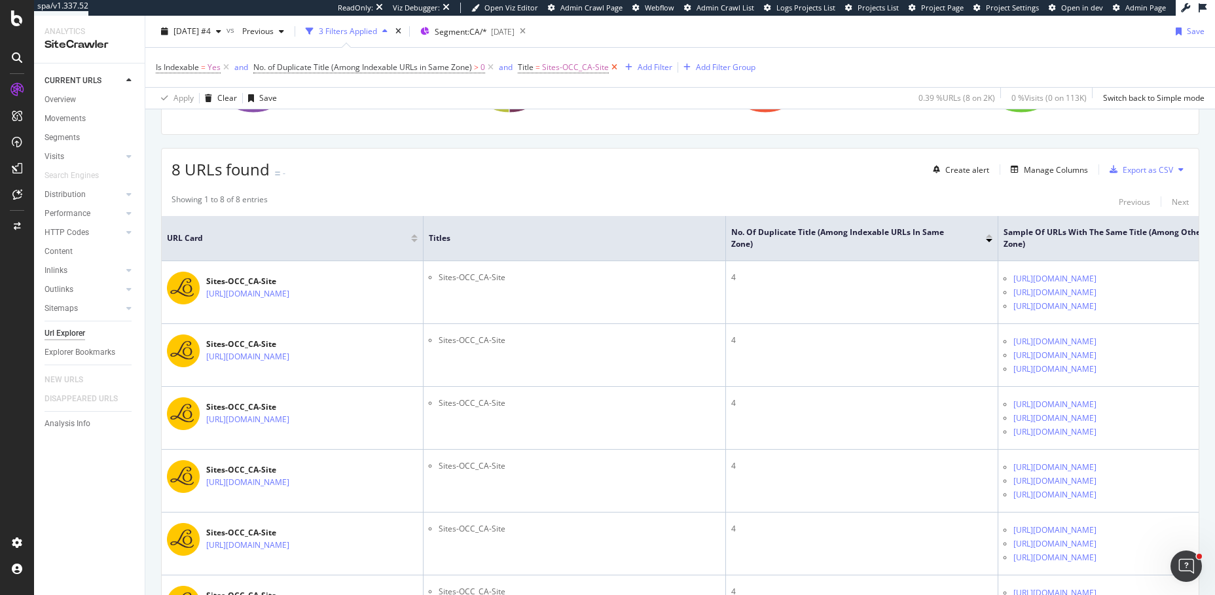
click at [614, 67] on icon at bounding box center [614, 67] width 11 height 13
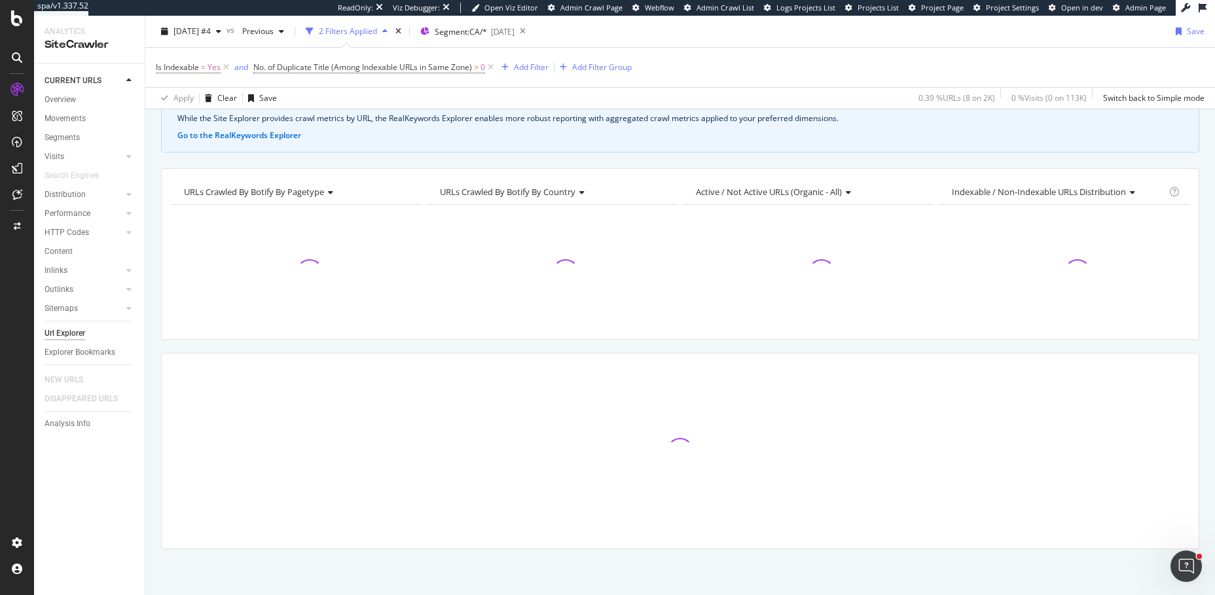
scroll to position [72, 0]
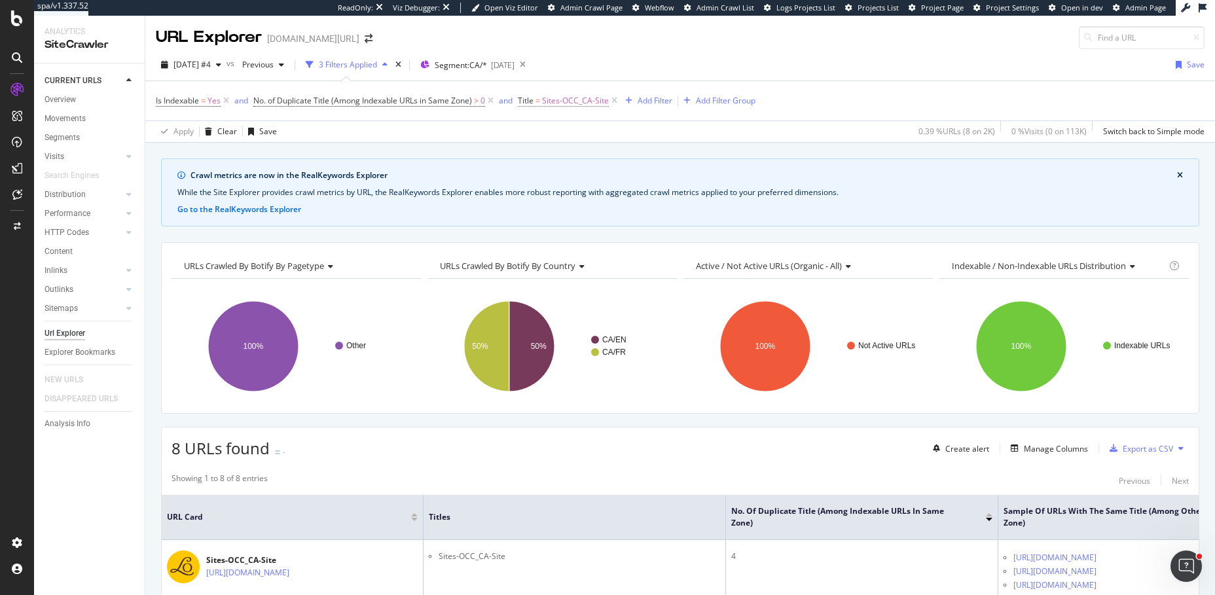
click at [547, 99] on span "Sites-OCC_CA-Site" at bounding box center [575, 101] width 67 height 18
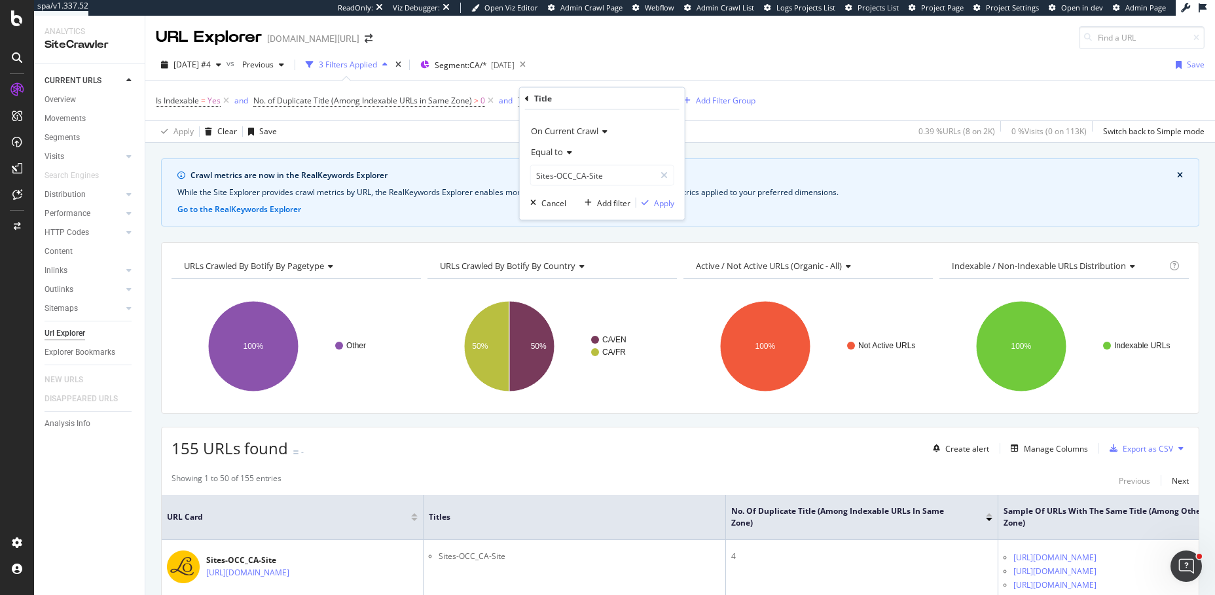
click at [551, 149] on span "Equal to" at bounding box center [547, 152] width 32 height 12
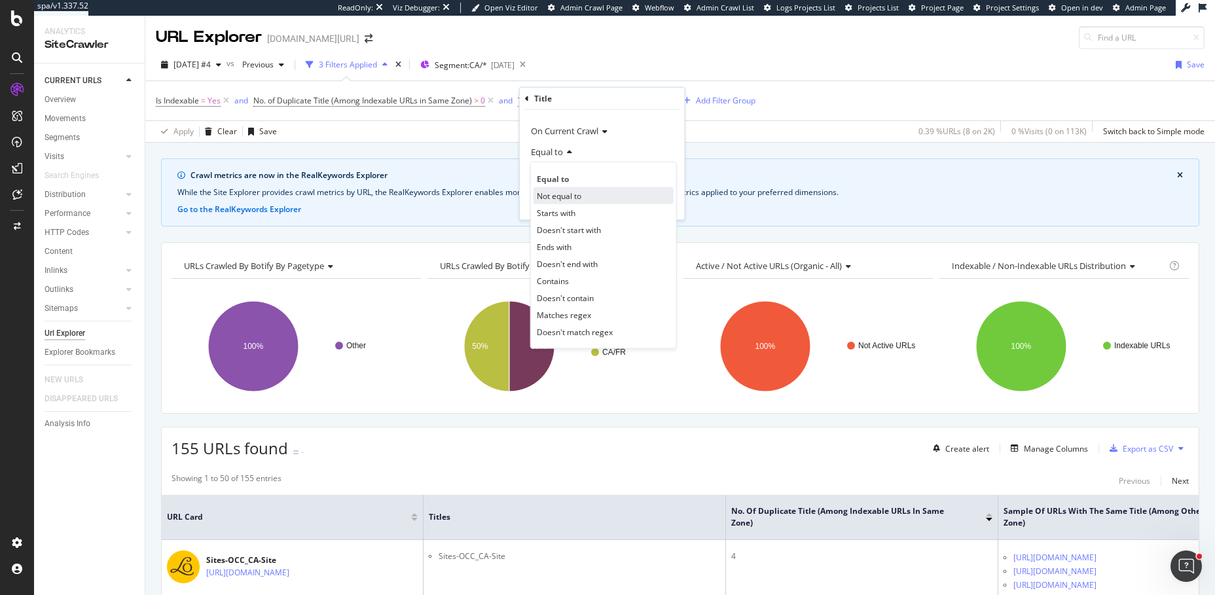
click at [557, 198] on span "Not equal to" at bounding box center [559, 195] width 45 height 11
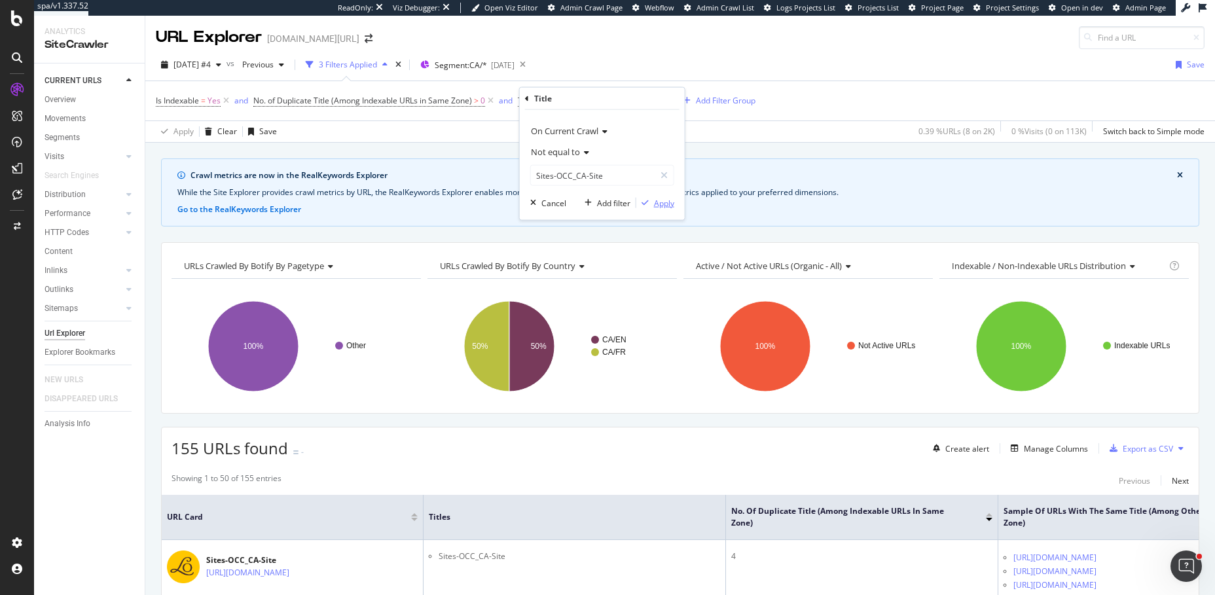
click at [655, 204] on div "Apply" at bounding box center [664, 202] width 20 height 11
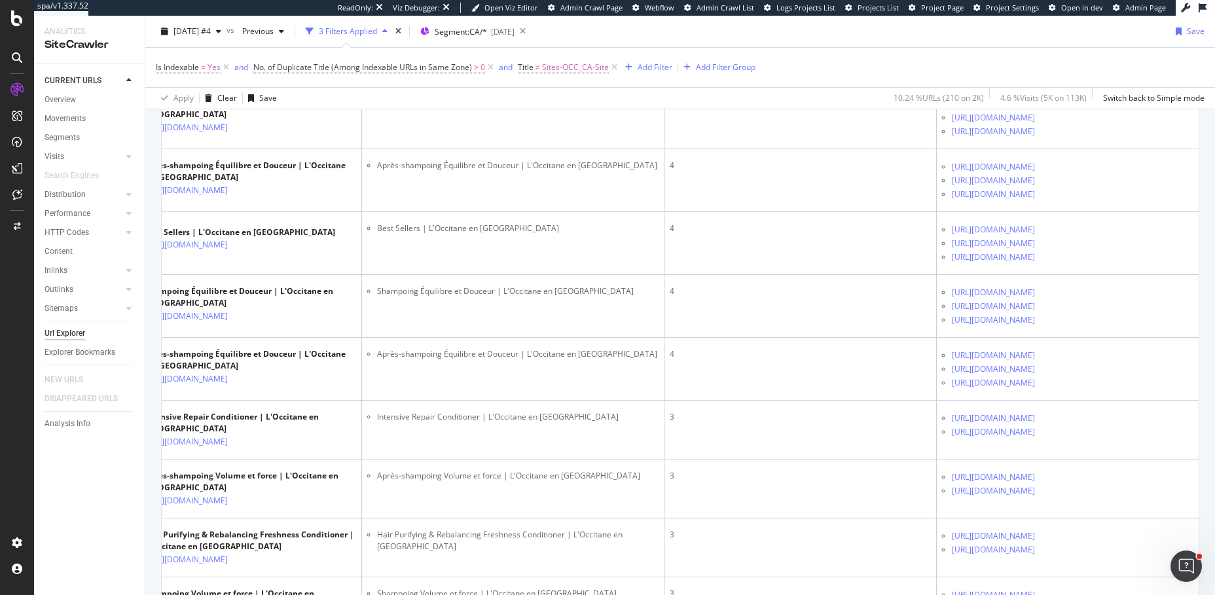
scroll to position [579, 0]
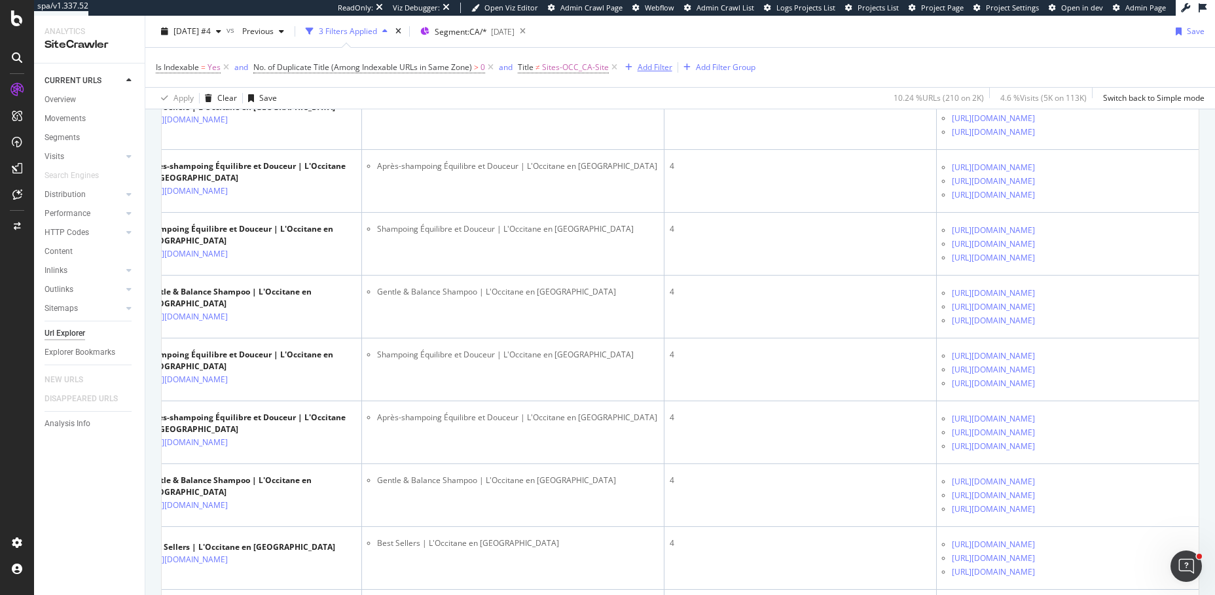
click at [657, 66] on div "Add Filter" at bounding box center [655, 67] width 35 height 11
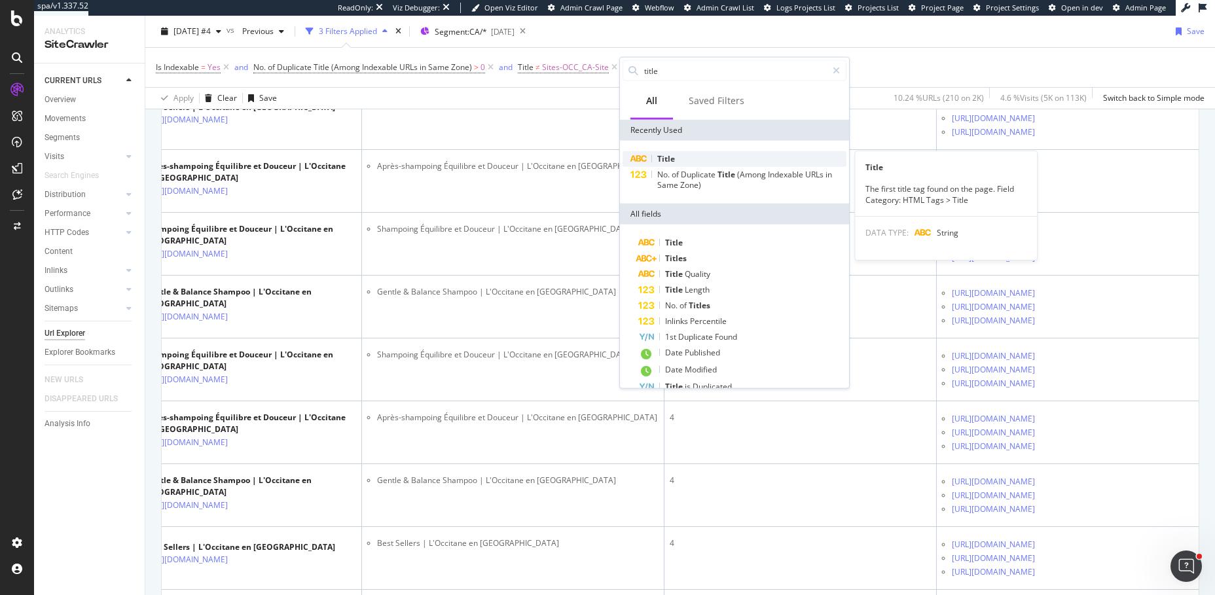
click at [676, 155] on div "Title" at bounding box center [735, 159] width 224 height 16
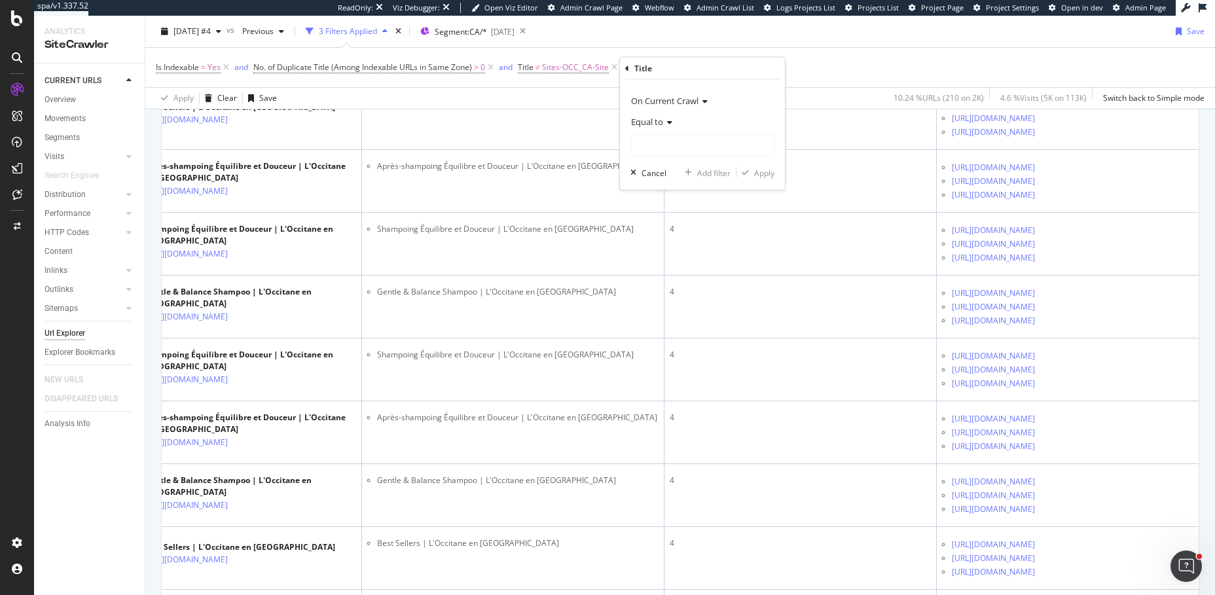
click at [657, 121] on span "Equal to" at bounding box center [647, 122] width 32 height 12
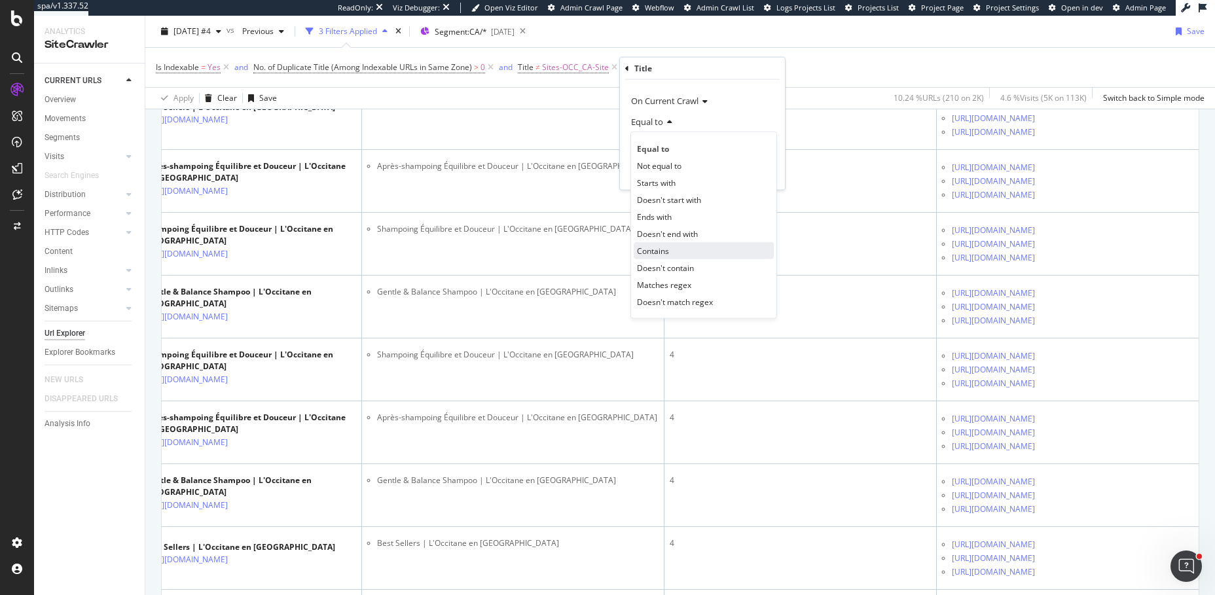
click at [654, 245] on span "Contains" at bounding box center [653, 250] width 32 height 11
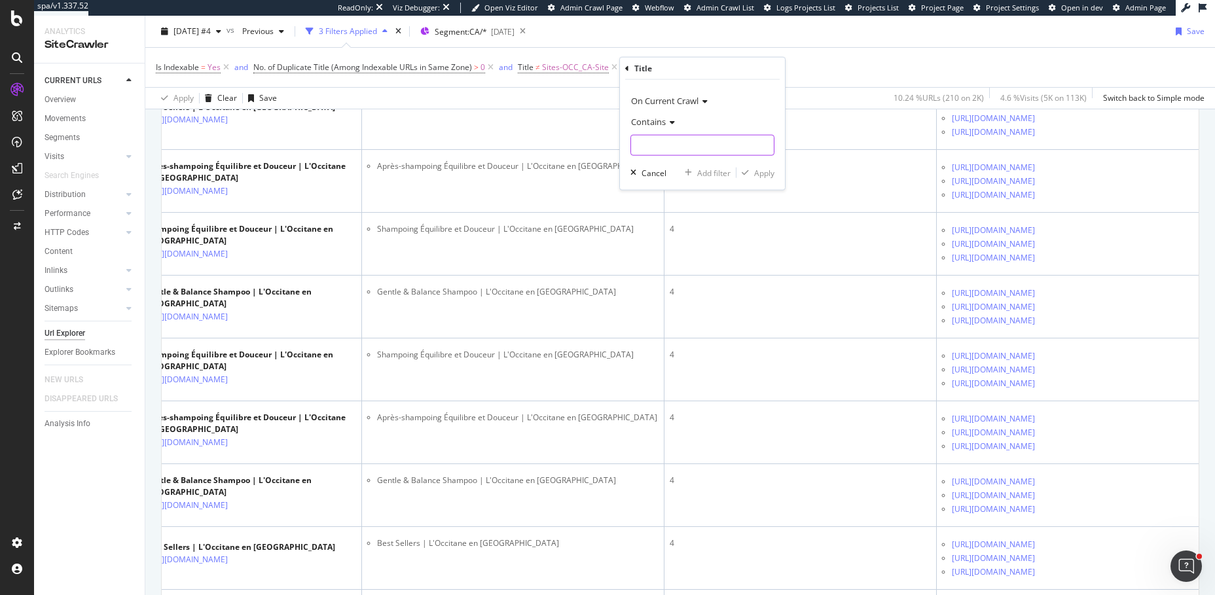
click at [654, 151] on input "text" at bounding box center [702, 145] width 143 height 21
type input "Best Sellers"
click at [760, 168] on div "Apply" at bounding box center [764, 172] width 20 height 11
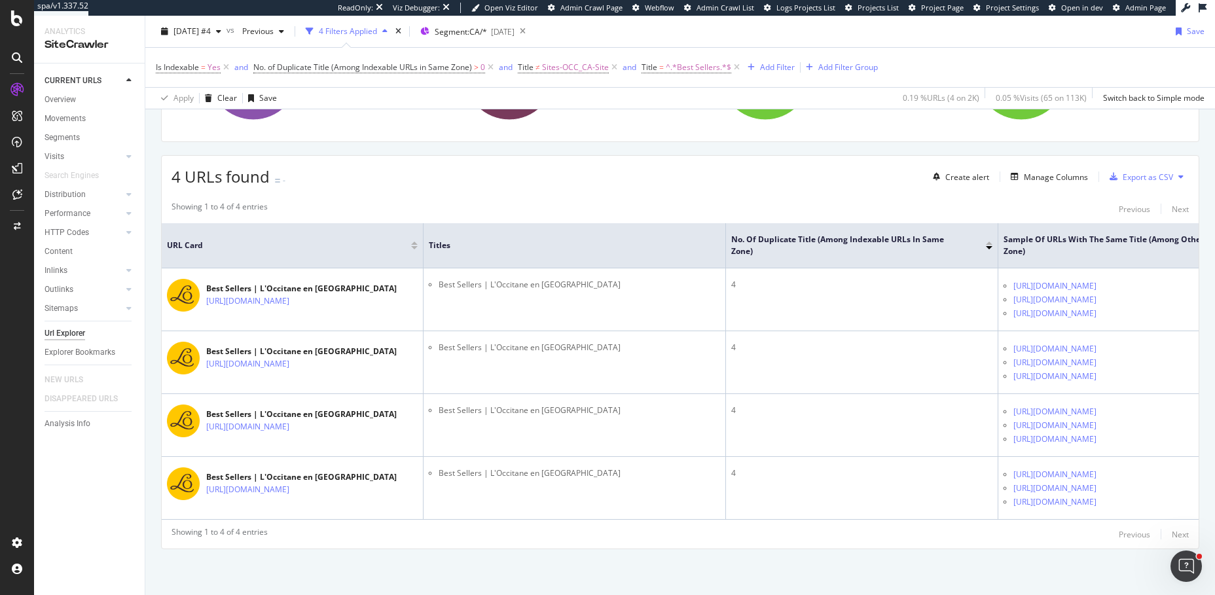
scroll to position [343, 0]
click at [473, 29] on span "Segment: CA/*" at bounding box center [461, 31] width 52 height 11
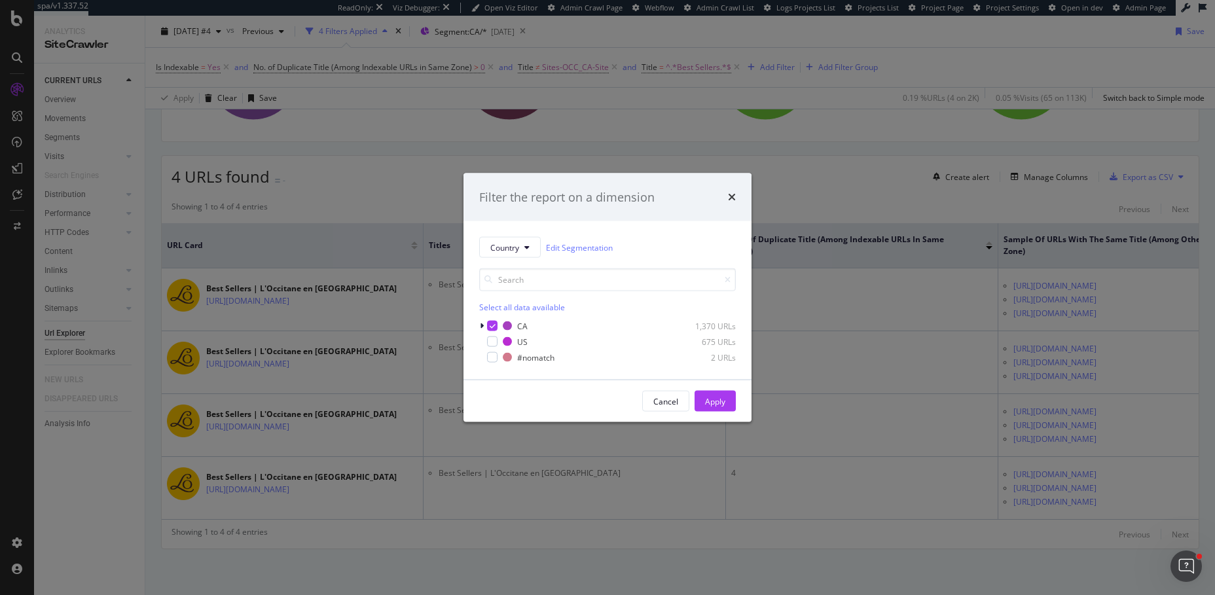
click at [494, 318] on div "Select all data available CA 1,370 URLs US 675 URLs #nomatch 2 URLs" at bounding box center [607, 316] width 257 height 96
click at [491, 323] on icon "modal" at bounding box center [493, 326] width 6 height 7
click at [713, 397] on div "Apply" at bounding box center [715, 401] width 20 height 11
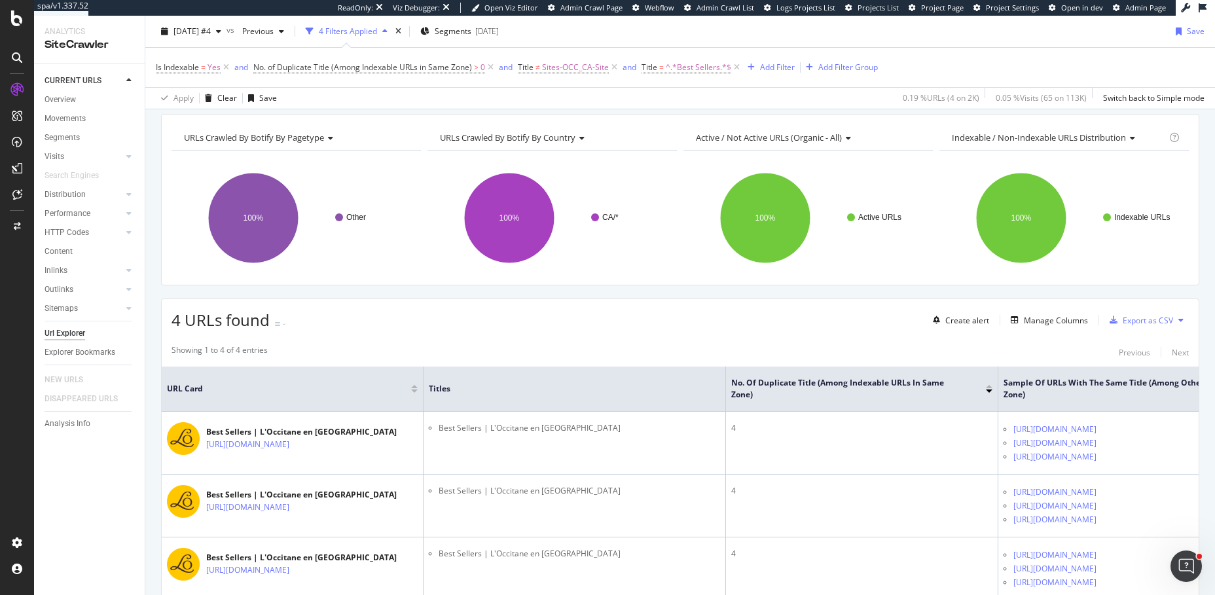
scroll to position [130, 0]
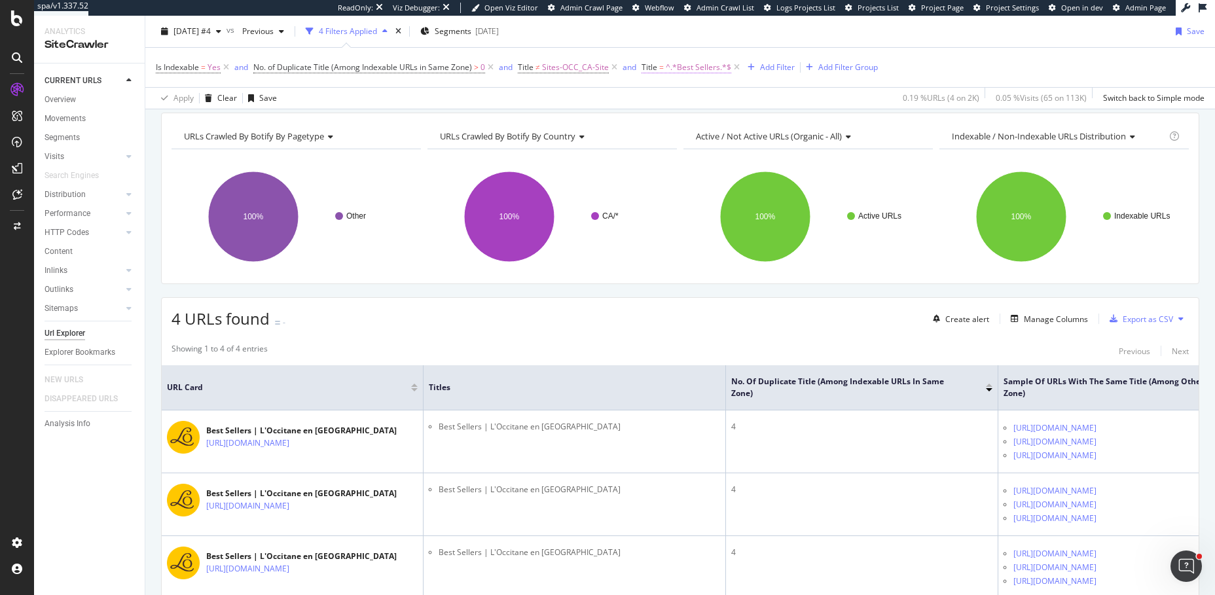
click at [676, 69] on span "^.*Best Sellers.*$" at bounding box center [698, 67] width 65 height 18
click at [611, 104] on div "Apply Clear Save 0.19 % URLs ( 4 on 2K ) 0.05 % Visits ( 65 on 113K ) Switch ba…" at bounding box center [680, 98] width 1070 height 22
click at [735, 65] on icon at bounding box center [736, 67] width 11 height 13
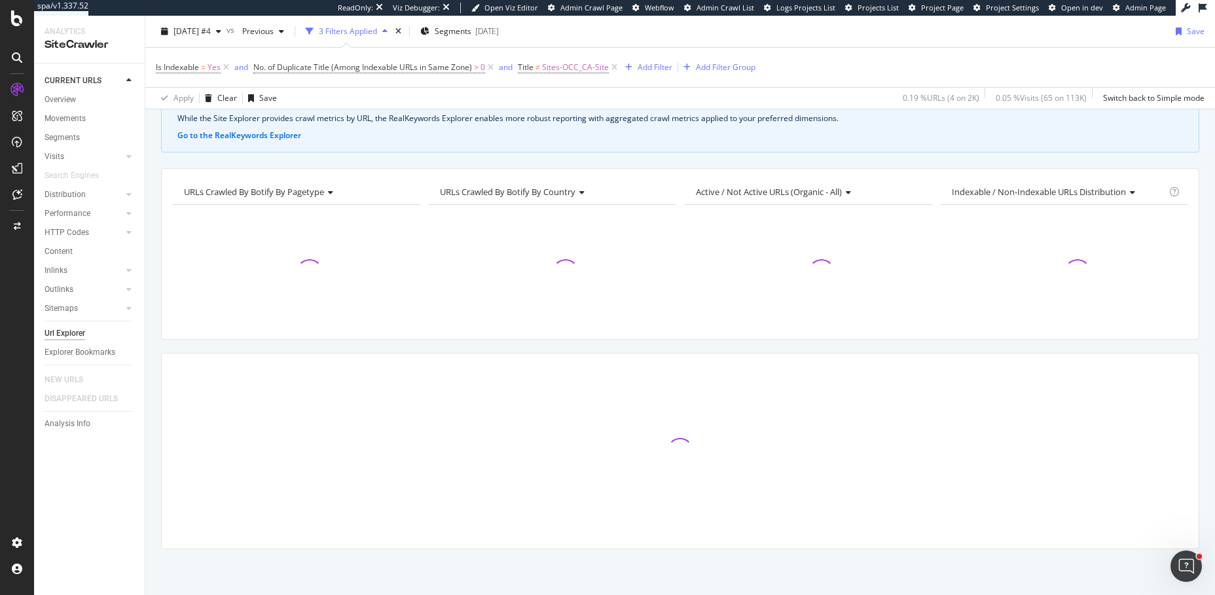
scroll to position [72, 0]
click at [562, 65] on span "Sites-OCC_CA-Site" at bounding box center [575, 67] width 67 height 18
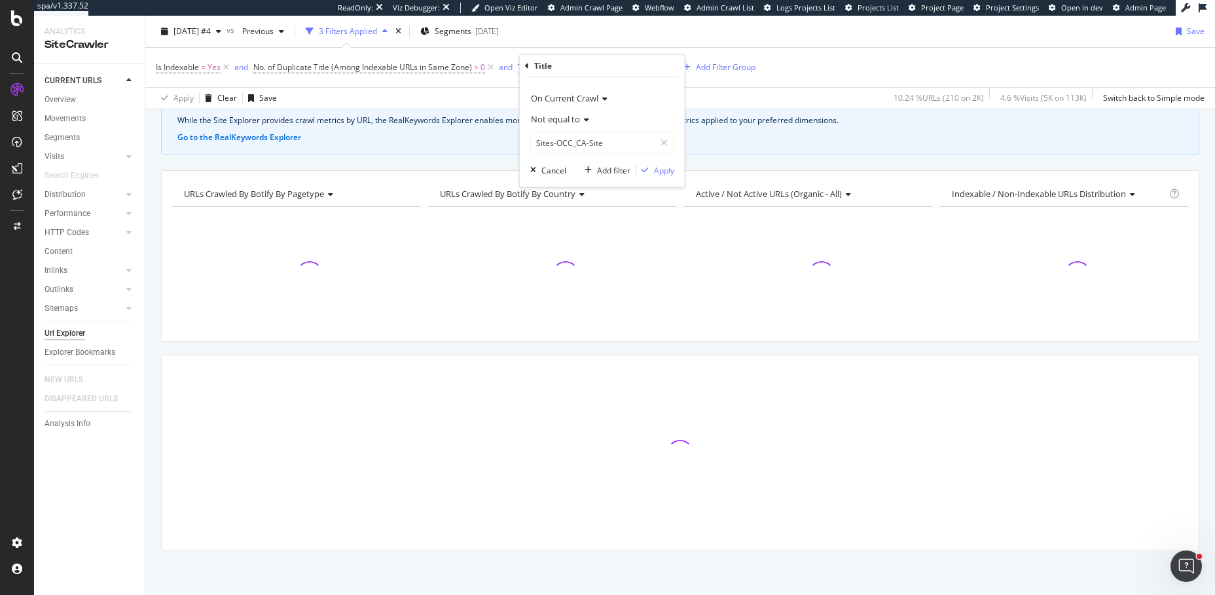
click at [564, 121] on span "Not equal to" at bounding box center [555, 119] width 49 height 12
click at [564, 149] on span "Equal to" at bounding box center [551, 145] width 29 height 11
click at [662, 170] on div "Apply" at bounding box center [664, 169] width 20 height 11
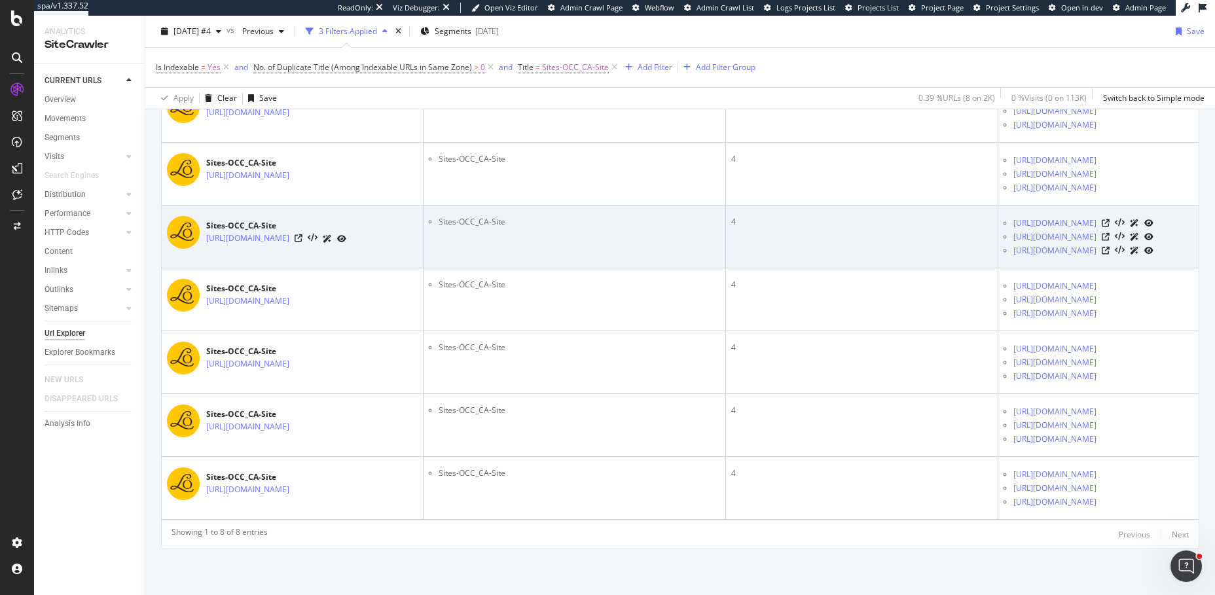
scroll to position [596, 0]
click at [303, 242] on icon at bounding box center [299, 238] width 8 height 8
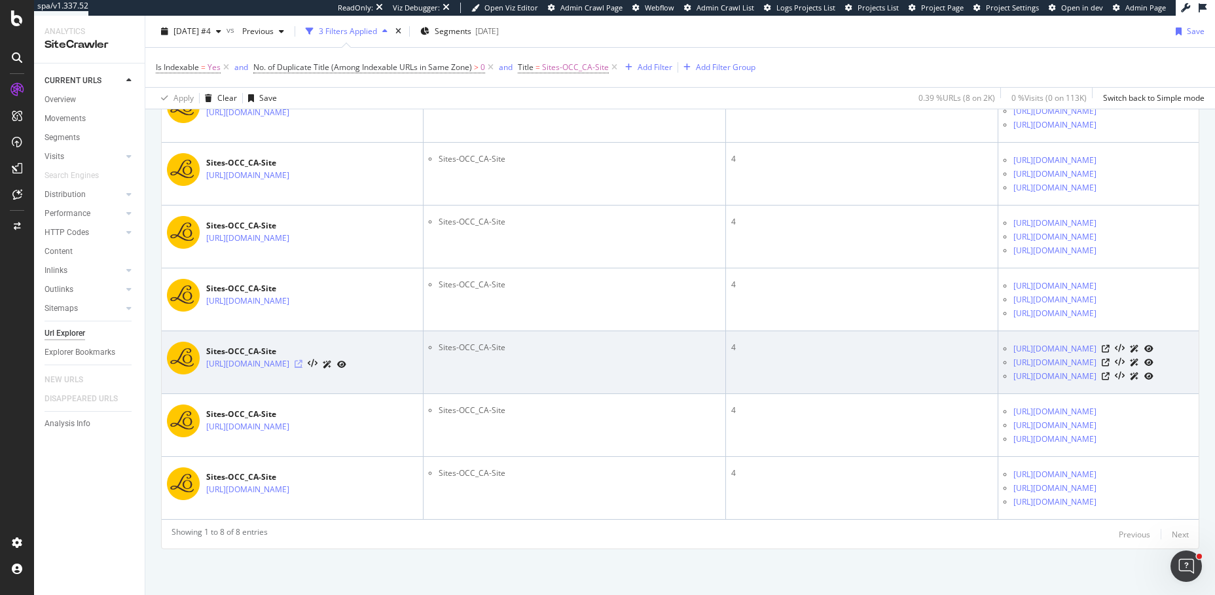
click at [303, 360] on icon at bounding box center [299, 364] width 8 height 8
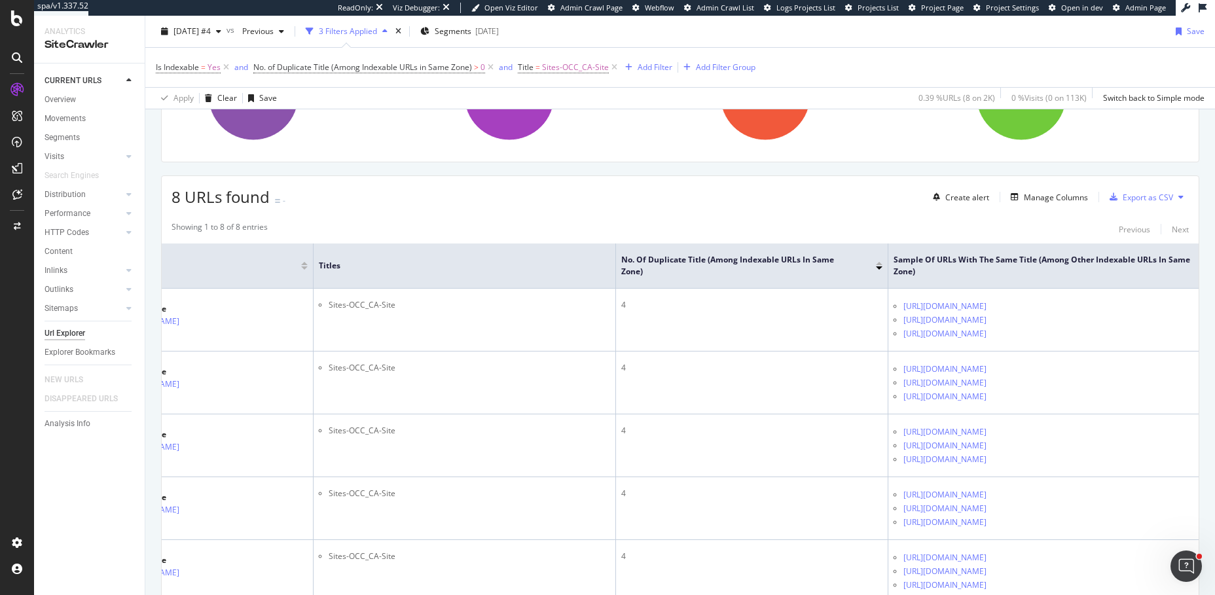
scroll to position [0, 126]
click at [1183, 261] on icon at bounding box center [1183, 265] width 10 height 10
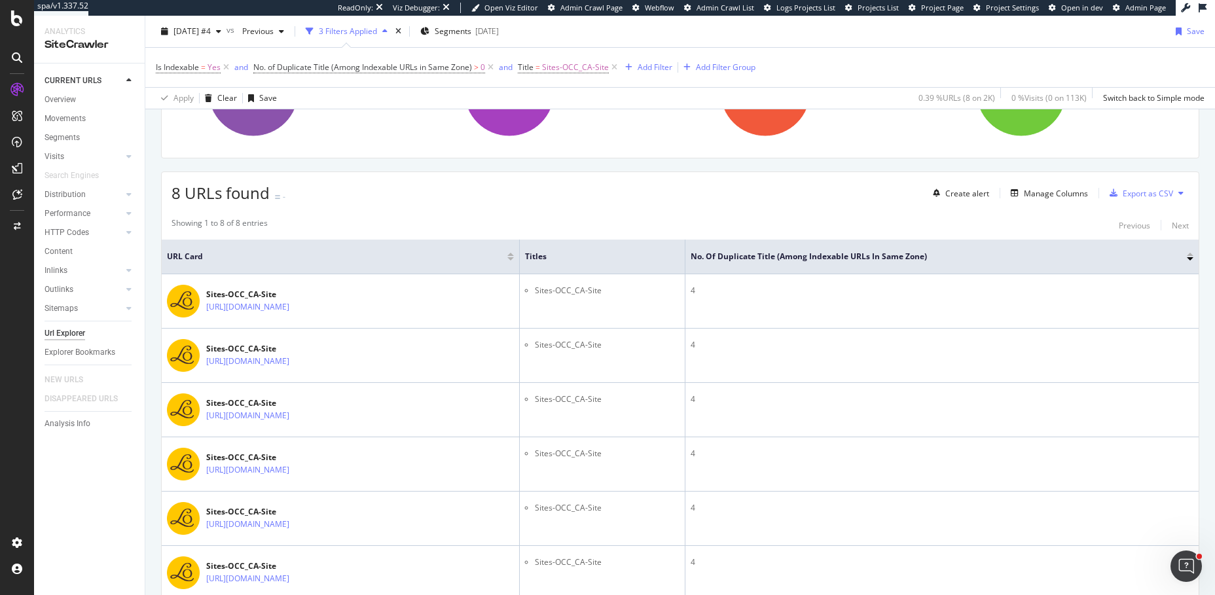
scroll to position [161, 0]
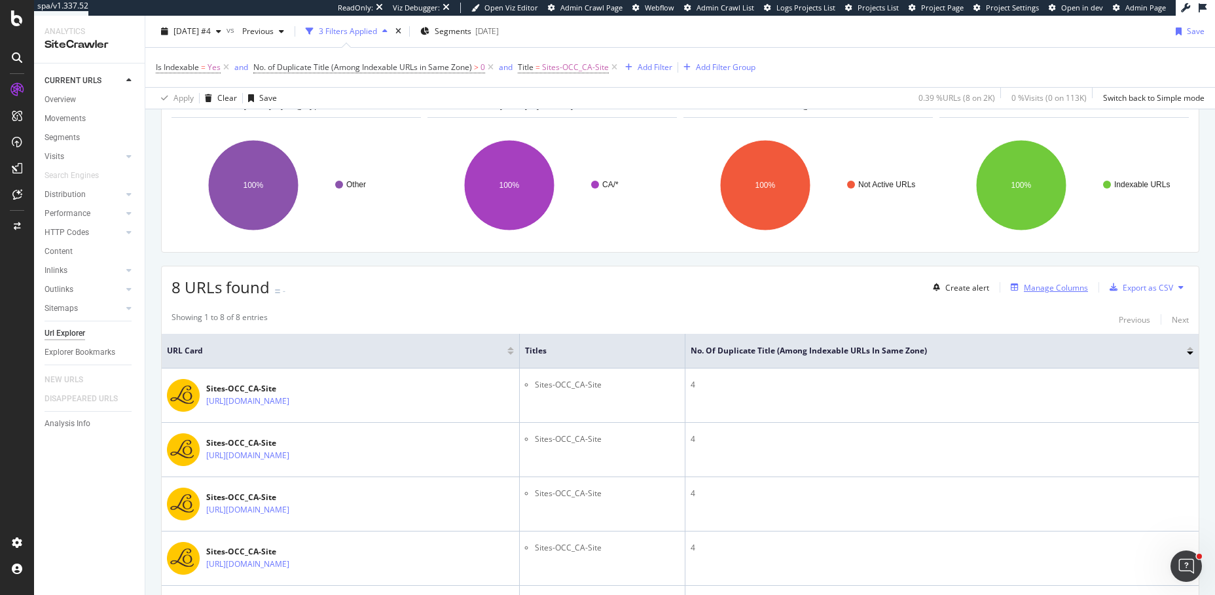
click at [1041, 289] on div "Manage Columns" at bounding box center [1056, 287] width 64 height 11
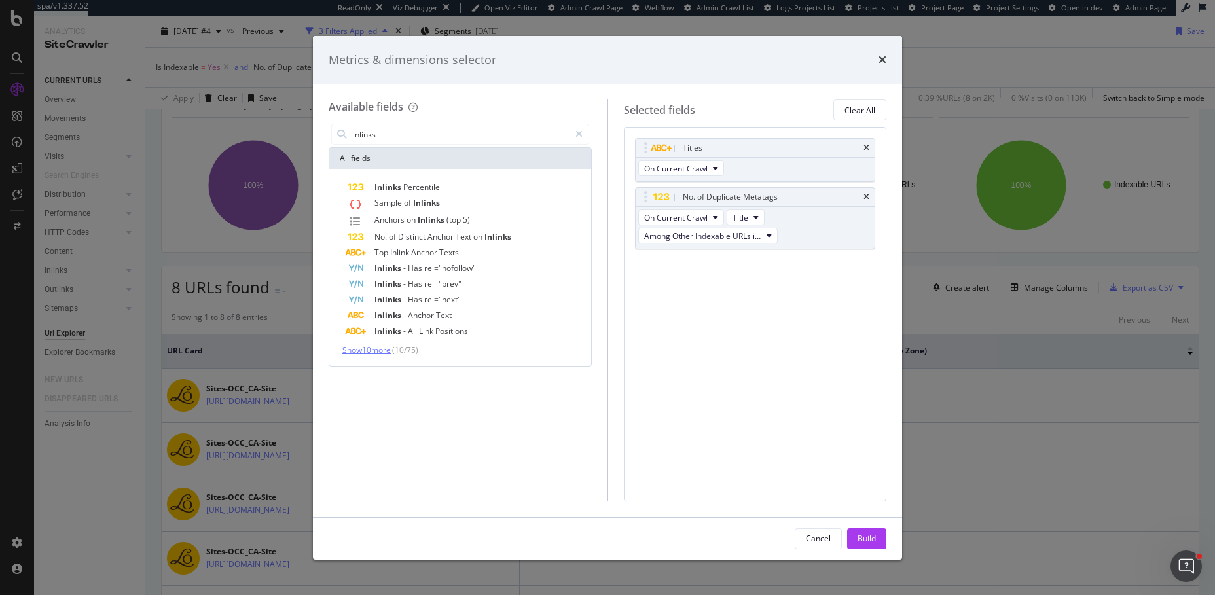
type input "inlinks"
click at [383, 347] on span "Show 10 more" at bounding box center [366, 349] width 48 height 11
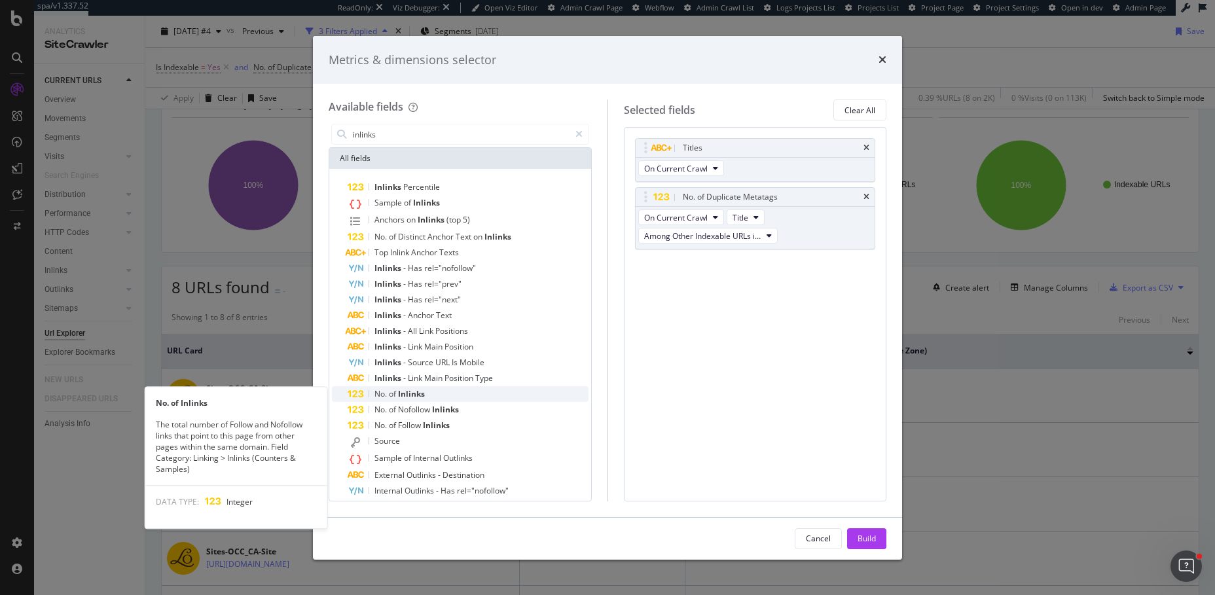
click at [398, 397] on span "Inlinks" at bounding box center [411, 393] width 27 height 11
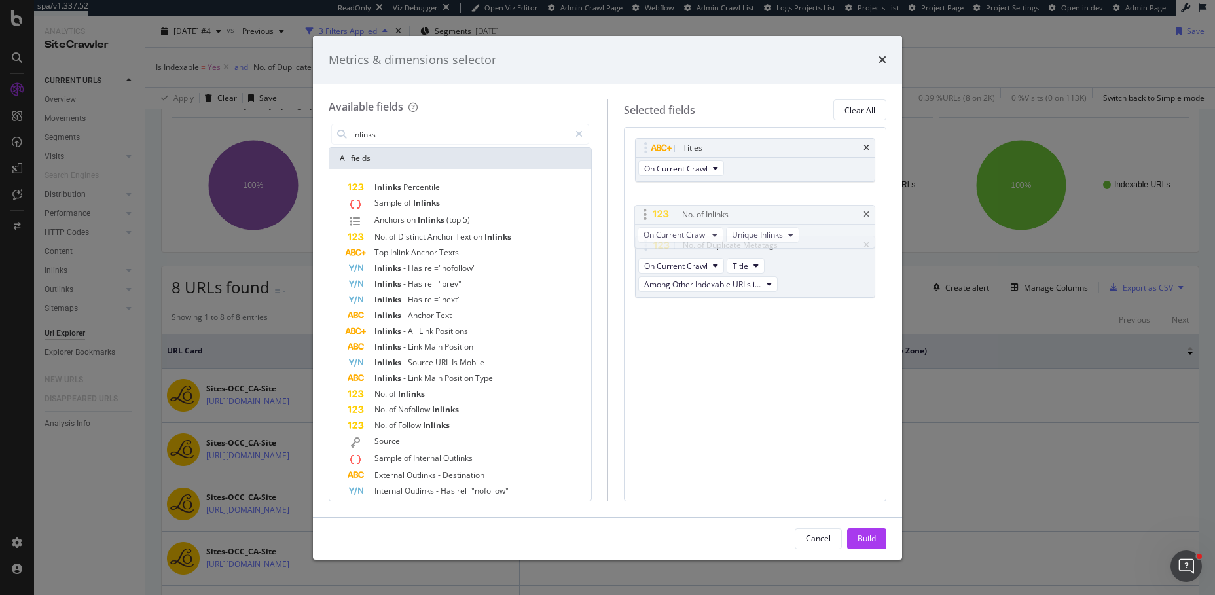
drag, startPoint x: 646, startPoint y: 264, endPoint x: 646, endPoint y: 213, distance: 50.4
click at [646, 213] on body "spa/v1.337.52 ReadOnly: Viz Debugger: Open Viz Editor Admin Crawl Page Webflow …" at bounding box center [607, 297] width 1215 height 595
click at [866, 533] on div "Build" at bounding box center [867, 538] width 18 height 11
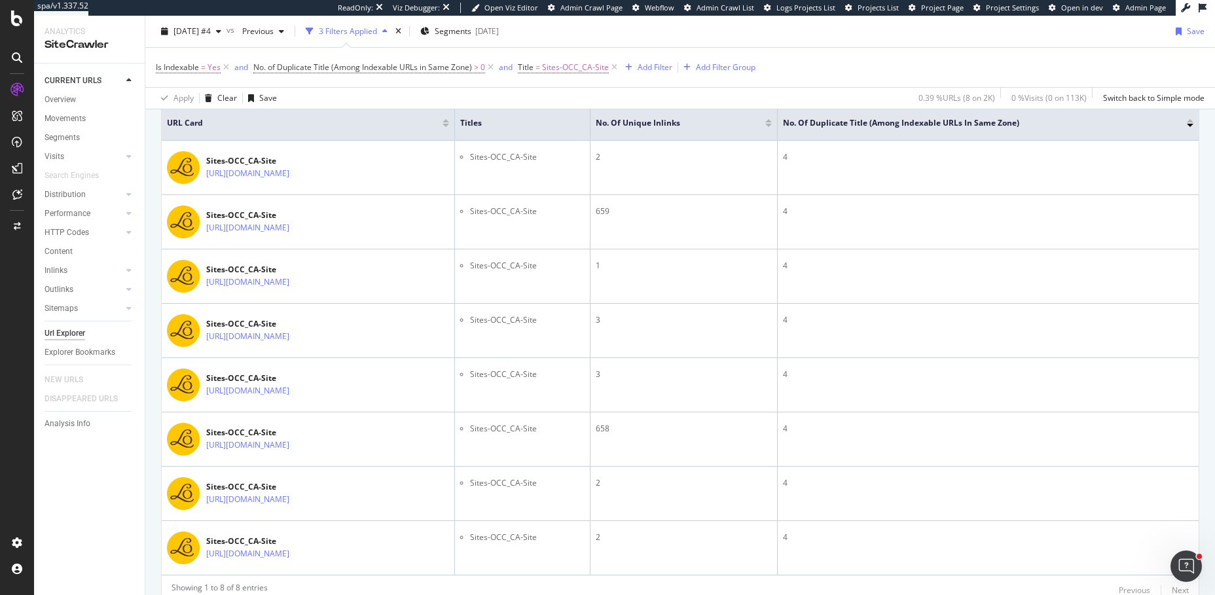
scroll to position [461, 0]
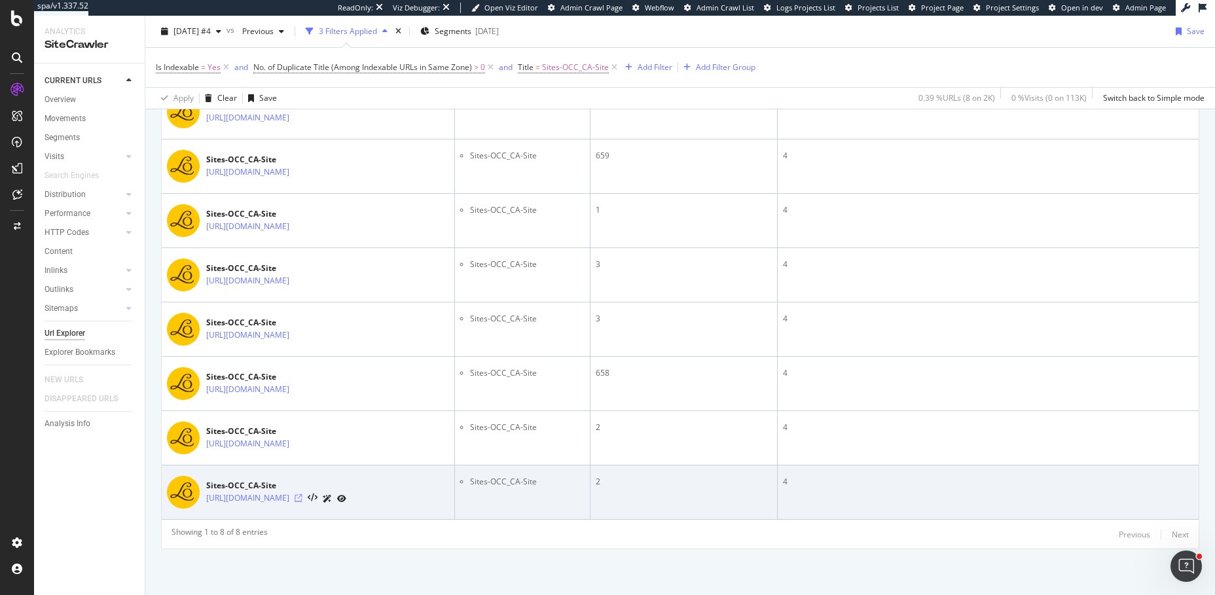
click at [303, 494] on icon at bounding box center [299, 498] width 8 height 8
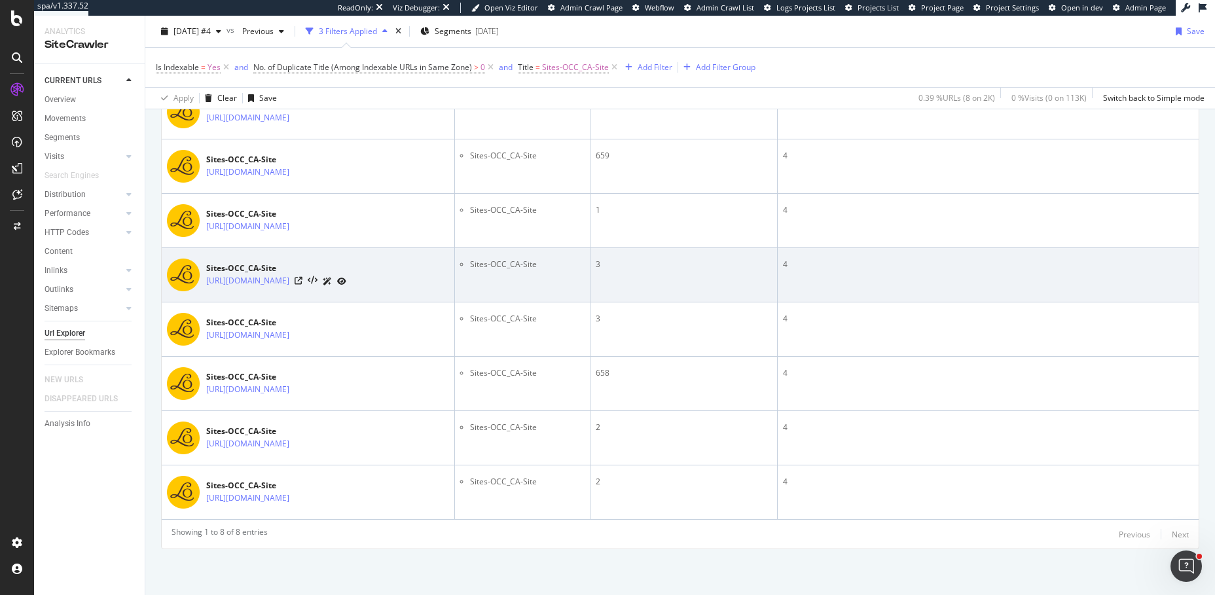
scroll to position [0, 0]
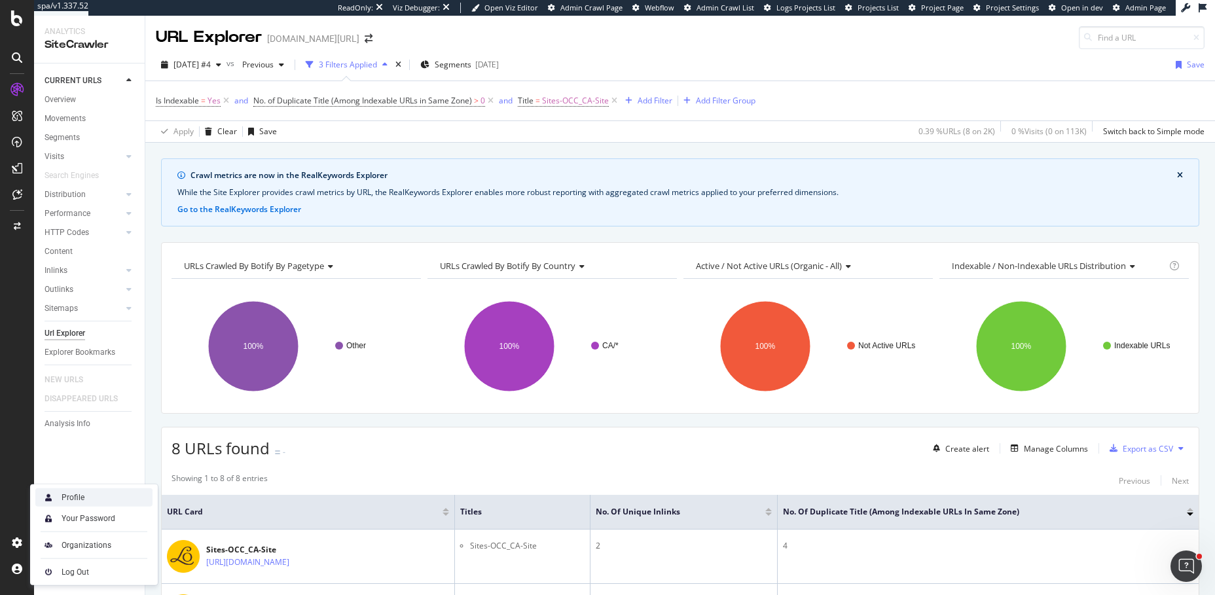
click at [91, 493] on div "Profile" at bounding box center [93, 497] width 117 height 18
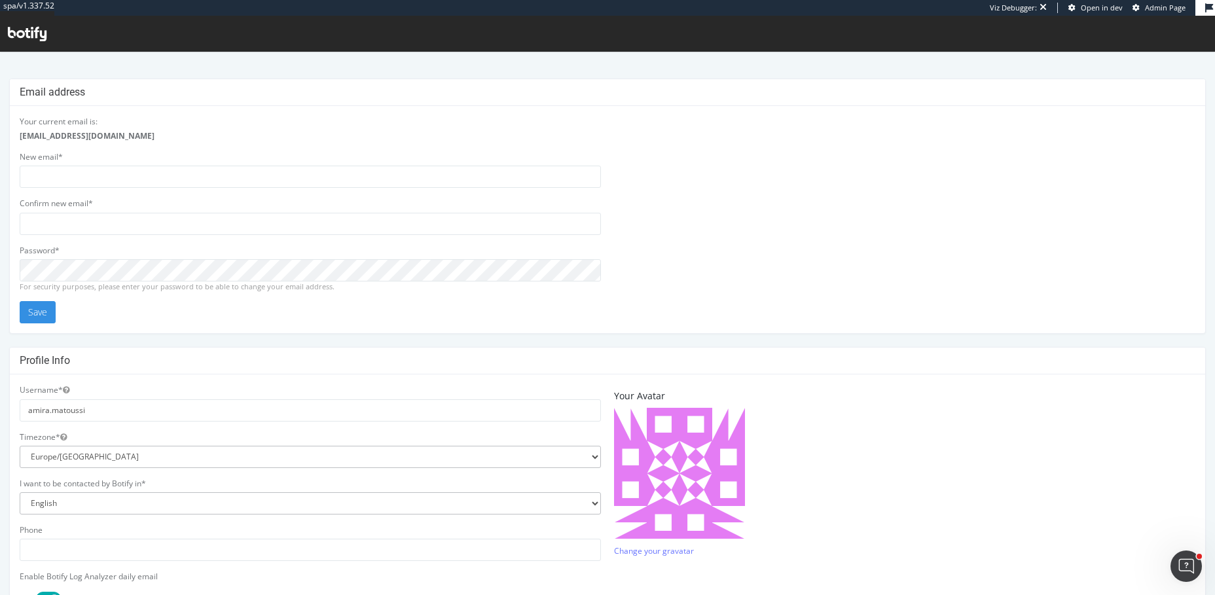
click at [32, 33] on icon at bounding box center [27, 34] width 39 height 14
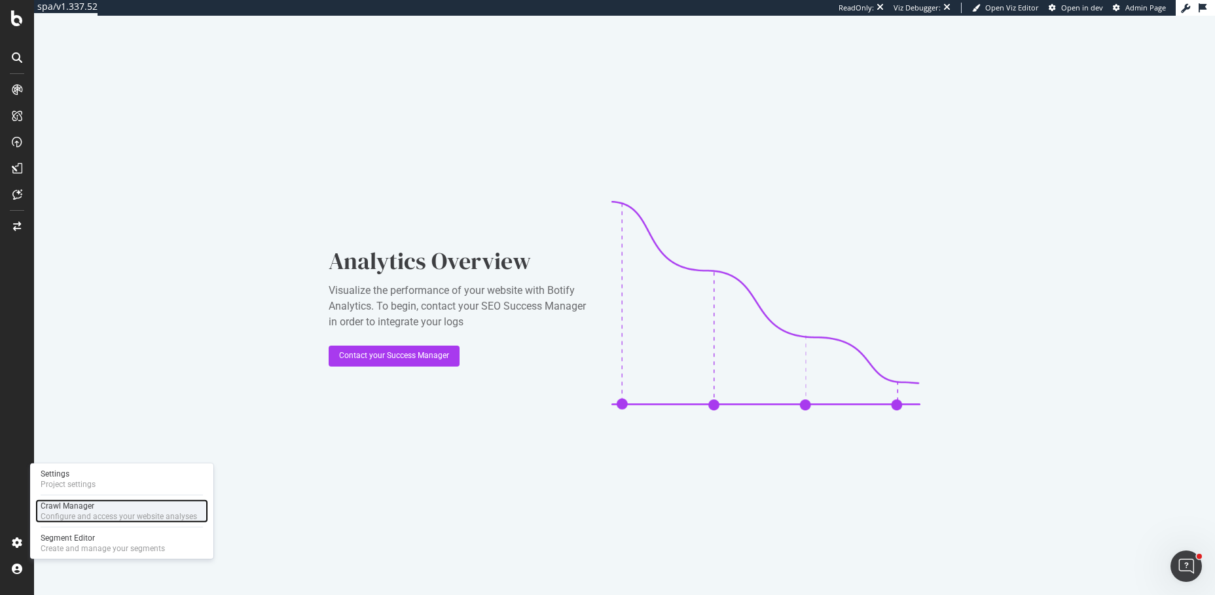
click at [79, 509] on div "Crawl Manager" at bounding box center [119, 506] width 157 height 10
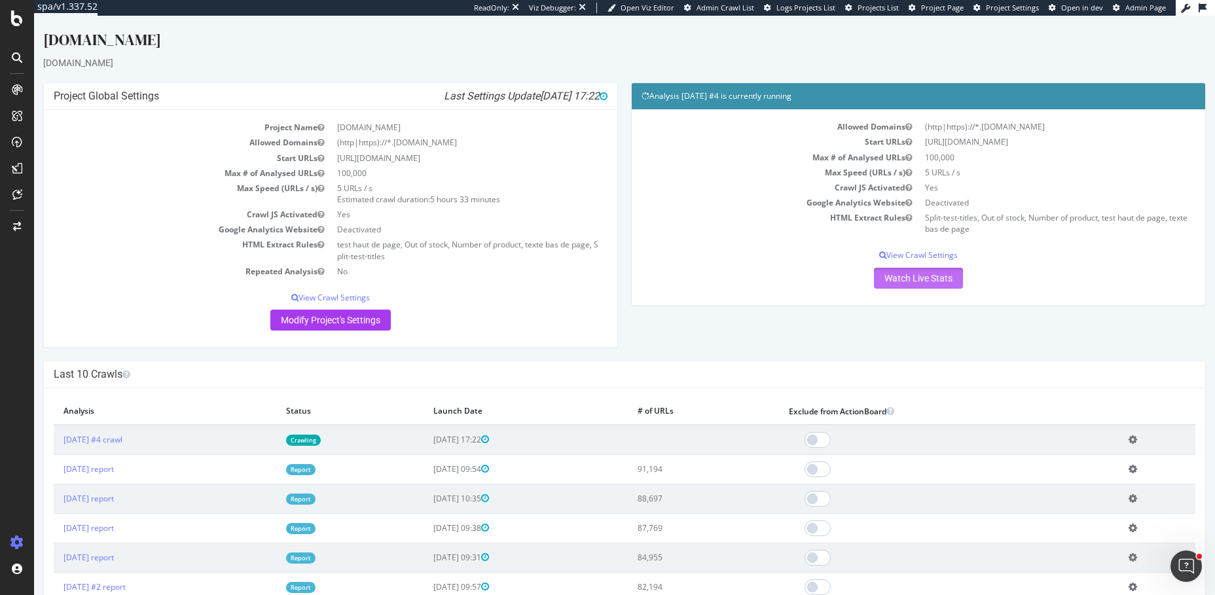
click at [885, 282] on link "Watch Live Stats" at bounding box center [918, 278] width 89 height 21
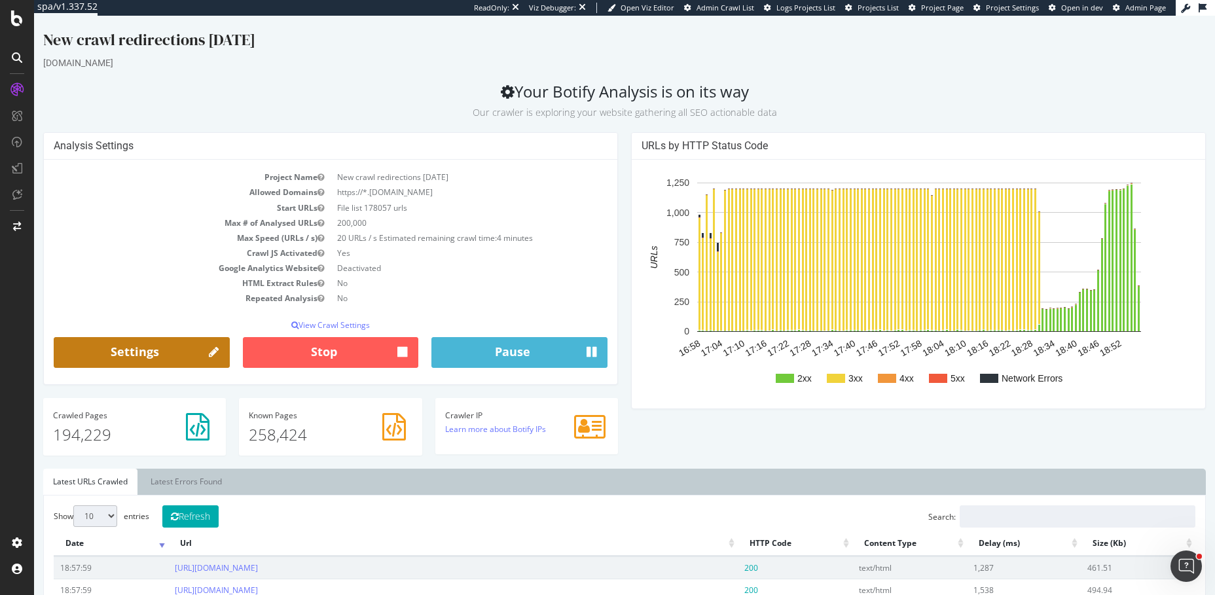
click at [157, 339] on link "Settings" at bounding box center [142, 352] width 176 height 31
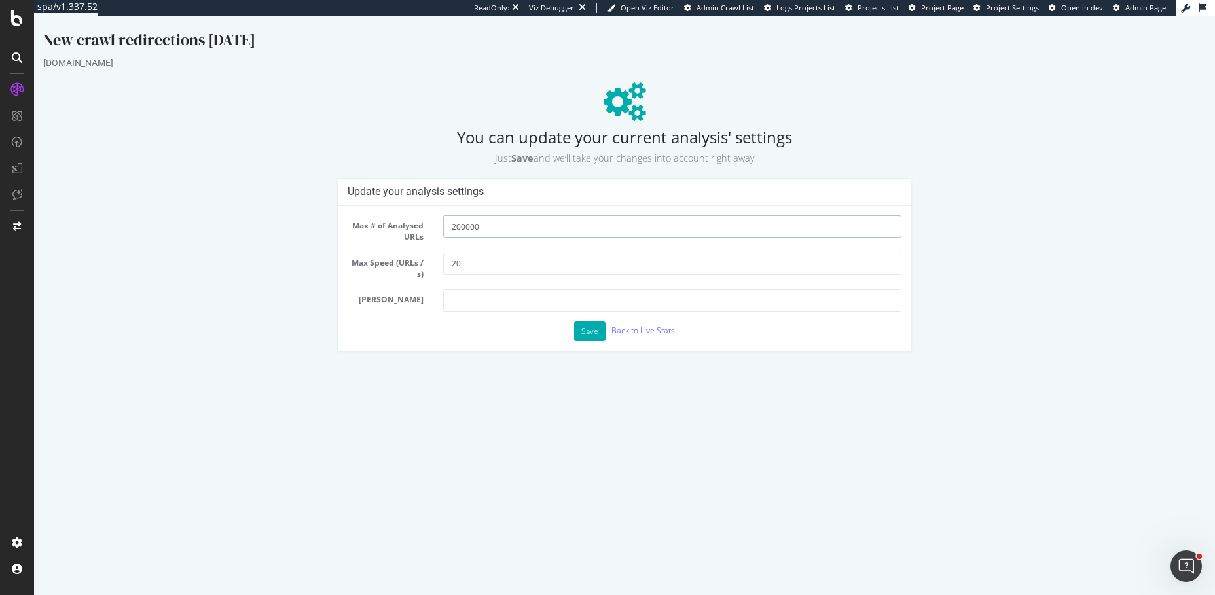
drag, startPoint x: 454, startPoint y: 227, endPoint x: 443, endPoint y: 227, distance: 11.8
click at [443, 227] on input "200000" at bounding box center [672, 226] width 458 height 22
type input "300000"
click at [589, 331] on button "Save" at bounding box center [589, 332] width 31 height 20
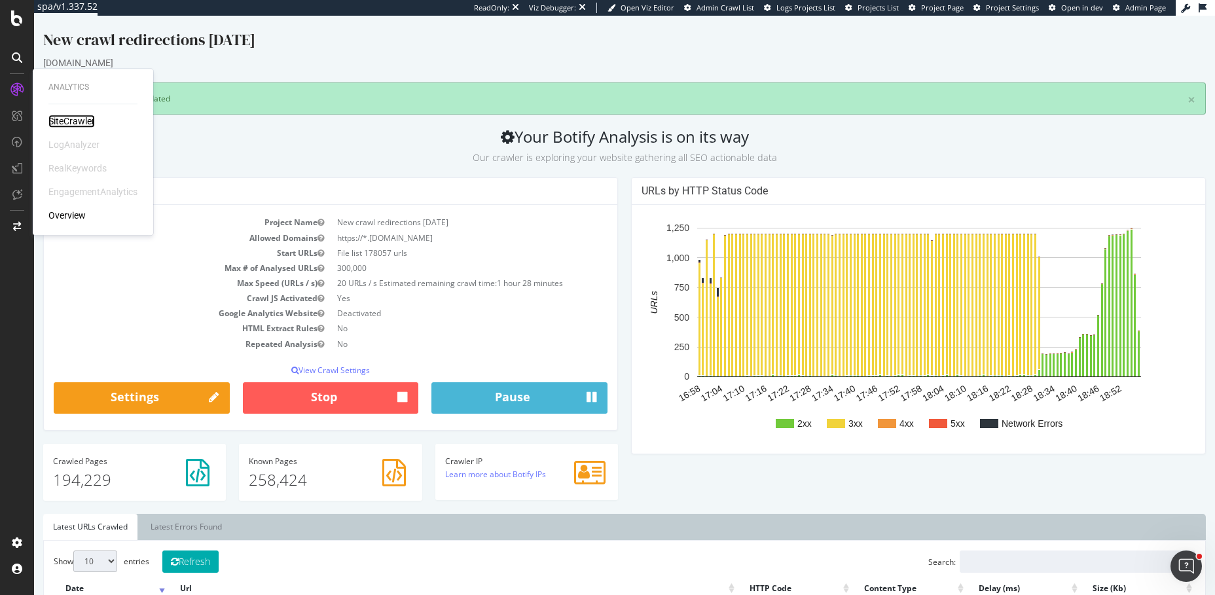
click at [64, 118] on div "SiteCrawler" at bounding box center [71, 121] width 46 height 13
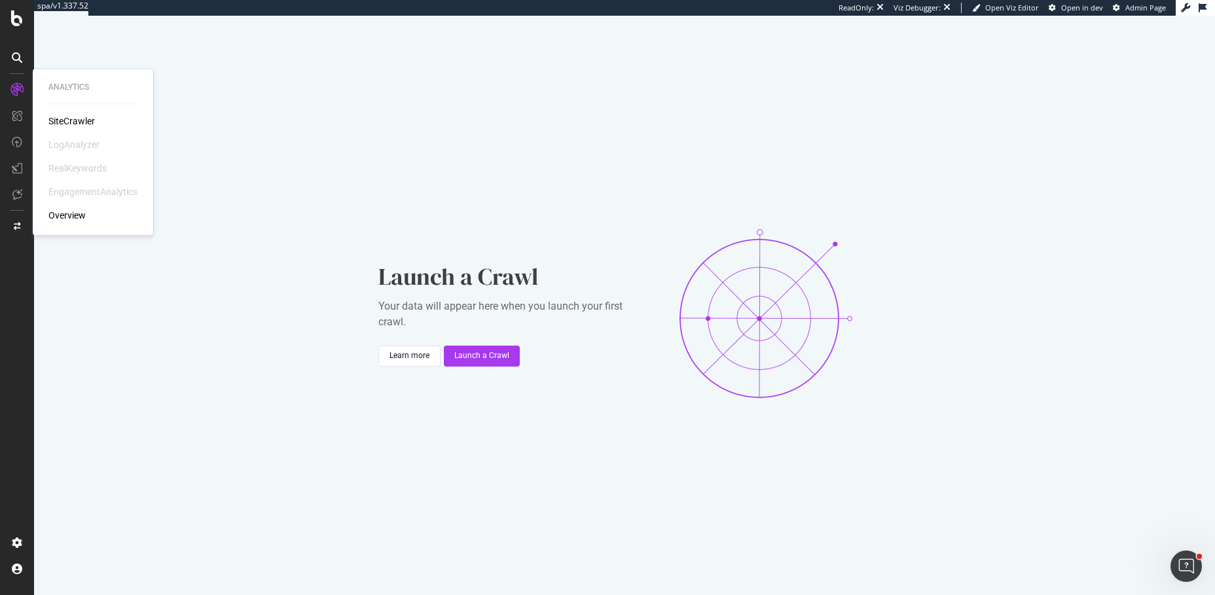
click at [67, 118] on div "SiteCrawler" at bounding box center [71, 121] width 46 height 13
